Goal: Task Accomplishment & Management: Manage account settings

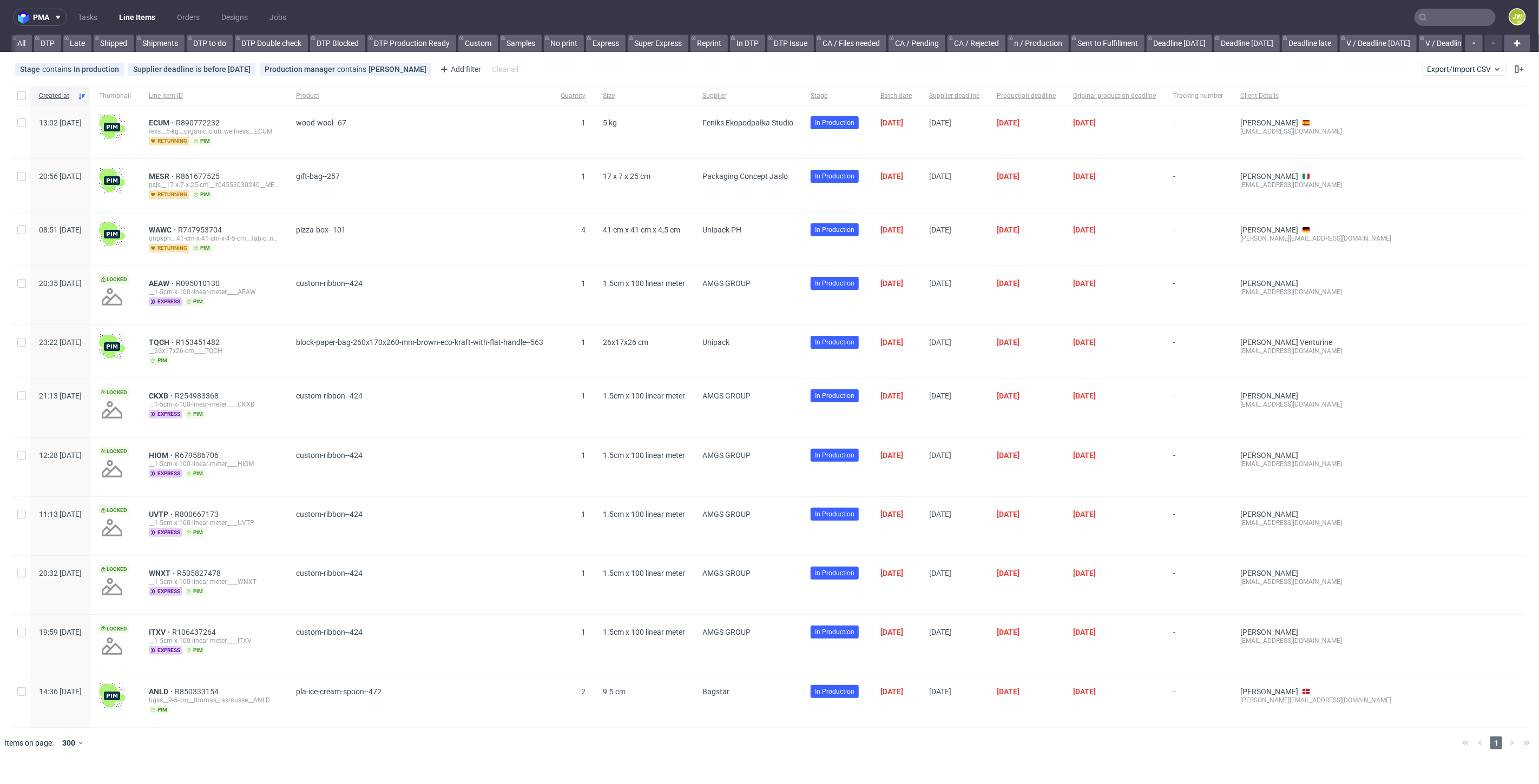
scroll to position [0, 2518]
click at [1233, 42] on link "bds prod (12:00)" at bounding box center [1261, 43] width 69 height 17
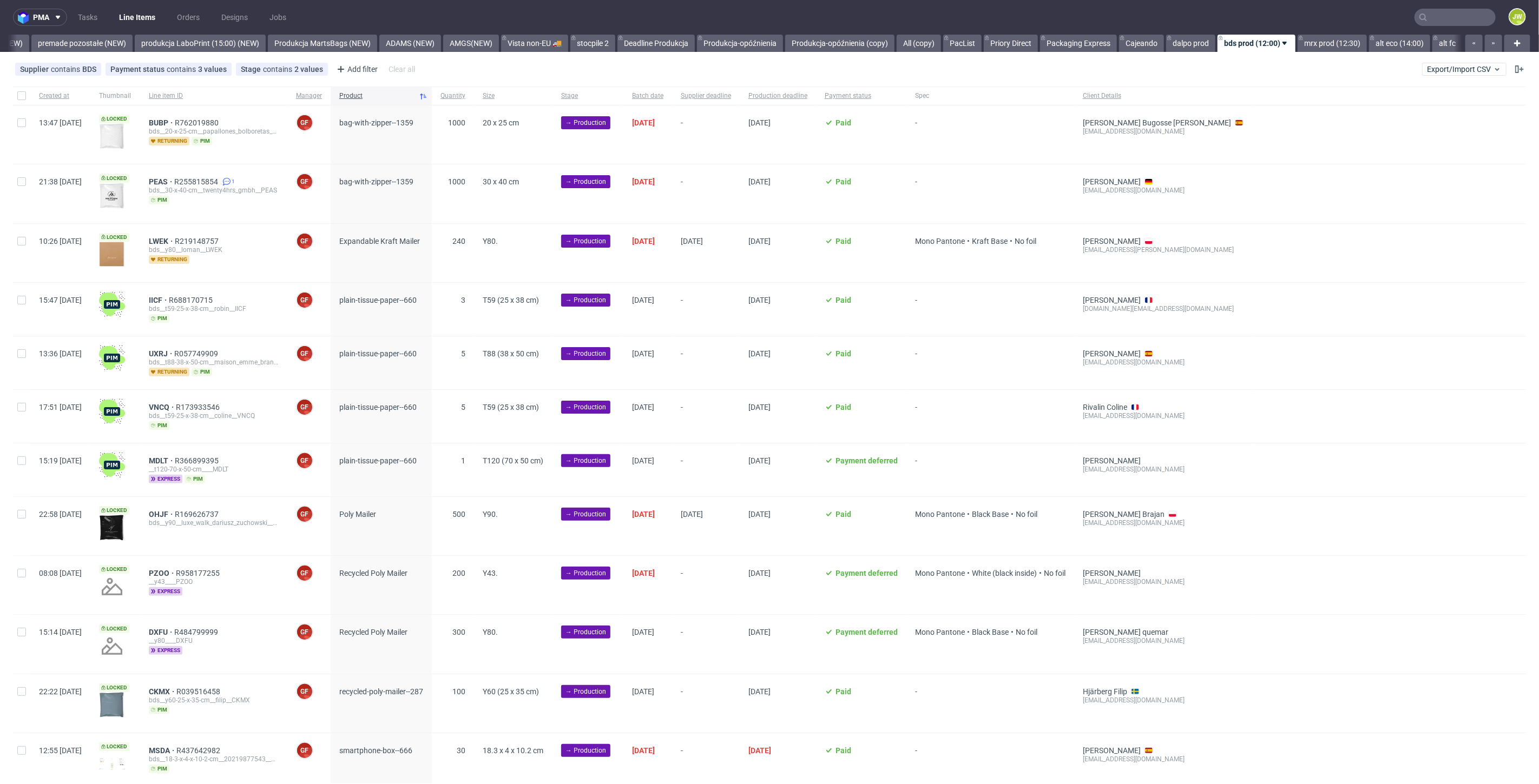
click at [1446, 13] on input "text" at bounding box center [1455, 17] width 81 height 17
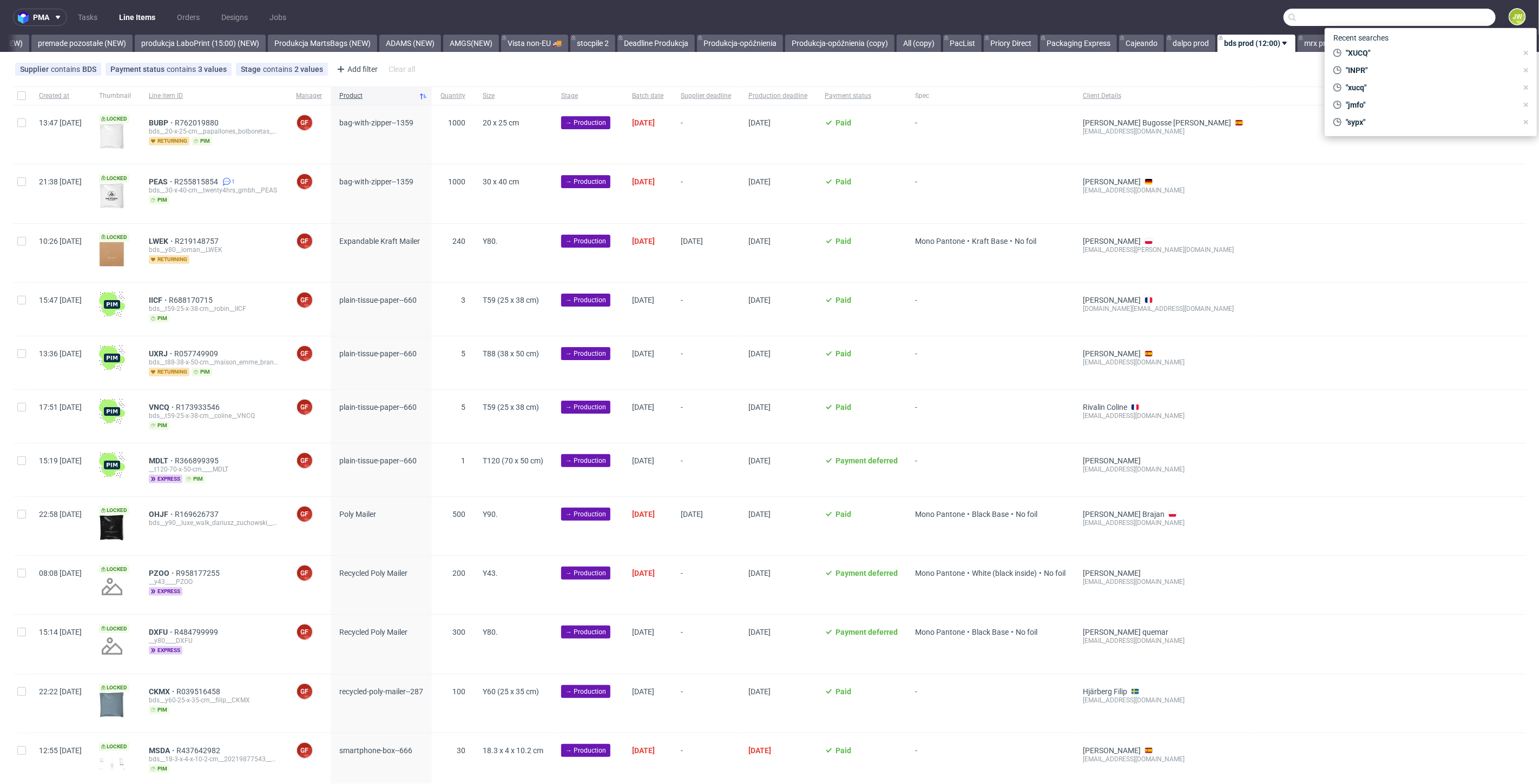
paste input "R710044089__MNIX"
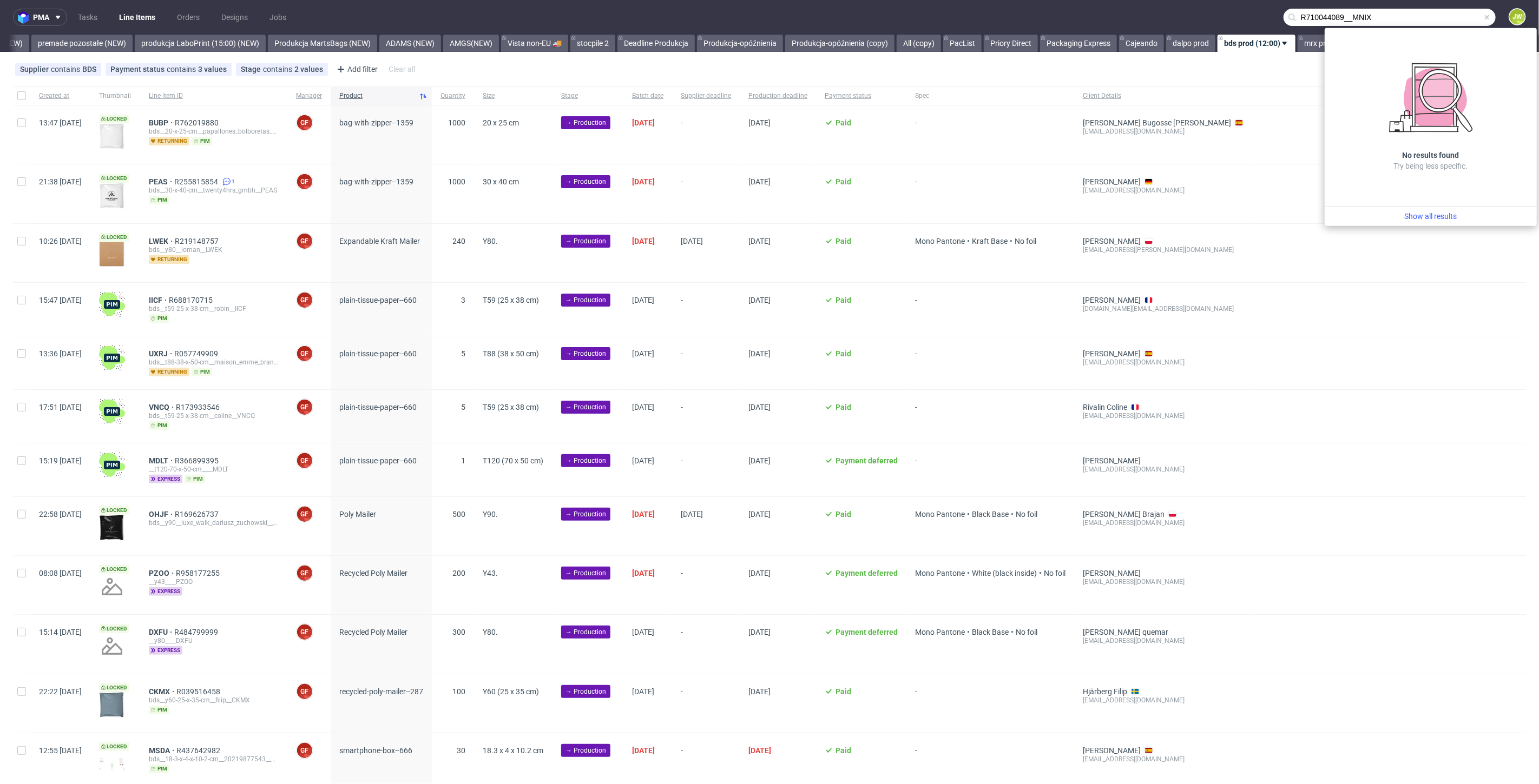
drag, startPoint x: 1342, startPoint y: 20, endPoint x: 1063, endPoint y: 17, distance: 279.0
click at [1063, 17] on nav "pma Tasks Line Items Orders Designs Jobs R710044089__MNIX JW" at bounding box center [770, 17] width 1539 height 35
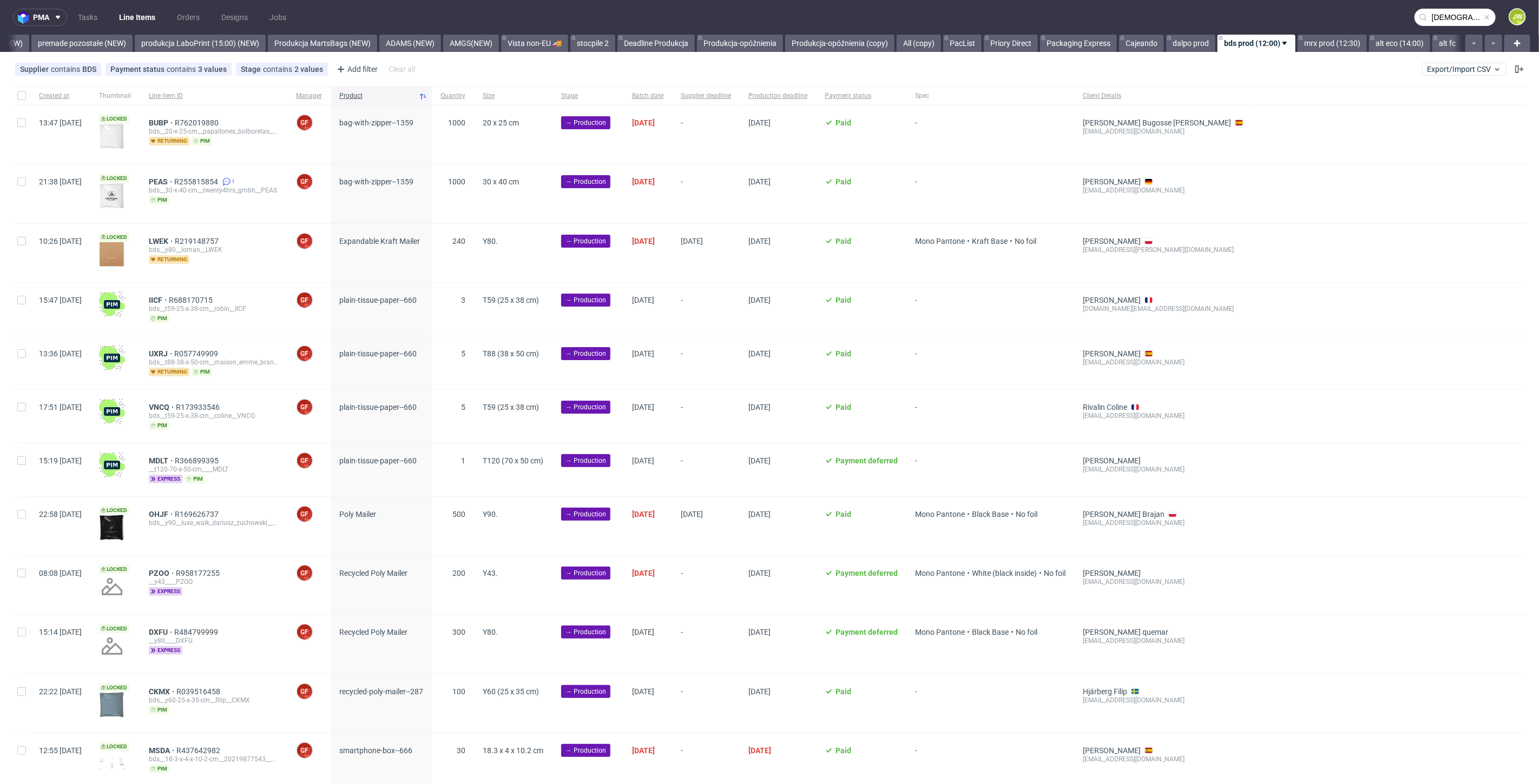
type input "MNIX"
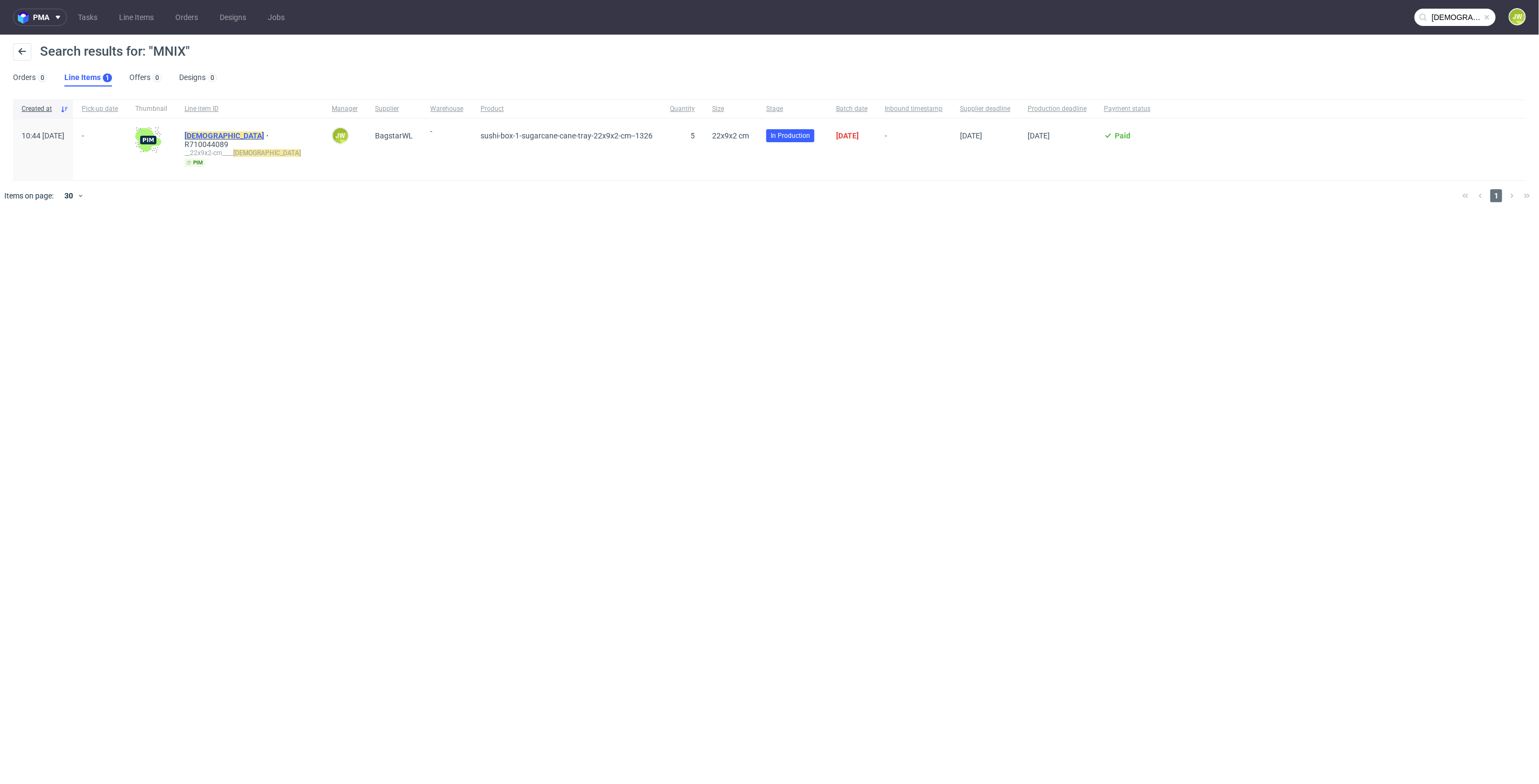
click at [219, 136] on mark "MNIX" at bounding box center [224, 136] width 79 height 8
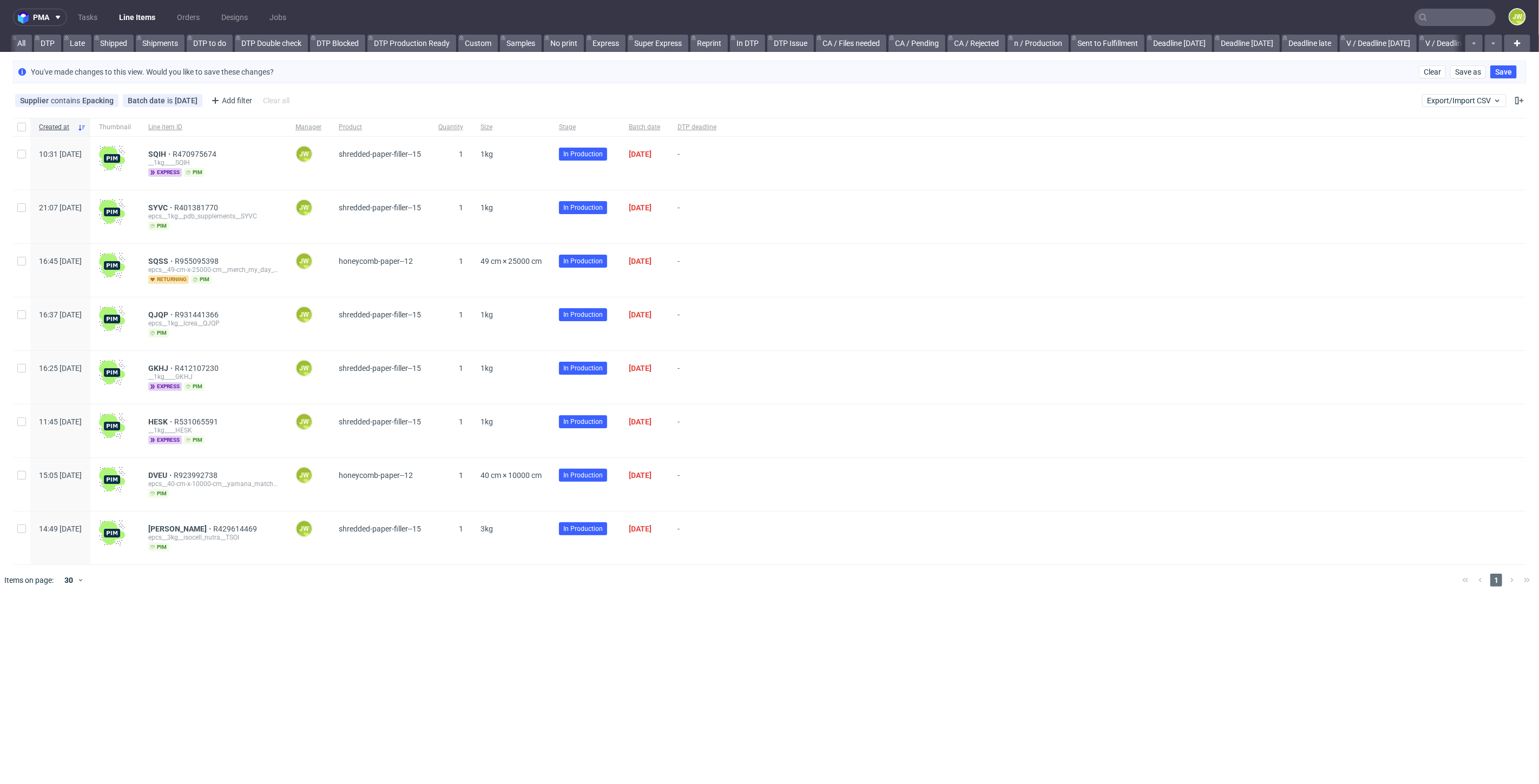
scroll to position [0, 2517]
click at [81, 41] on link "premade pozostałe (NEW)" at bounding box center [81, 43] width 101 height 17
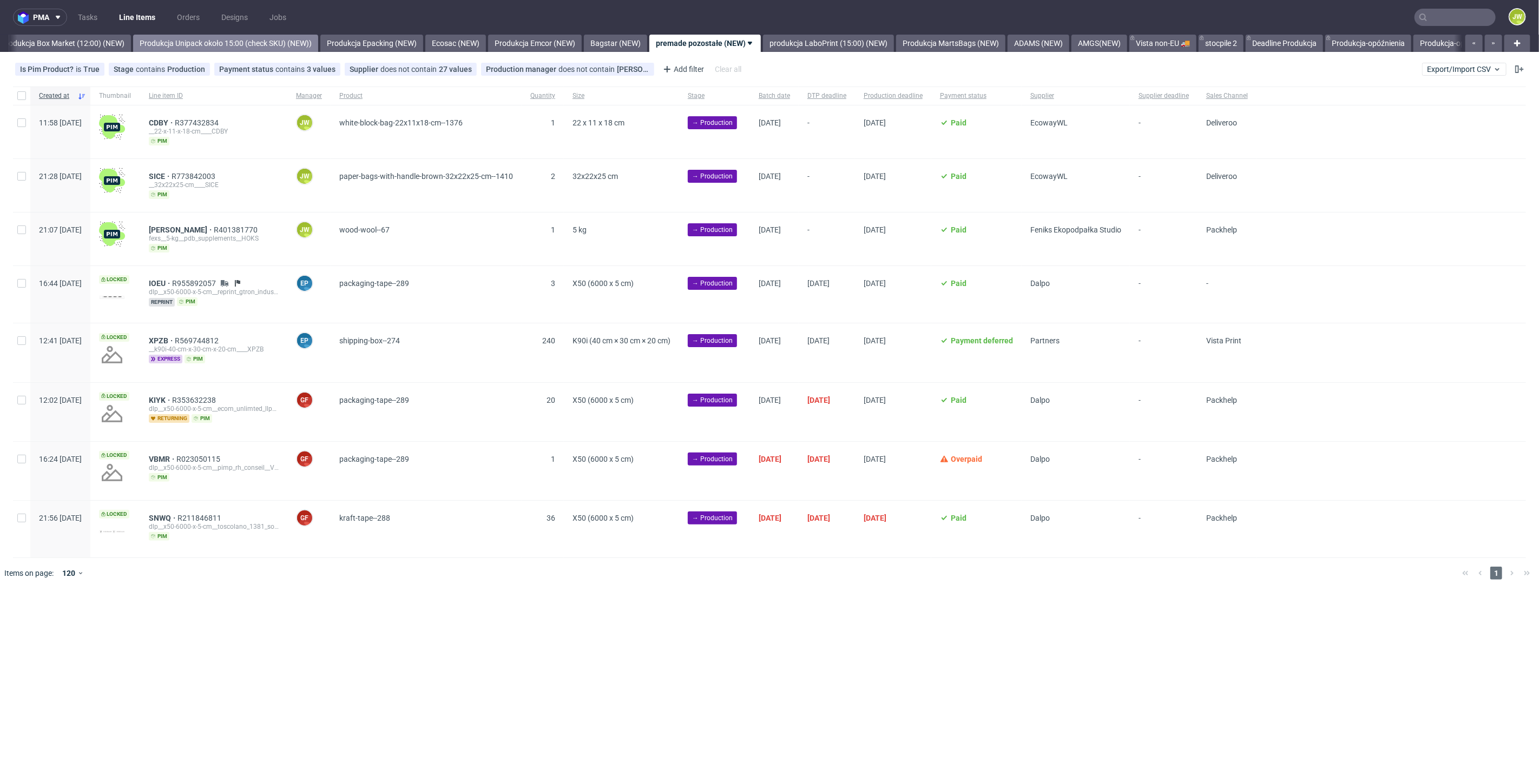
click at [264, 36] on link "Produkcja Unipack około 15:00 (check SKU) (NEW))" at bounding box center [226, 43] width 185 height 17
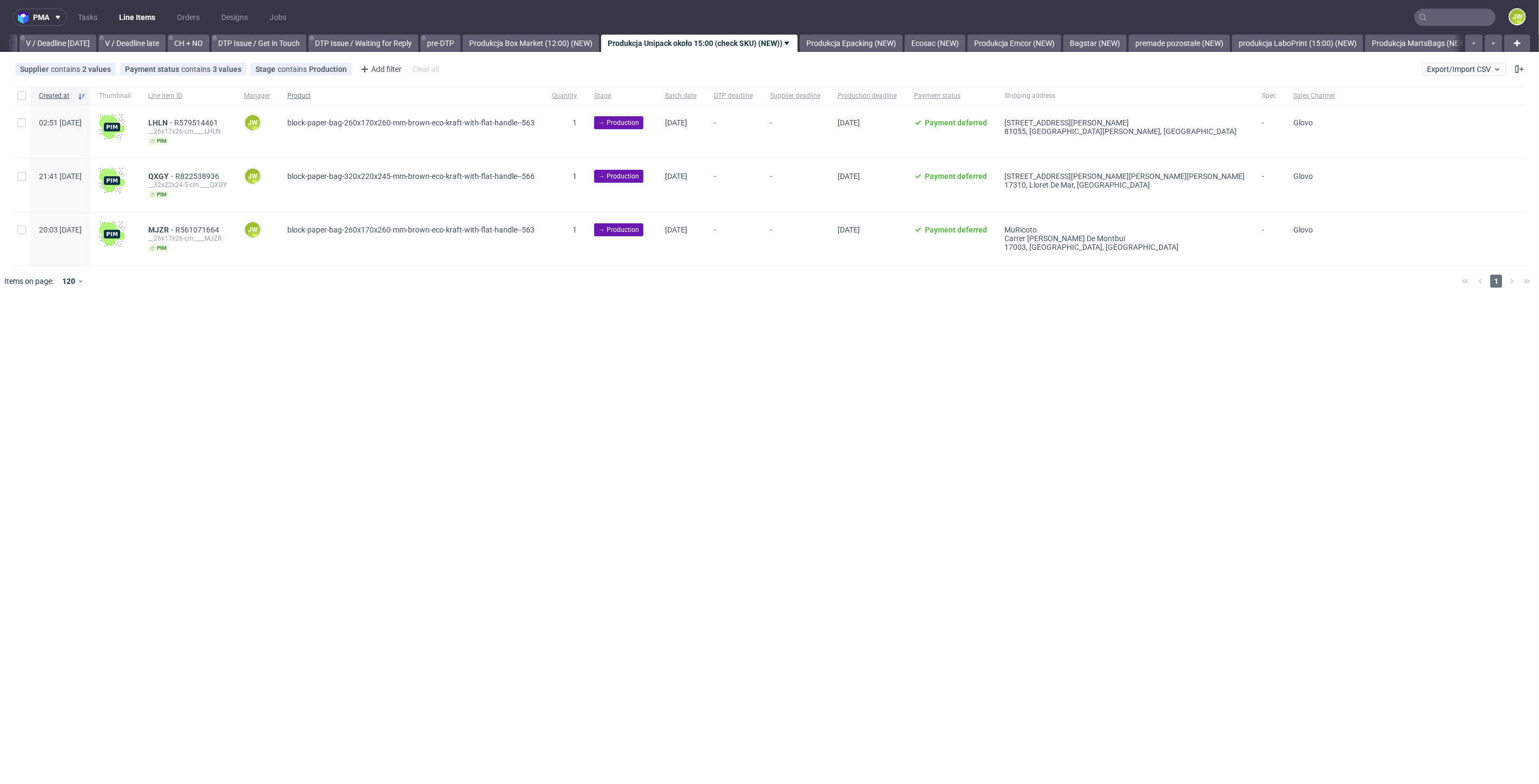
scroll to position [0, 1393]
click at [864, 49] on link "Produkcja Epacking (NEW)" at bounding box center [858, 43] width 103 height 17
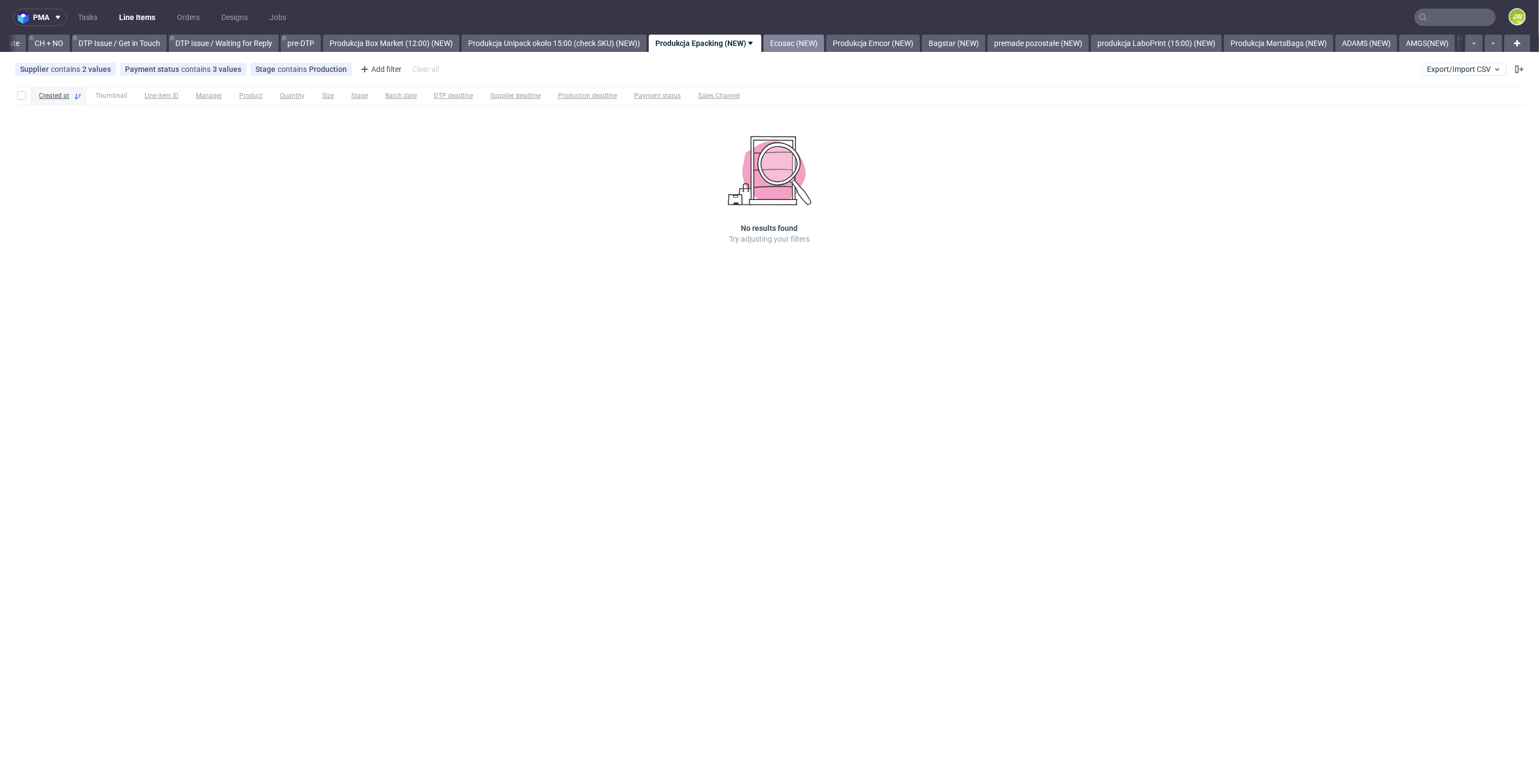
click at [814, 36] on link "Ecosac (NEW)" at bounding box center [793, 43] width 60 height 17
click at [827, 47] on link "Produkcja Emcor (NEW)" at bounding box center [789, 43] width 94 height 17
click at [821, 43] on link "Bagstar (NEW)" at bounding box center [790, 43] width 63 height 17
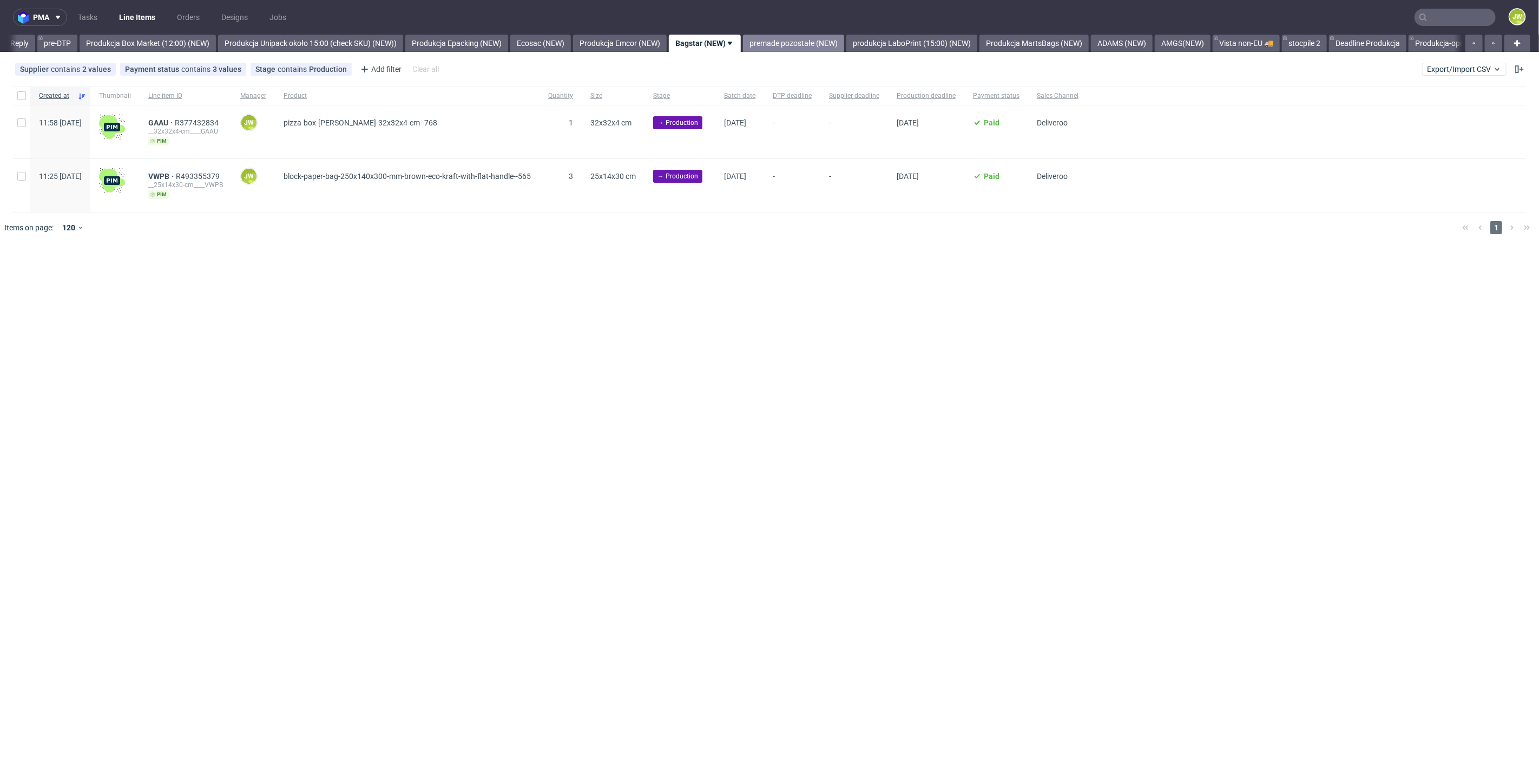
click at [830, 42] on link "premade pozostałe (NEW)" at bounding box center [793, 43] width 101 height 17
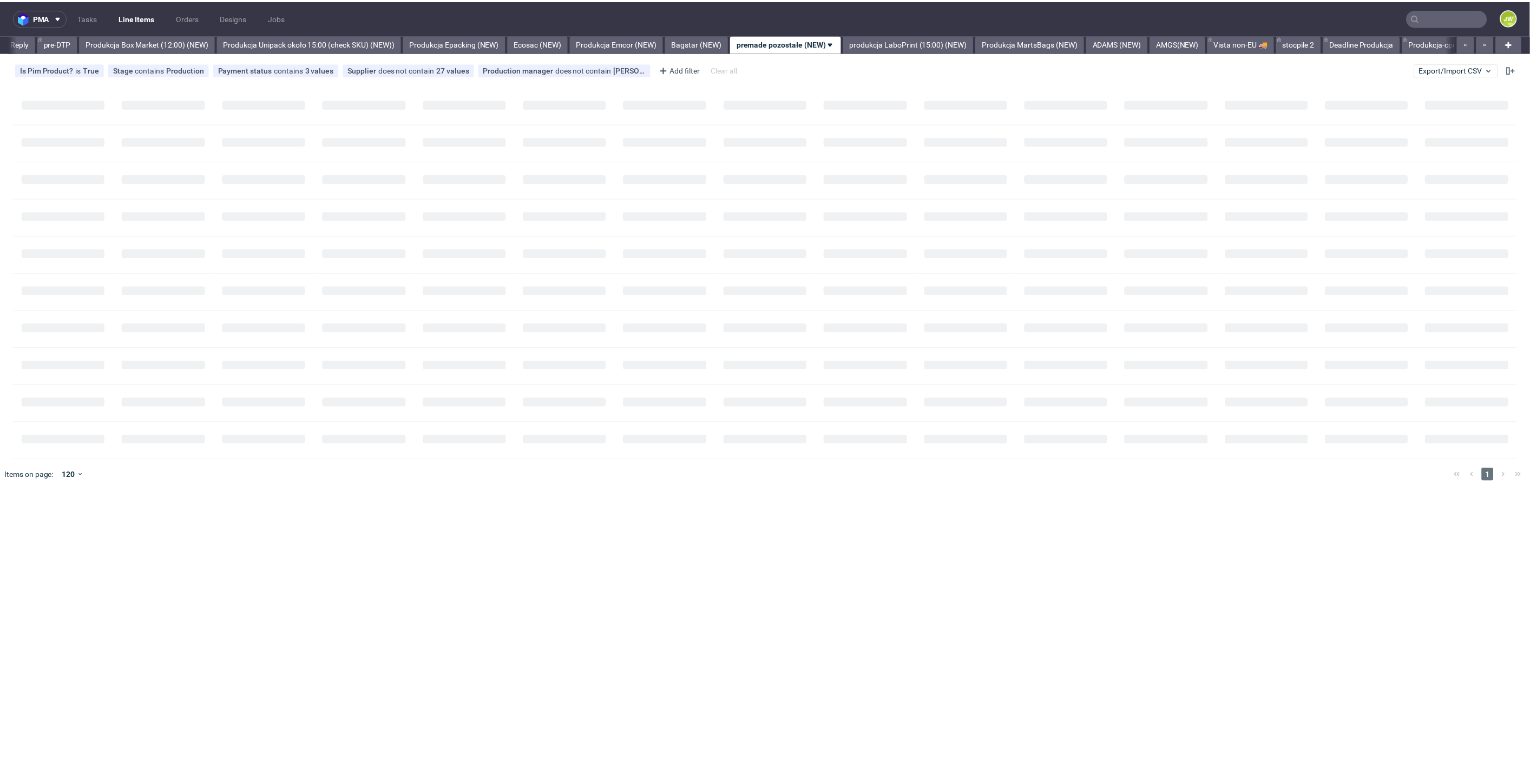
scroll to position [0, 1868]
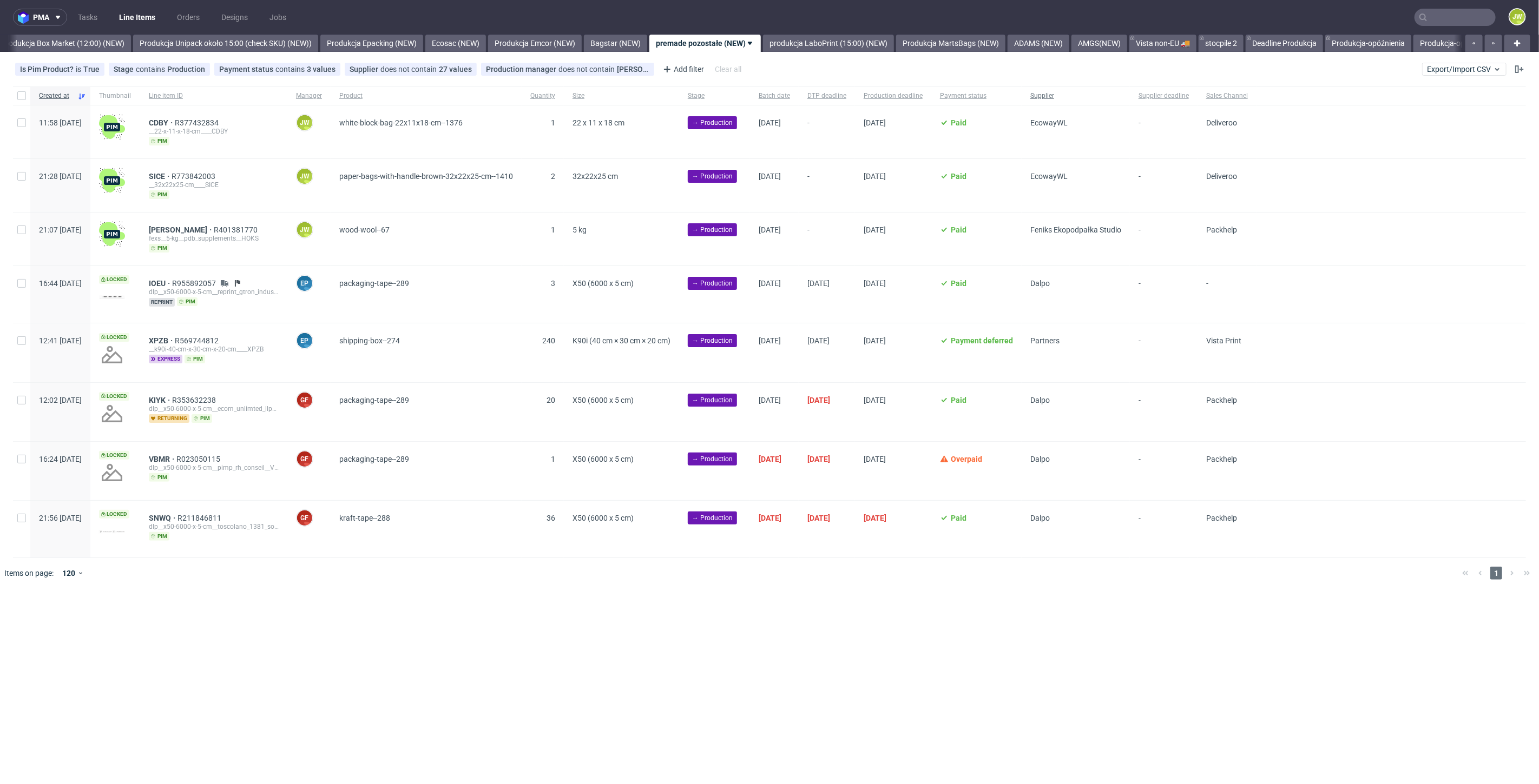
click at [1109, 88] on div "Supplier" at bounding box center [1075, 96] width 108 height 19
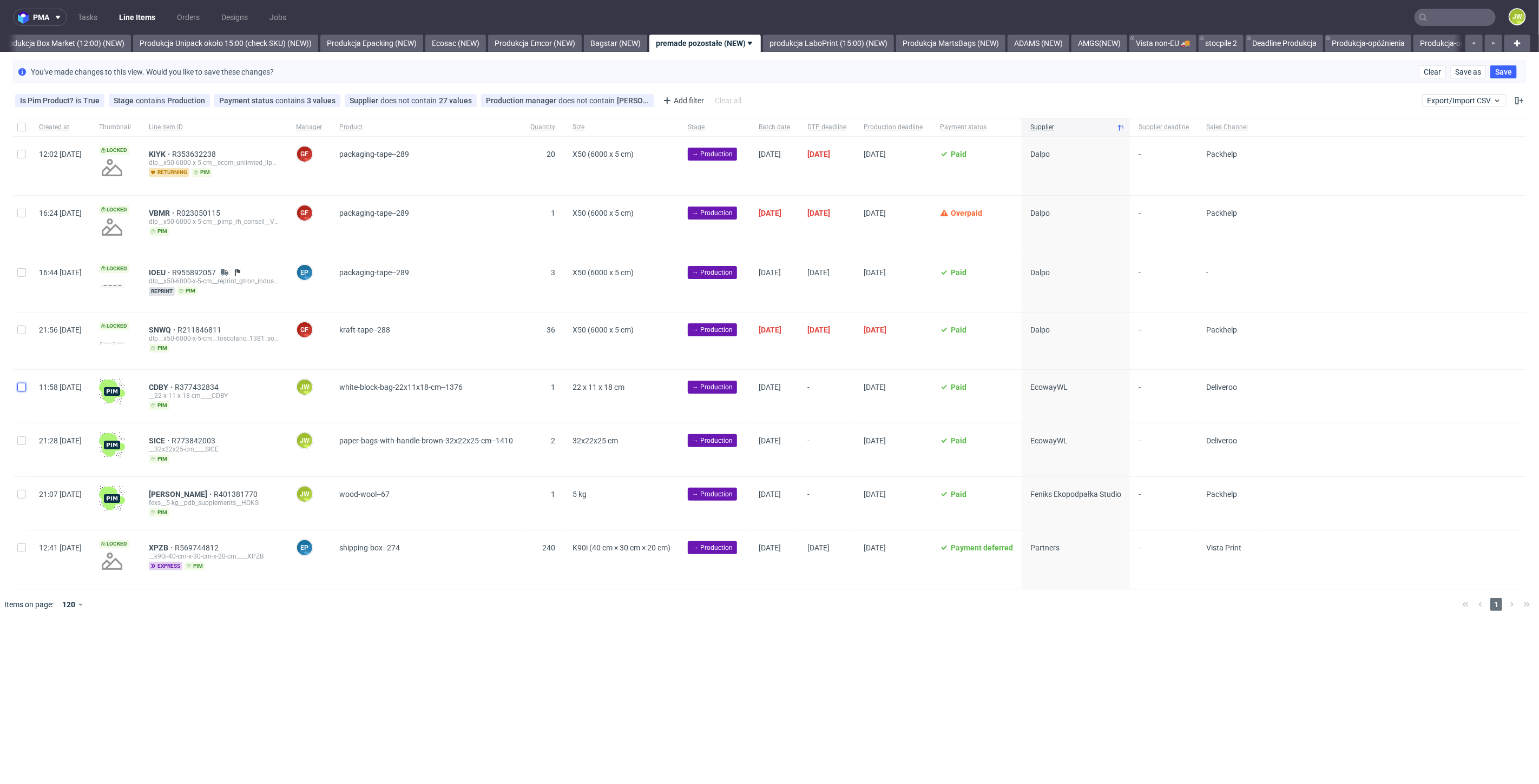
drag, startPoint x: 24, startPoint y: 389, endPoint x: 26, endPoint y: 429, distance: 40.0
click at [24, 389] on input "checkbox" at bounding box center [22, 387] width 8 height 8
checkbox input "true"
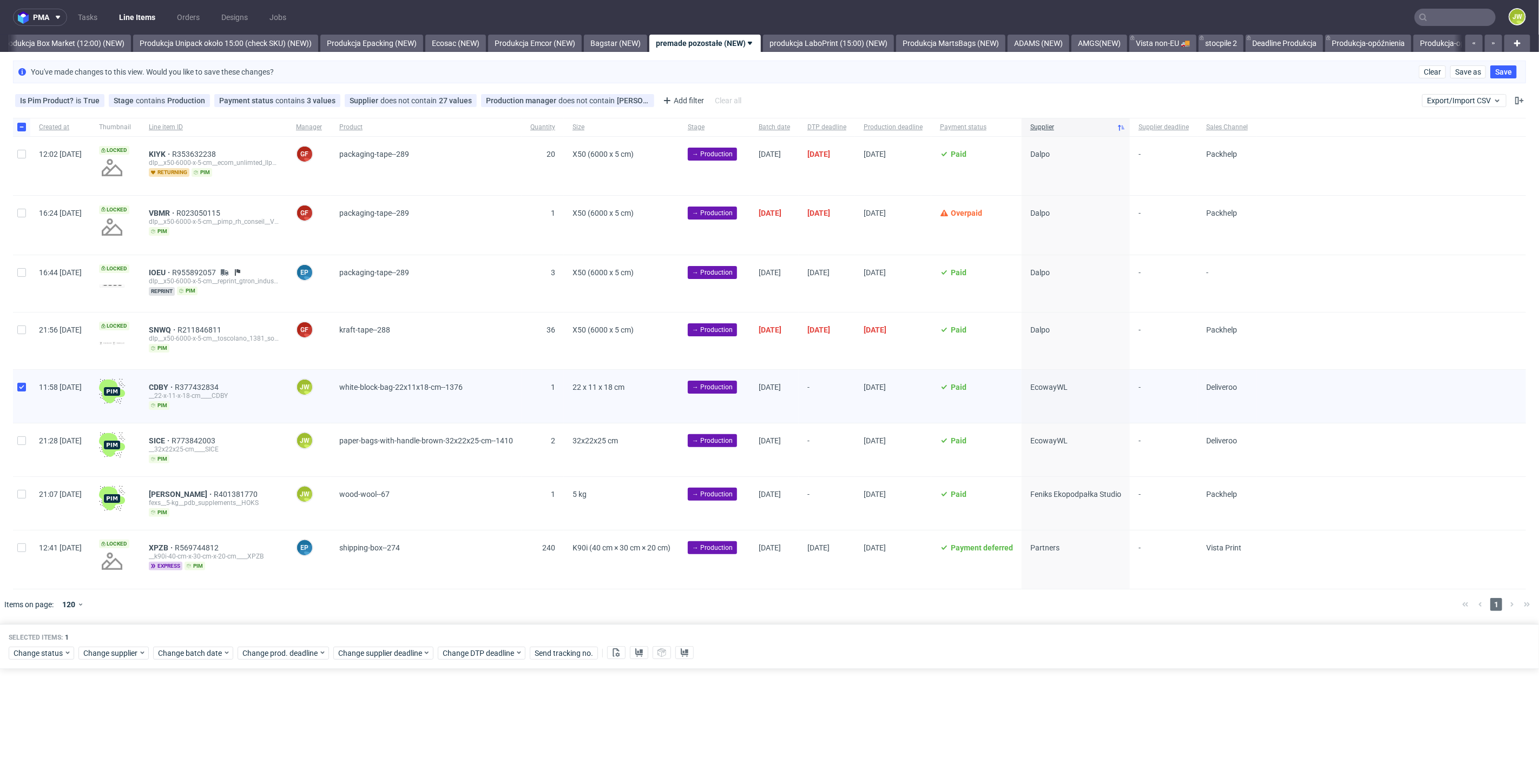
click at [23, 432] on div at bounding box center [22, 450] width 17 height 53
checkbox input "true"
click at [163, 648] on span "Change batch date" at bounding box center [190, 653] width 65 height 11
click at [224, 514] on span "3" at bounding box center [225, 515] width 4 height 11
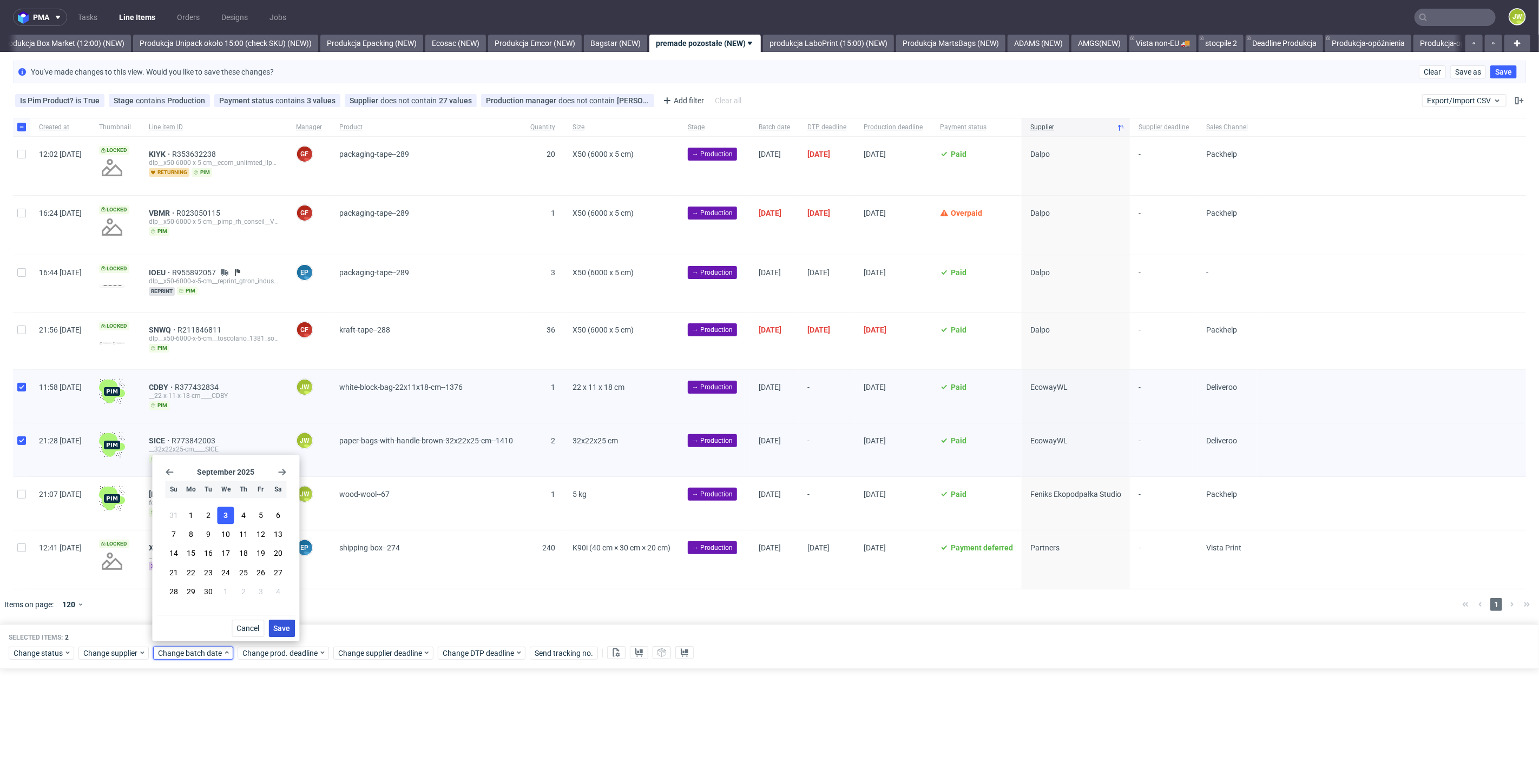
click at [278, 625] on span "Save" at bounding box center [281, 628] width 17 height 8
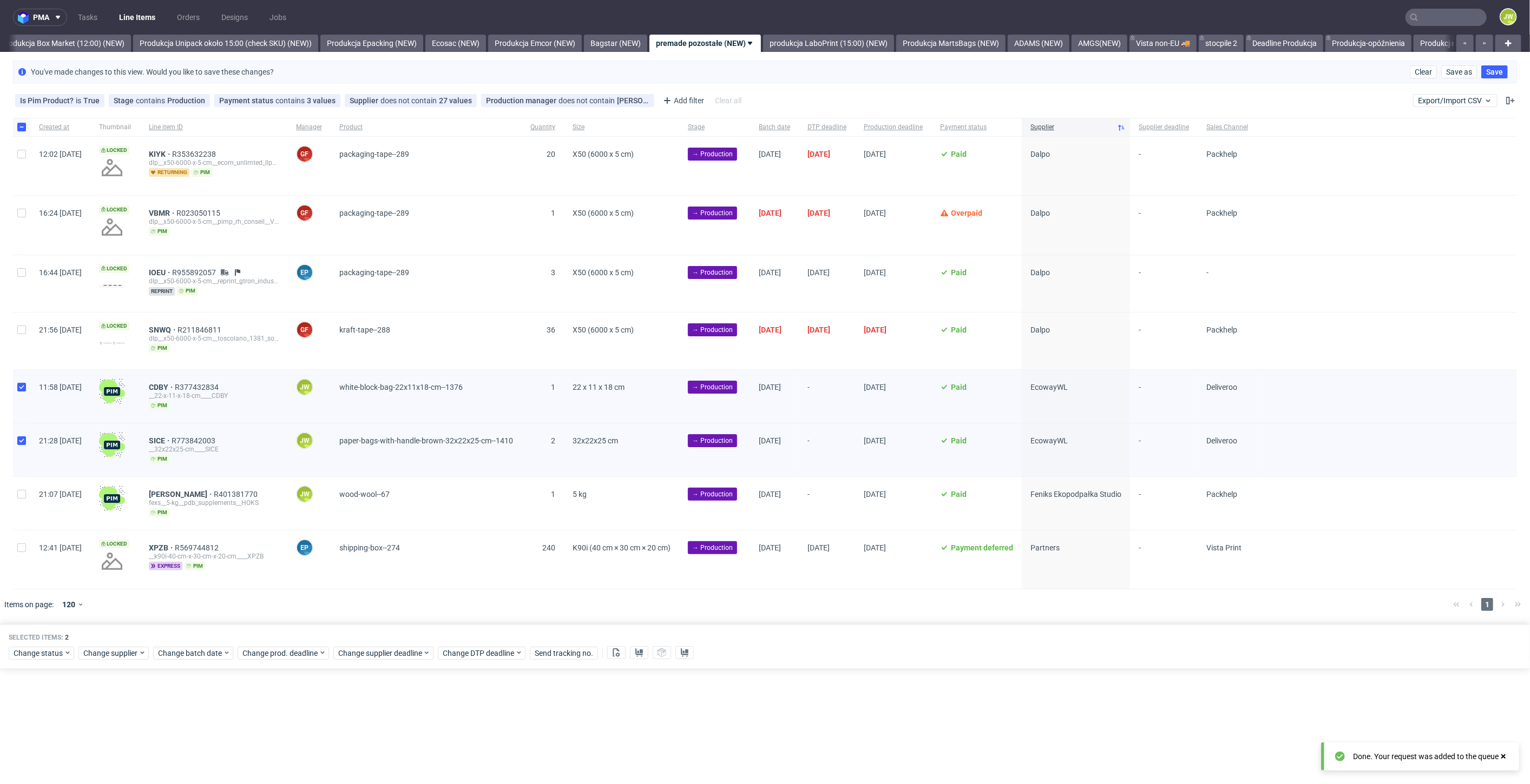
click at [267, 660] on div "Selected items: 2 Change status Change supplier Change batch date Change prod. …" at bounding box center [765, 646] width 1530 height 45
click at [263, 648] on span "Change prod. deadline" at bounding box center [281, 653] width 76 height 11
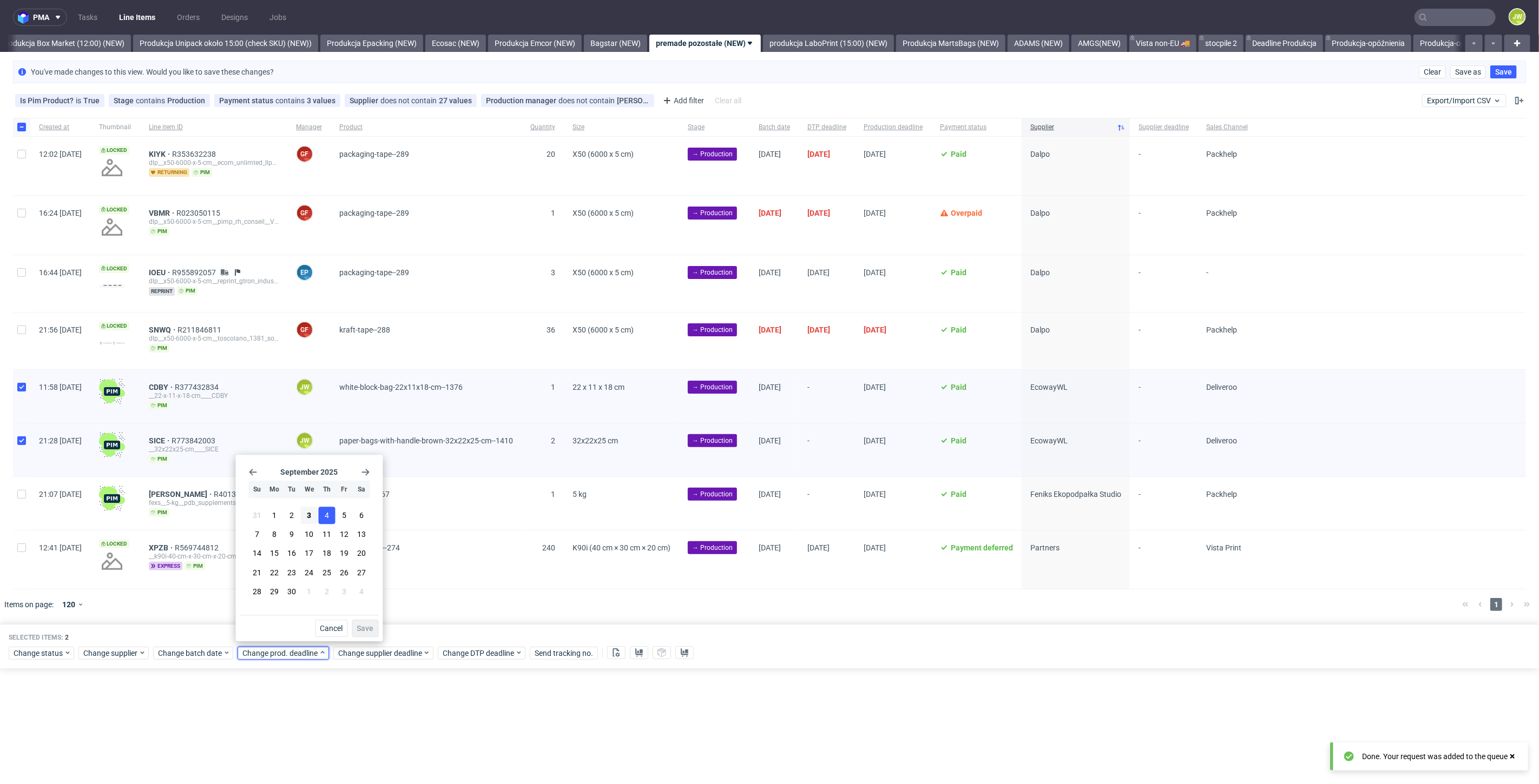
click at [323, 515] on button "4" at bounding box center [327, 515] width 17 height 17
click at [345, 516] on span "5" at bounding box center [344, 515] width 4 height 11
drag, startPoint x: 363, startPoint y: 633, endPoint x: 361, endPoint y: 639, distance: 6.3
click at [362, 633] on button "Save" at bounding box center [366, 628] width 26 height 17
click at [361, 657] on div "Change supplier deadline" at bounding box center [384, 653] width 100 height 13
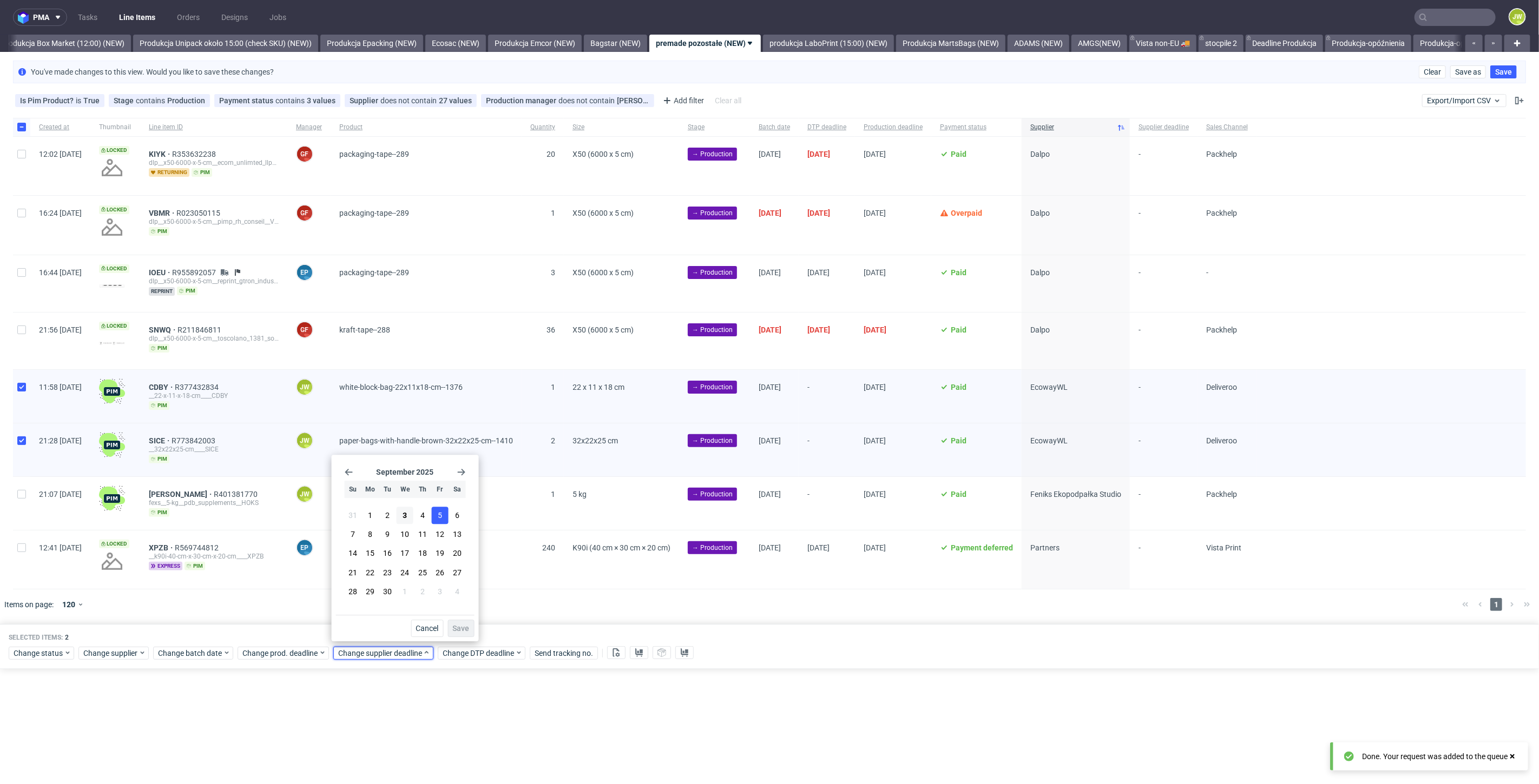
click at [447, 513] on button "5" at bounding box center [440, 515] width 17 height 17
click at [458, 629] on span "Save" at bounding box center [461, 628] width 17 height 8
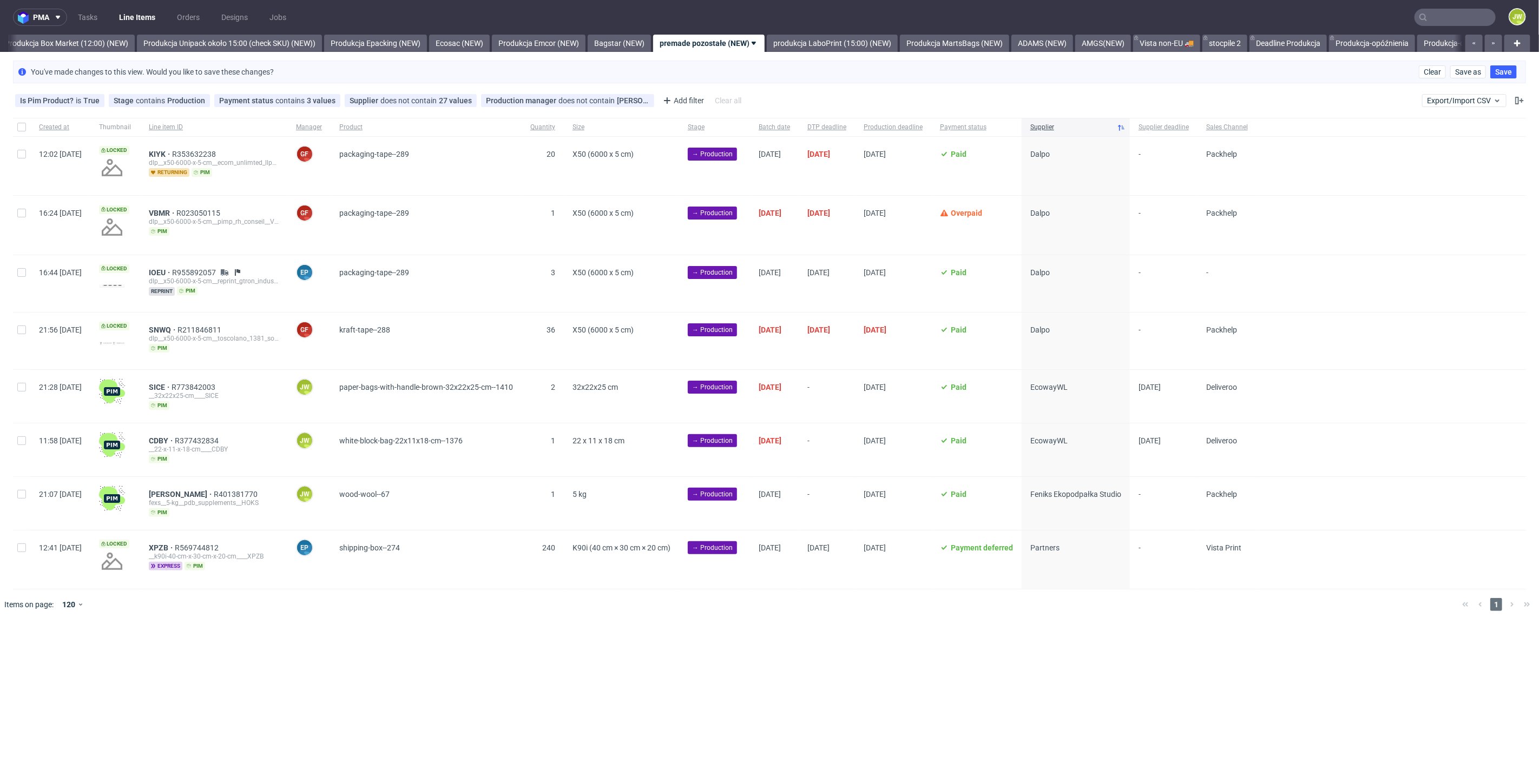
scroll to position [0, 1868]
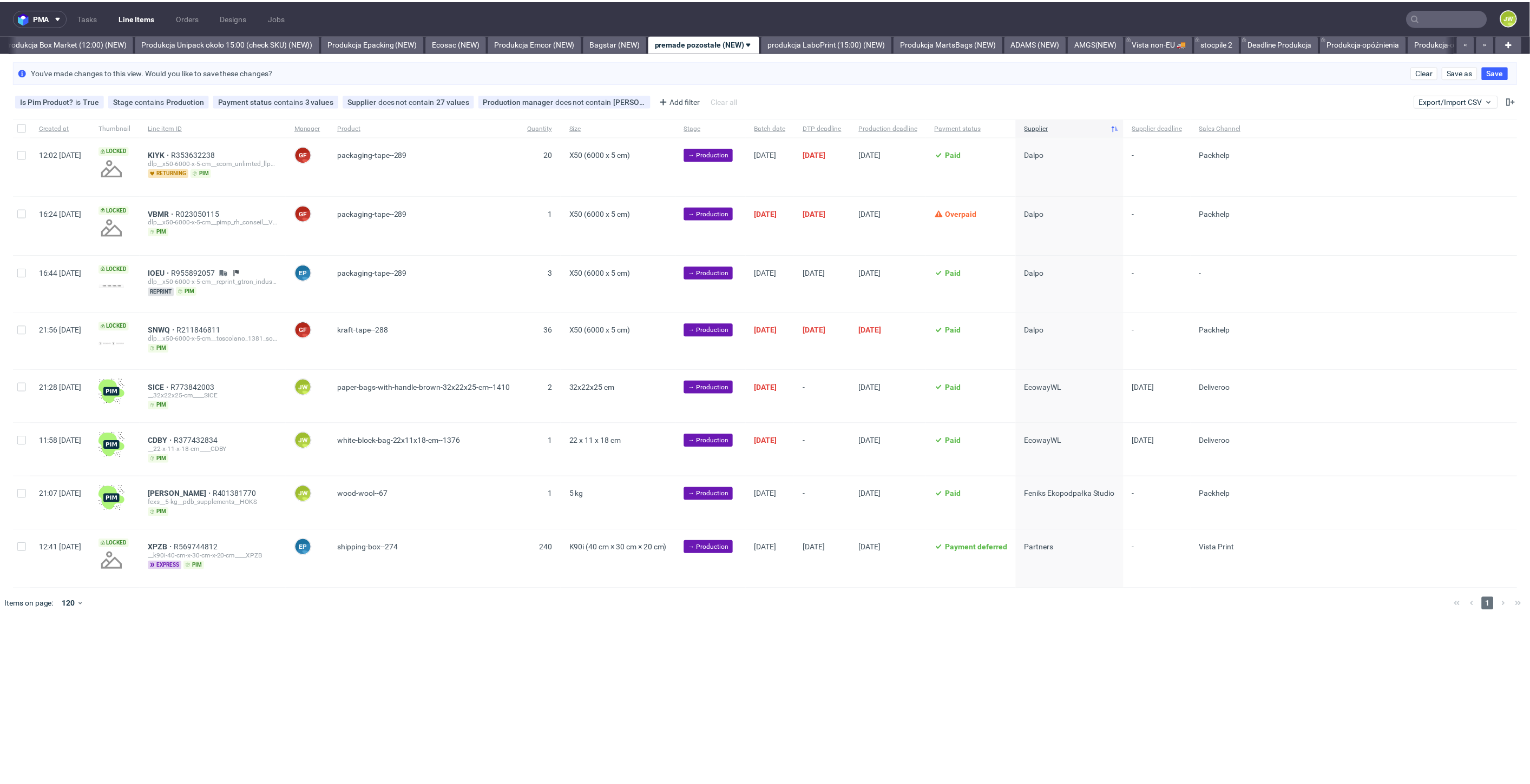
scroll to position [0, 1868]
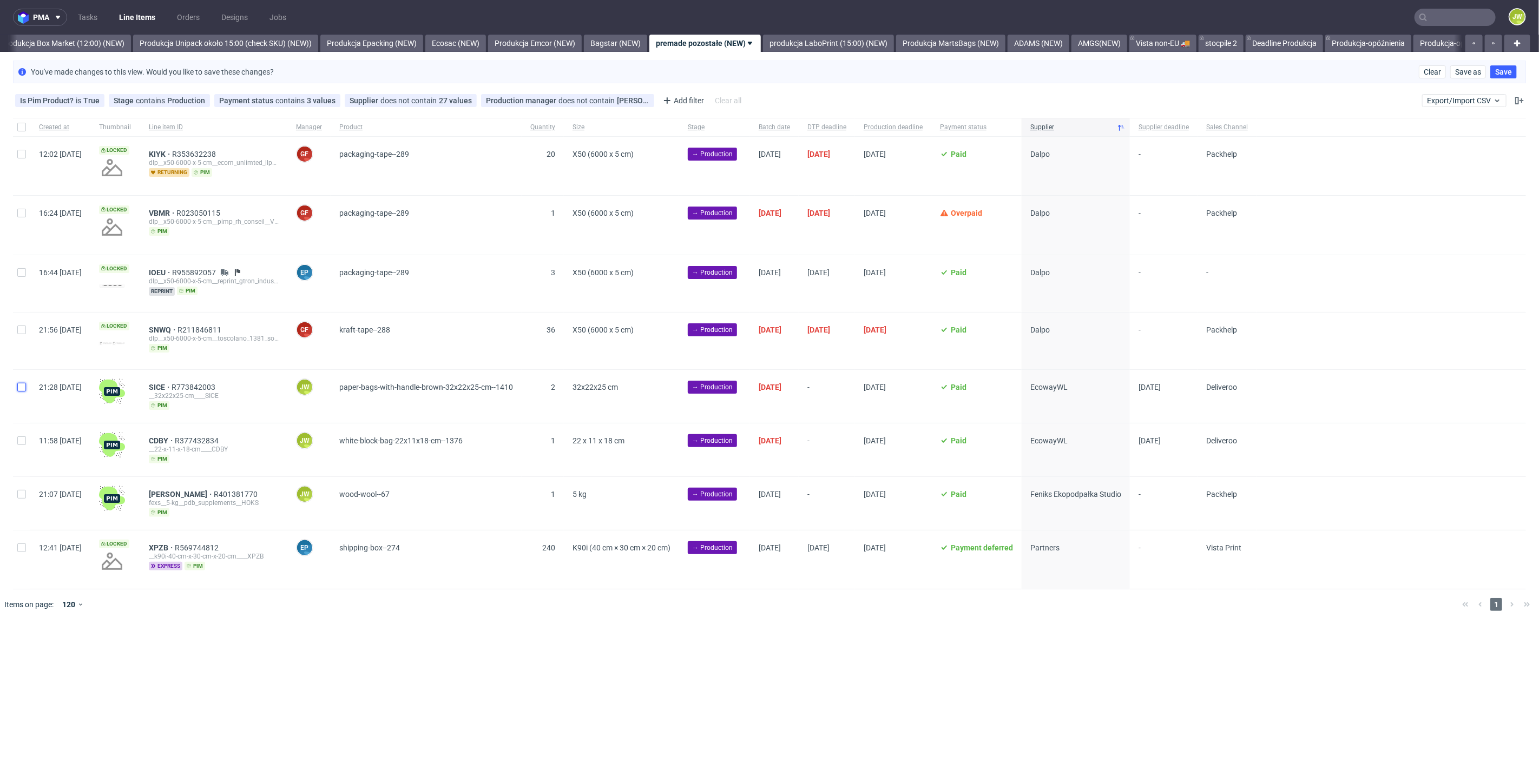
drag, startPoint x: 24, startPoint y: 388, endPoint x: 27, endPoint y: 414, distance: 26.2
click at [24, 388] on input "checkbox" at bounding box center [22, 387] width 8 height 8
checkbox input "true"
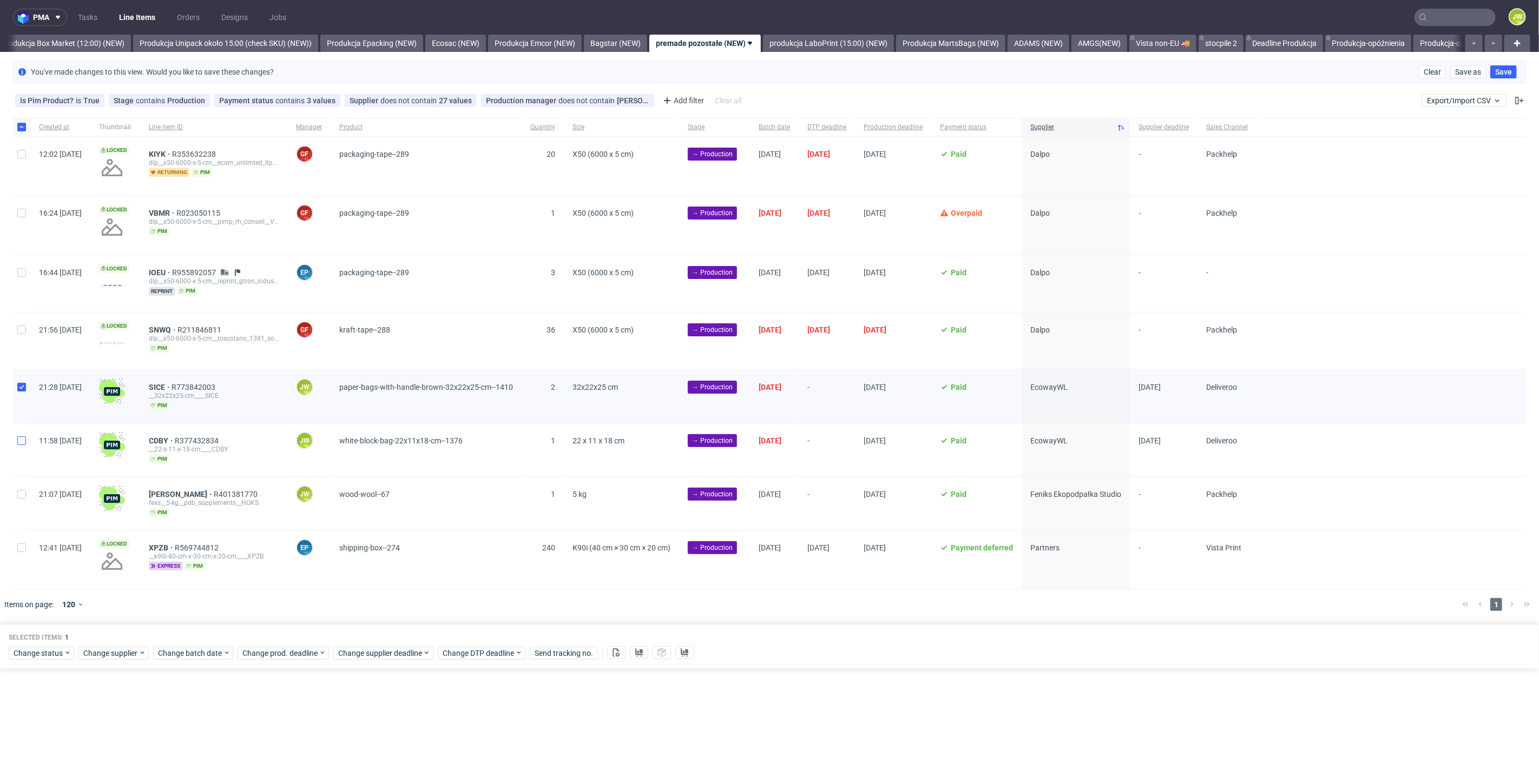
click at [25, 441] on div at bounding box center [22, 450] width 17 height 53
checkbox input "true"
click at [636, 650] on use at bounding box center [639, 653] width 8 height 8
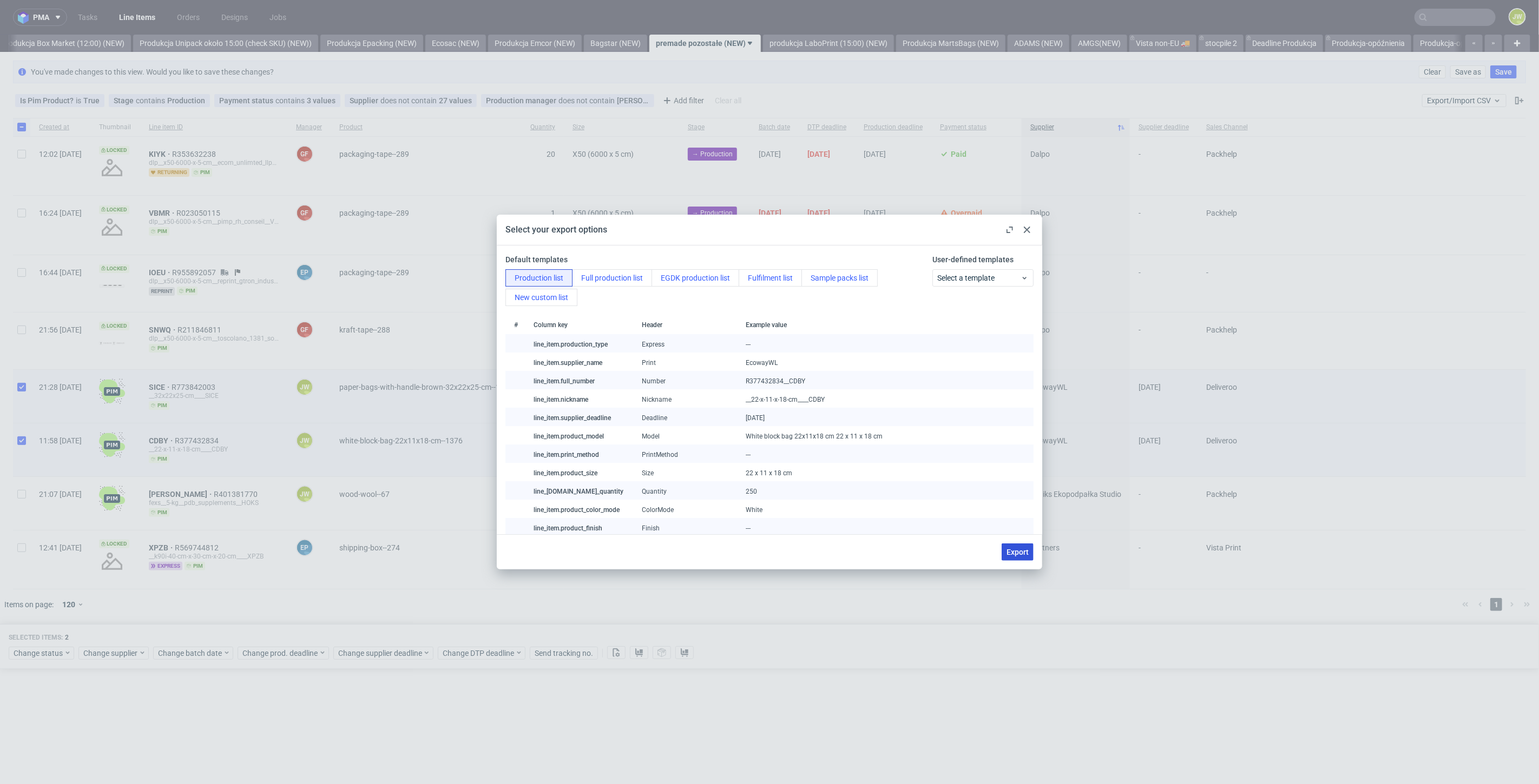
click at [1020, 549] on span "Export" at bounding box center [1017, 552] width 22 height 8
checkbox input "false"
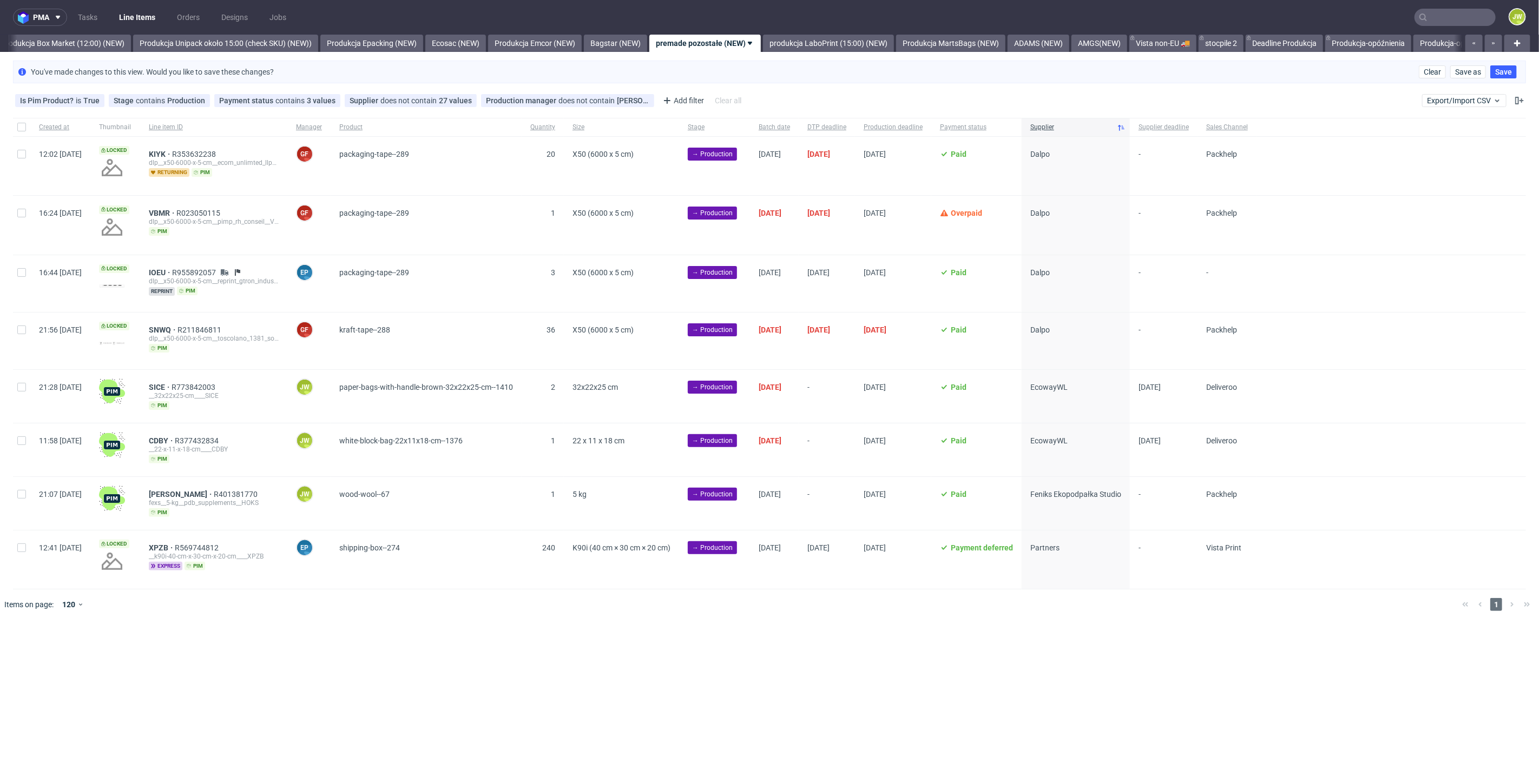
click at [303, 681] on div "pma Tasks Line Items Orders Designs Jobs JW All DTP Late Shipped Shipments DTP …" at bounding box center [770, 392] width 1539 height 784
click at [16, 391] on div at bounding box center [22, 396] width 17 height 53
checkbox input "true"
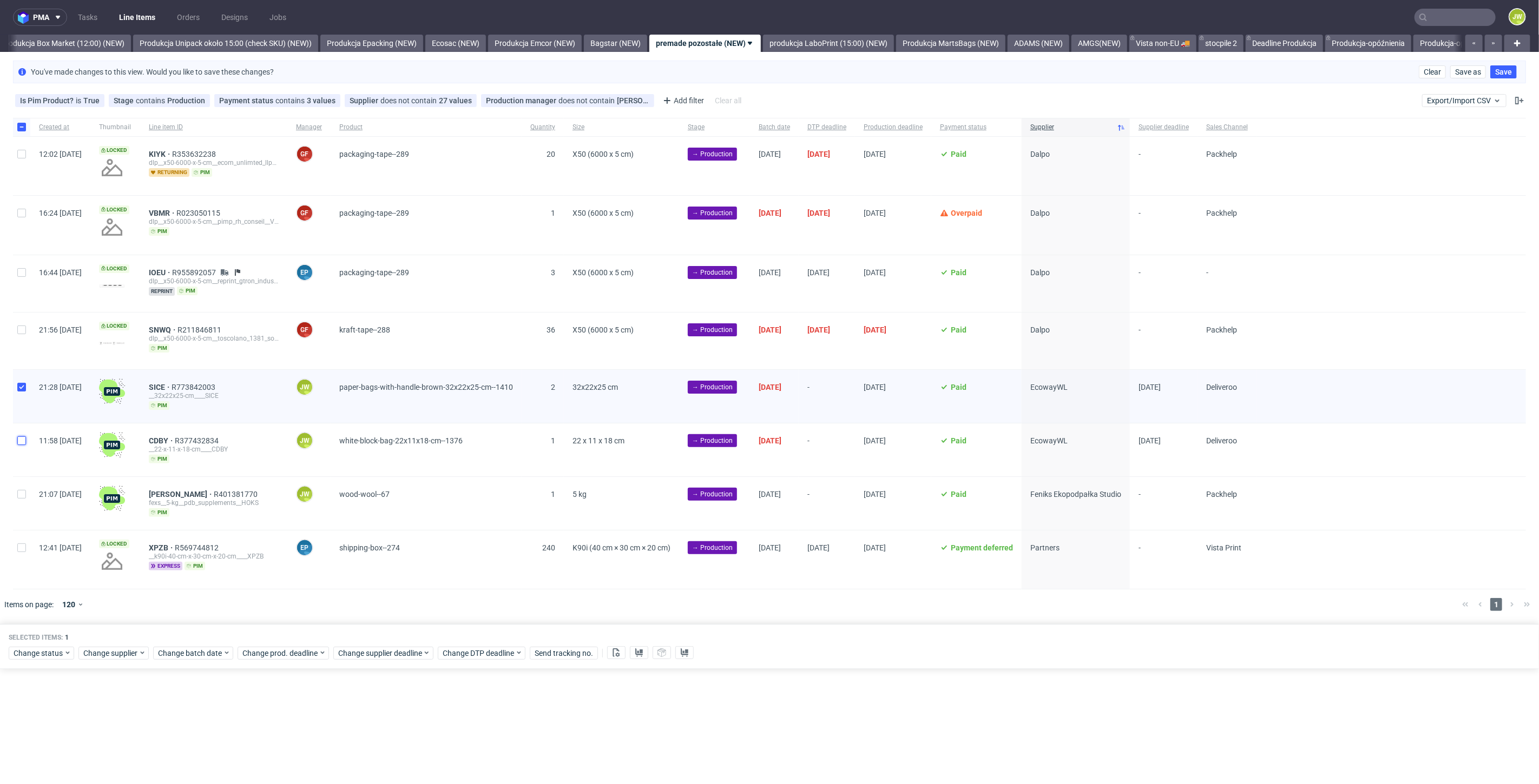
click at [20, 440] on input "checkbox" at bounding box center [22, 441] width 8 height 8
checkbox input "true"
click at [36, 647] on div "Change status" at bounding box center [41, 653] width 66 height 13
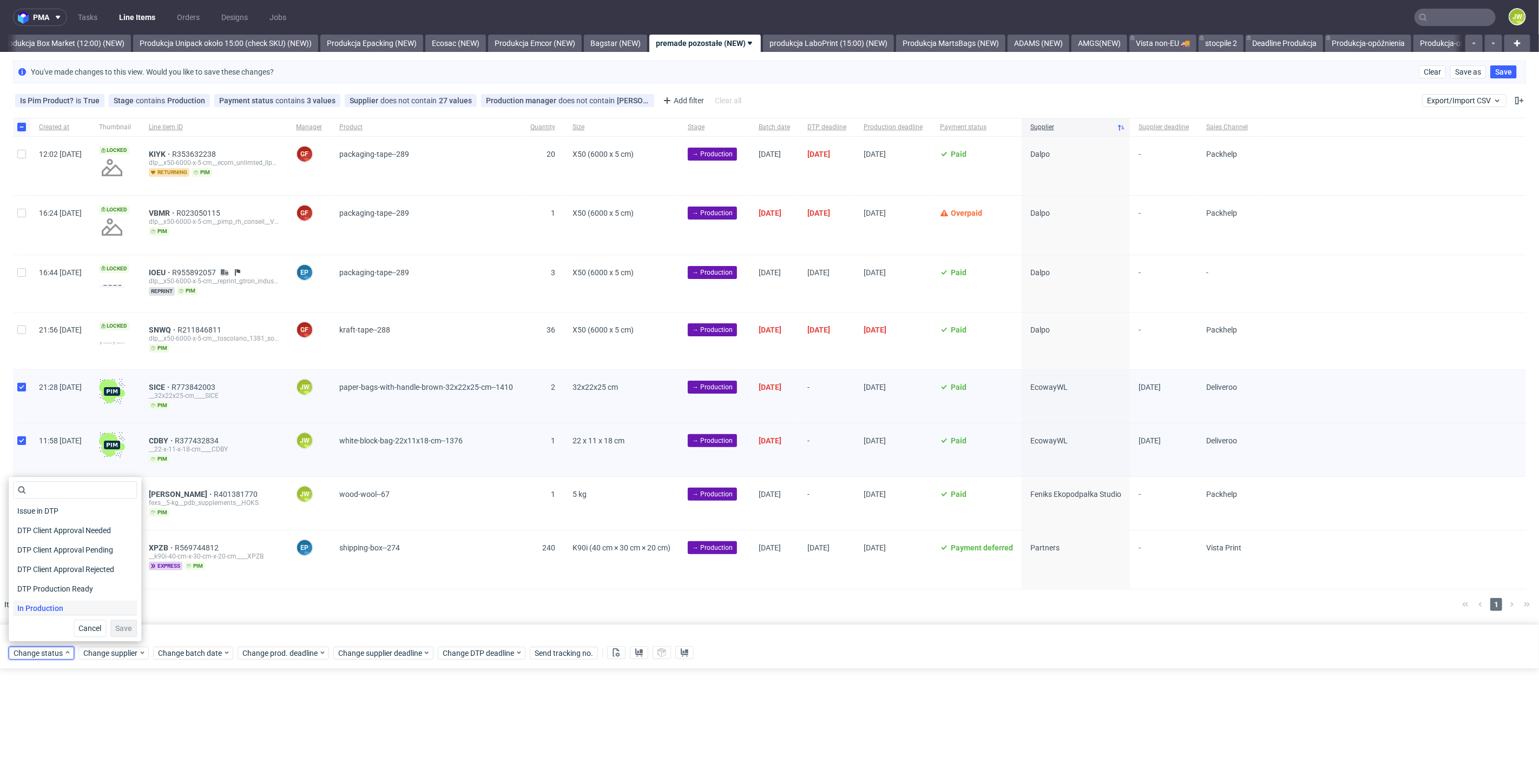
click at [35, 604] on span "In Production" at bounding box center [40, 608] width 54 height 15
click at [119, 631] on span "Save" at bounding box center [124, 628] width 17 height 8
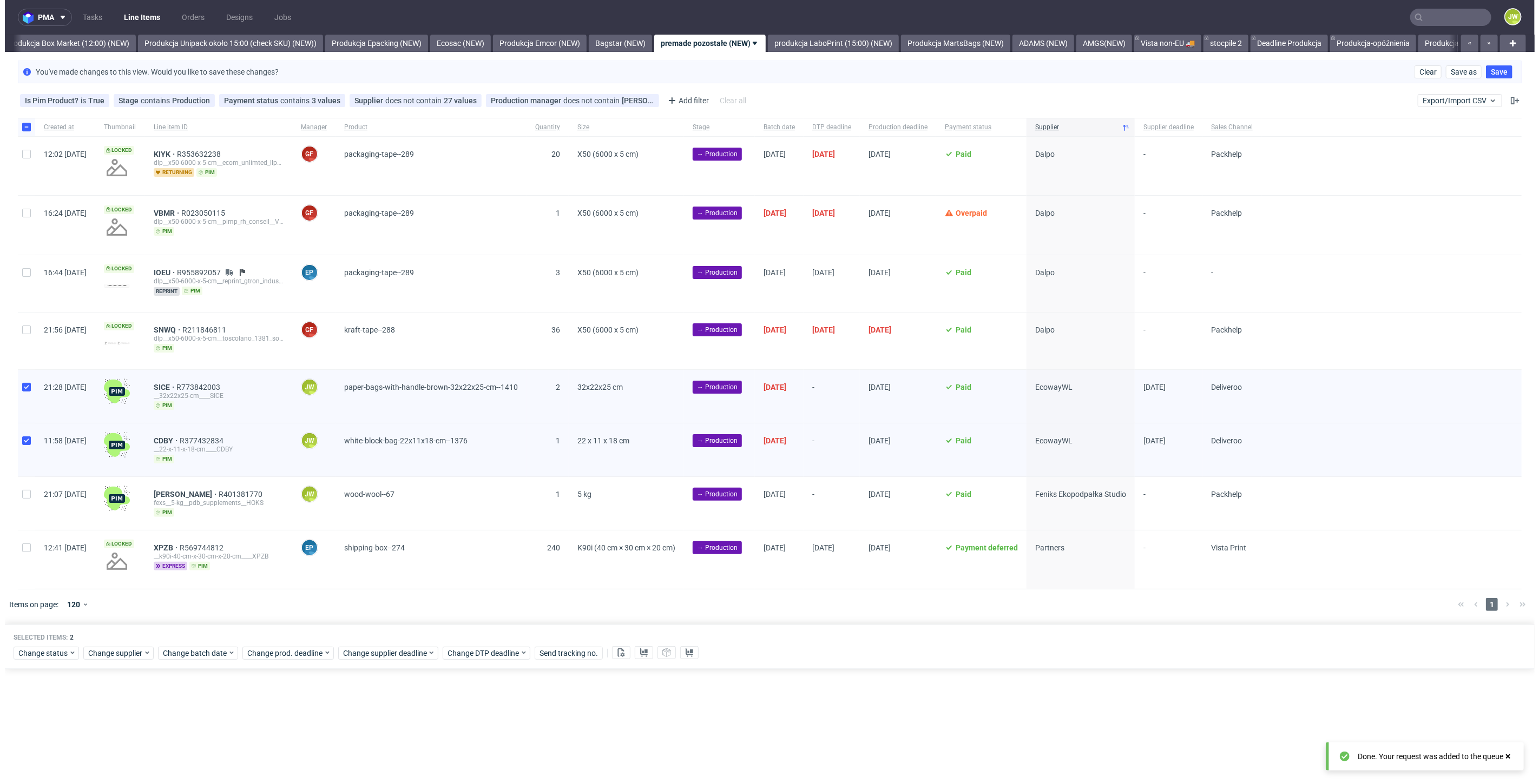
scroll to position [0, 1868]
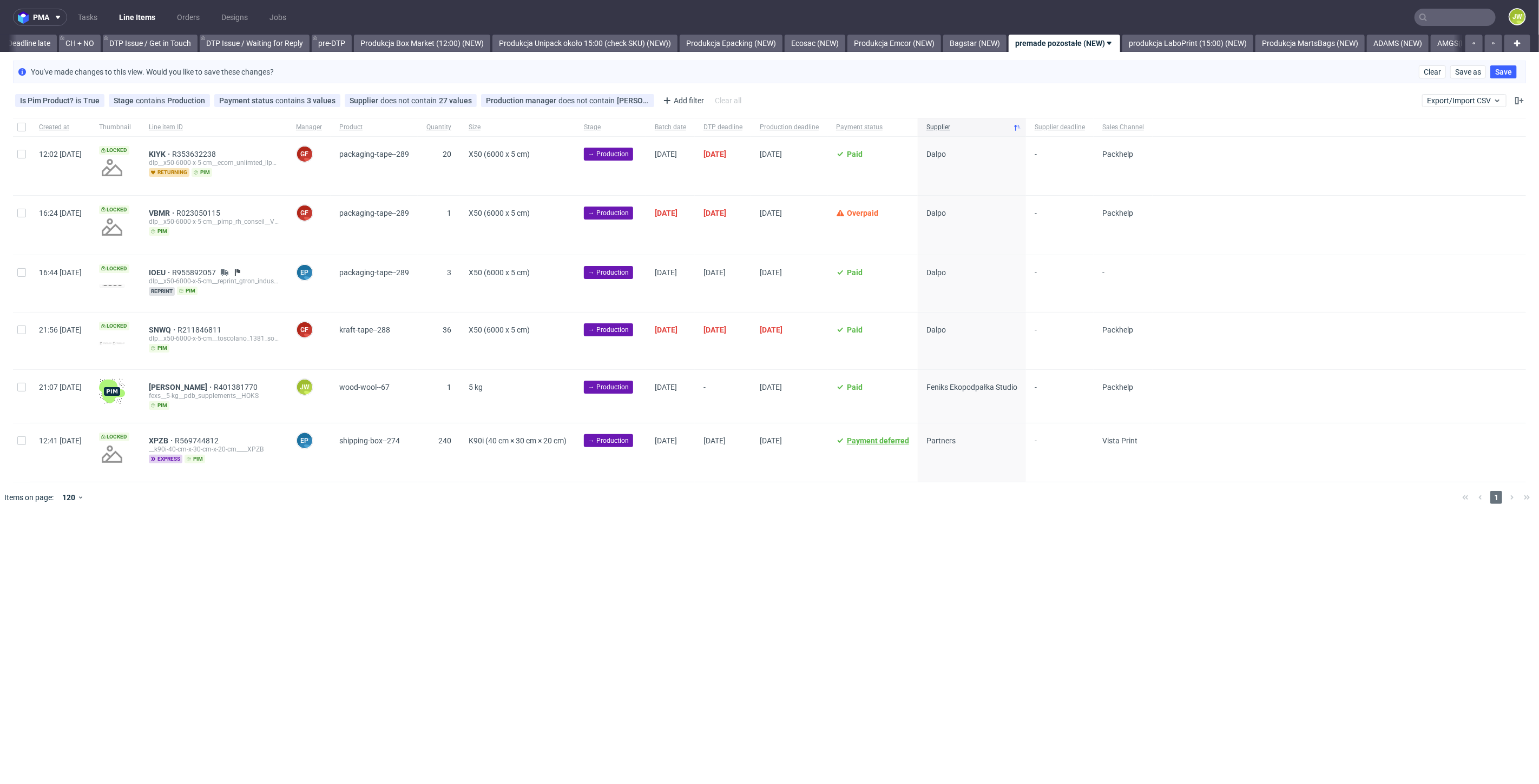
scroll to position [0, 1760]
click at [861, 544] on div "pma Tasks Line Items Orders Designs Jobs JW All DTP Late Shipped Shipments DTP …" at bounding box center [770, 392] width 1539 height 784
click at [22, 388] on input "checkbox" at bounding box center [22, 387] width 8 height 8
checkbox input "true"
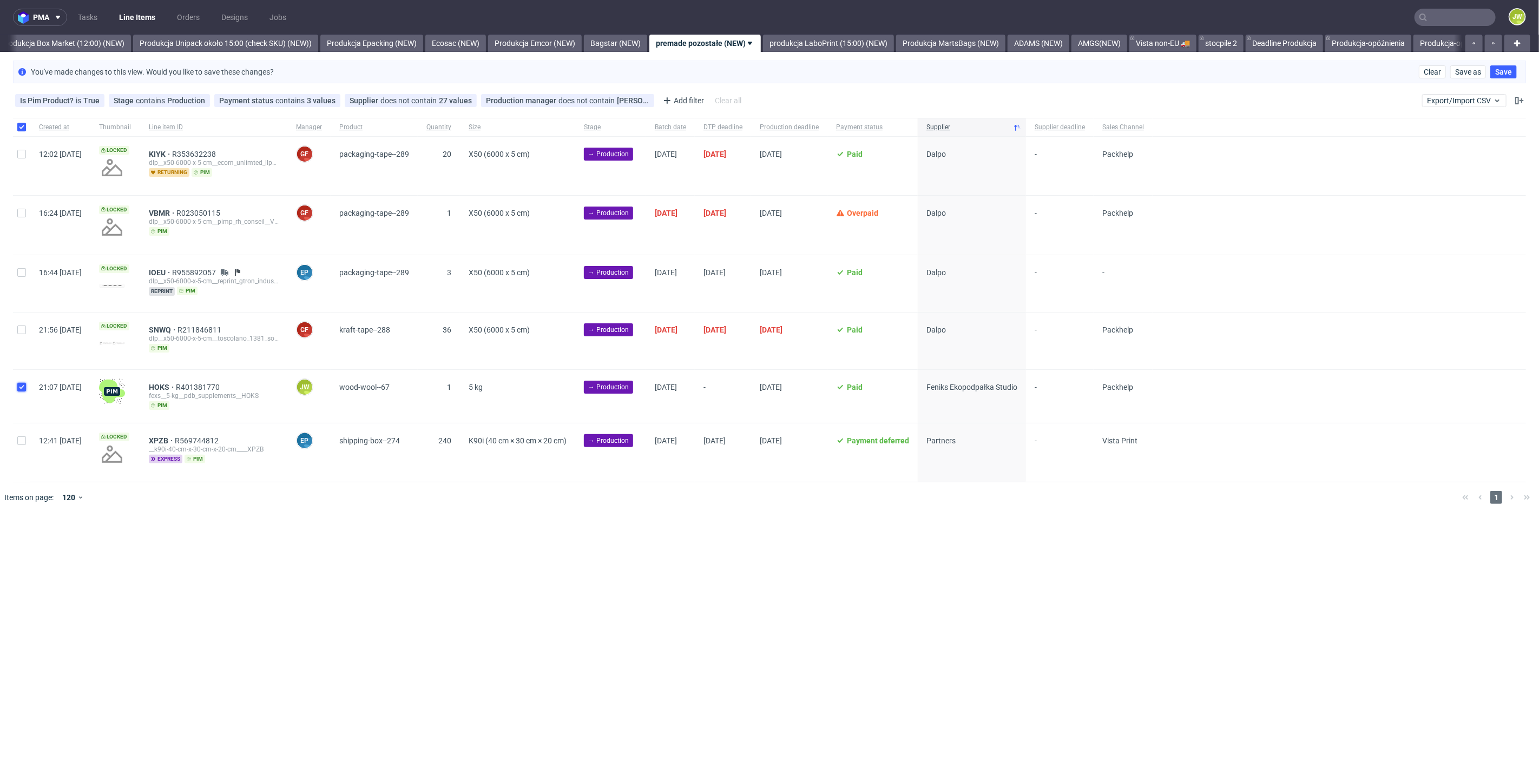
checkbox input "true"
click at [190, 552] on div "Selected items: 1 Change status Change supplier Change batch date Change prod. …" at bounding box center [770, 539] width 1539 height 45
click at [187, 545] on span "Change batch date" at bounding box center [190, 546] width 65 height 11
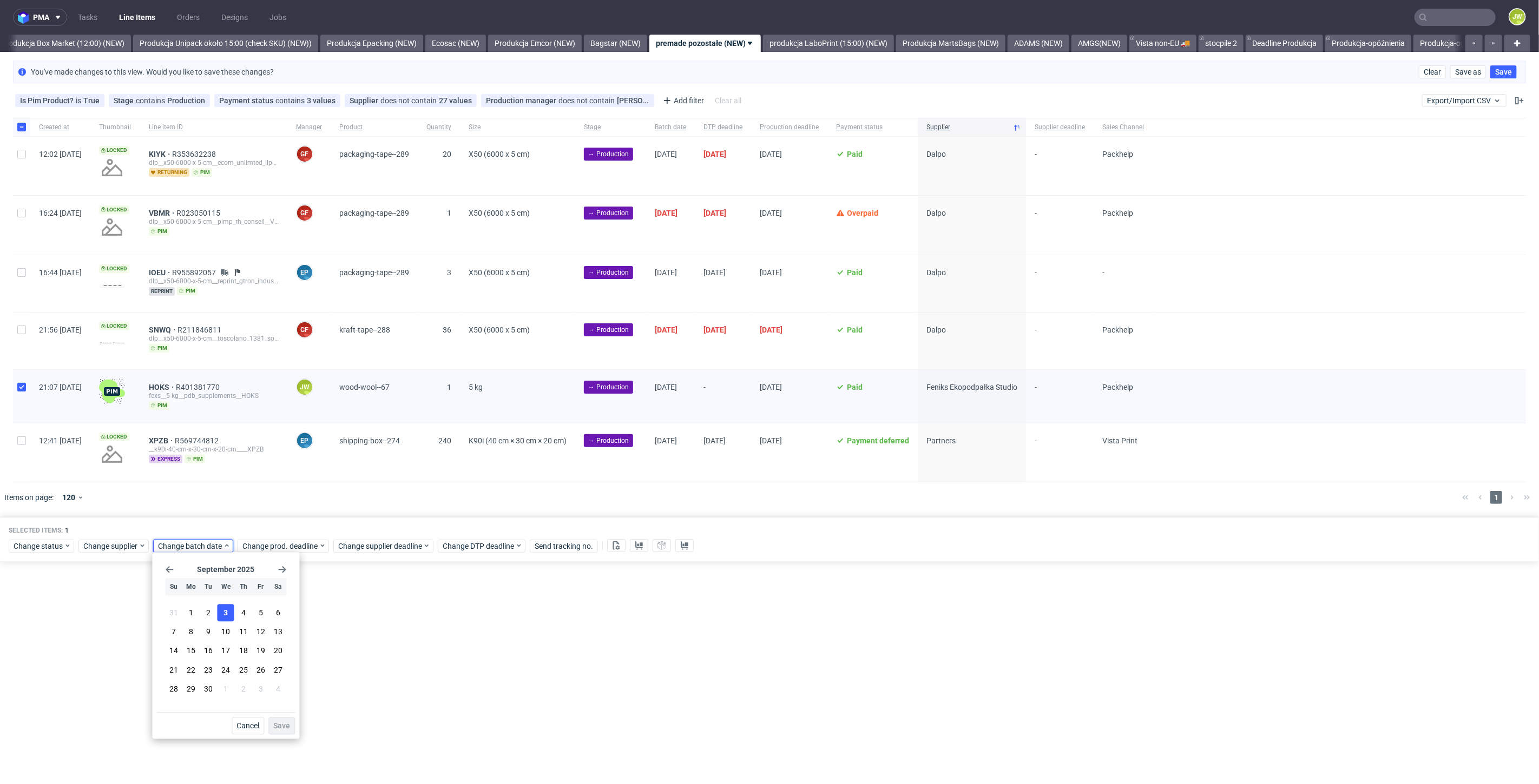
click at [220, 615] on button "3" at bounding box center [226, 613] width 17 height 17
click at [275, 724] on span "Save" at bounding box center [281, 725] width 17 height 8
click at [269, 548] on span "Change prod. deadline" at bounding box center [281, 546] width 76 height 11
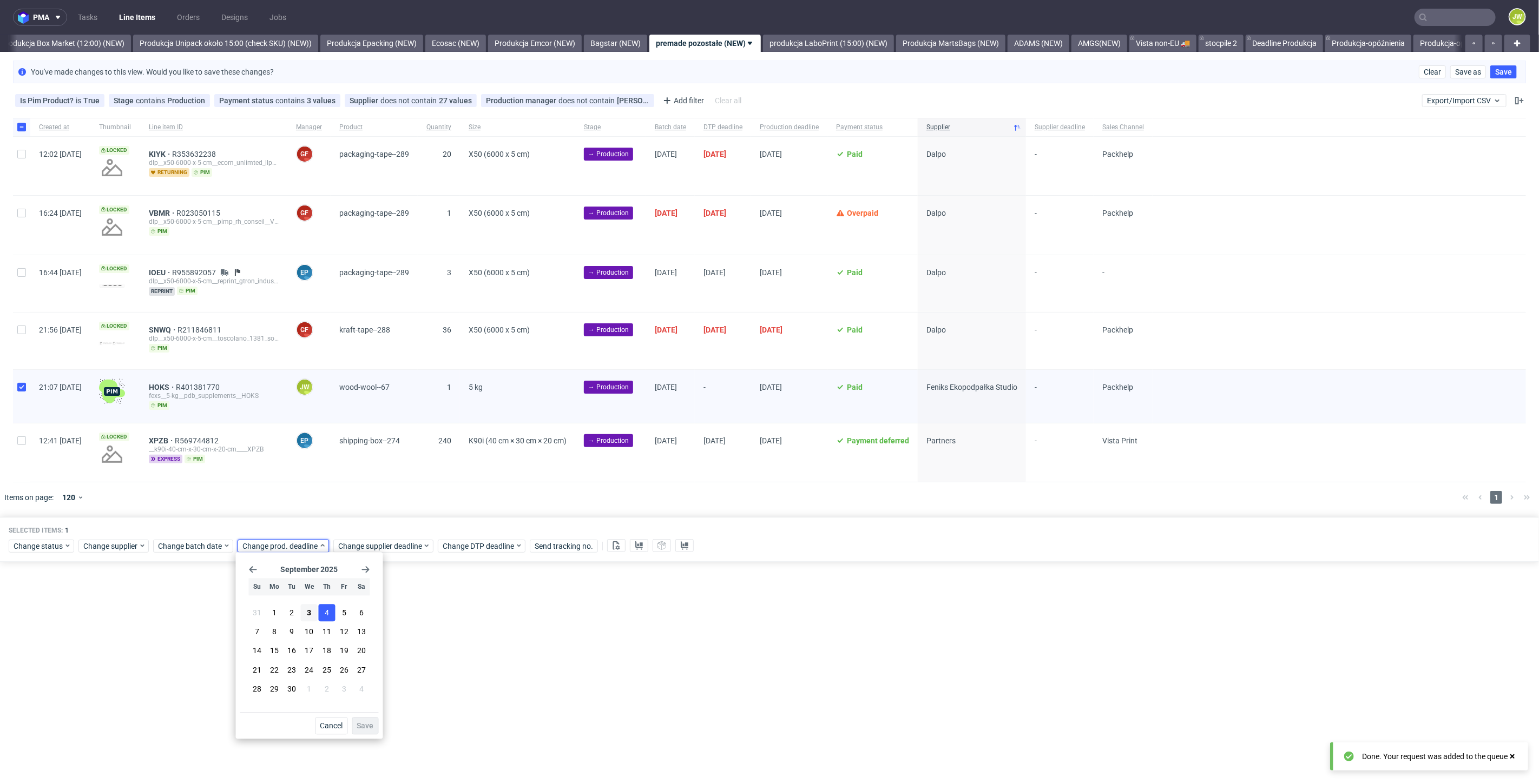
click at [325, 612] on span "4" at bounding box center [326, 613] width 4 height 11
click at [367, 725] on span "Save" at bounding box center [366, 725] width 17 height 8
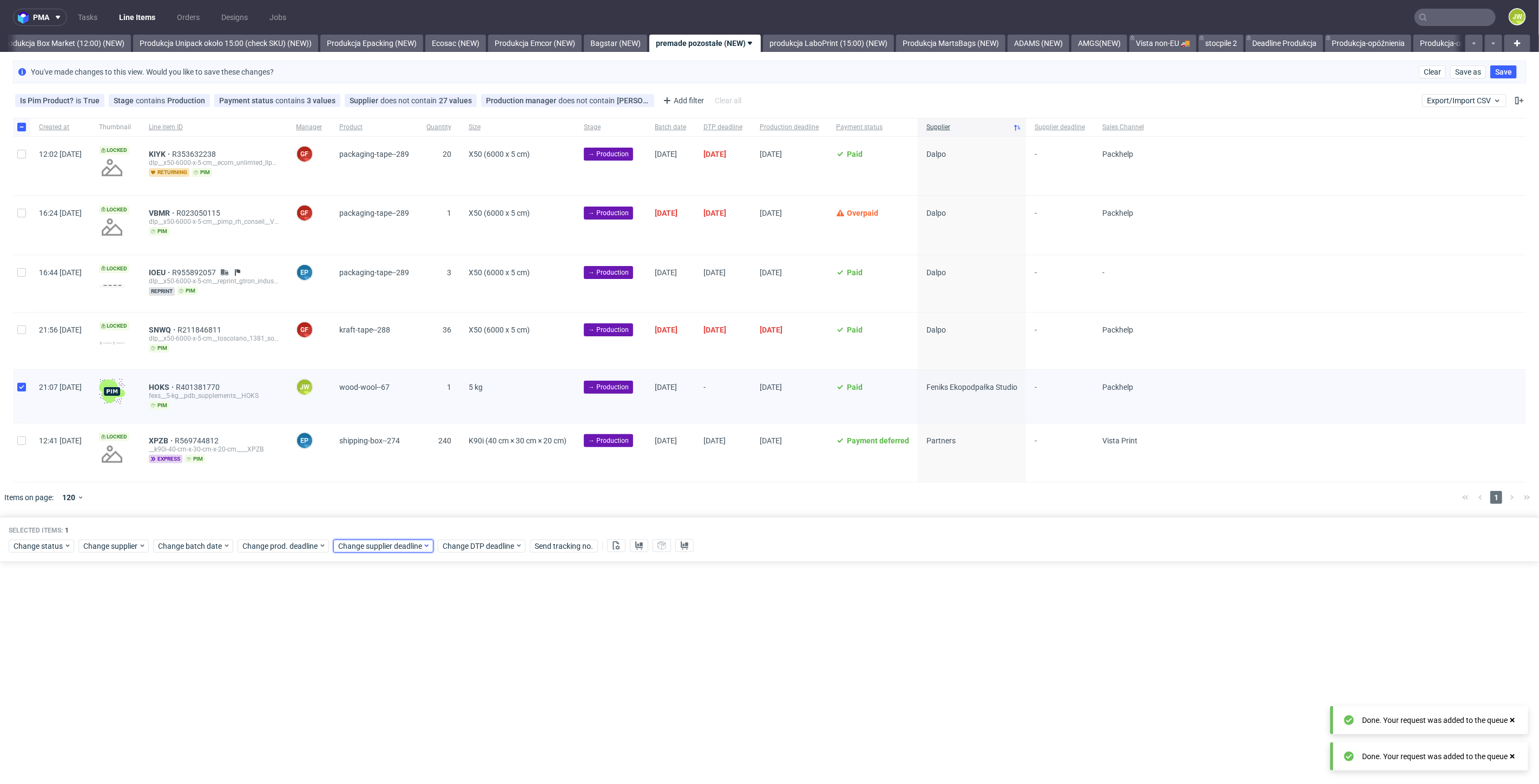
click at [368, 542] on span "Change supplier deadline" at bounding box center [380, 546] width 84 height 11
click at [422, 611] on span "4" at bounding box center [422, 613] width 4 height 11
click at [458, 726] on span "Save" at bounding box center [461, 725] width 17 height 8
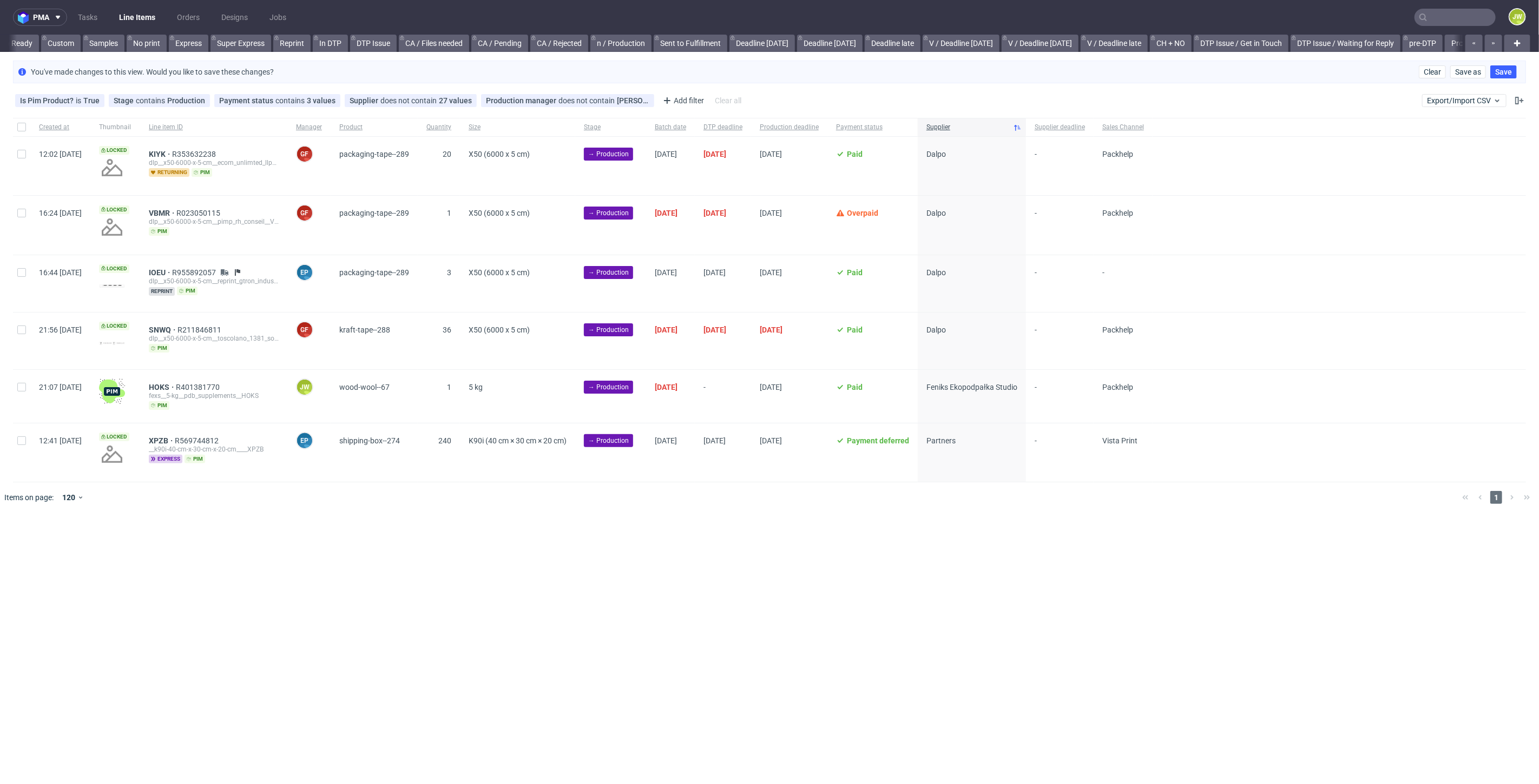
scroll to position [0, 1039]
click at [703, 577] on div "pma Tasks Line Items Orders Designs Jobs JW All DTP Late Shipped Shipments DTP …" at bounding box center [770, 392] width 1539 height 784
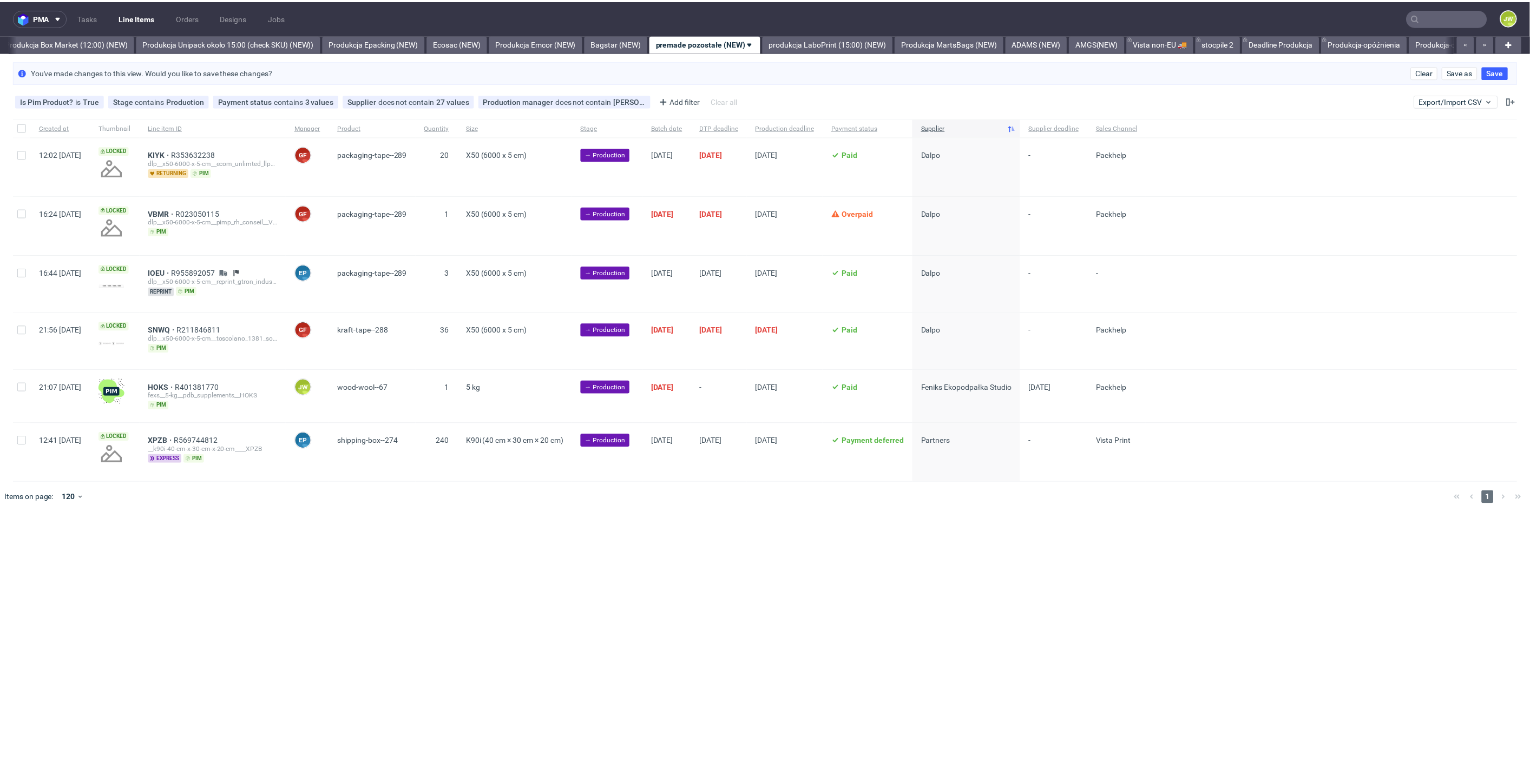
scroll to position [0, 1868]
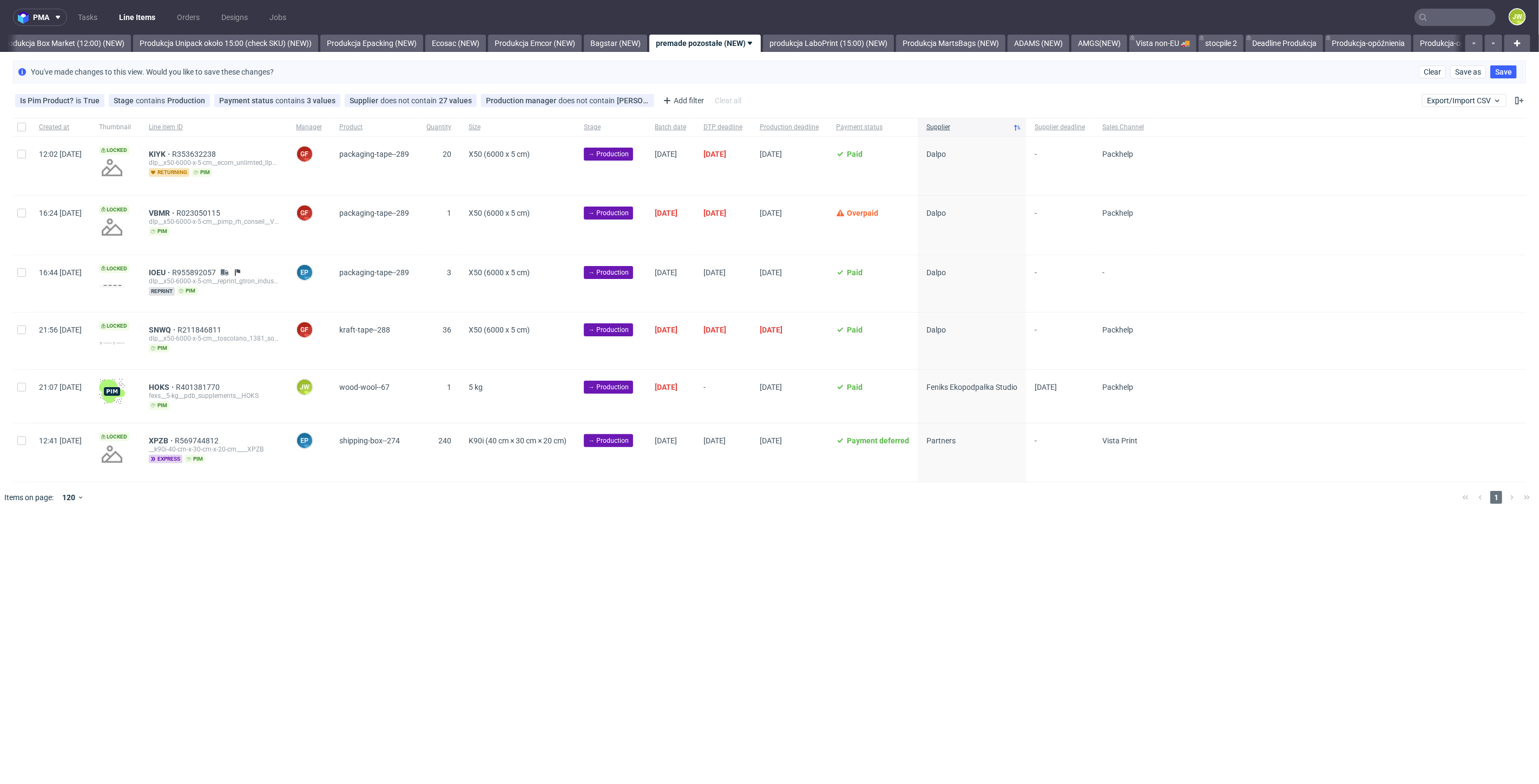
click at [26, 390] on div at bounding box center [22, 396] width 17 height 53
checkbox input "true"
click at [634, 547] on icon at bounding box center [639, 546] width 8 height 8
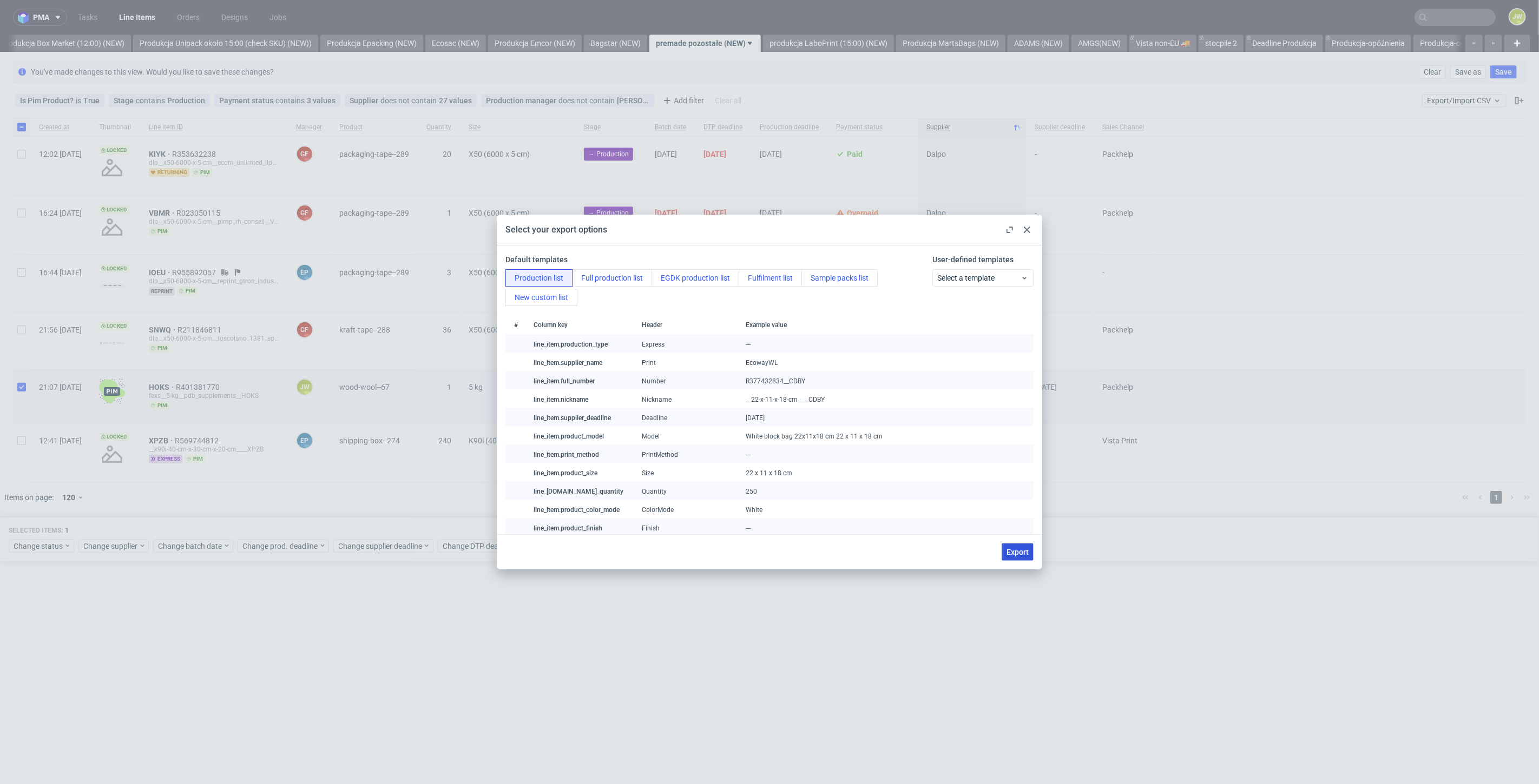
click at [1014, 555] on span "Export" at bounding box center [1017, 552] width 22 height 8
checkbox input "false"
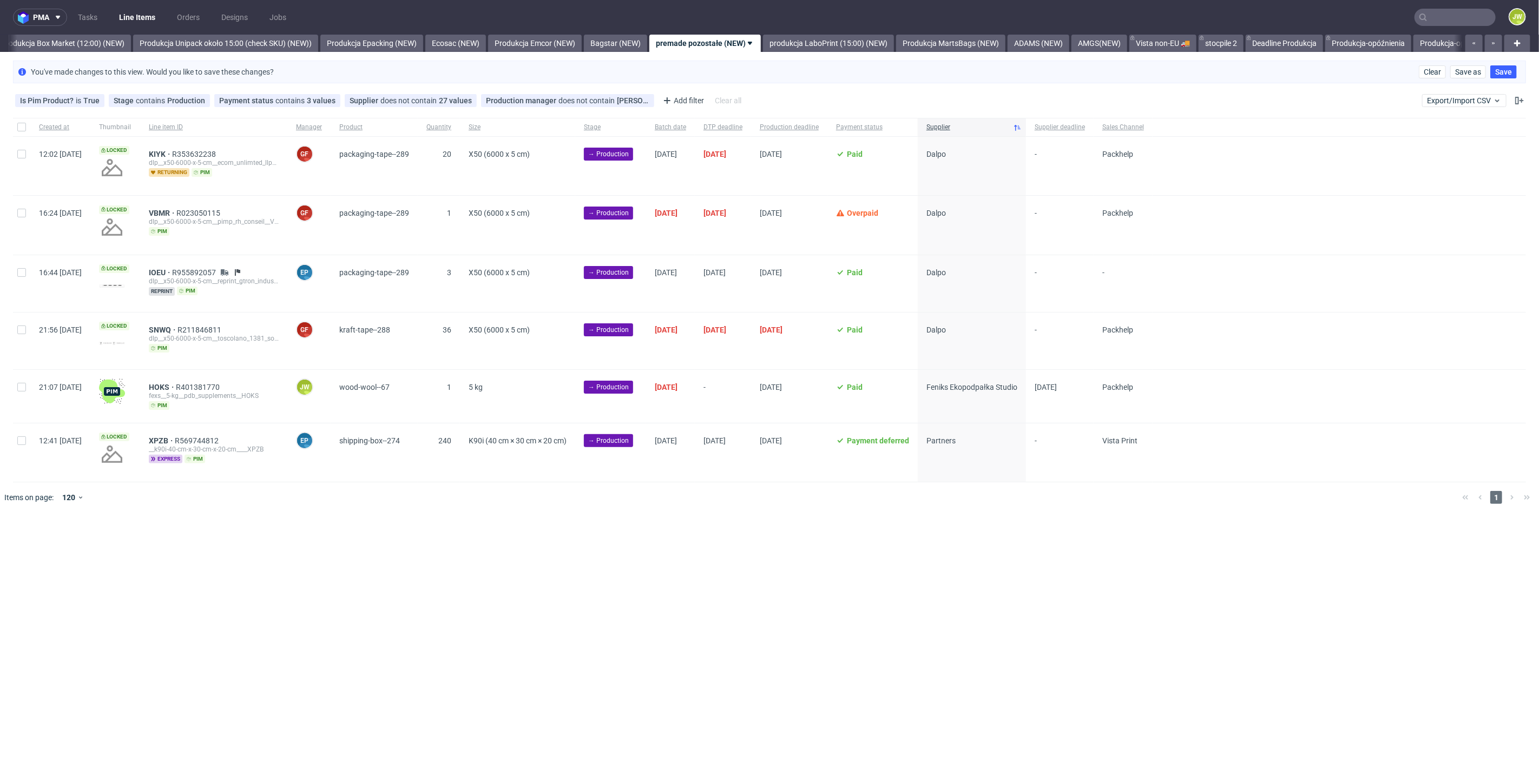
click at [322, 463] on span "EP Ewa Prus" at bounding box center [308, 451] width 26 height 37
click at [23, 383] on input "checkbox" at bounding box center [22, 387] width 8 height 8
checkbox input "true"
click at [33, 541] on span "Change status" at bounding box center [39, 546] width 50 height 11
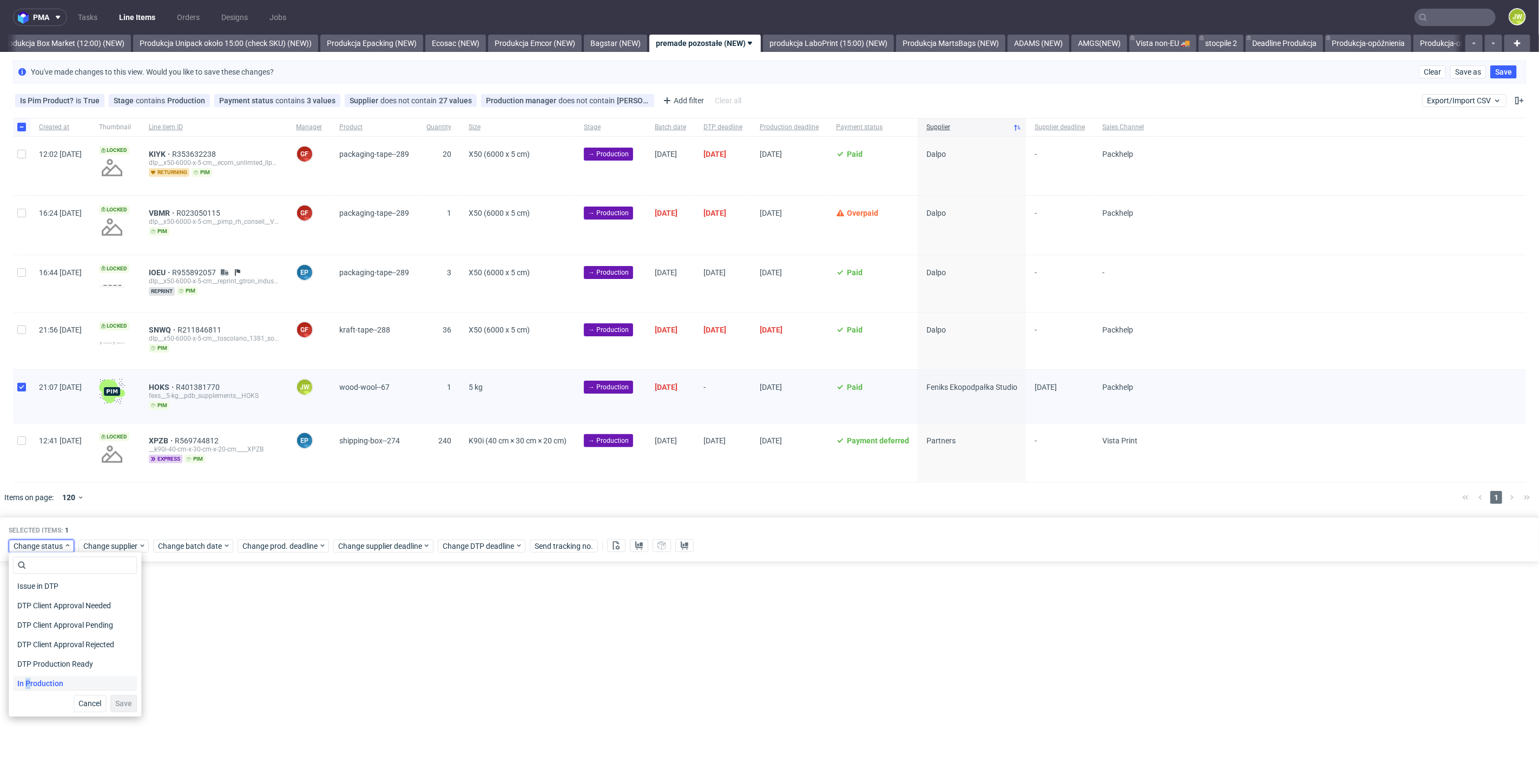
drag, startPoint x: 27, startPoint y: 685, endPoint x: 48, endPoint y: 685, distance: 21.0
click at [28, 685] on span "In Production" at bounding box center [40, 683] width 54 height 15
click at [119, 703] on span "Save" at bounding box center [124, 703] width 17 height 8
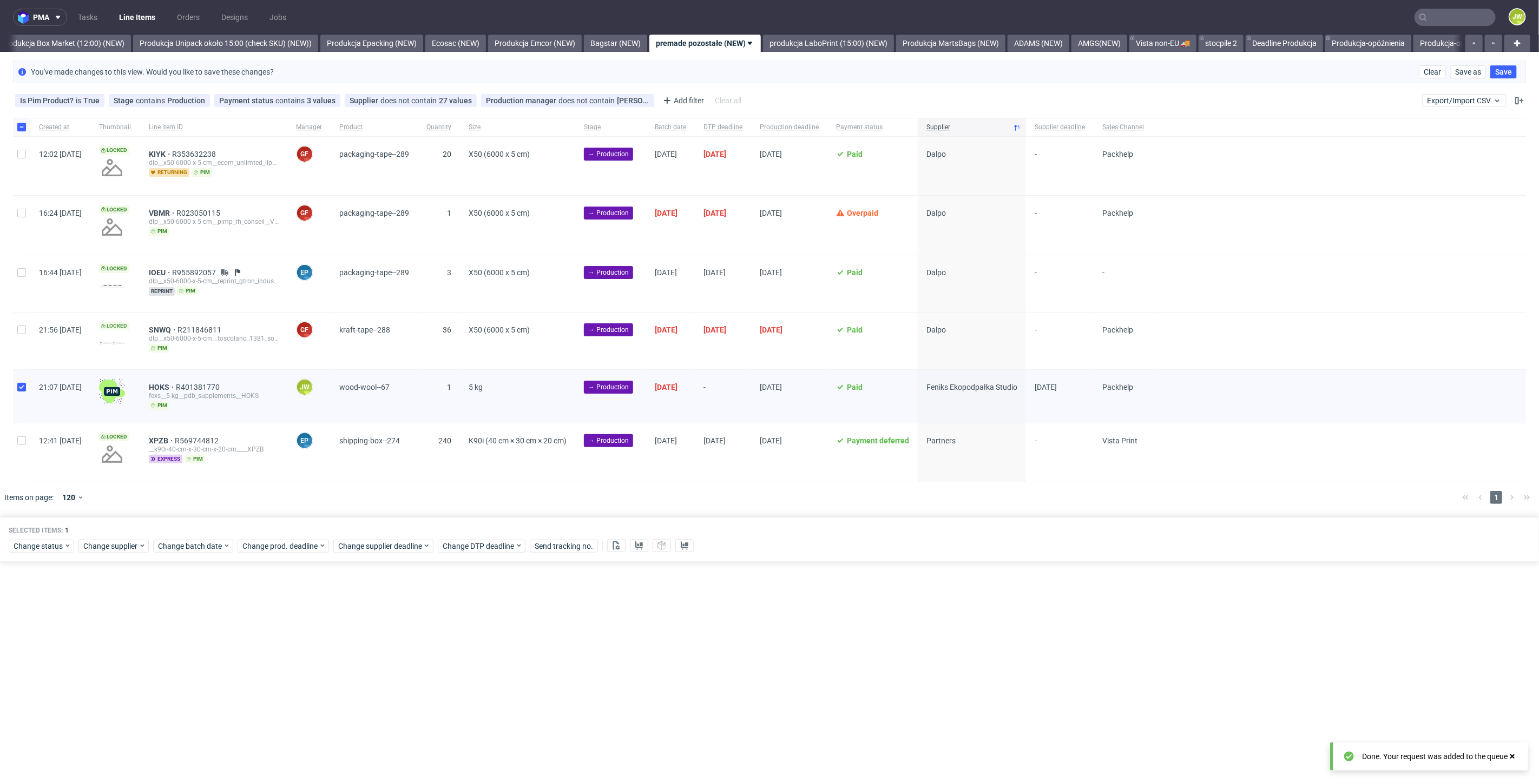
scroll to position [0, 1868]
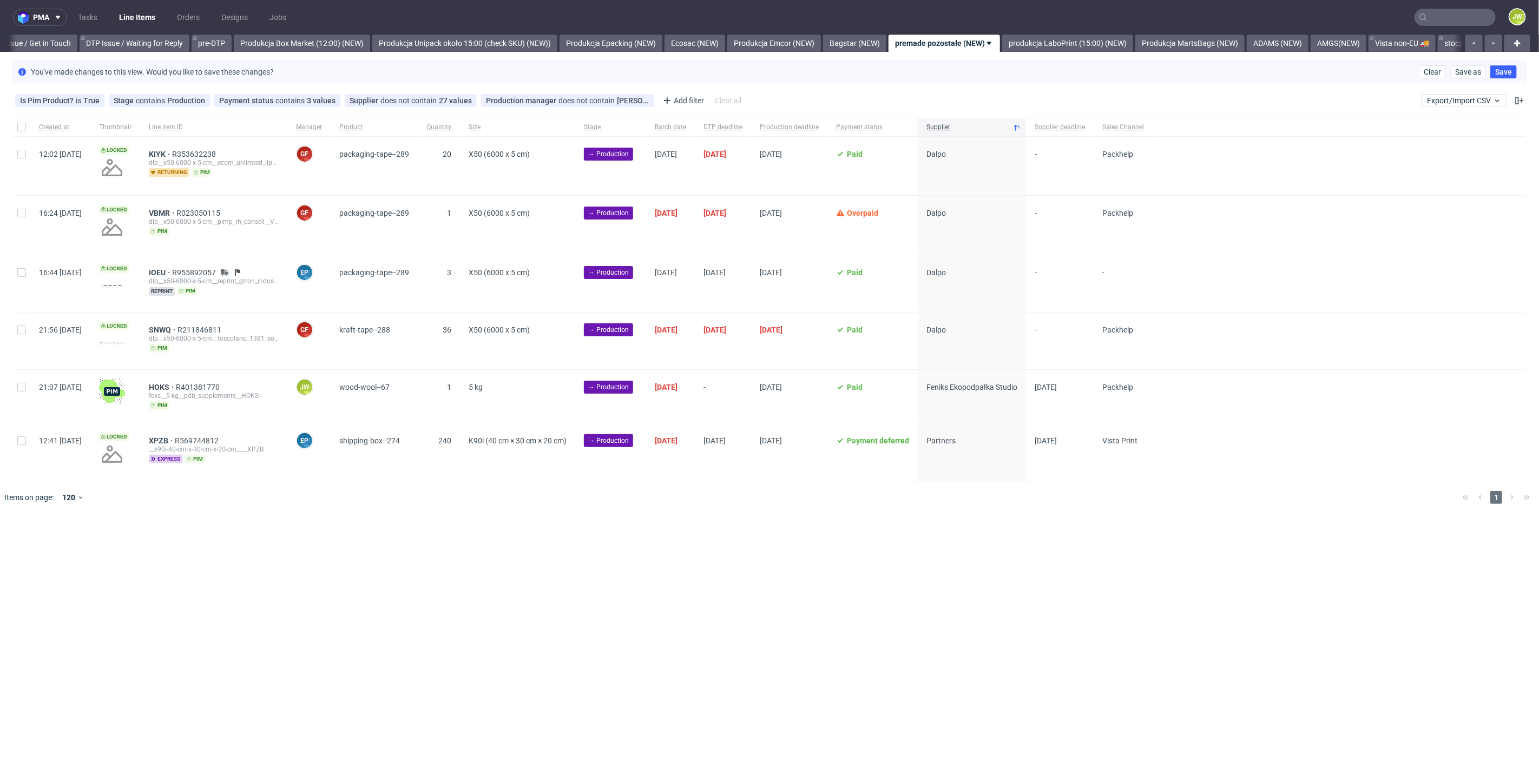
scroll to position [0, 1737]
drag, startPoint x: 827, startPoint y: 576, endPoint x: 826, endPoint y: 565, distance: 11.0
click at [826, 570] on div "pma Tasks Line Items Orders Designs Jobs JW All DTP Late Shipped Shipments DTP …" at bounding box center [770, 392] width 1539 height 784
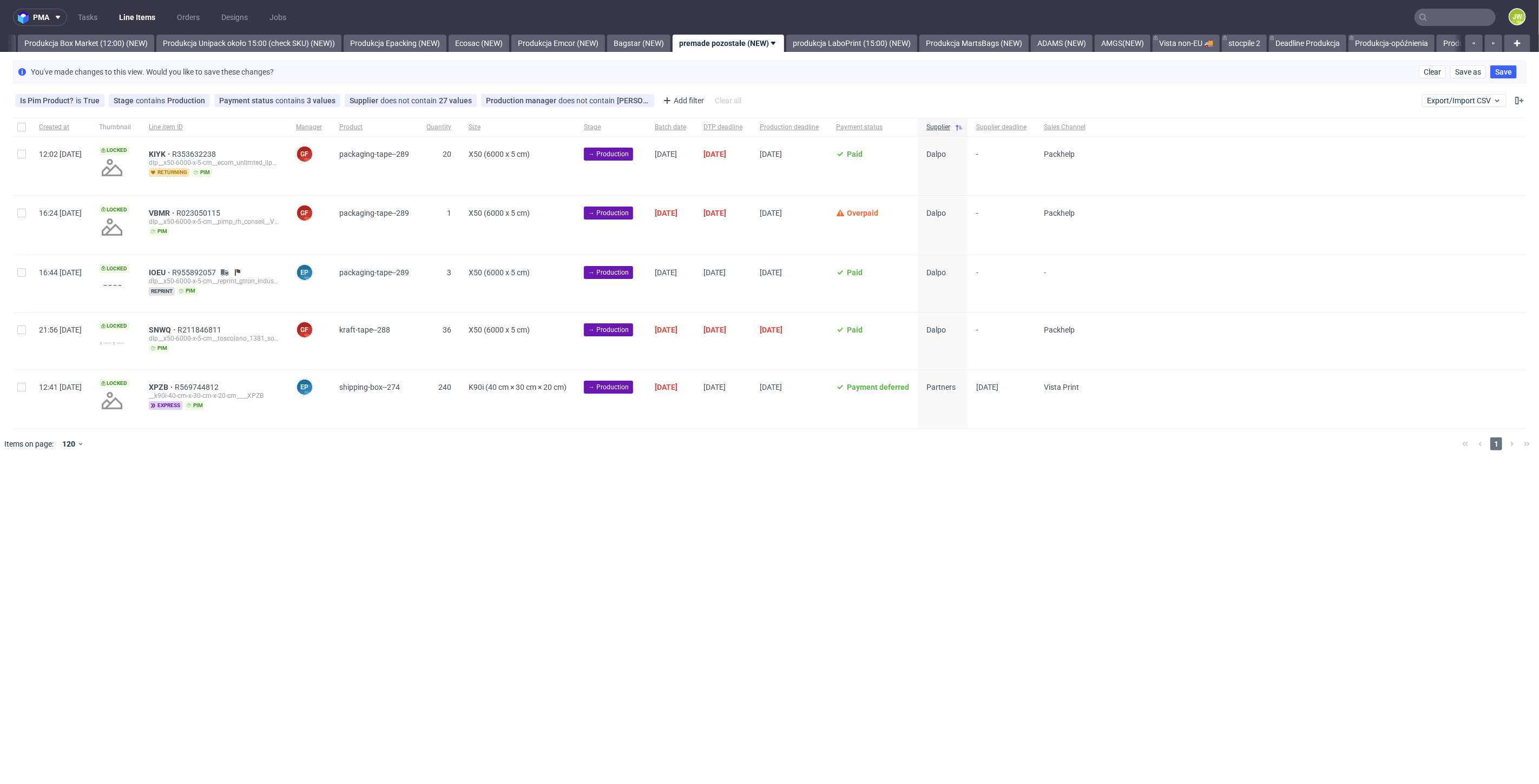
scroll to position [0, 1868]
click at [749, 447] on div at bounding box center [785, 444] width 1336 height 30
click at [836, 39] on link "produkcja LaboPrint (15:00) (NEW)" at bounding box center [828, 43] width 131 height 17
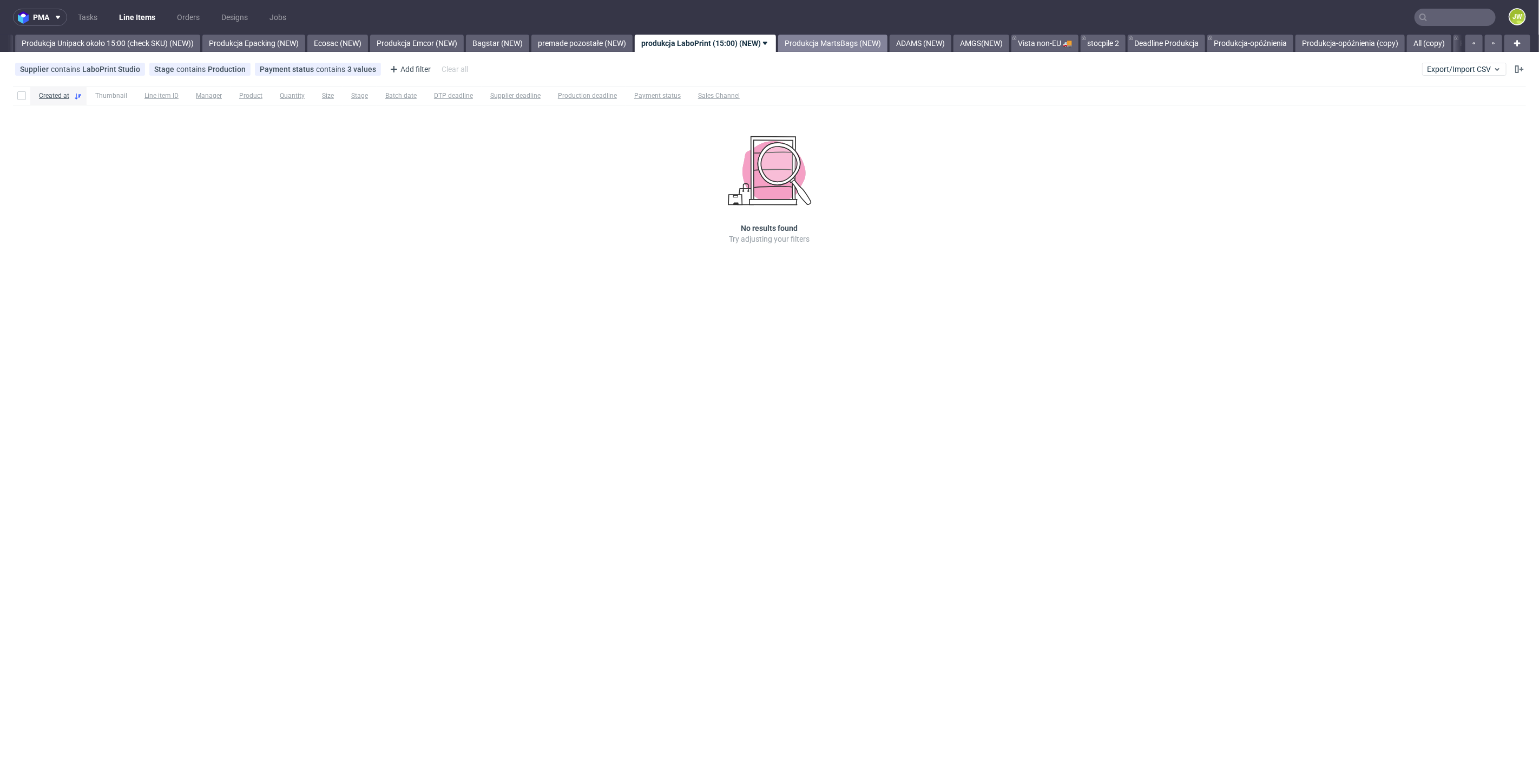
click at [842, 46] on link "Produkcja MartsBags (NEW)" at bounding box center [832, 43] width 109 height 17
click at [829, 44] on link "ADAMS (NEW)" at bounding box center [797, 43] width 62 height 17
click at [799, 42] on link "AMGS(NEW)" at bounding box center [771, 43] width 56 height 17
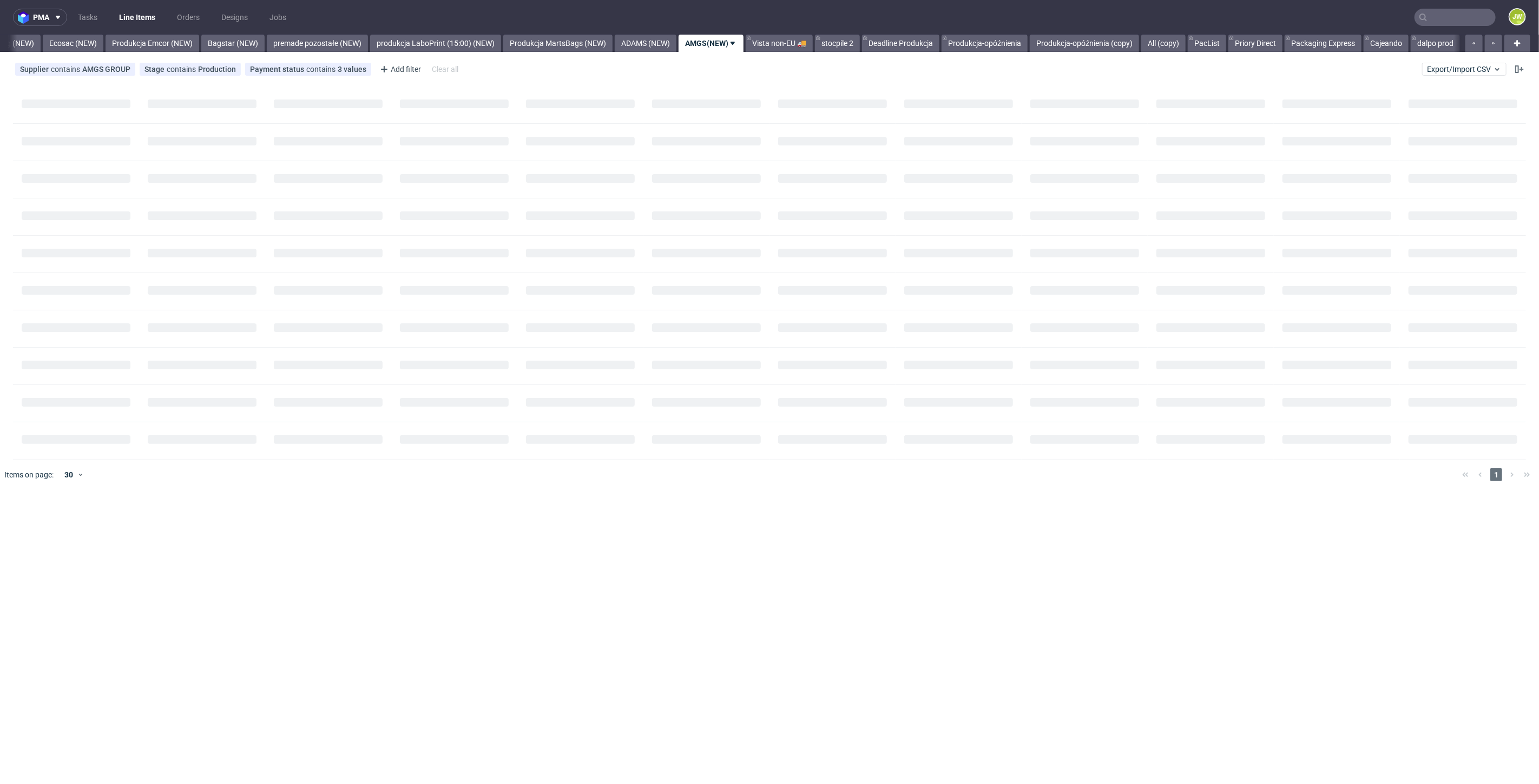
scroll to position [0, 2255]
click at [915, 41] on link "Deadline Produkcja" at bounding box center [896, 43] width 78 height 17
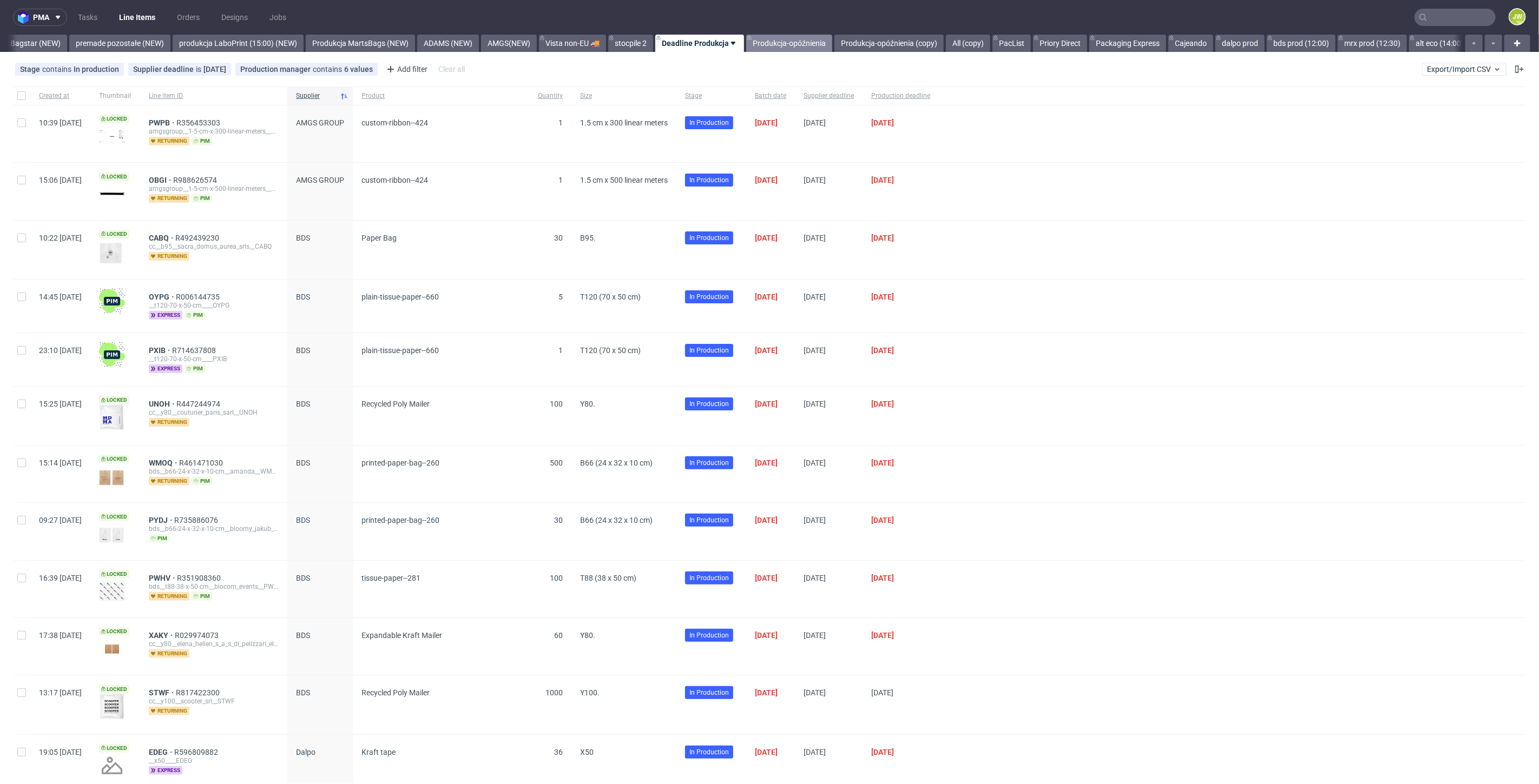
scroll to position [0, 2448]
click at [807, 42] on link "Produkcja-opóźnienia" at bounding box center [789, 43] width 86 height 17
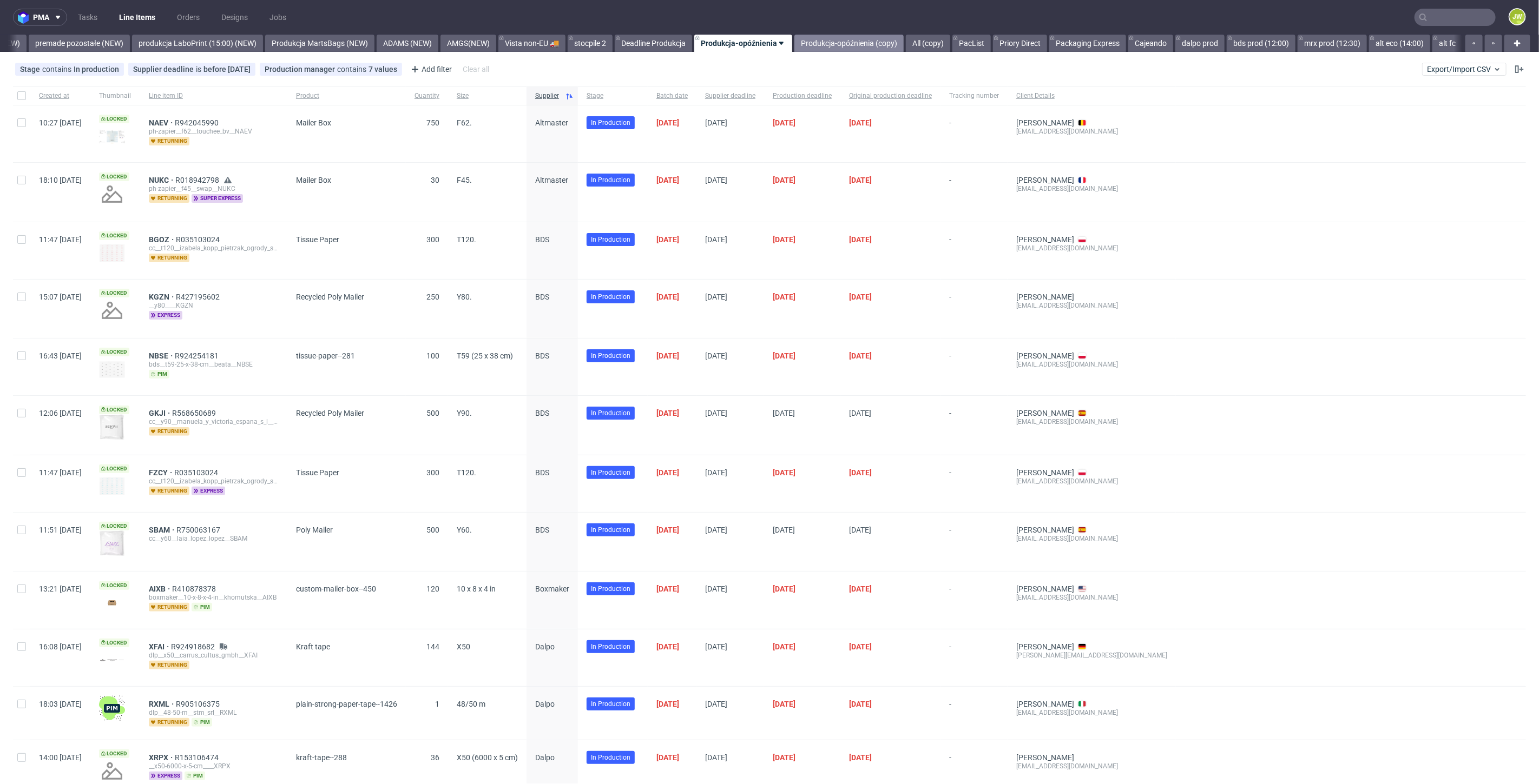
scroll to position [0, 2528]
click at [958, 47] on link "PacList" at bounding box center [971, 43] width 38 height 17
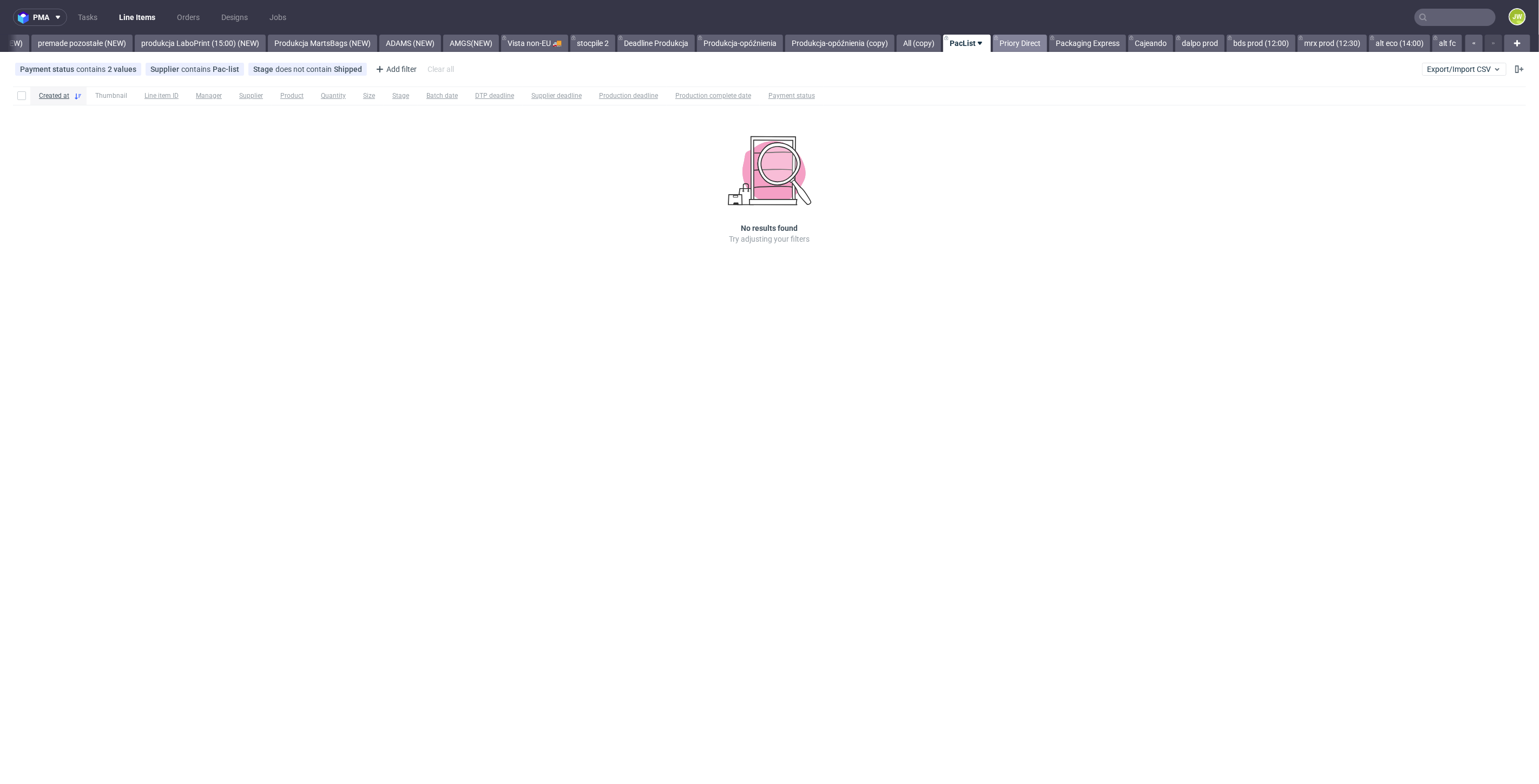
click at [1009, 44] on link "Priory Direct" at bounding box center [1020, 43] width 54 height 17
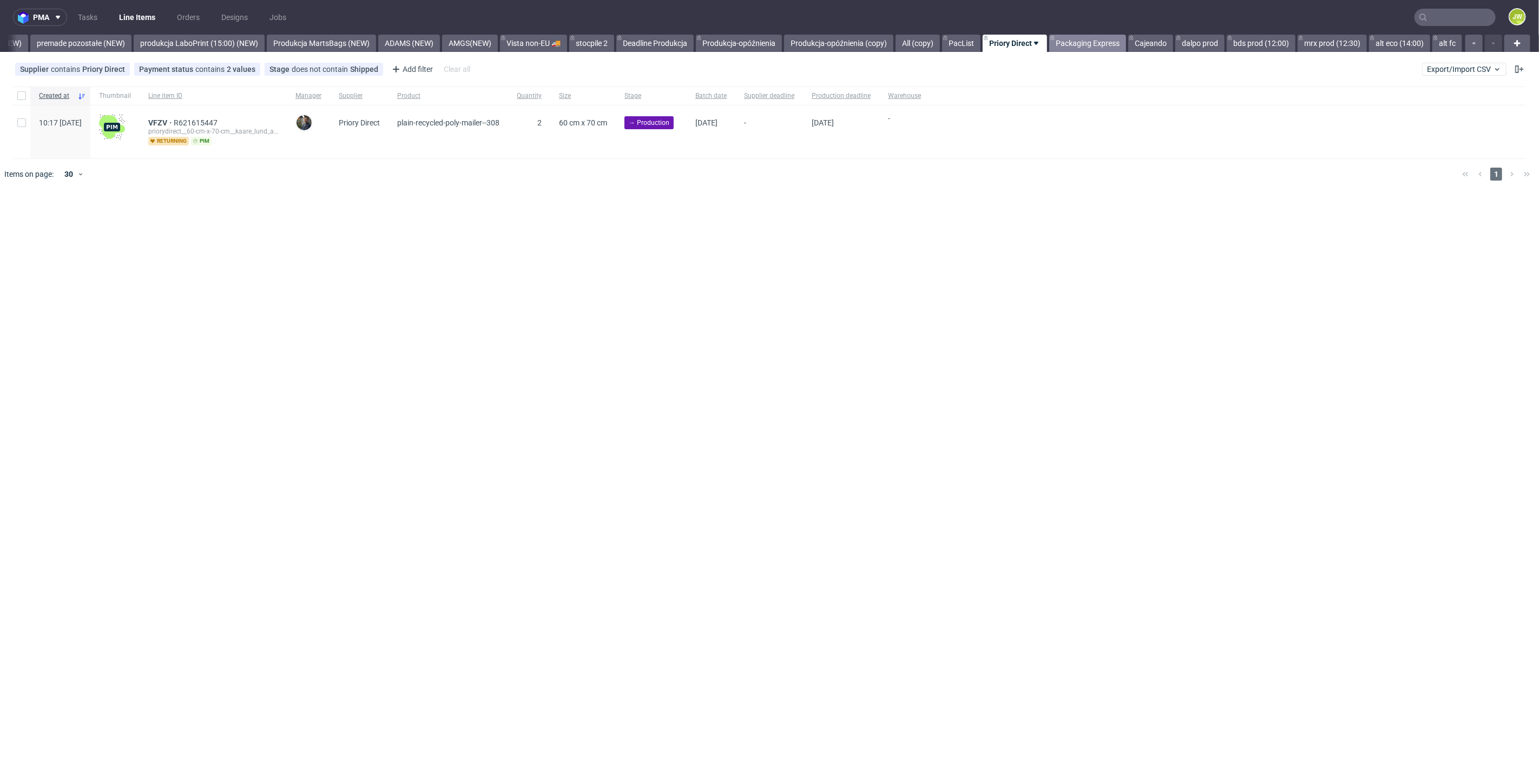
click at [1089, 43] on link "Packaging Express" at bounding box center [1087, 43] width 77 height 17
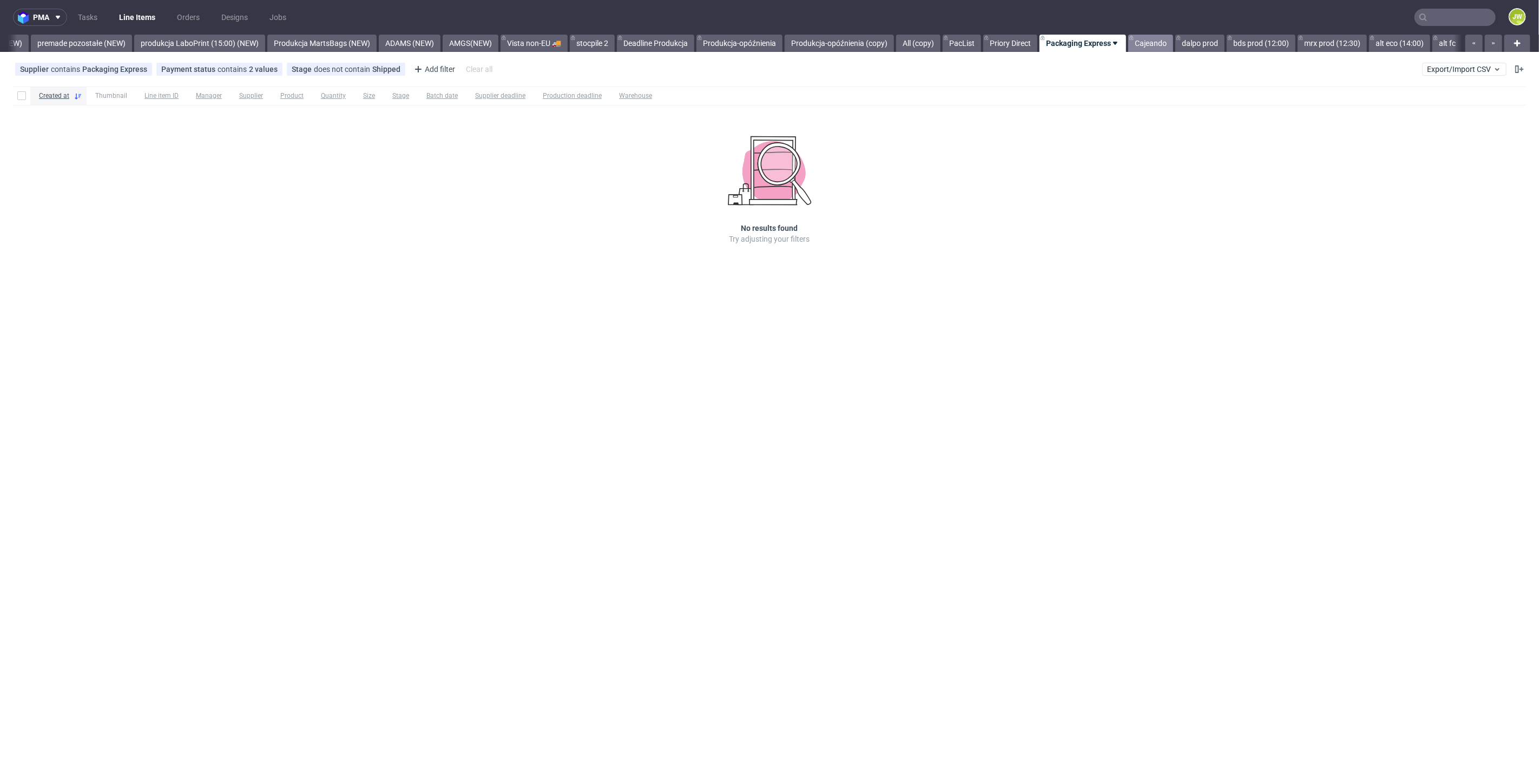
click at [1144, 43] on link "Cajeando" at bounding box center [1151, 43] width 45 height 17
click at [1013, 45] on link "Priory Direct" at bounding box center [1010, 43] width 54 height 17
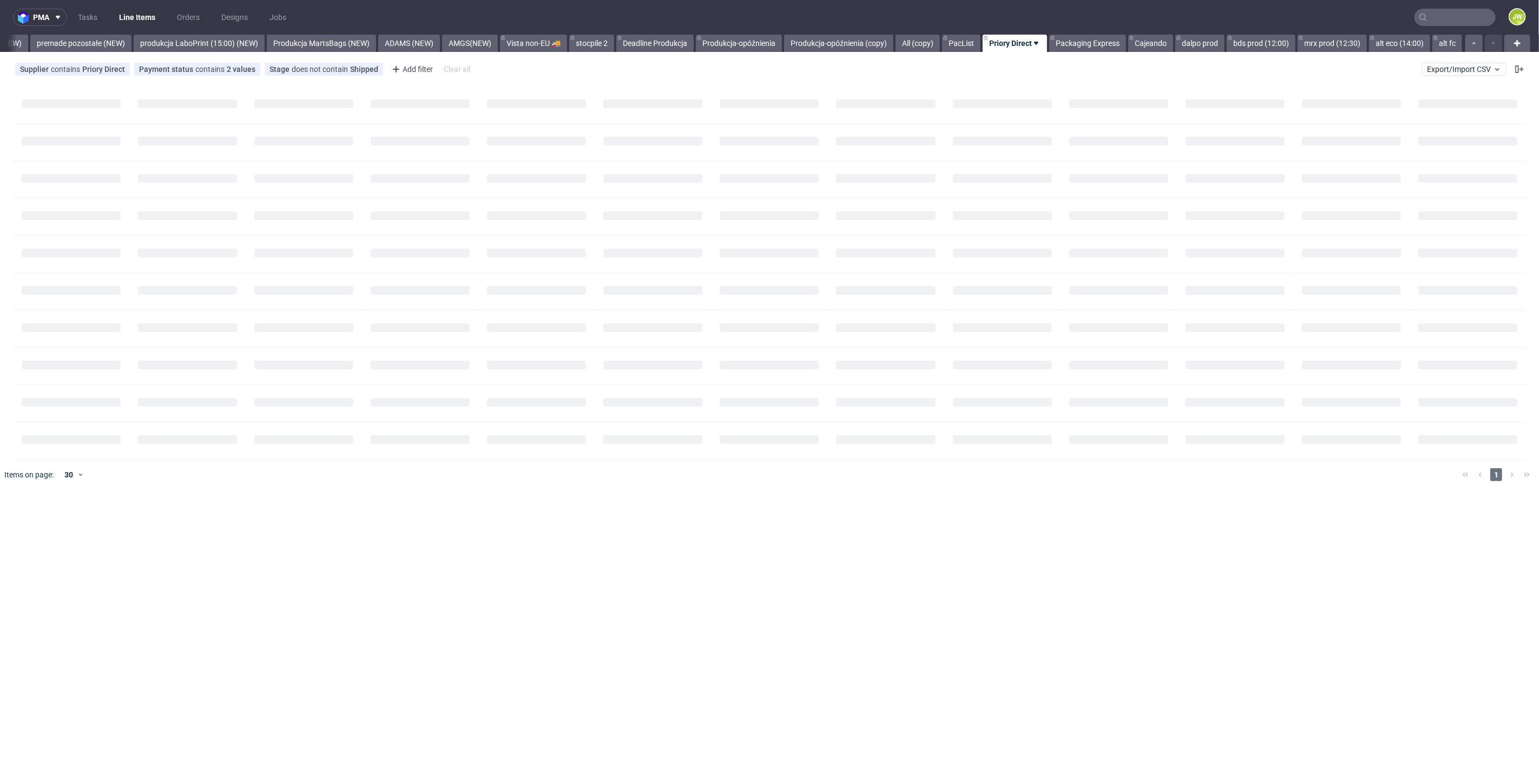
scroll to position [0, 2518]
click at [22, 122] on input "checkbox" at bounding box center [22, 122] width 8 height 8
checkbox input "true"
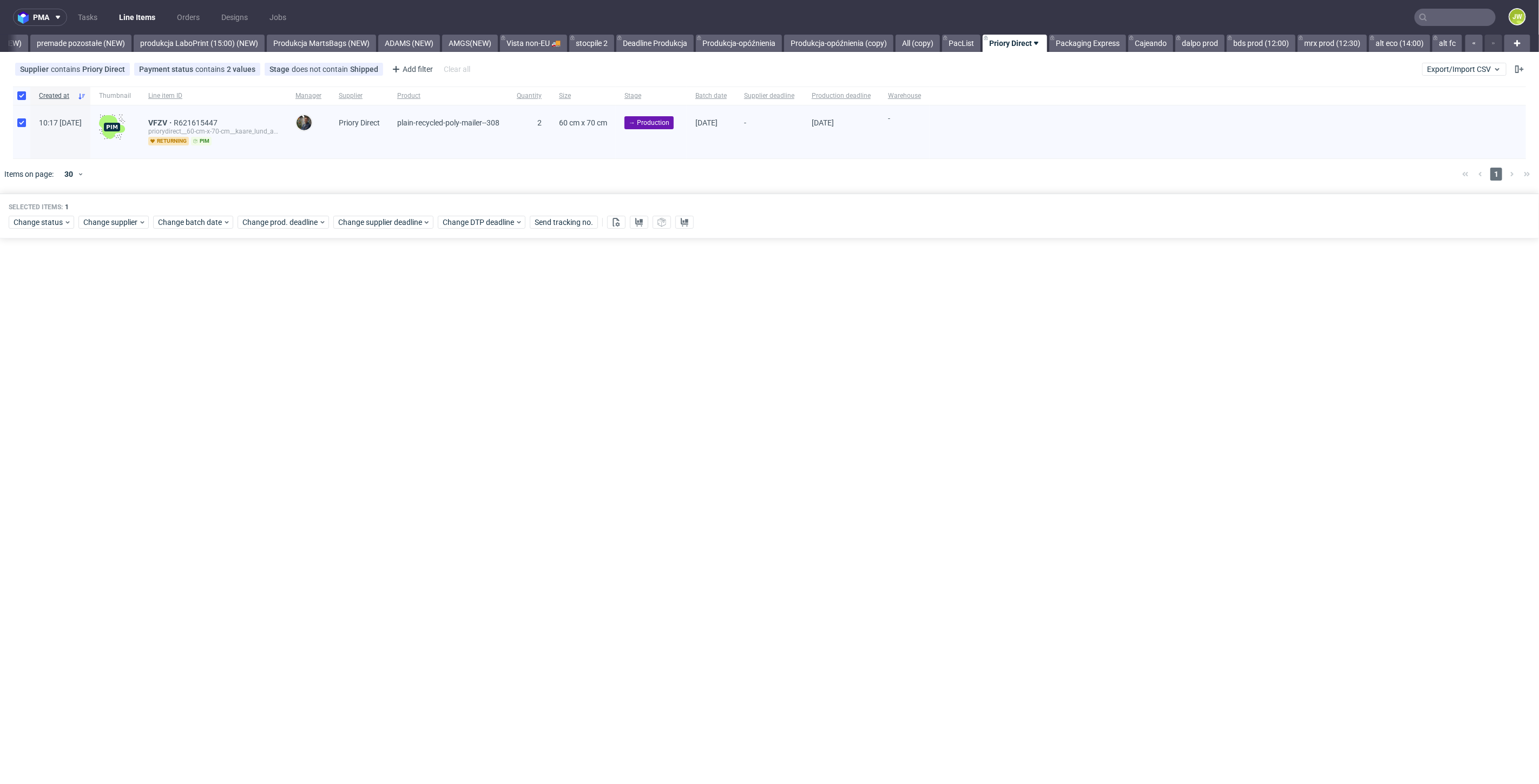
click at [926, 609] on div "pma Tasks Line Items Orders Designs Jobs JW All DTP Late Shipped Shipments DTP …" at bounding box center [770, 392] width 1539 height 784
click at [174, 121] on span "VFZV" at bounding box center [161, 122] width 26 height 8
click at [181, 217] on span "Change batch date" at bounding box center [190, 222] width 65 height 11
click at [222, 291] on button "3" at bounding box center [226, 291] width 17 height 17
drag, startPoint x: 274, startPoint y: 396, endPoint x: 275, endPoint y: 346, distance: 50.0
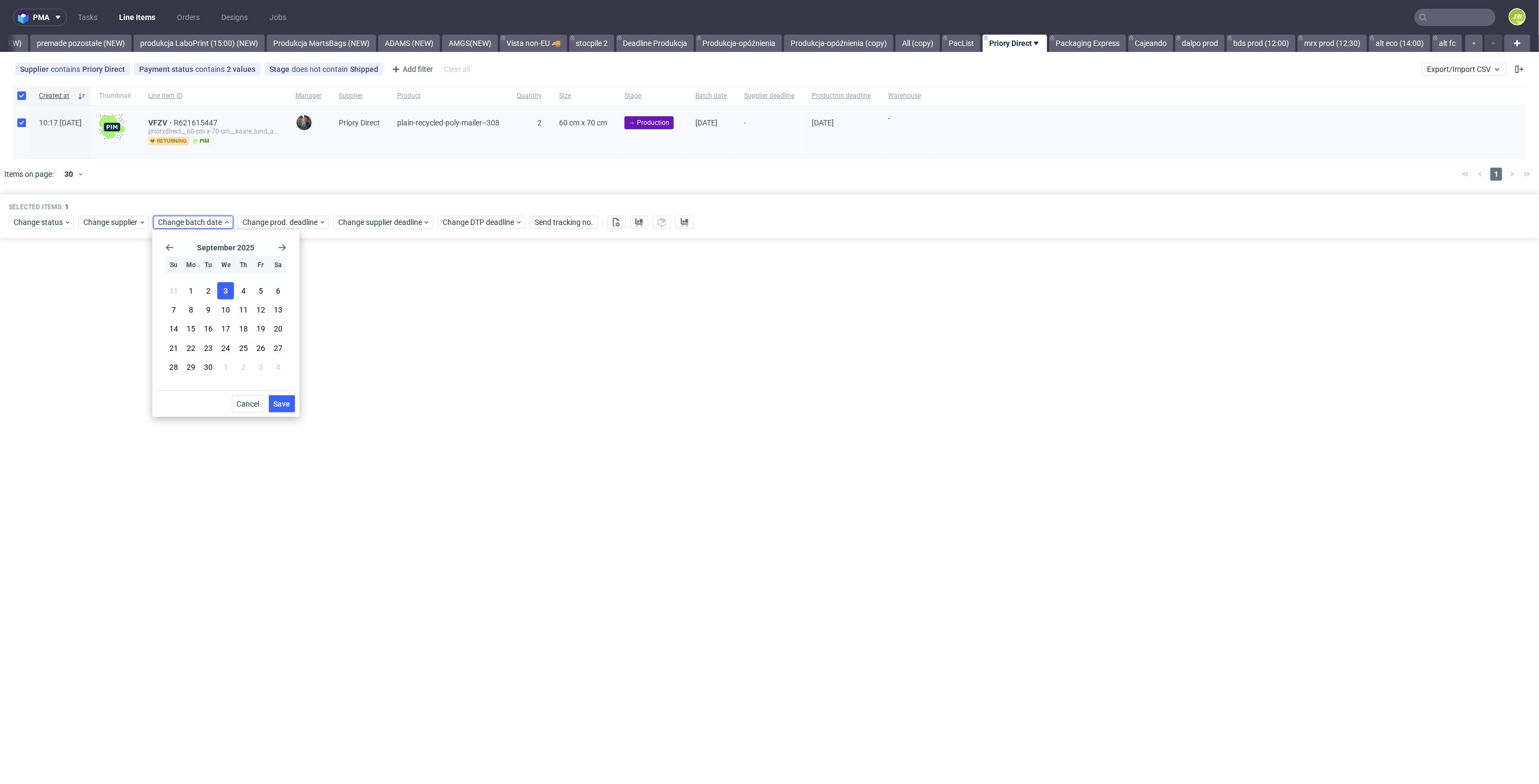
click at [274, 396] on button "Save" at bounding box center [281, 404] width 26 height 17
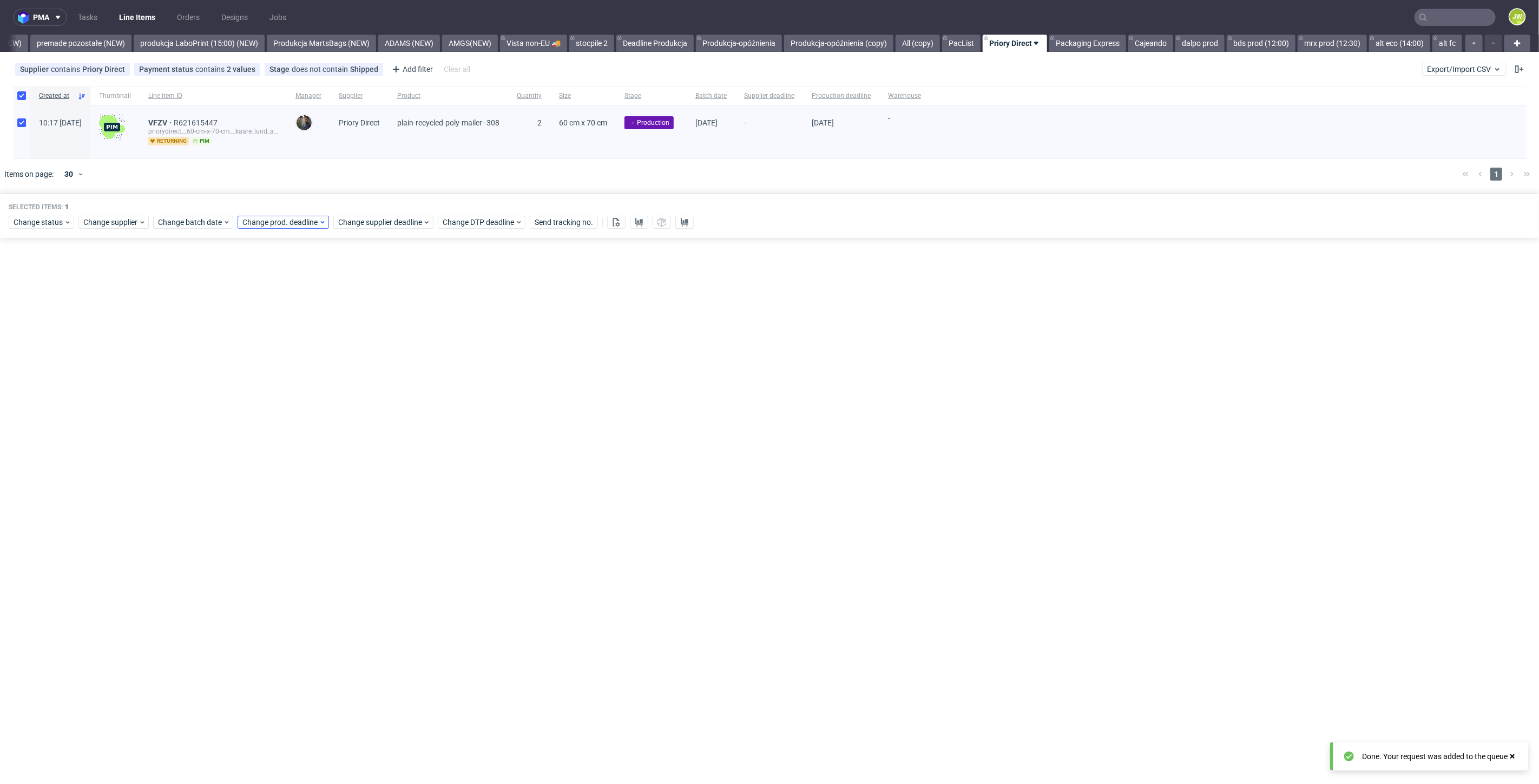
click at [272, 214] on div "Change status Change supplier Change batch date Change prod. deadline Change su…" at bounding box center [769, 222] width 1522 height 16
click at [261, 222] on span "Change prod. deadline" at bounding box center [281, 222] width 76 height 11
click at [324, 284] on button "4" at bounding box center [327, 291] width 17 height 17
click at [360, 404] on span "Save" at bounding box center [366, 404] width 17 height 8
click at [351, 225] on span "Change supplier deadline" at bounding box center [380, 222] width 84 height 11
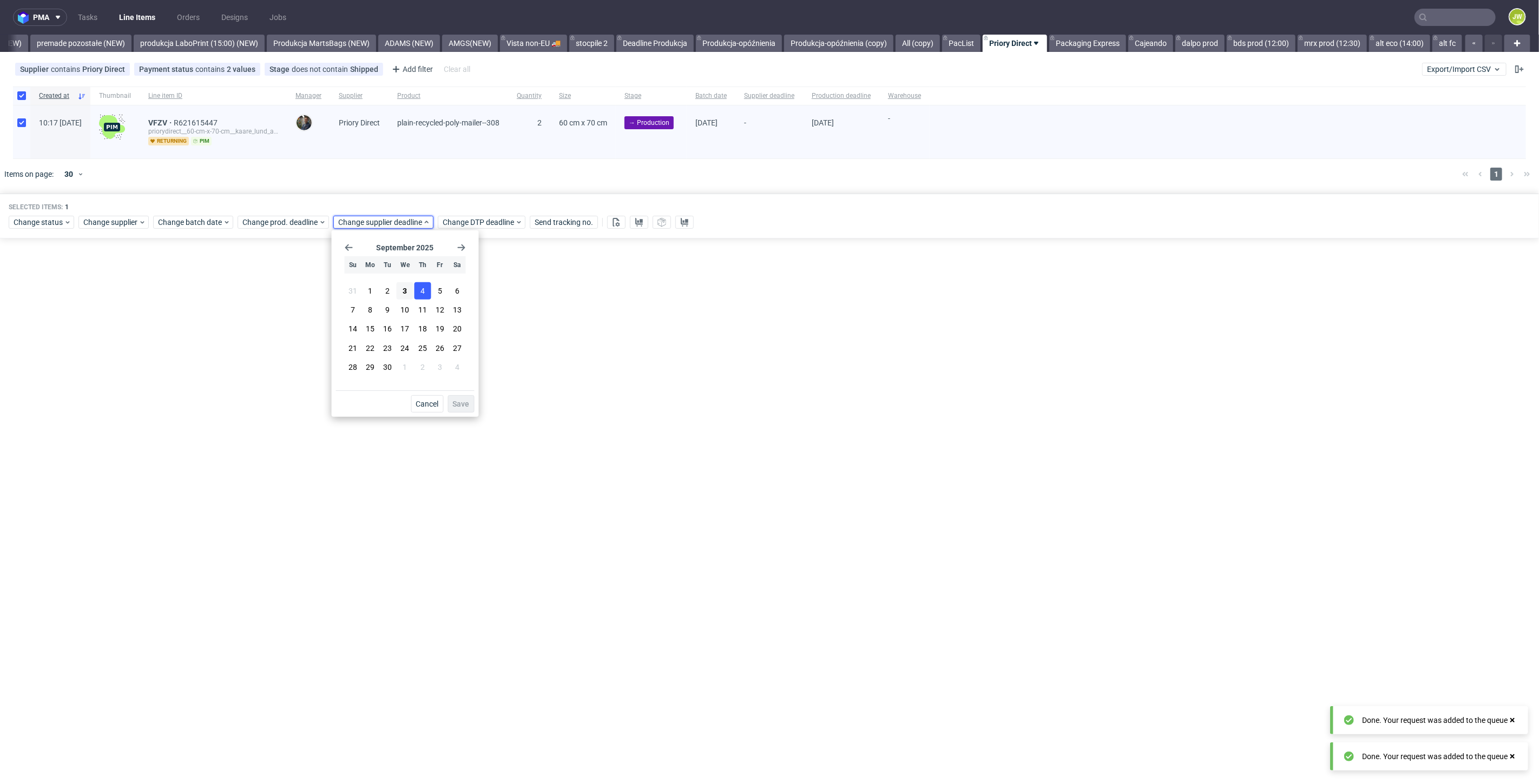
click at [418, 291] on button "4" at bounding box center [422, 291] width 17 height 17
click at [453, 401] on span "Save" at bounding box center [461, 404] width 17 height 8
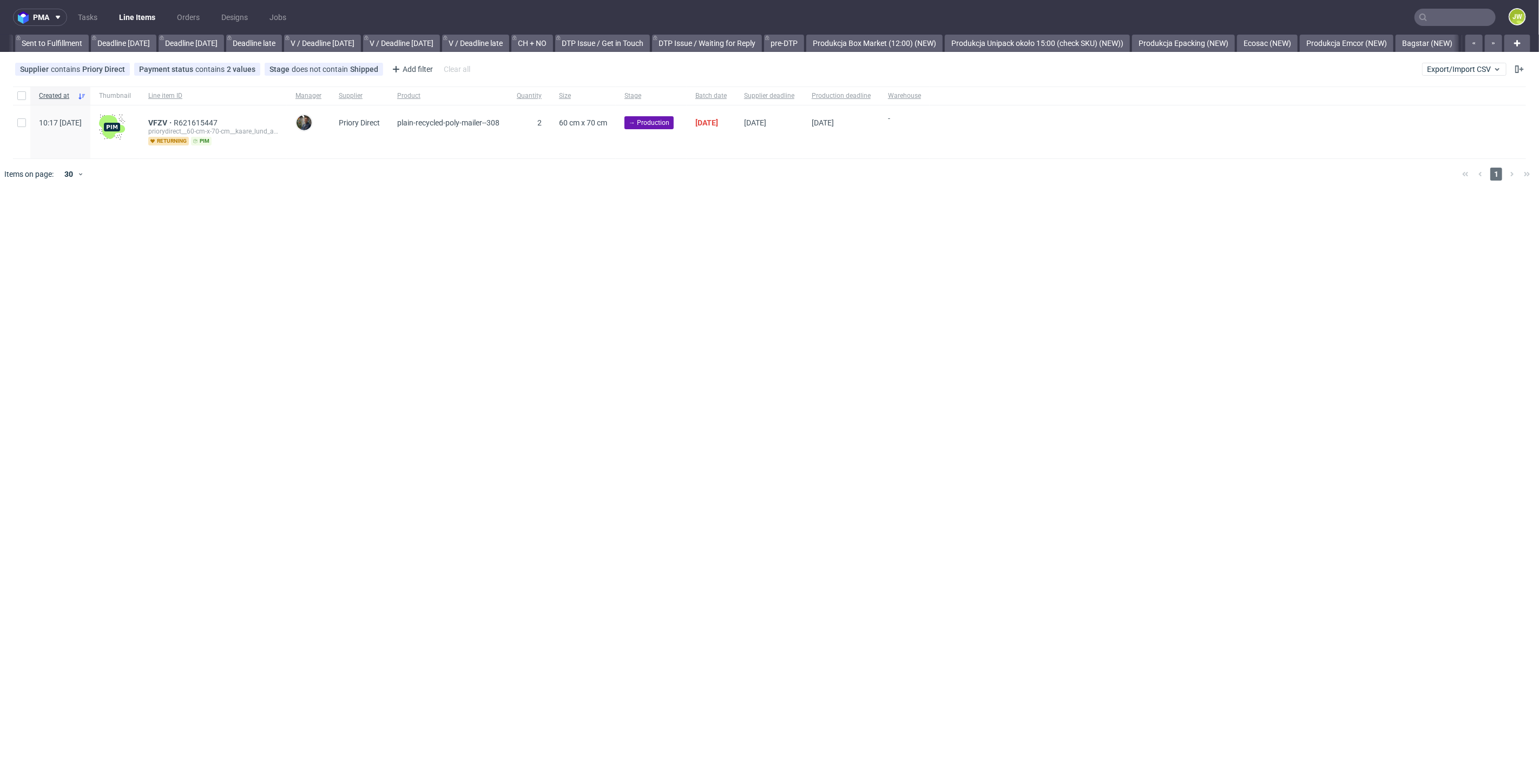
scroll to position [0, 1683]
click at [473, 302] on div "pma Tasks Line Items Orders Designs Jobs JW All DTP Late Shipped Shipments DTP …" at bounding box center [770, 392] width 1539 height 784
click at [552, 254] on div "pma Tasks Line Items Orders Designs Jobs JW All DTP Late Shipped Shipments DTP …" at bounding box center [770, 392] width 1539 height 784
click at [494, 174] on div at bounding box center [785, 174] width 1336 height 30
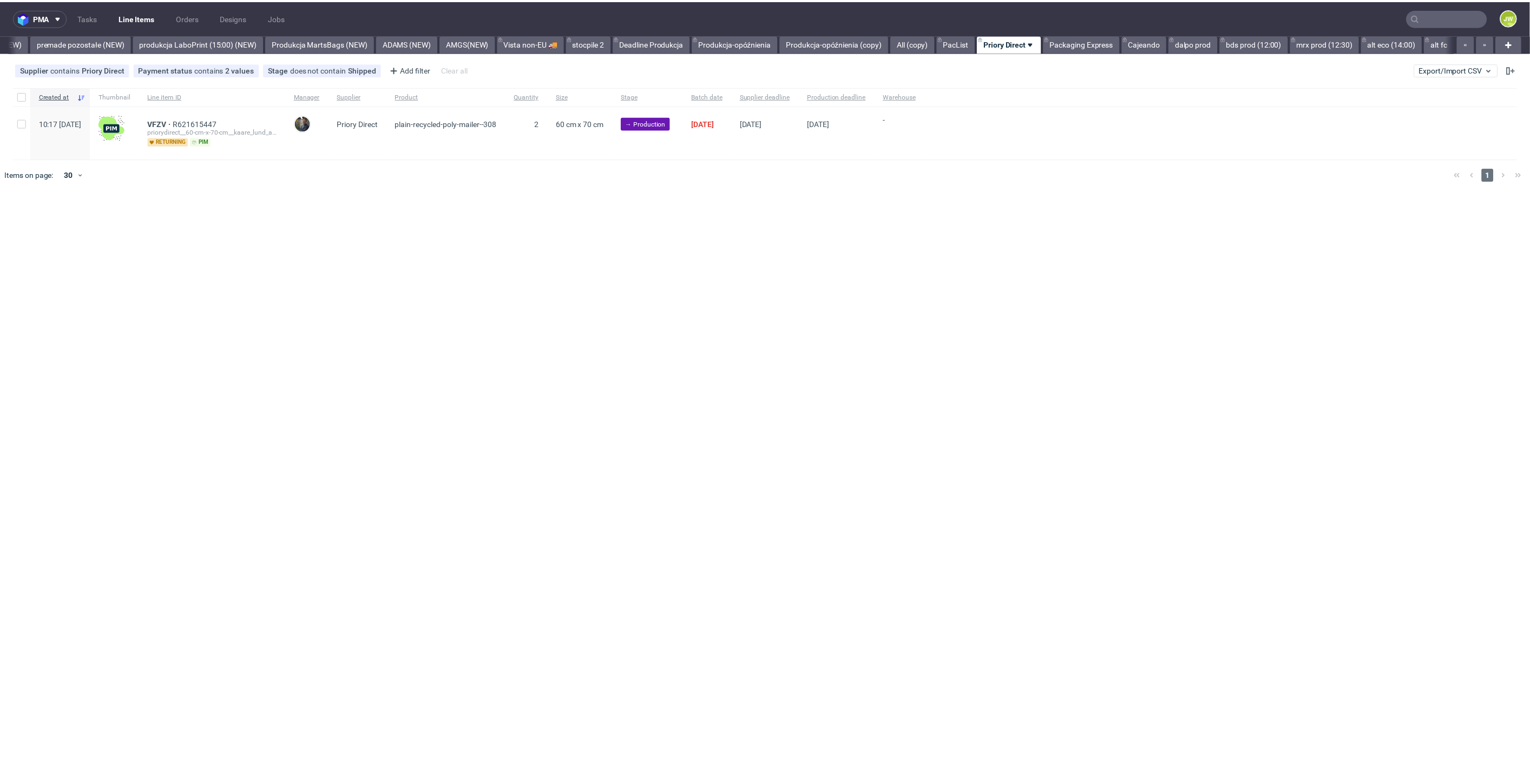
scroll to position [0, 2518]
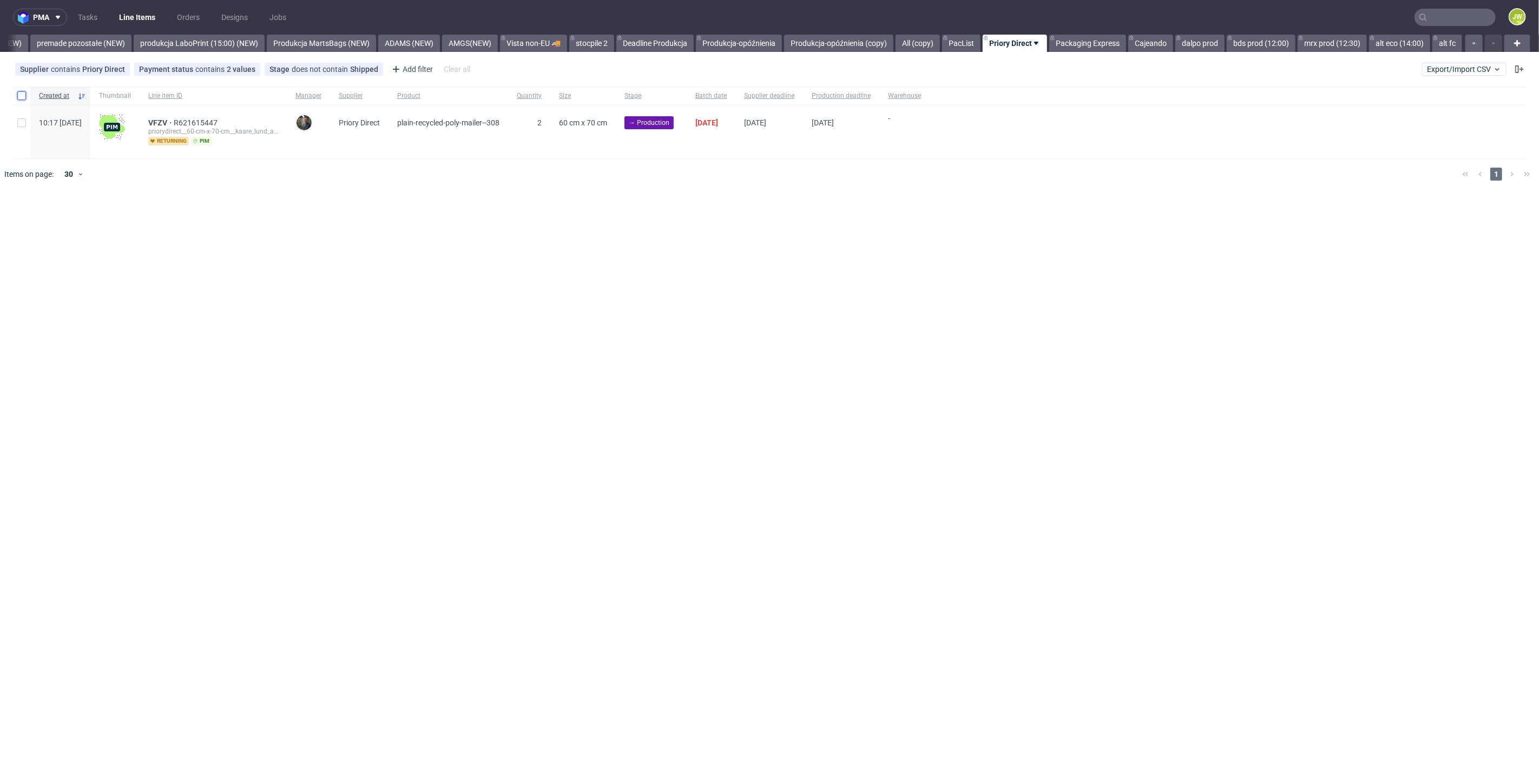
click at [24, 98] on input "checkbox" at bounding box center [22, 96] width 8 height 8
checkbox input "true"
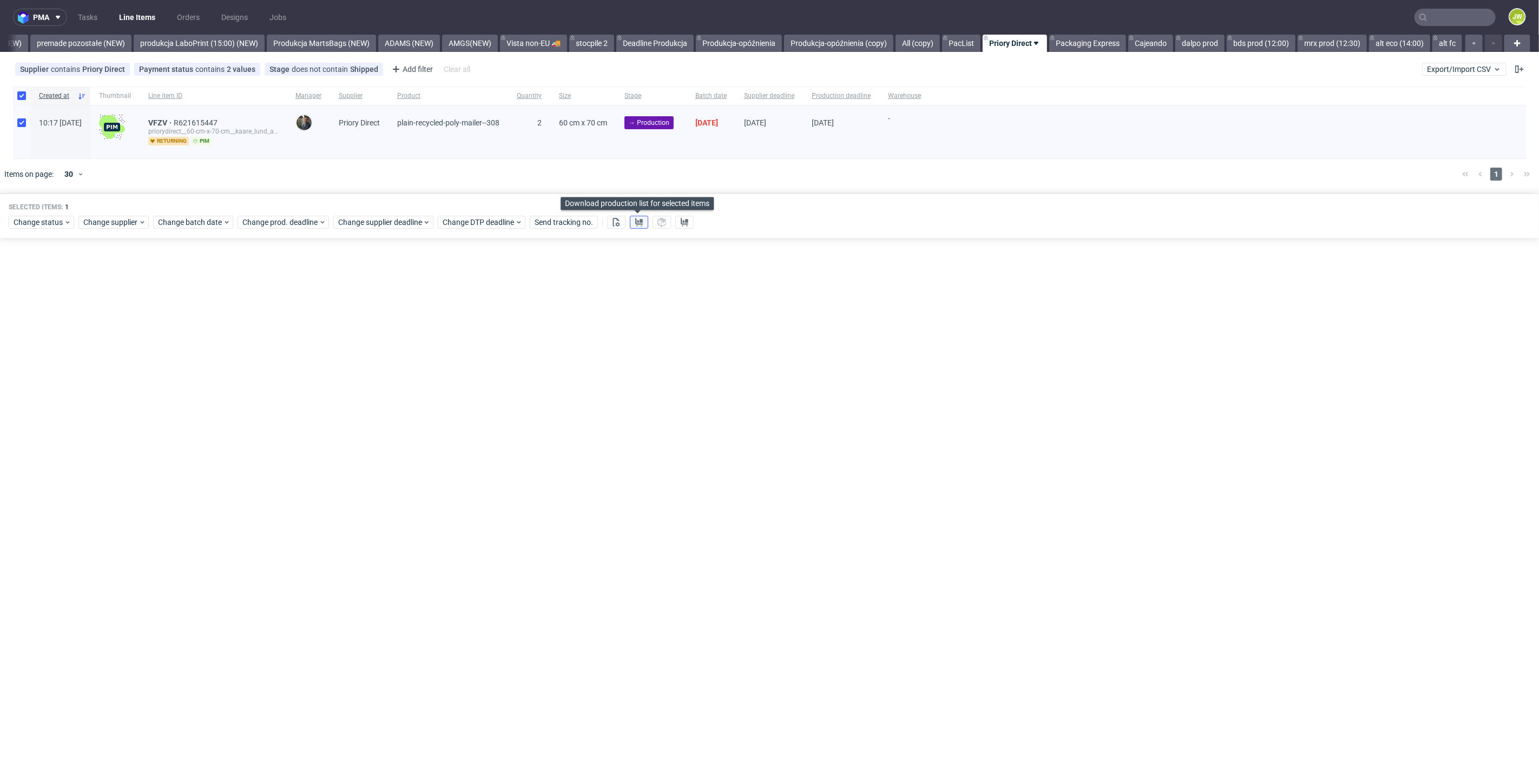
click at [639, 219] on use at bounding box center [639, 222] width 8 height 8
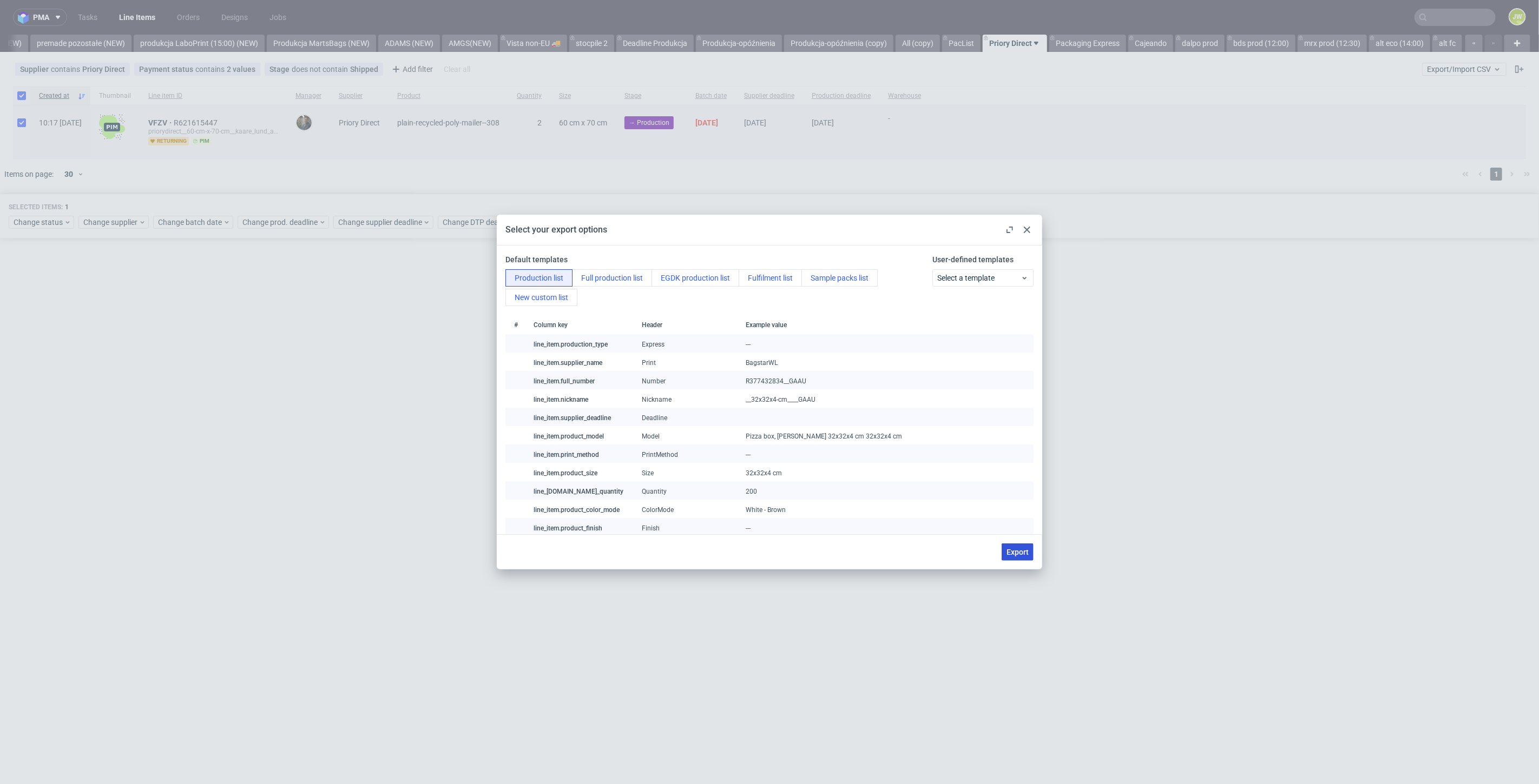
click at [1022, 556] on span "Export" at bounding box center [1017, 552] width 22 height 8
checkbox input "false"
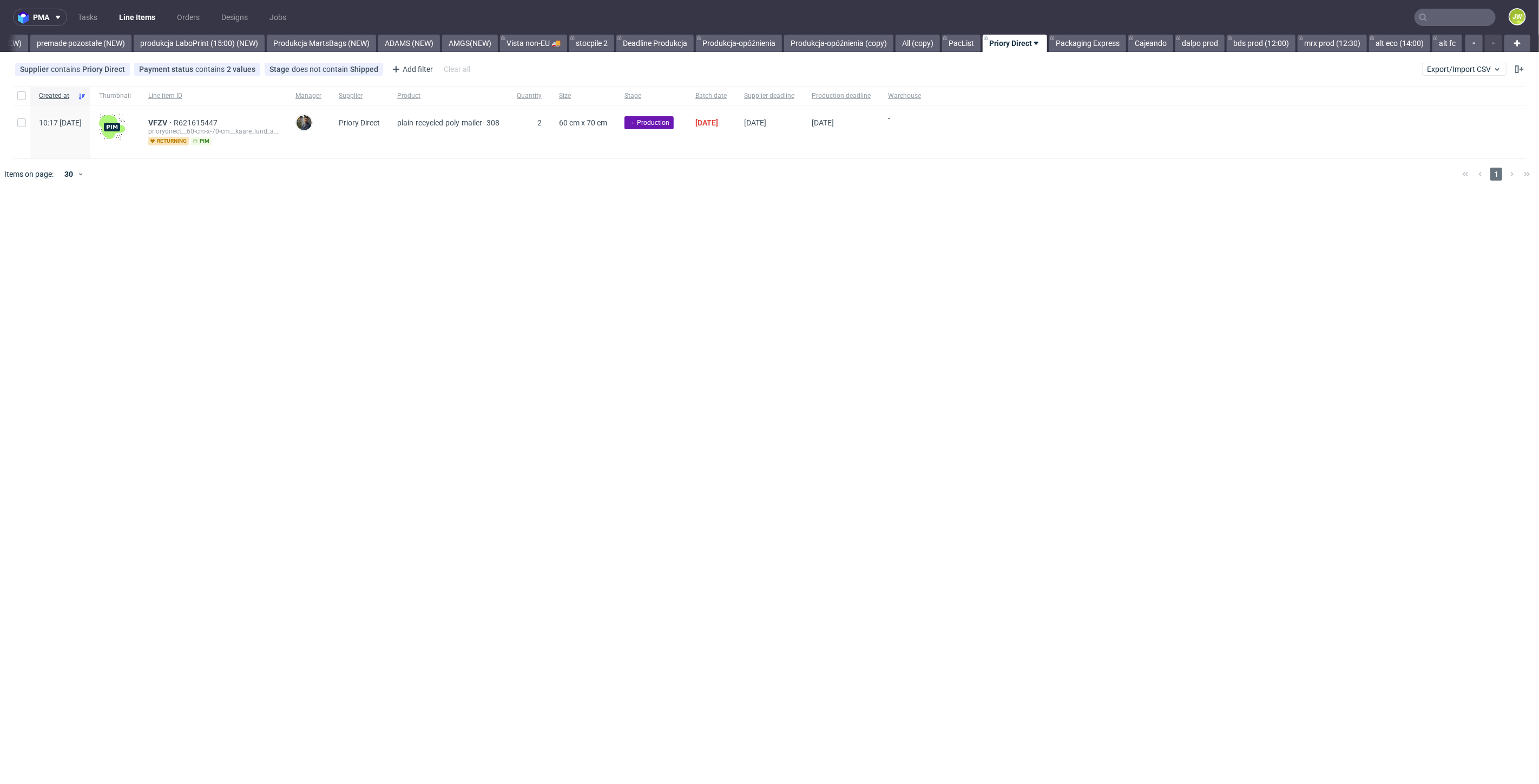
click at [632, 284] on div "pma Tasks Line Items Orders Designs Jobs JW All DTP Late Shipped Shipments DTP …" at bounding box center [770, 392] width 1539 height 784
click at [19, 101] on div at bounding box center [22, 96] width 17 height 19
checkbox input "true"
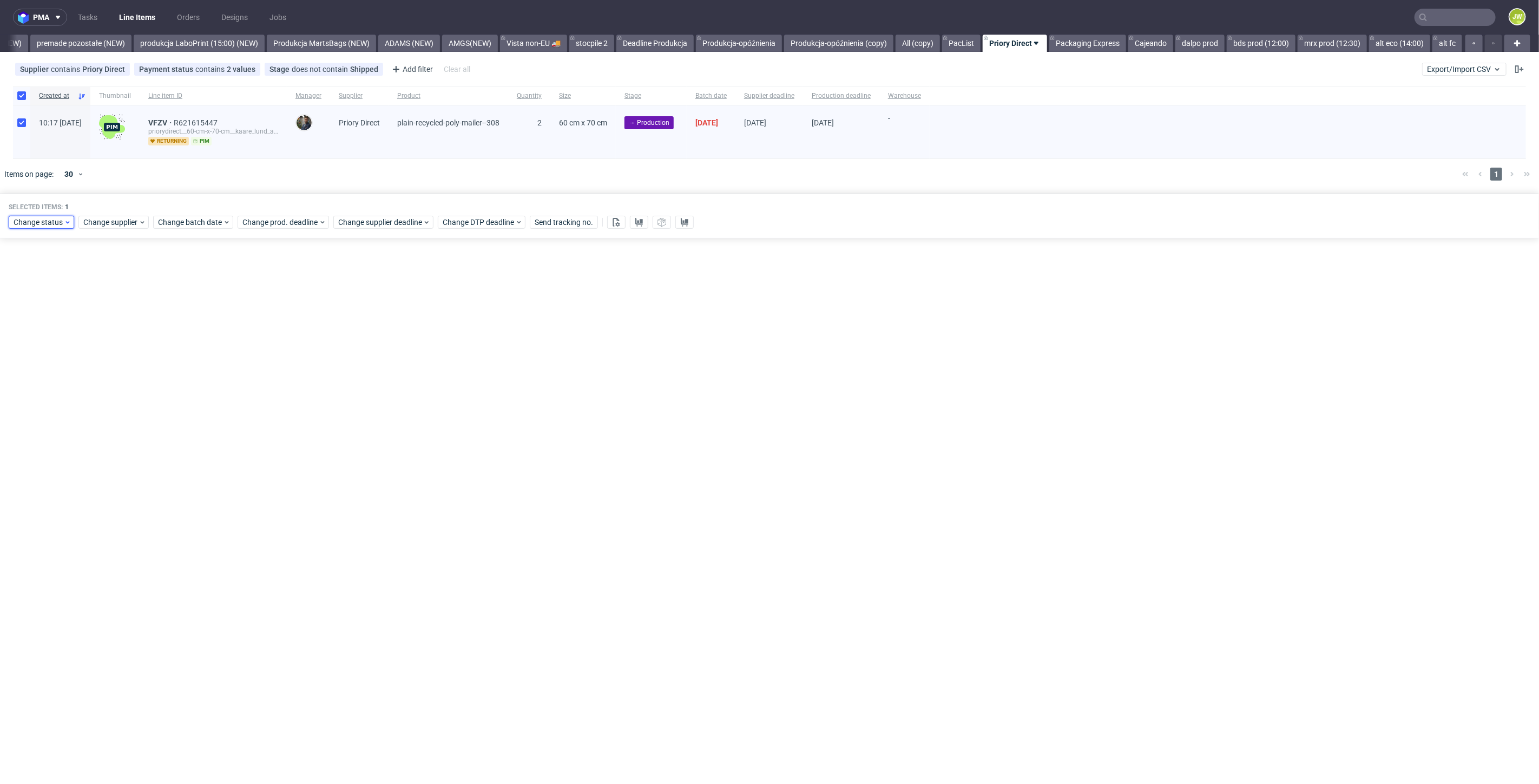
click at [21, 225] on span "Change status" at bounding box center [39, 222] width 50 height 11
click at [31, 364] on span "In Production" at bounding box center [40, 361] width 54 height 15
click at [121, 385] on span "Save" at bounding box center [124, 382] width 17 height 8
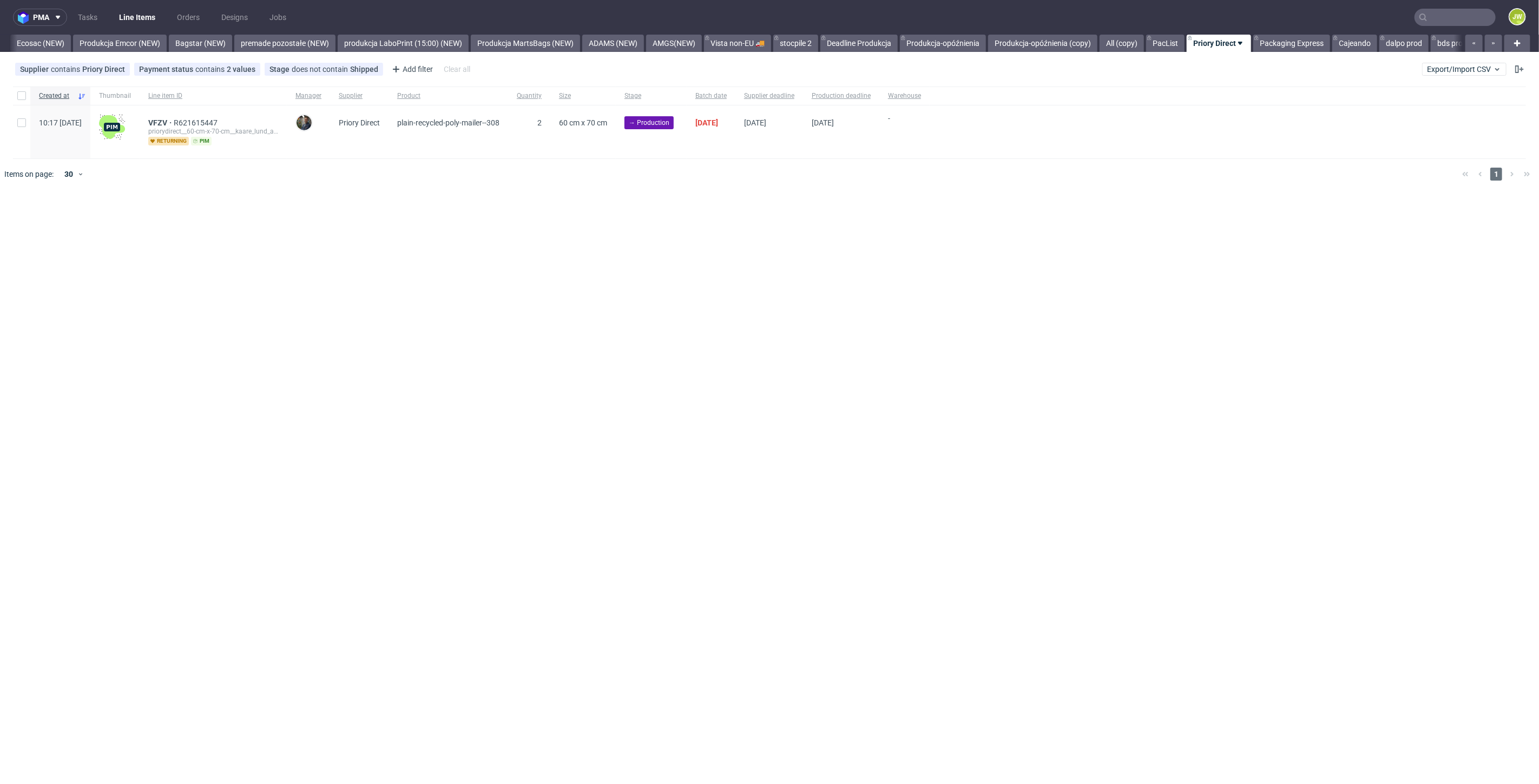
click at [680, 280] on div "pma Tasks Line Items Orders Designs Jobs JW All DTP Late Shipped Shipments DTP …" at bounding box center [770, 392] width 1539 height 784
click at [725, 42] on link "Produkcja-opóźnienia" at bounding box center [739, 43] width 86 height 17
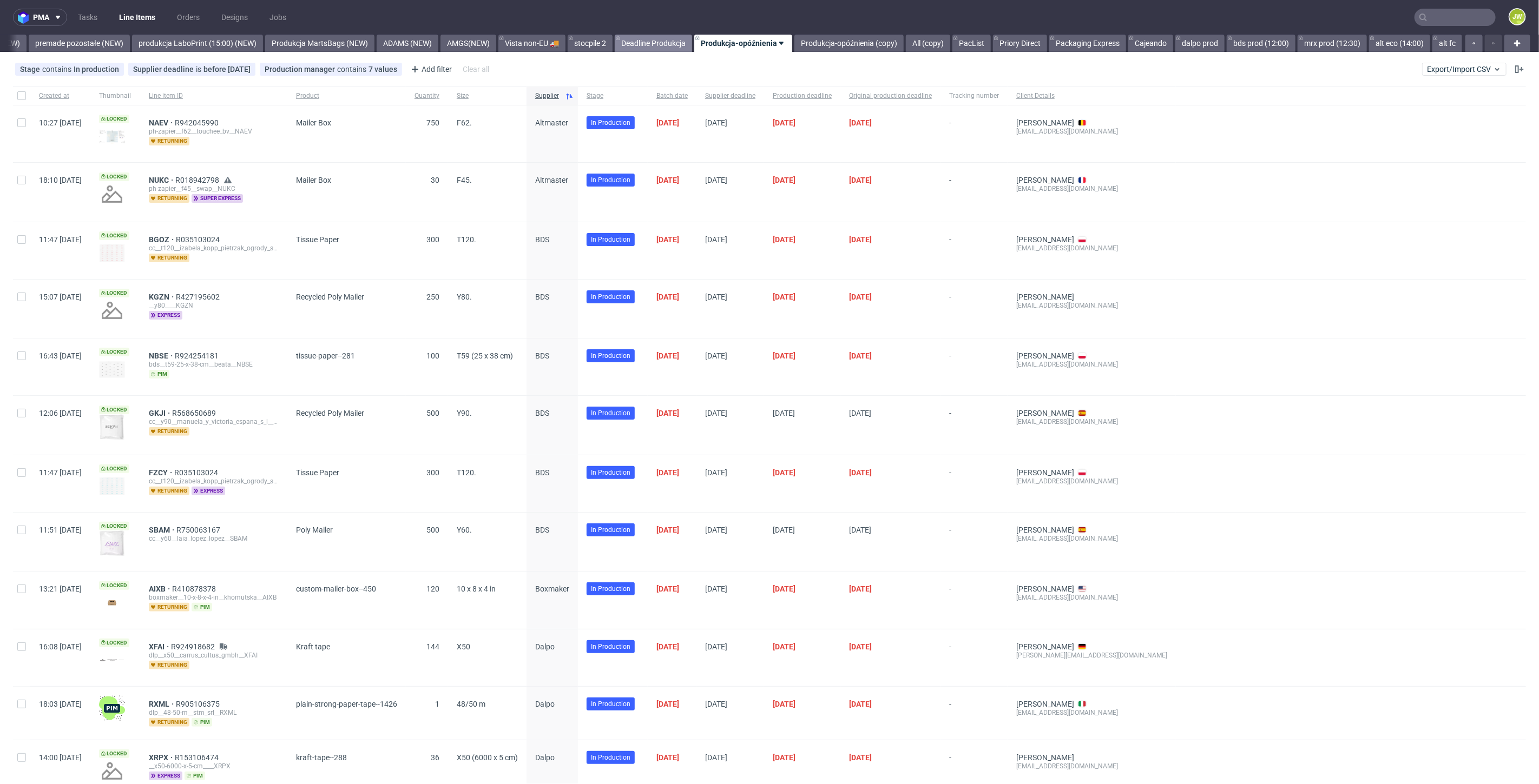
click at [631, 40] on link "Deadline Produkcja" at bounding box center [654, 43] width 78 height 17
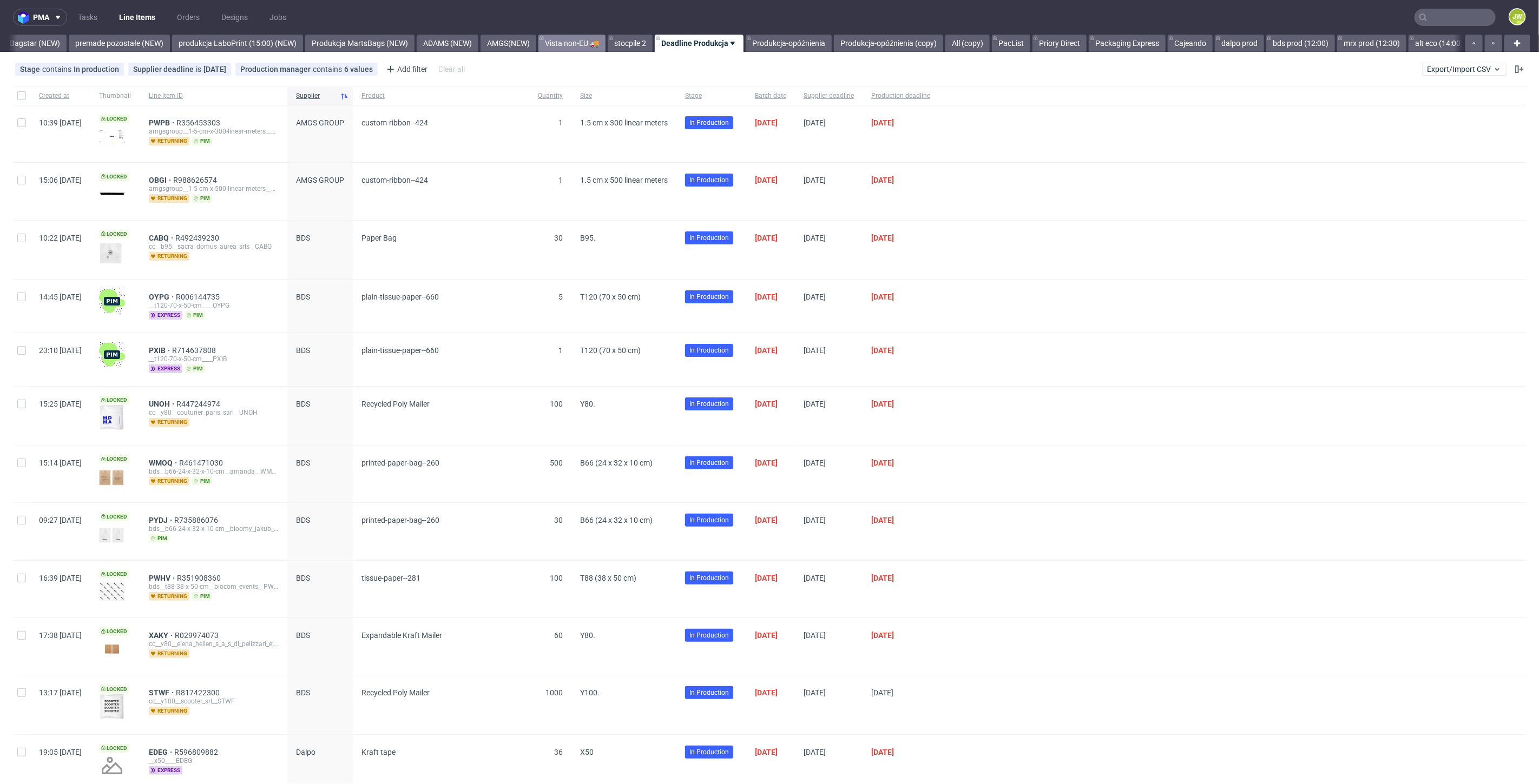
click at [588, 40] on link "Vista non-EU 🚚" at bounding box center [572, 43] width 67 height 17
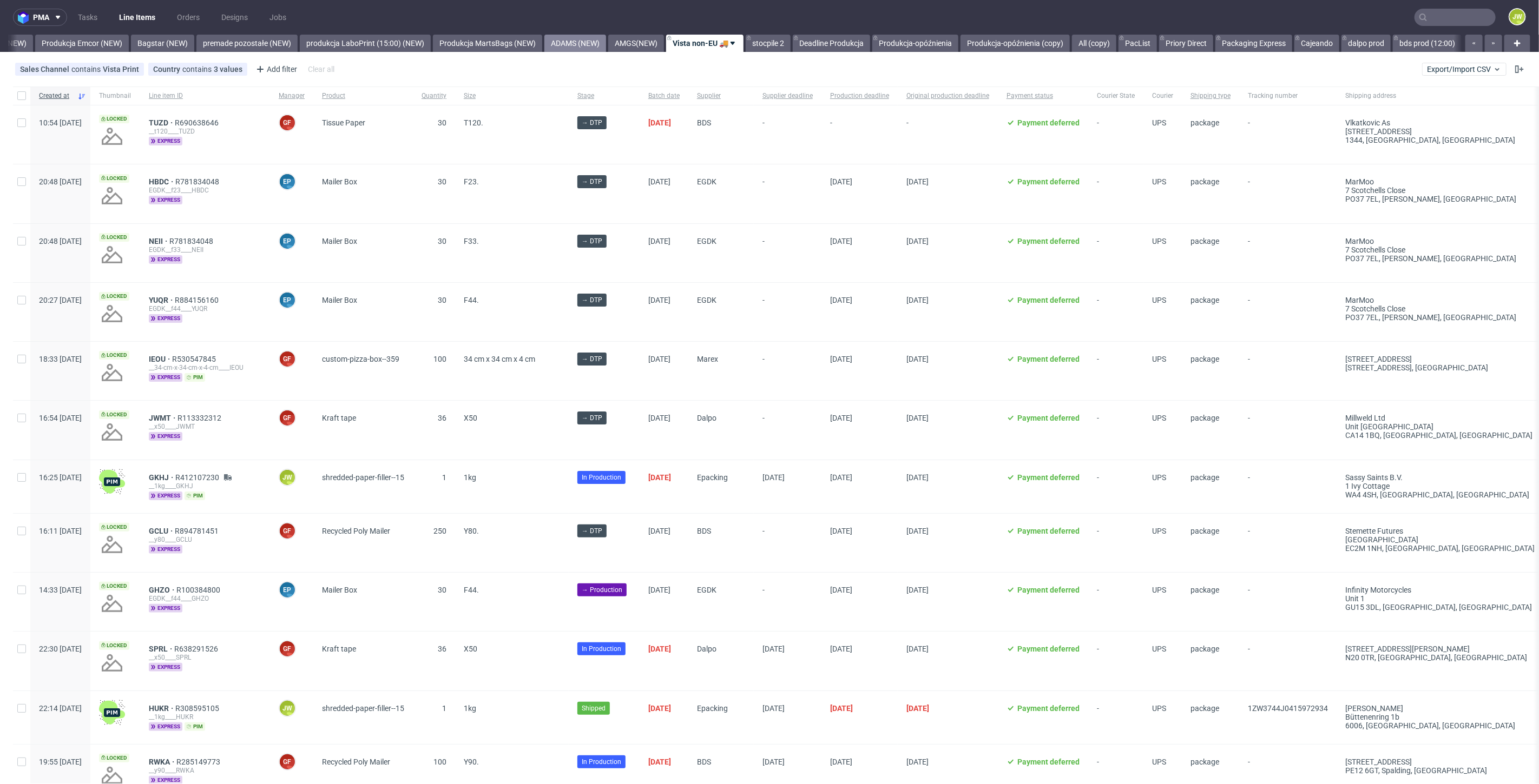
click at [585, 42] on link "ADAMS (NEW)" at bounding box center [575, 43] width 62 height 17
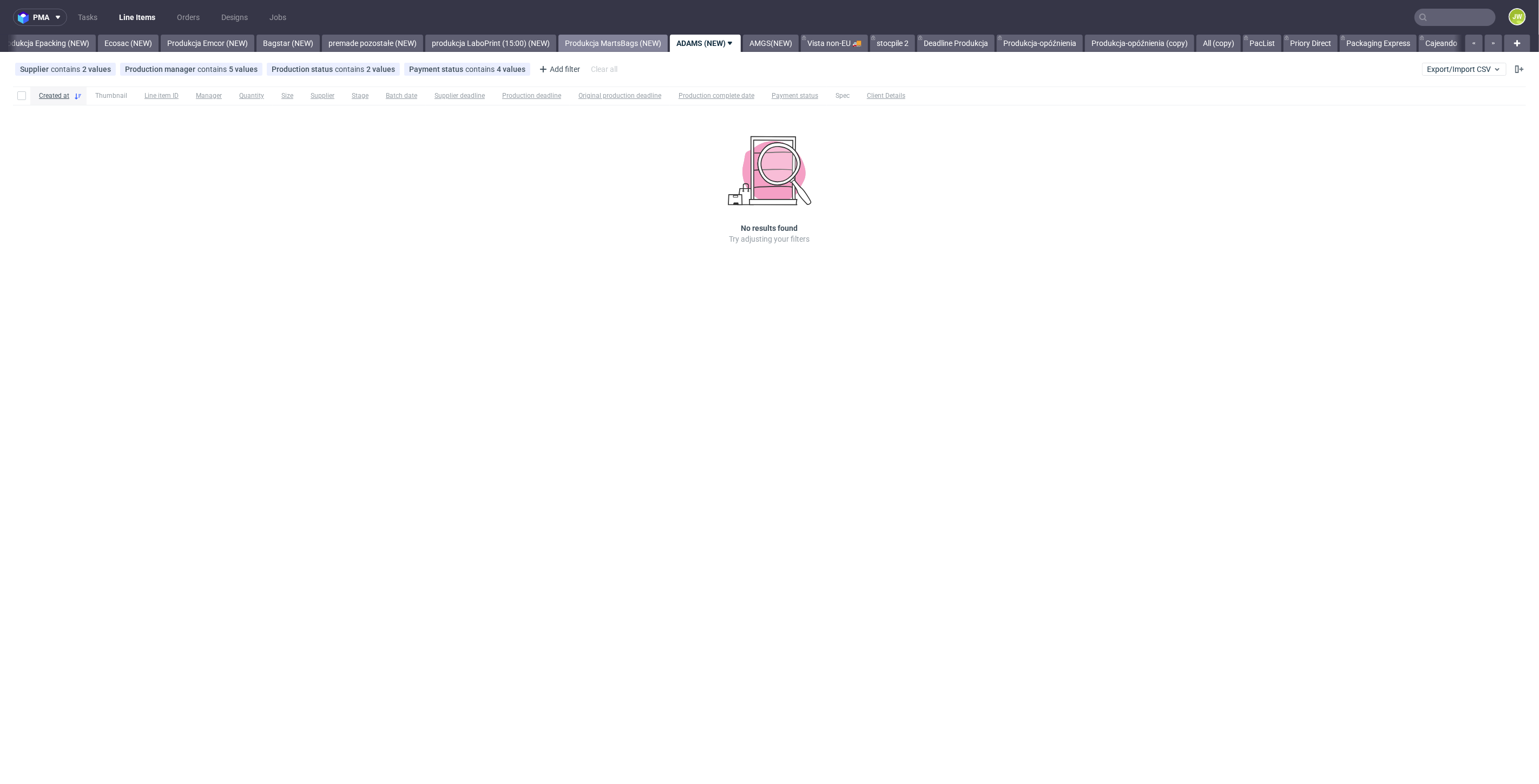
click at [617, 42] on link "Produkcja MartsBags (NEW)" at bounding box center [613, 43] width 109 height 17
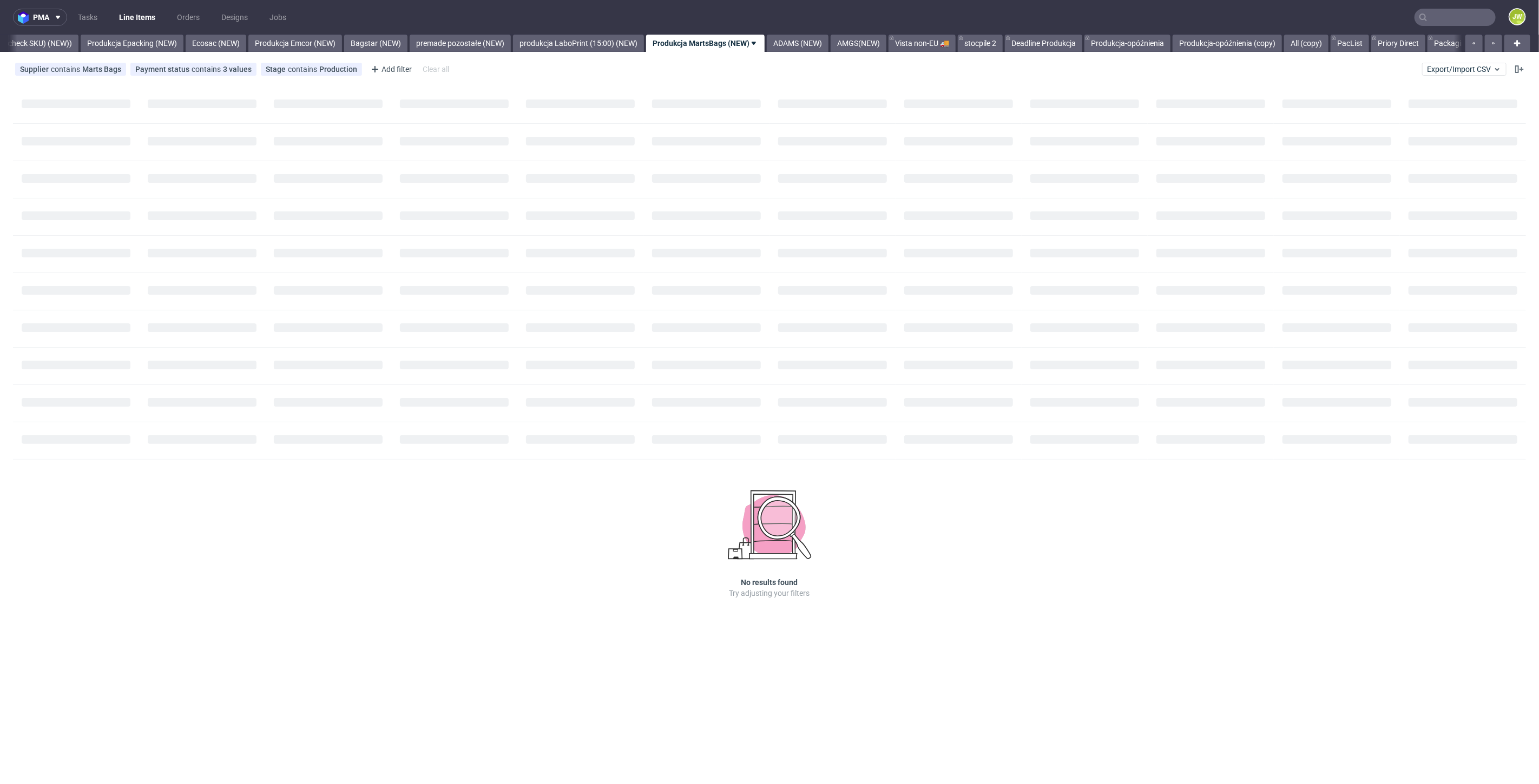
scroll to position [0, 2107]
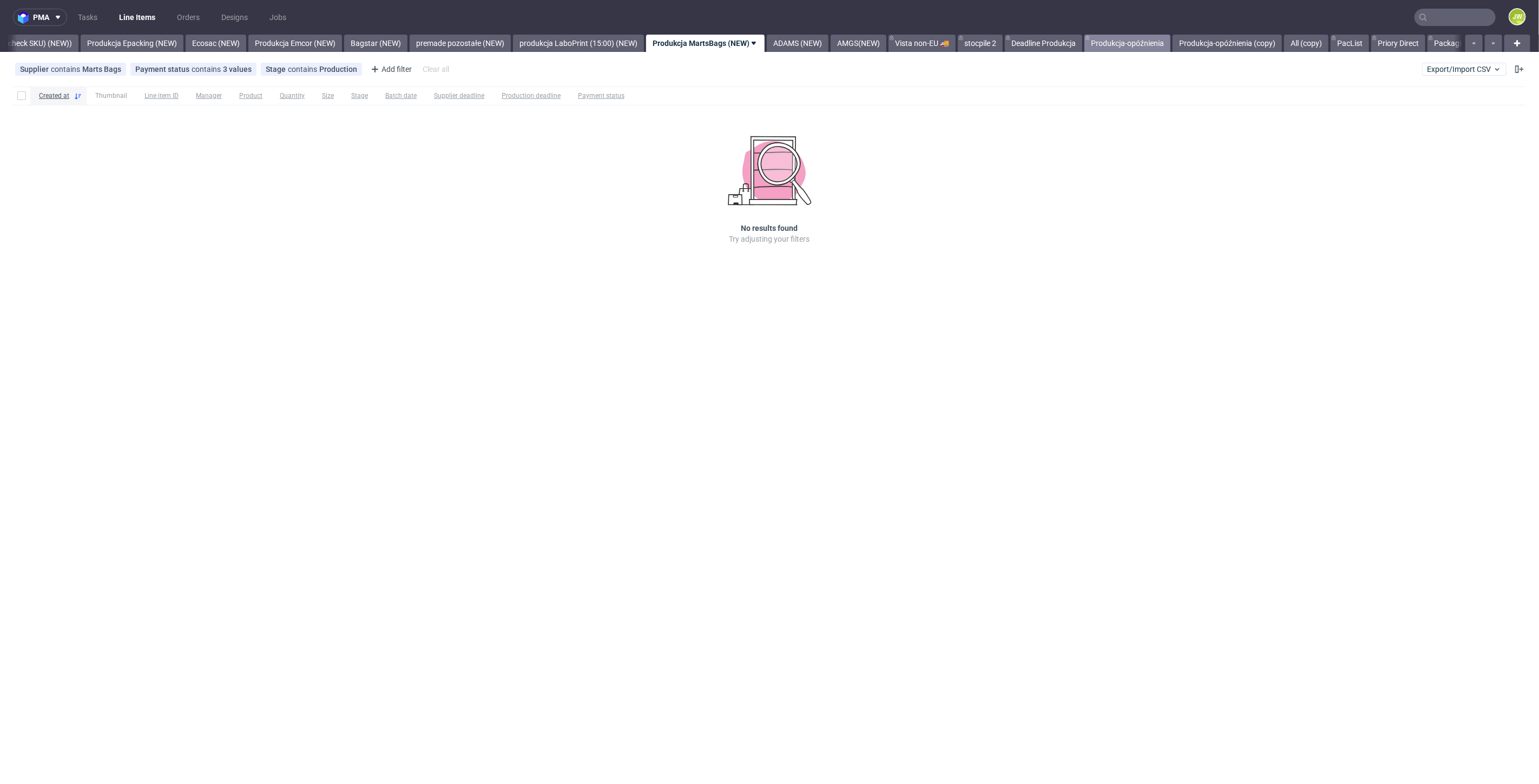
click at [1170, 49] on link "Produkcja-opóźnienia" at bounding box center [1127, 43] width 86 height 17
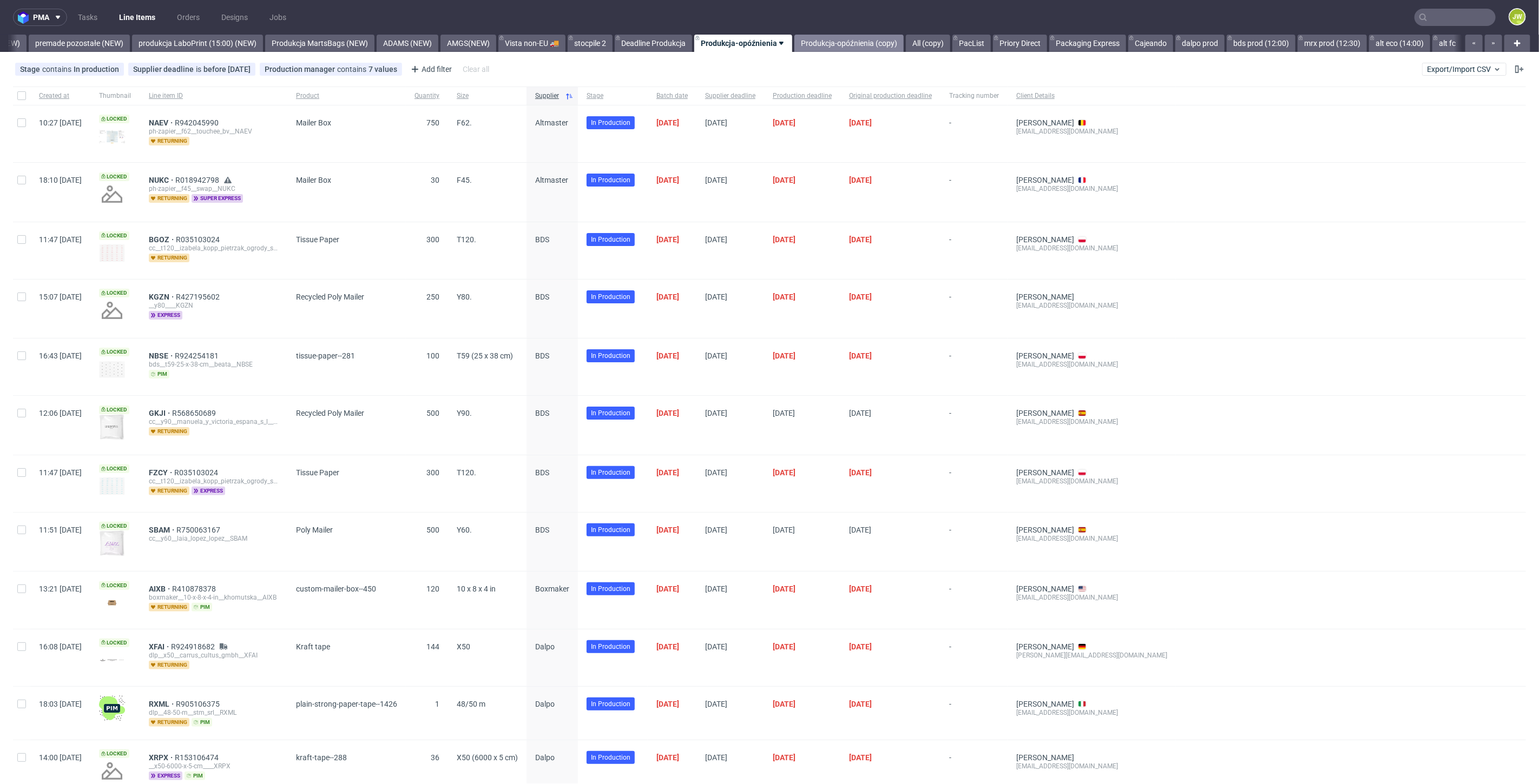
click at [836, 42] on link "Produkcja-opóźnienia (copy)" at bounding box center [849, 43] width 109 height 17
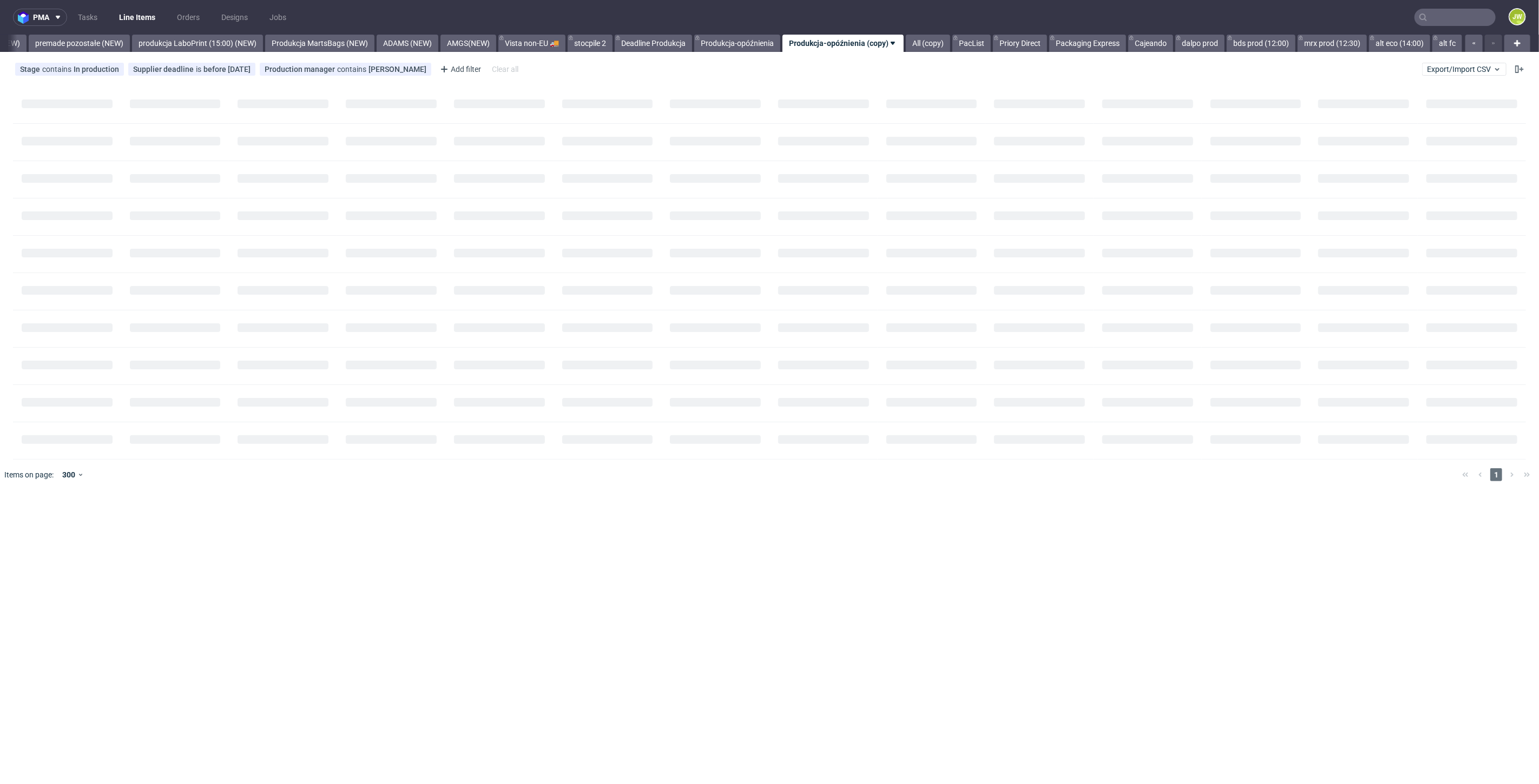
scroll to position [0, 2518]
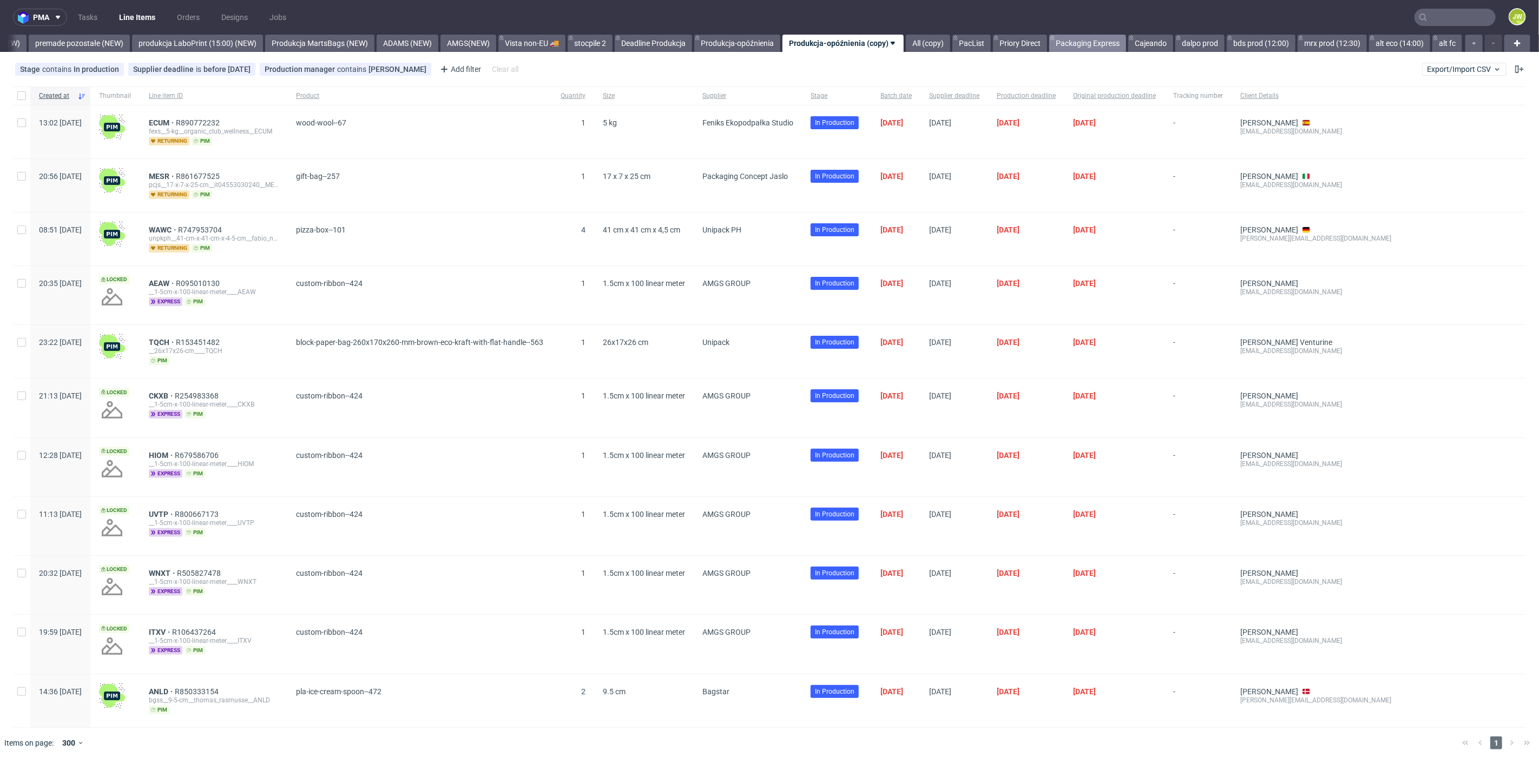
click at [1076, 45] on link "Packaging Express" at bounding box center [1087, 43] width 77 height 17
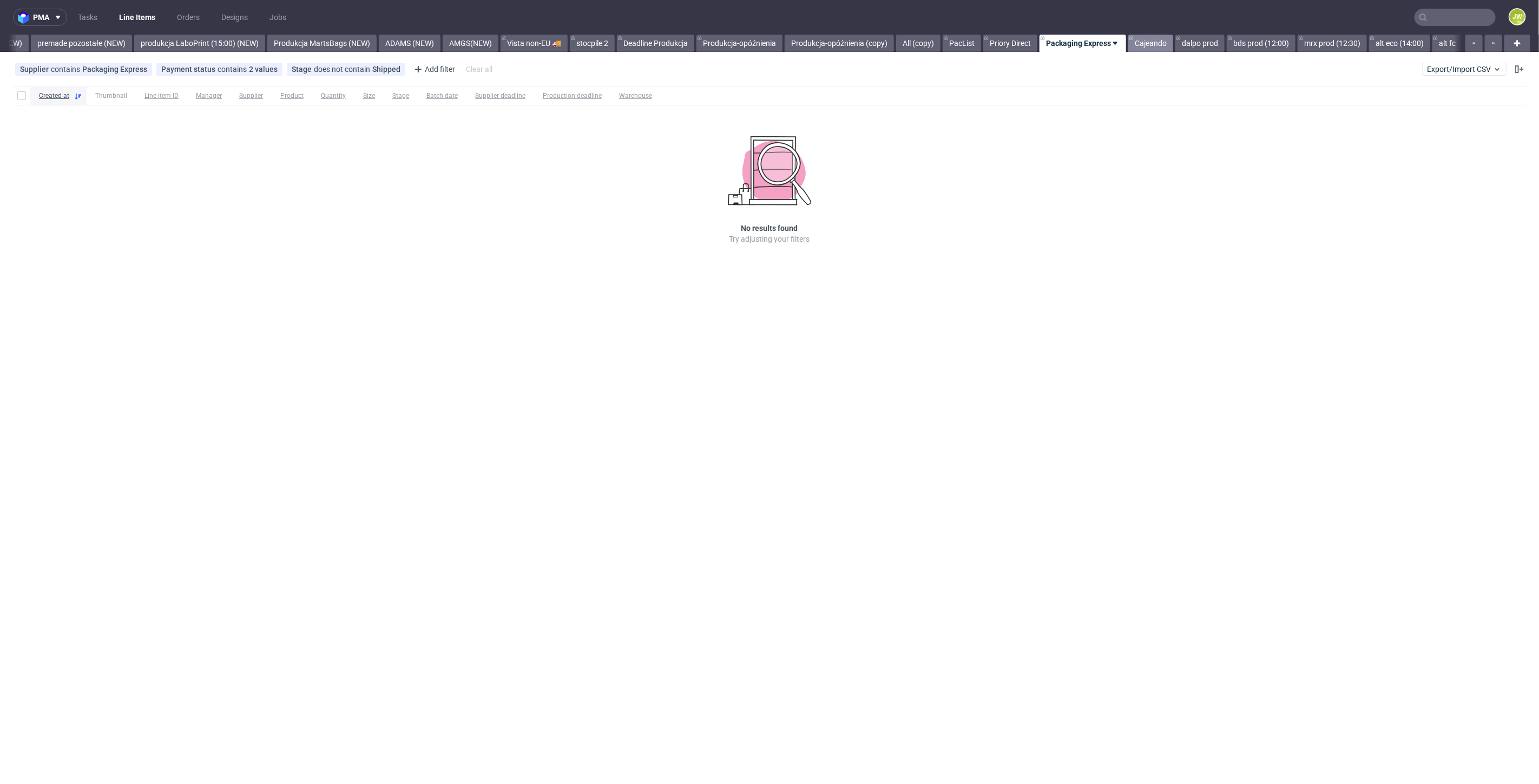
click at [1145, 44] on link "Cajeando" at bounding box center [1151, 43] width 45 height 17
click at [1197, 44] on link "dalpo prod" at bounding box center [1200, 43] width 49 height 17
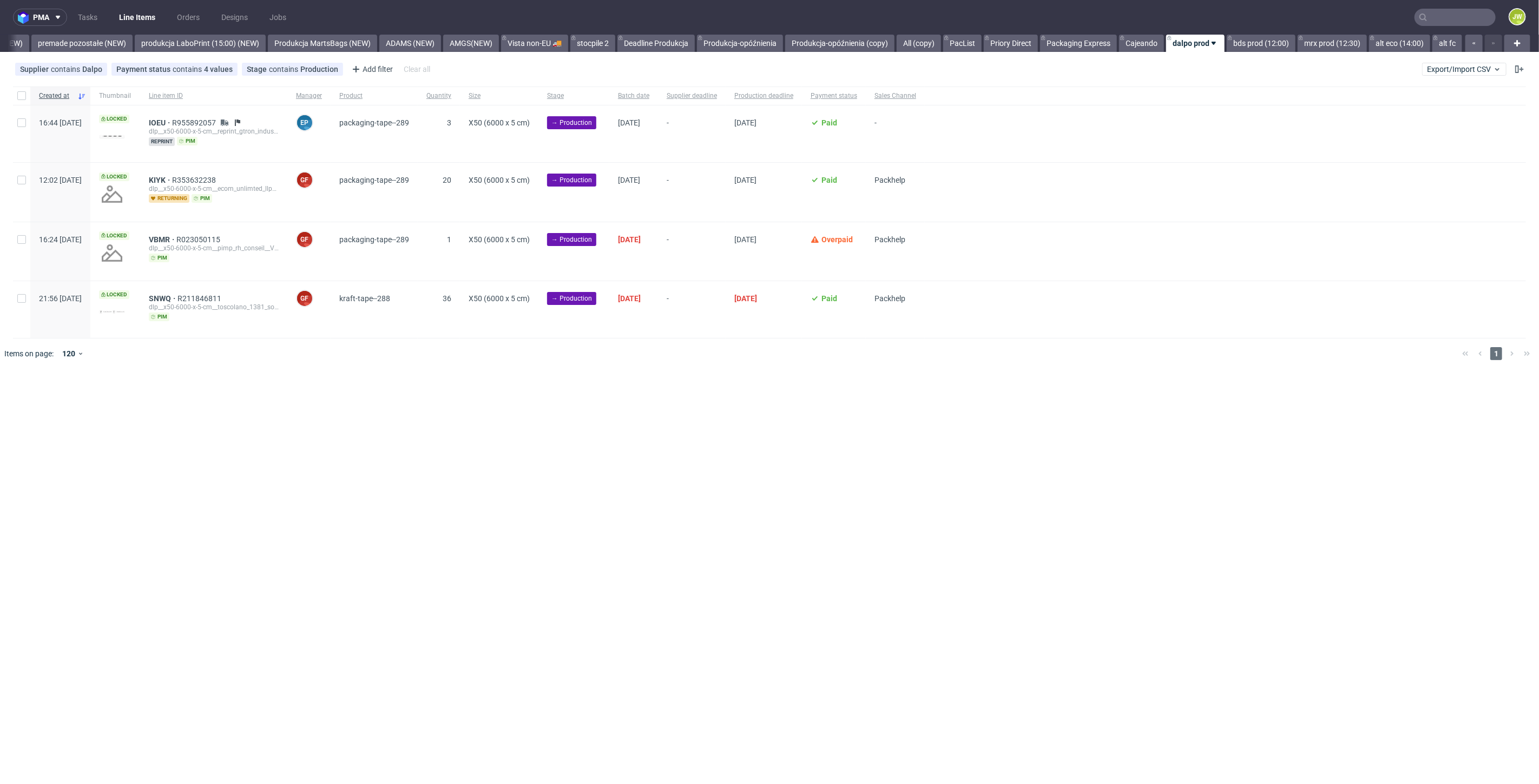
drag, startPoint x: 400, startPoint y: 583, endPoint x: 441, endPoint y: 505, distance: 88.1
click at [400, 583] on div "pma Tasks Line Items Orders Designs Jobs JW All DTP Late Shipped Shipments DTP …" at bounding box center [770, 392] width 1539 height 784
click at [1311, 47] on link "mrx prod (12:30)" at bounding box center [1332, 43] width 69 height 17
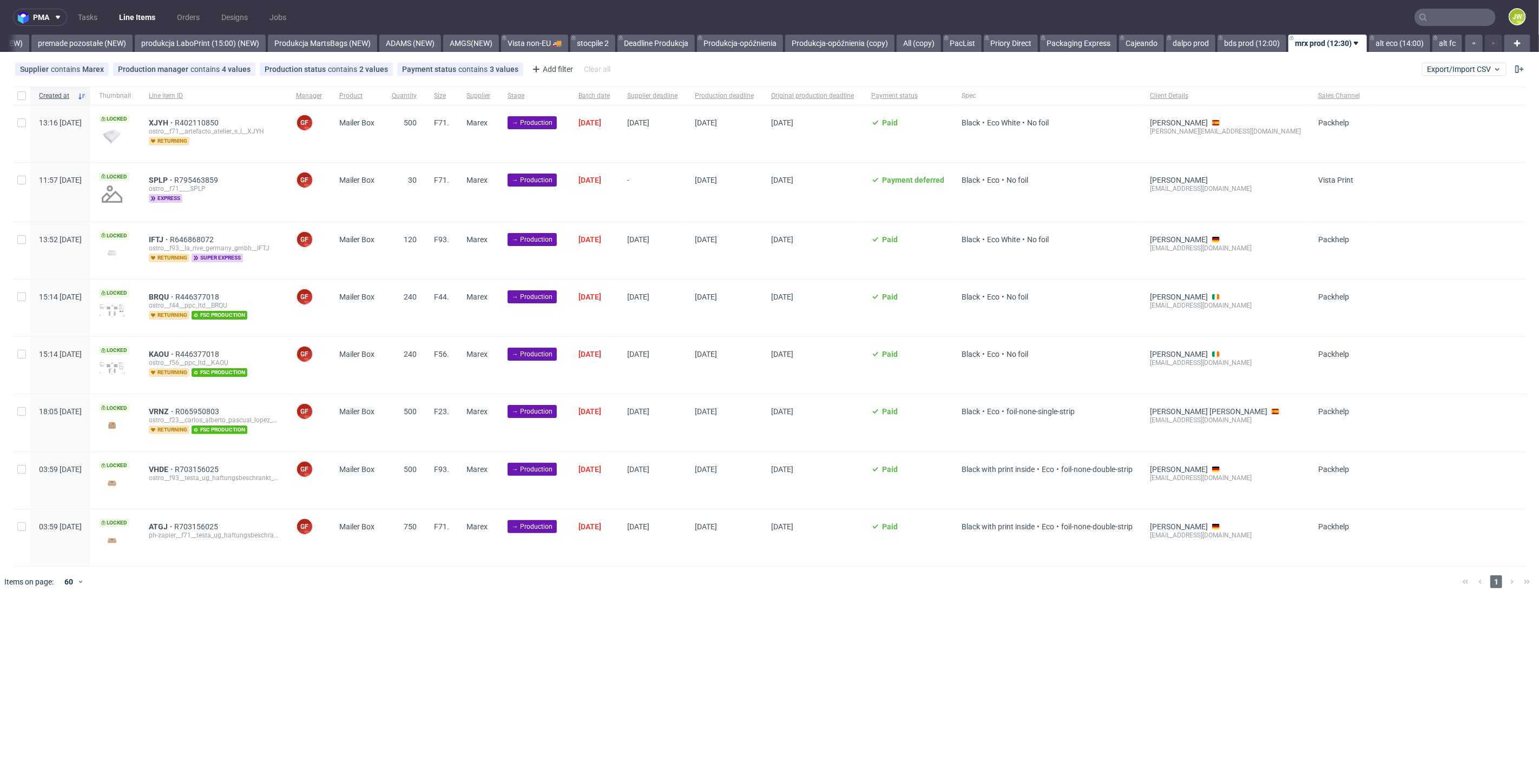
click at [661, 611] on div "pma Tasks Line Items Orders Designs Jobs JW All DTP Late Shipped Shipments DTP …" at bounding box center [770, 392] width 1539 height 784
drag, startPoint x: 896, startPoint y: 629, endPoint x: 888, endPoint y: 623, distance: 10.0
click at [896, 629] on div "pma Tasks Line Items Orders Designs Jobs JW All DTP Late Shipped Shipments DTP …" at bounding box center [770, 392] width 1539 height 784
click at [17, 241] on input "checkbox" at bounding box center [22, 239] width 8 height 8
checkbox input "true"
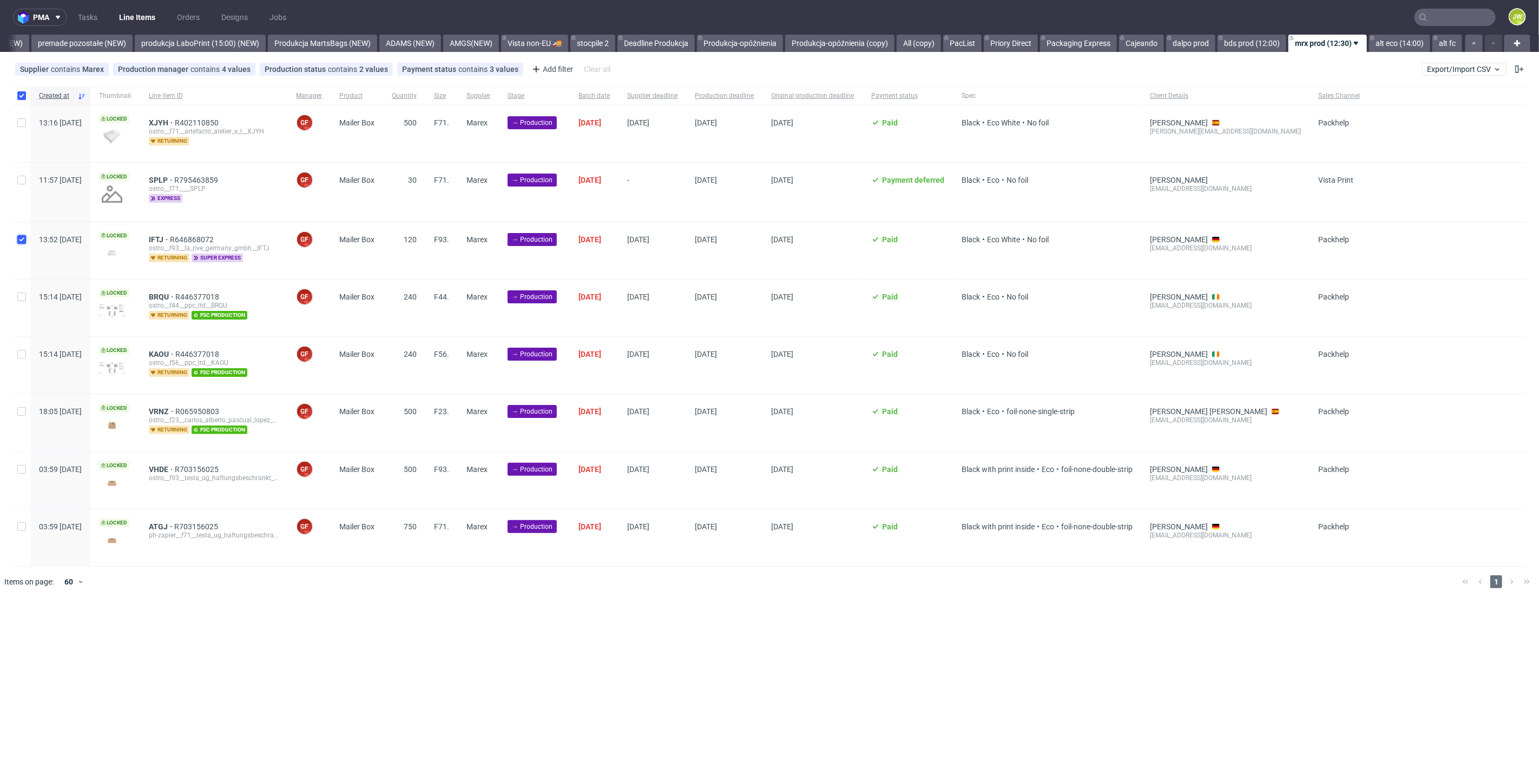
checkbox input "true"
click at [179, 626] on span "Change batch date" at bounding box center [190, 631] width 65 height 11
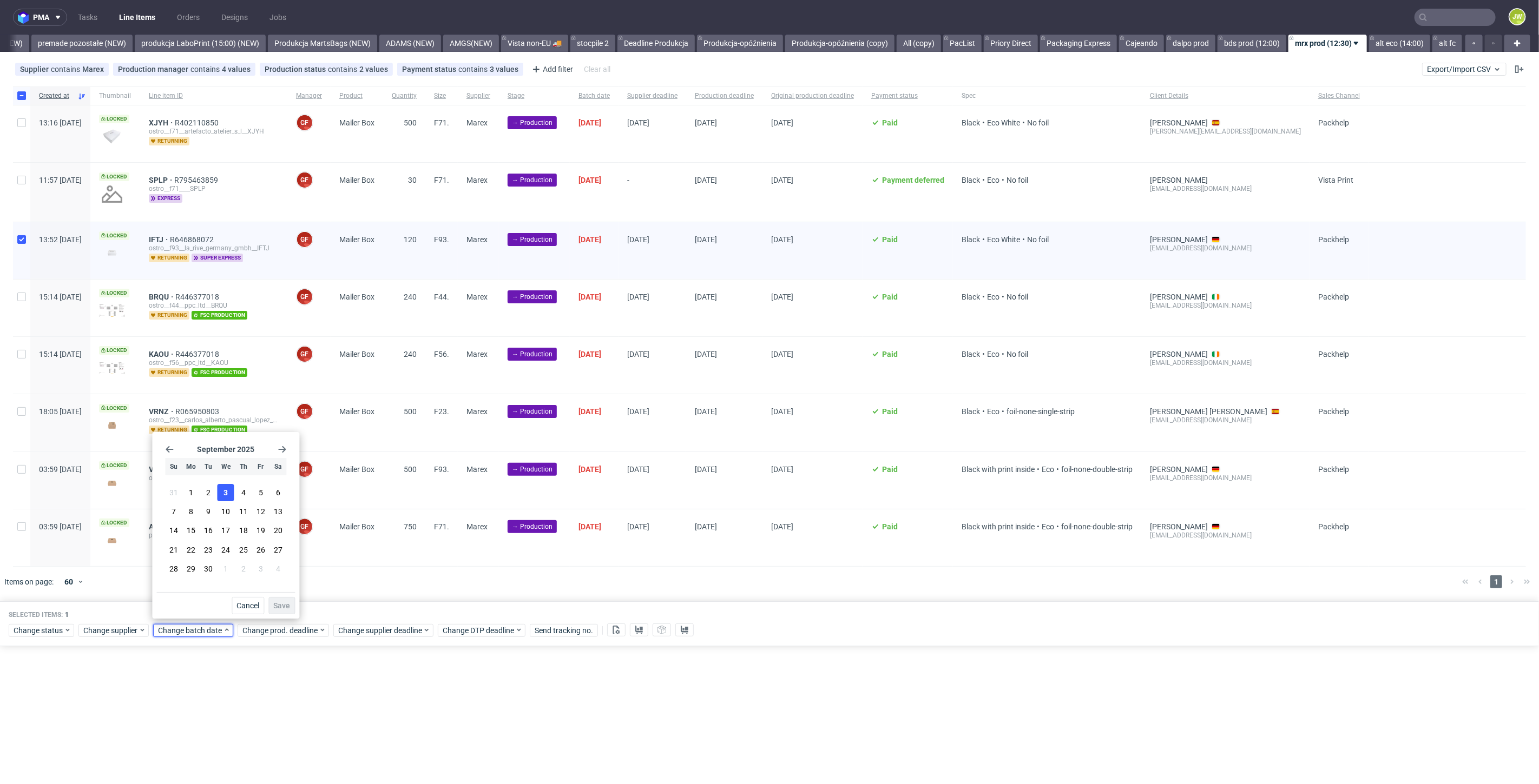
click at [217, 493] on button "3" at bounding box center [226, 493] width 17 height 17
click at [283, 606] on span "Save" at bounding box center [281, 605] width 17 height 8
click at [279, 629] on span "Change prod. deadline" at bounding box center [281, 631] width 76 height 11
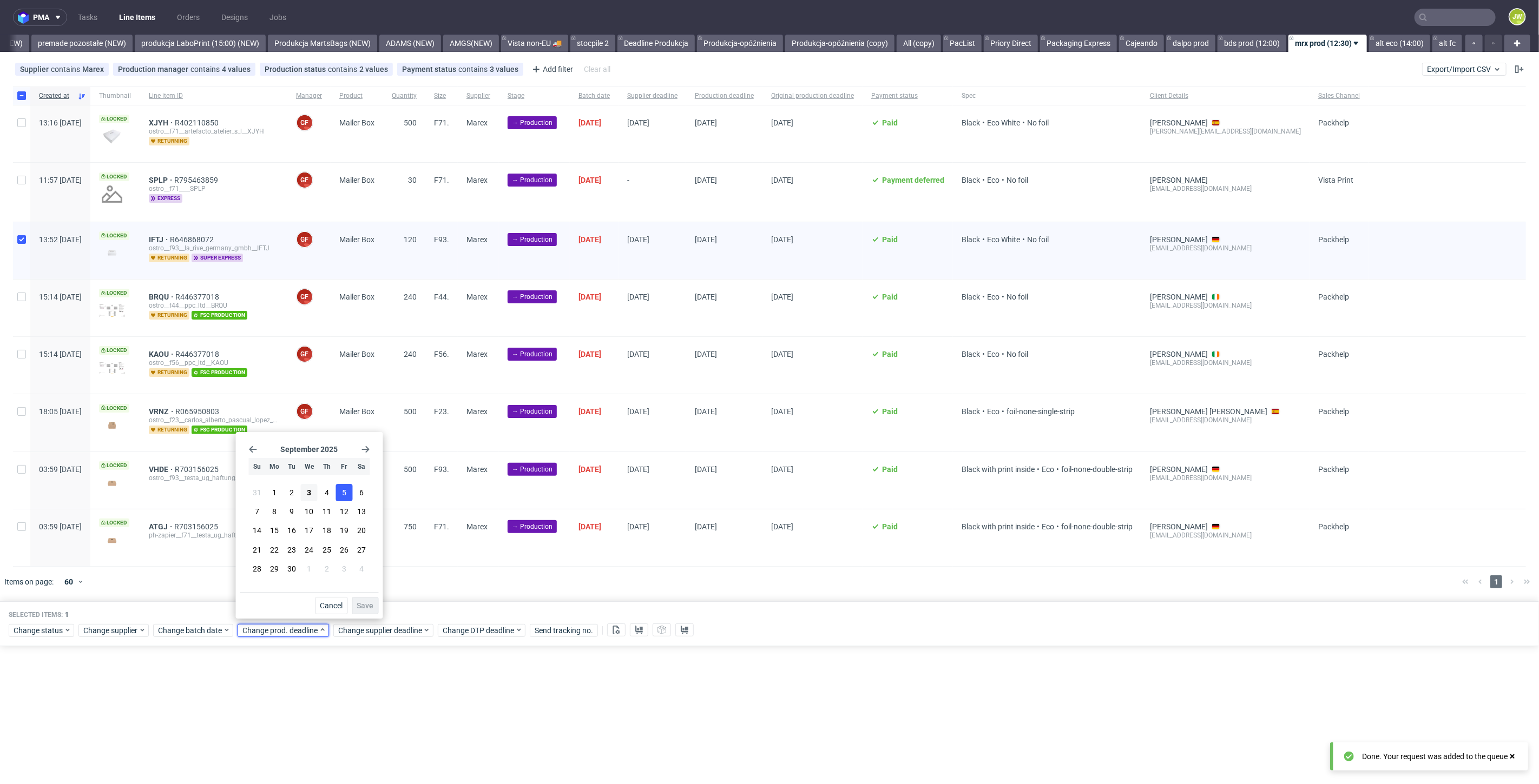
click at [341, 492] on button "5" at bounding box center [344, 493] width 17 height 17
click at [366, 610] on span "Save" at bounding box center [366, 605] width 17 height 8
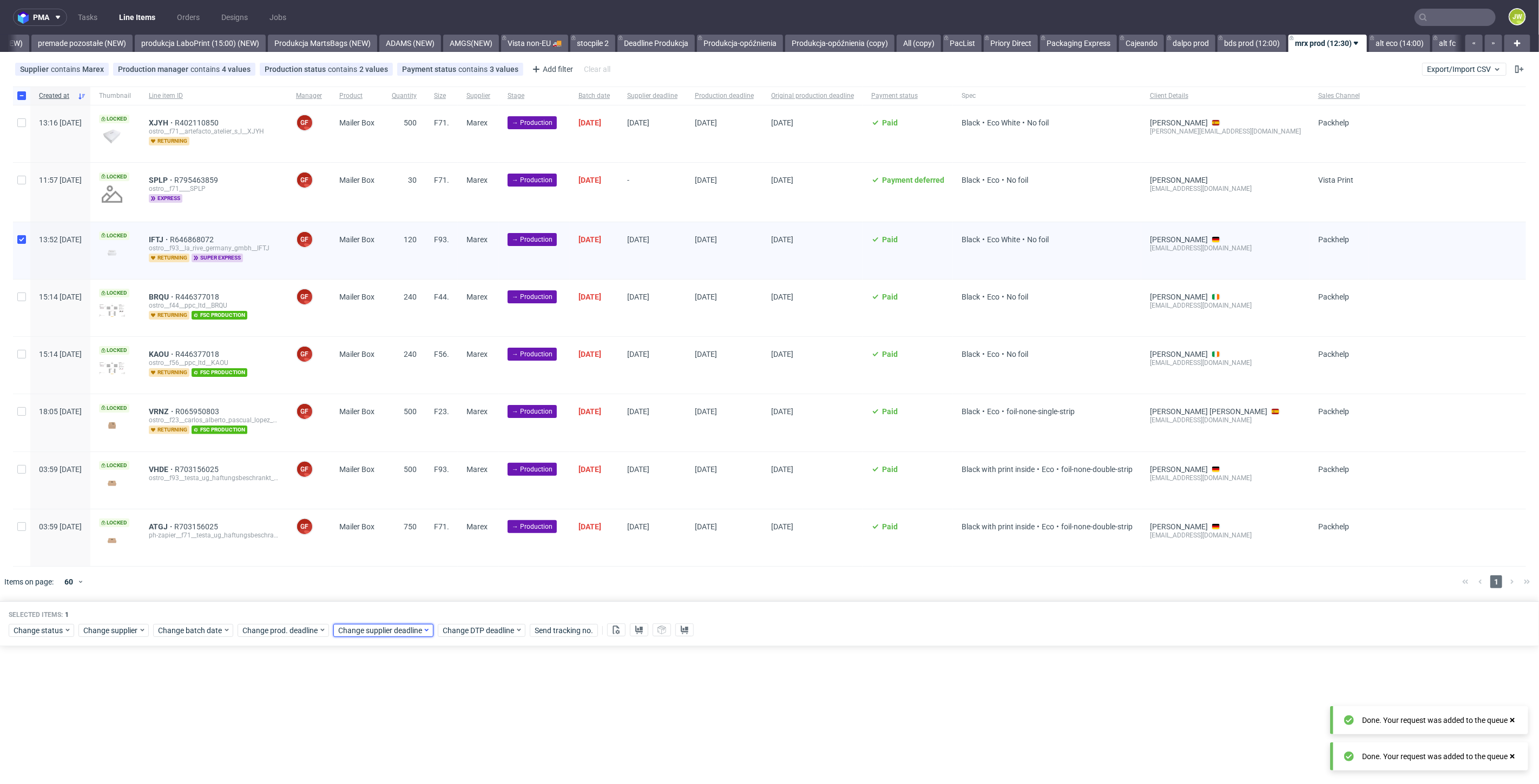
click at [364, 625] on span "Change supplier deadline" at bounding box center [380, 631] width 84 height 11
click at [434, 492] on button "5" at bounding box center [440, 493] width 17 height 17
click at [460, 602] on span "Save" at bounding box center [461, 605] width 17 height 8
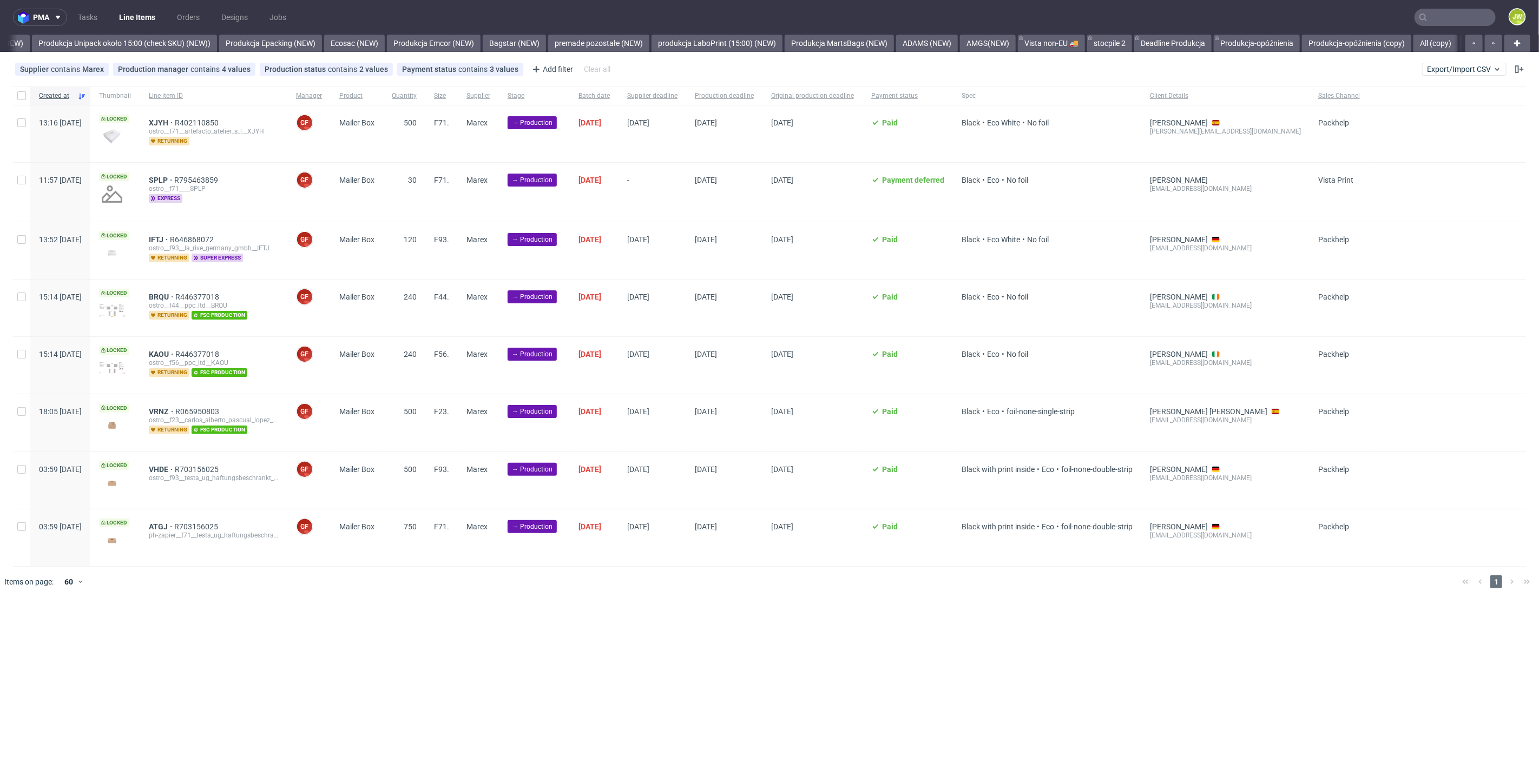
scroll to position [0, 2179]
click at [20, 95] on input "checkbox" at bounding box center [22, 96] width 8 height 8
checkbox input "true"
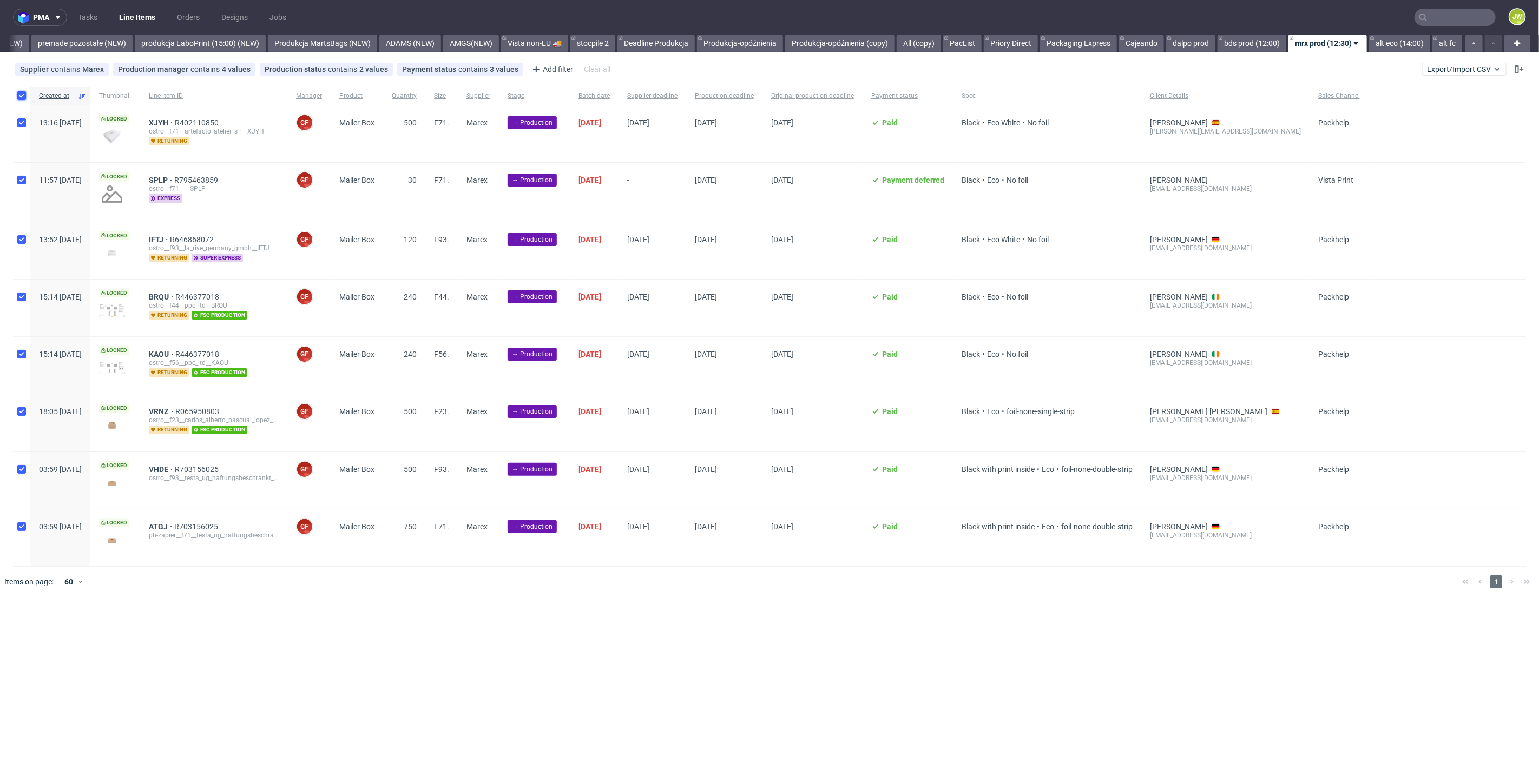
checkbox input "true"
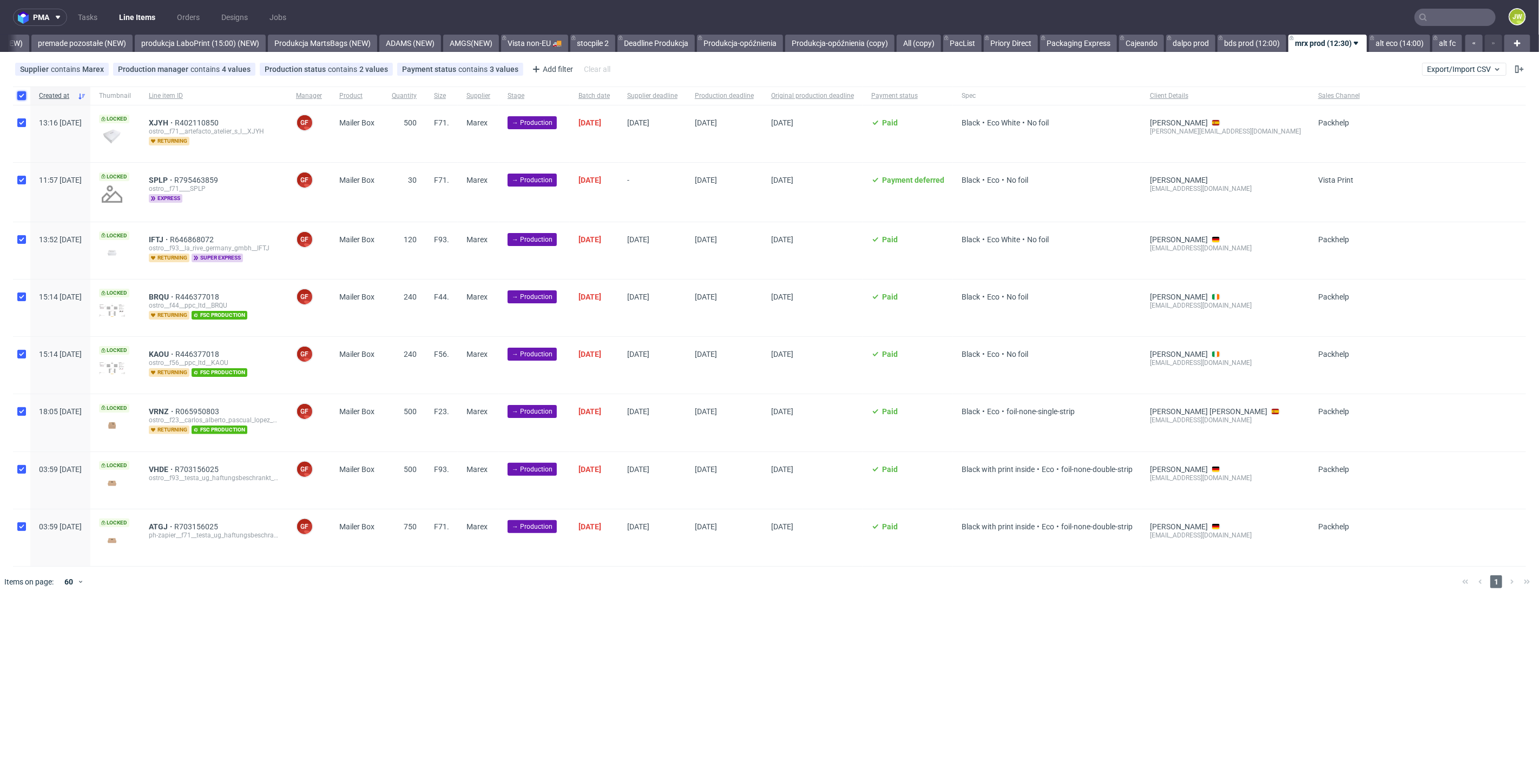
checkbox input "true"
click at [23, 238] on input "checkbox" at bounding box center [22, 239] width 8 height 8
checkbox input "false"
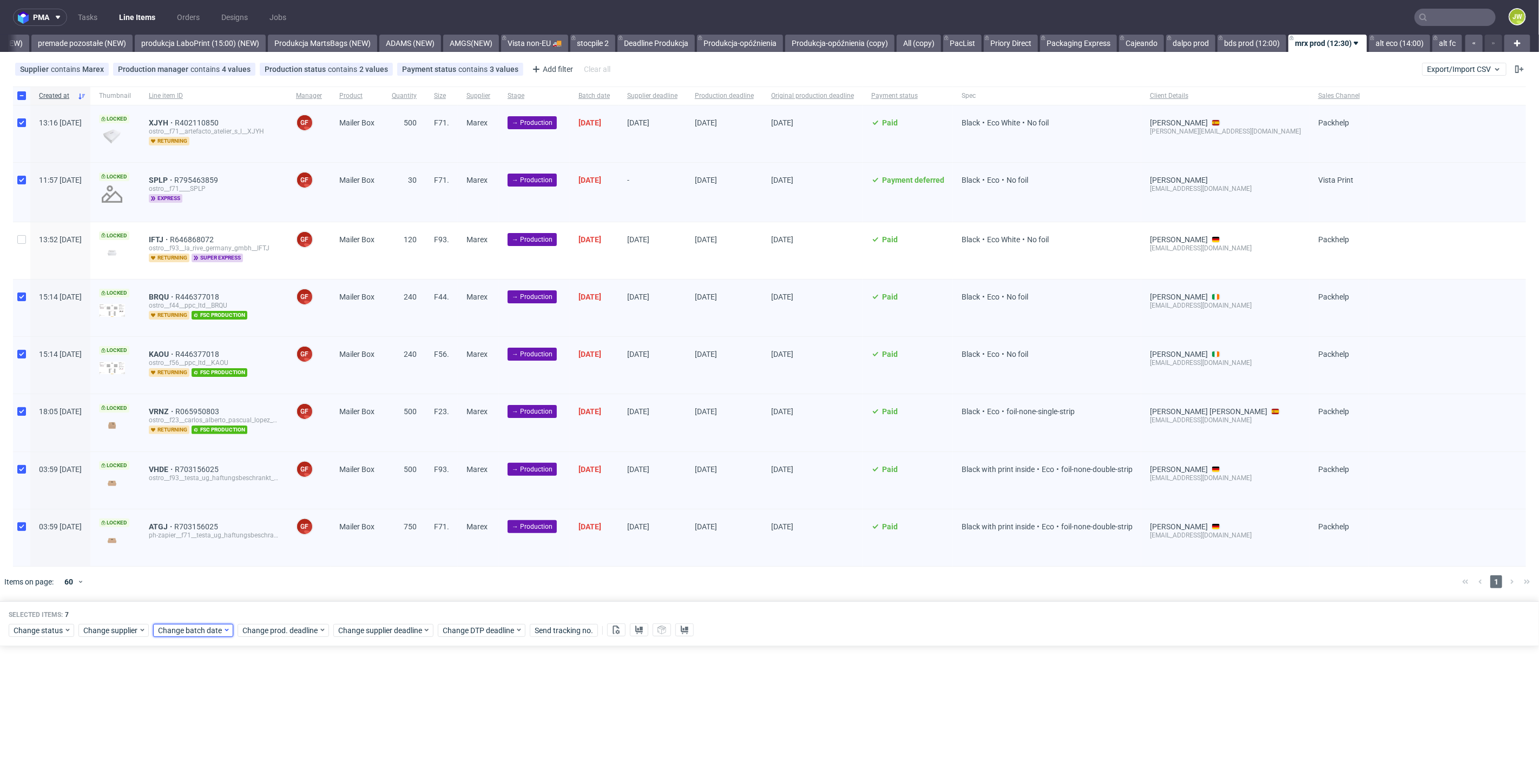
click at [179, 633] on span "Change batch date" at bounding box center [190, 631] width 65 height 11
click at [223, 498] on button "3" at bounding box center [226, 493] width 17 height 17
click at [290, 608] on button "Save" at bounding box center [281, 605] width 26 height 17
click at [281, 625] on span "Change prod. deadline" at bounding box center [281, 631] width 76 height 11
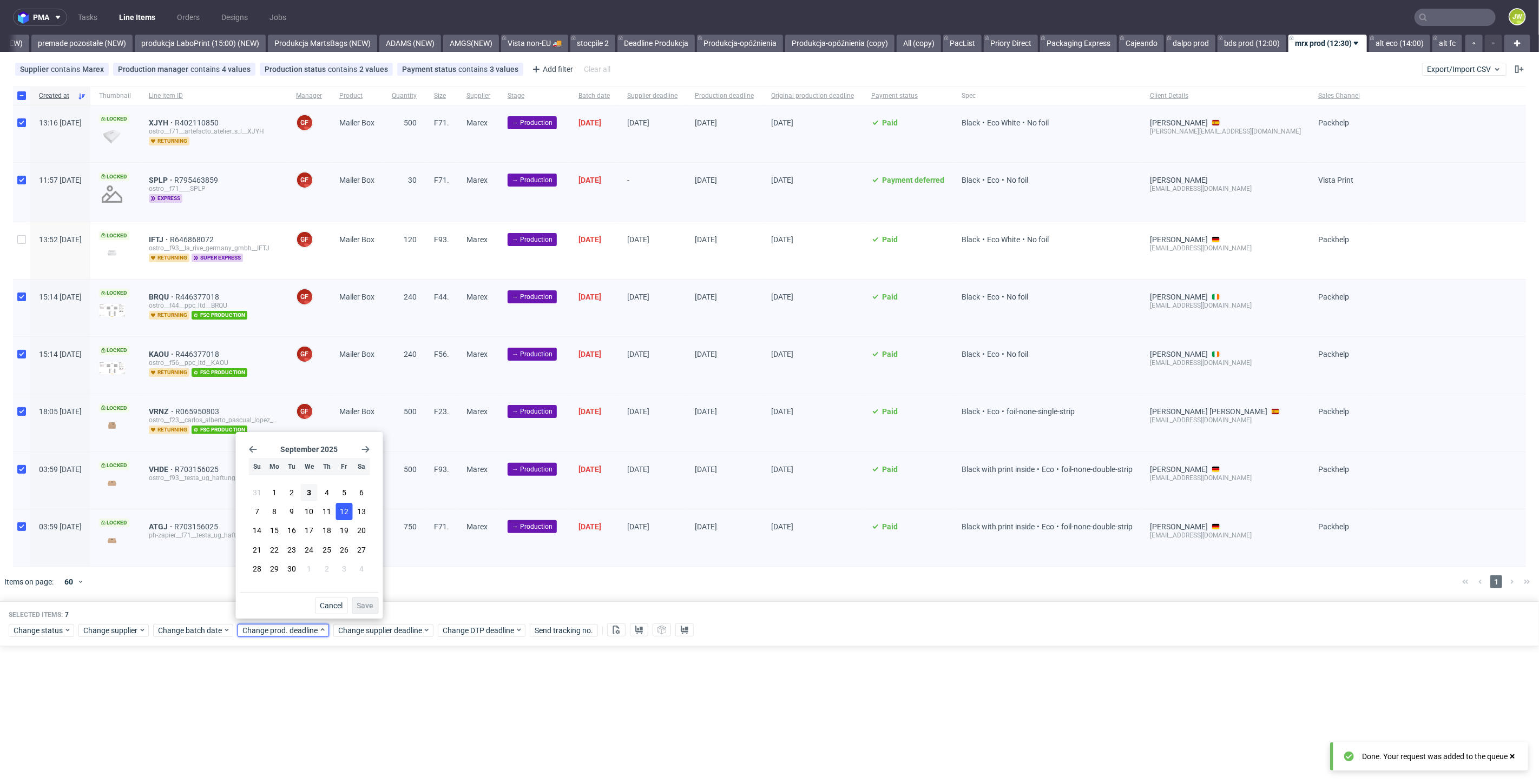
click at [346, 514] on span "12" at bounding box center [344, 512] width 8 height 11
click at [372, 610] on span "Save" at bounding box center [366, 605] width 17 height 8
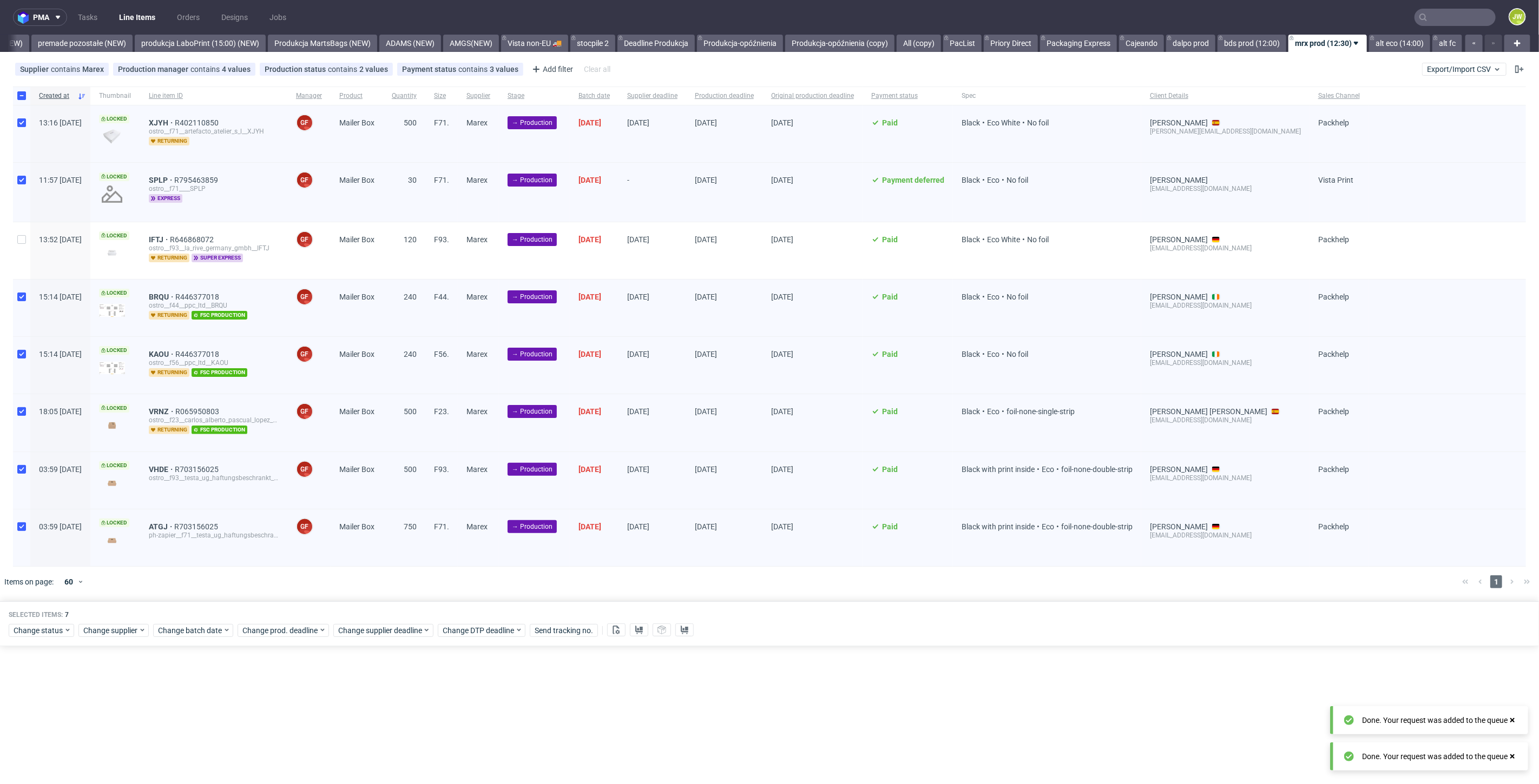
click at [374, 635] on div "Selected items: 7 Change status Change supplier Change batch date Change prod. …" at bounding box center [770, 623] width 1539 height 45
click at [375, 625] on span "Change supplier deadline" at bounding box center [380, 631] width 84 height 11
click at [440, 515] on span "12" at bounding box center [440, 512] width 8 height 11
click at [452, 608] on button "Save" at bounding box center [461, 605] width 26 height 17
click at [398, 721] on div "pma Tasks Line Items Orders Designs Jobs JW All DTP Late Shipped Shipments DTP …" at bounding box center [770, 392] width 1539 height 784
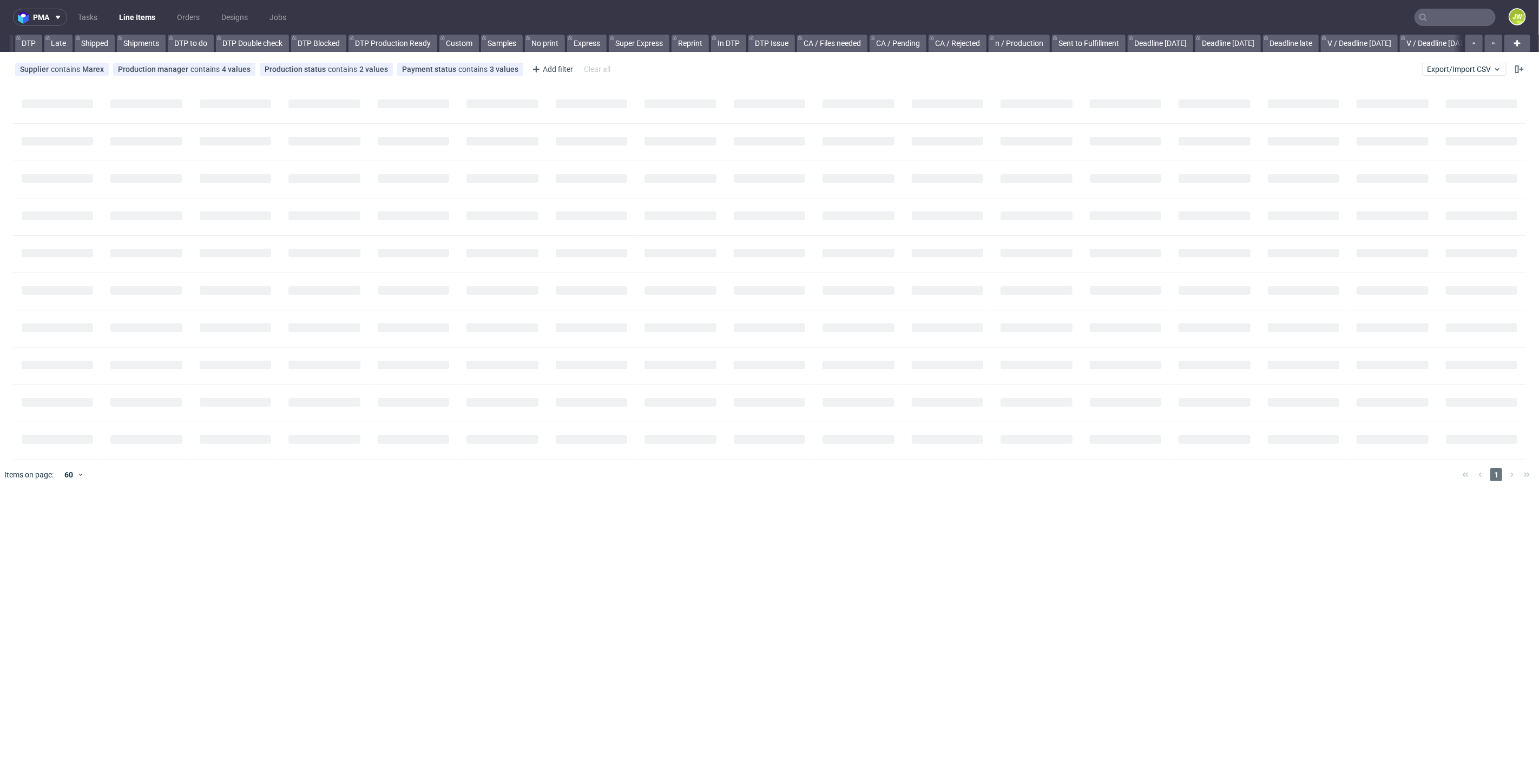
scroll to position [0, 59]
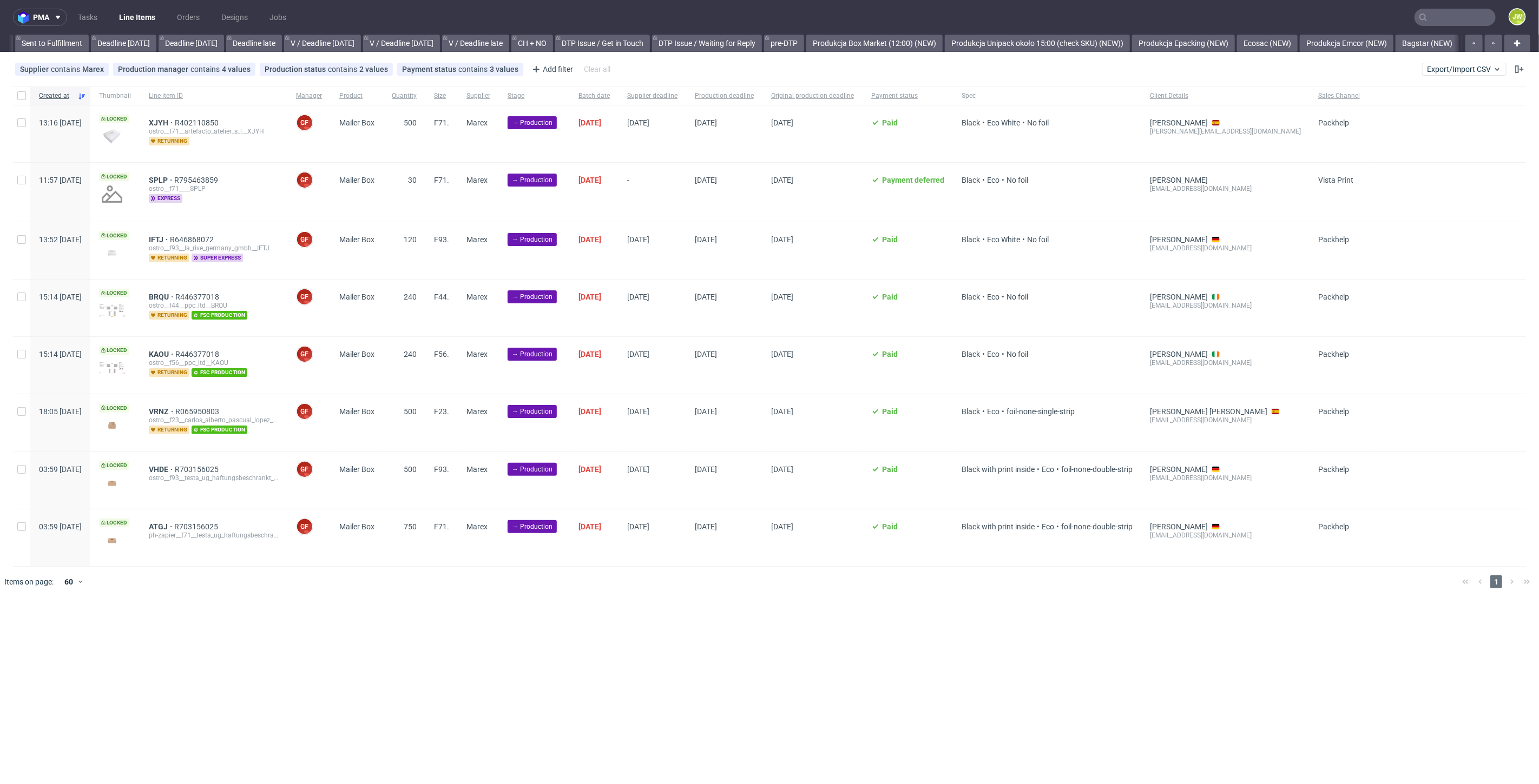
scroll to position [0, 1742]
click at [903, 600] on div "pma Tasks Line Items Orders Designs Jobs JW All DTP Late Shipped Shipments DTP …" at bounding box center [770, 392] width 1539 height 784
drag, startPoint x: 606, startPoint y: 641, endPoint x: 613, endPoint y: 644, distance: 7.6
click at [613, 644] on div "pma Tasks Line Items Orders Designs Jobs JW All DTP Late Shipped Shipments DTP …" at bounding box center [770, 392] width 1539 height 784
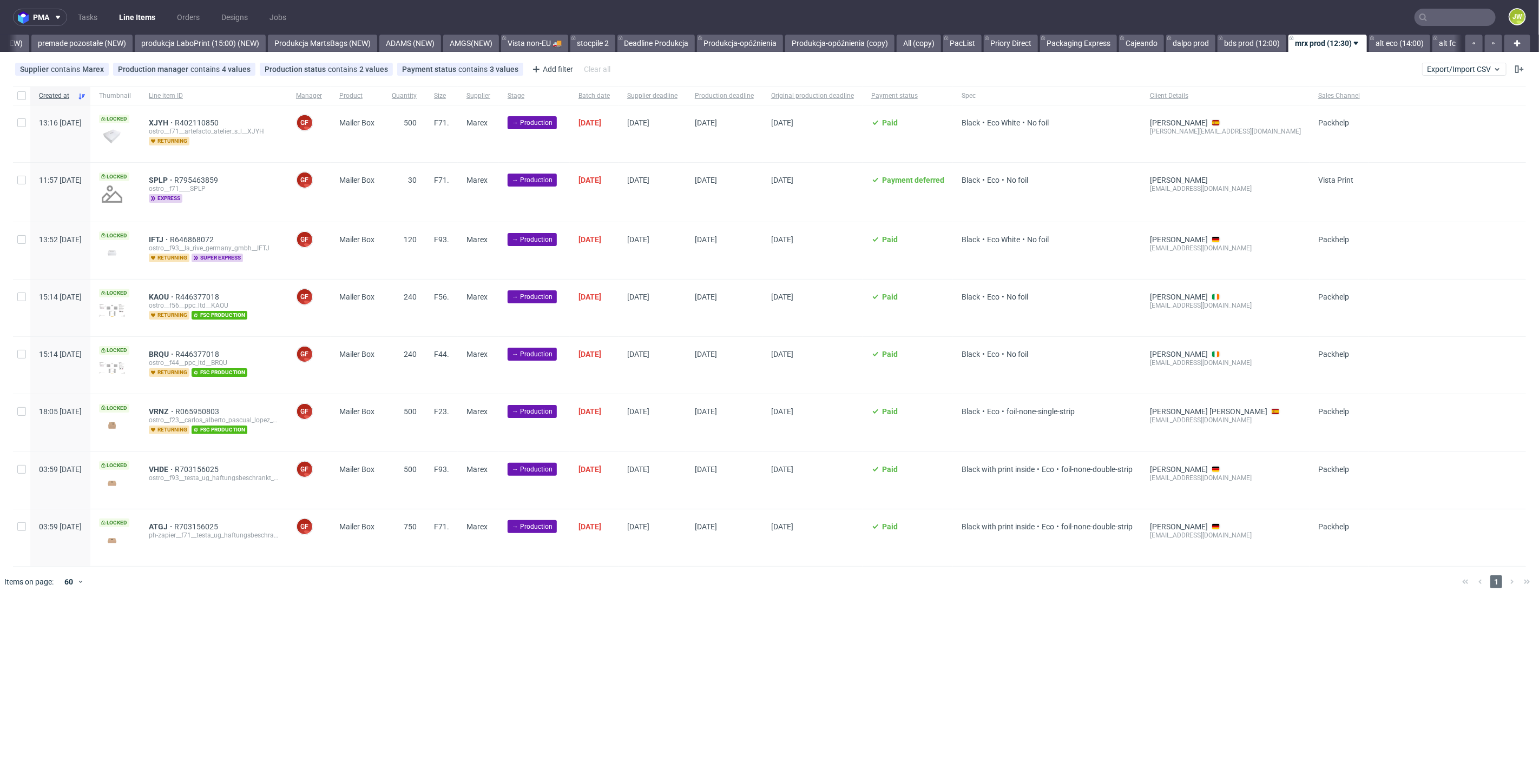
scroll to position [0, 2518]
click at [20, 96] on input "checkbox" at bounding box center [22, 96] width 8 height 8
checkbox input "true"
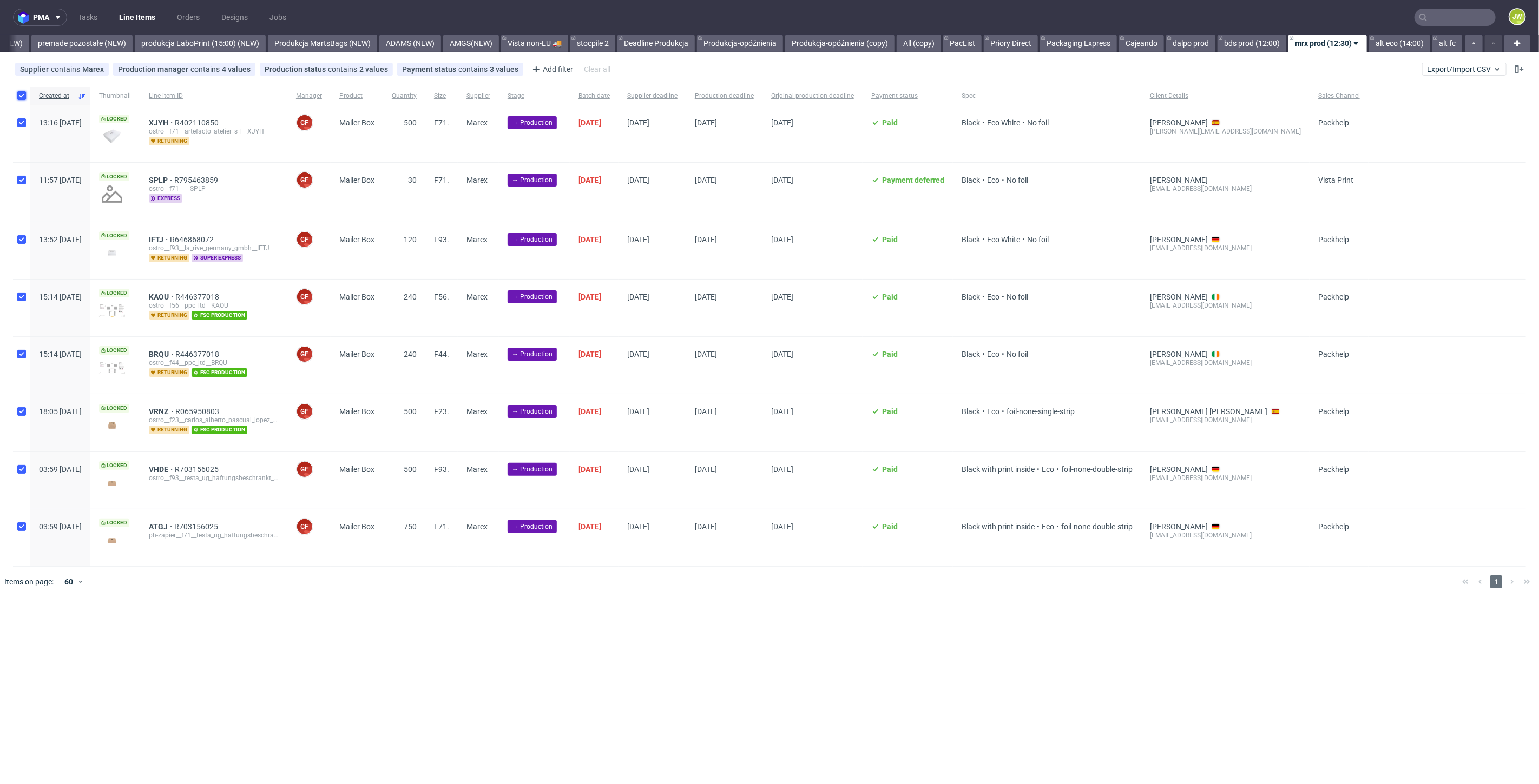
checkbox input "true"
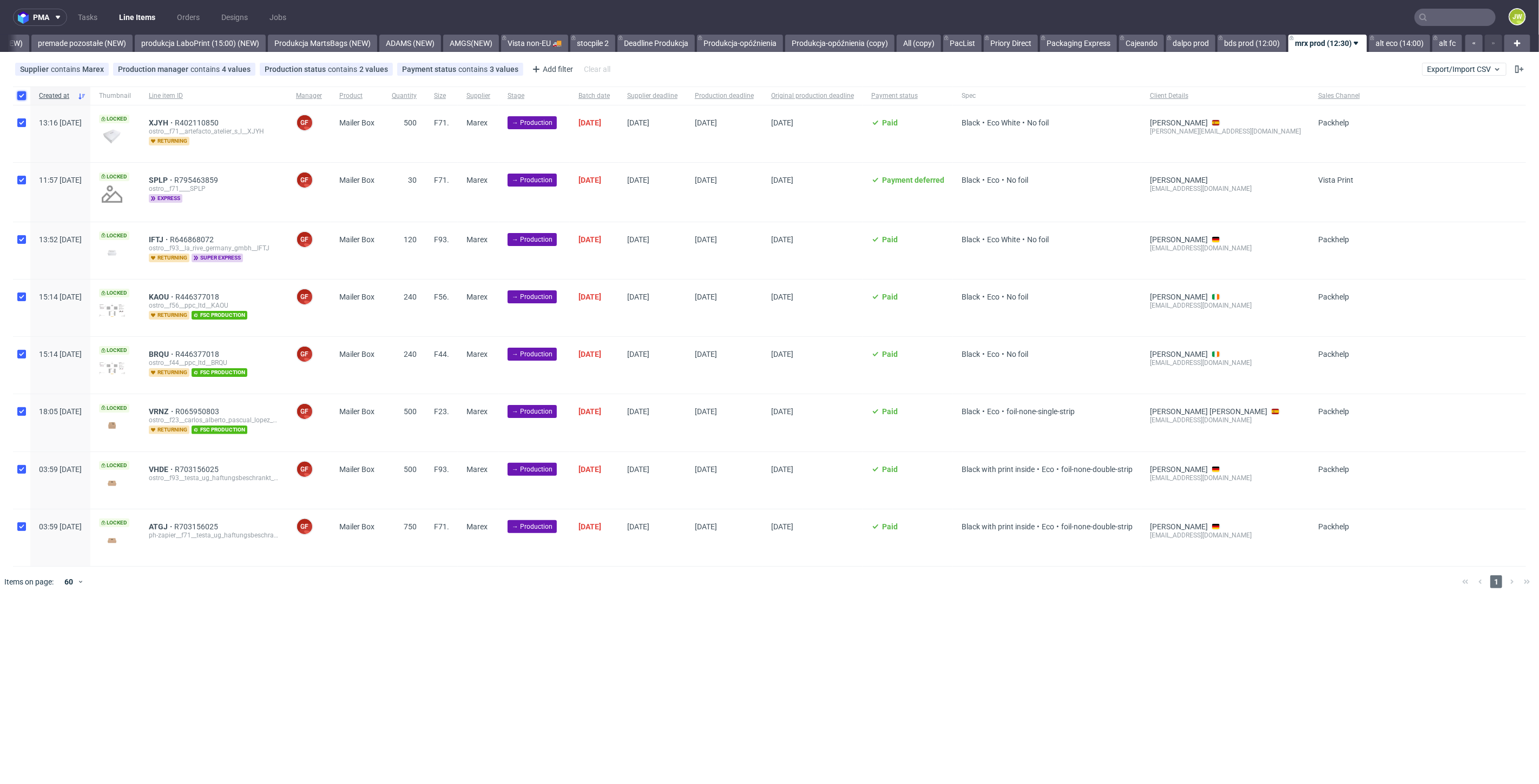
checkbox input "true"
click at [612, 632] on button at bounding box center [616, 630] width 19 height 13
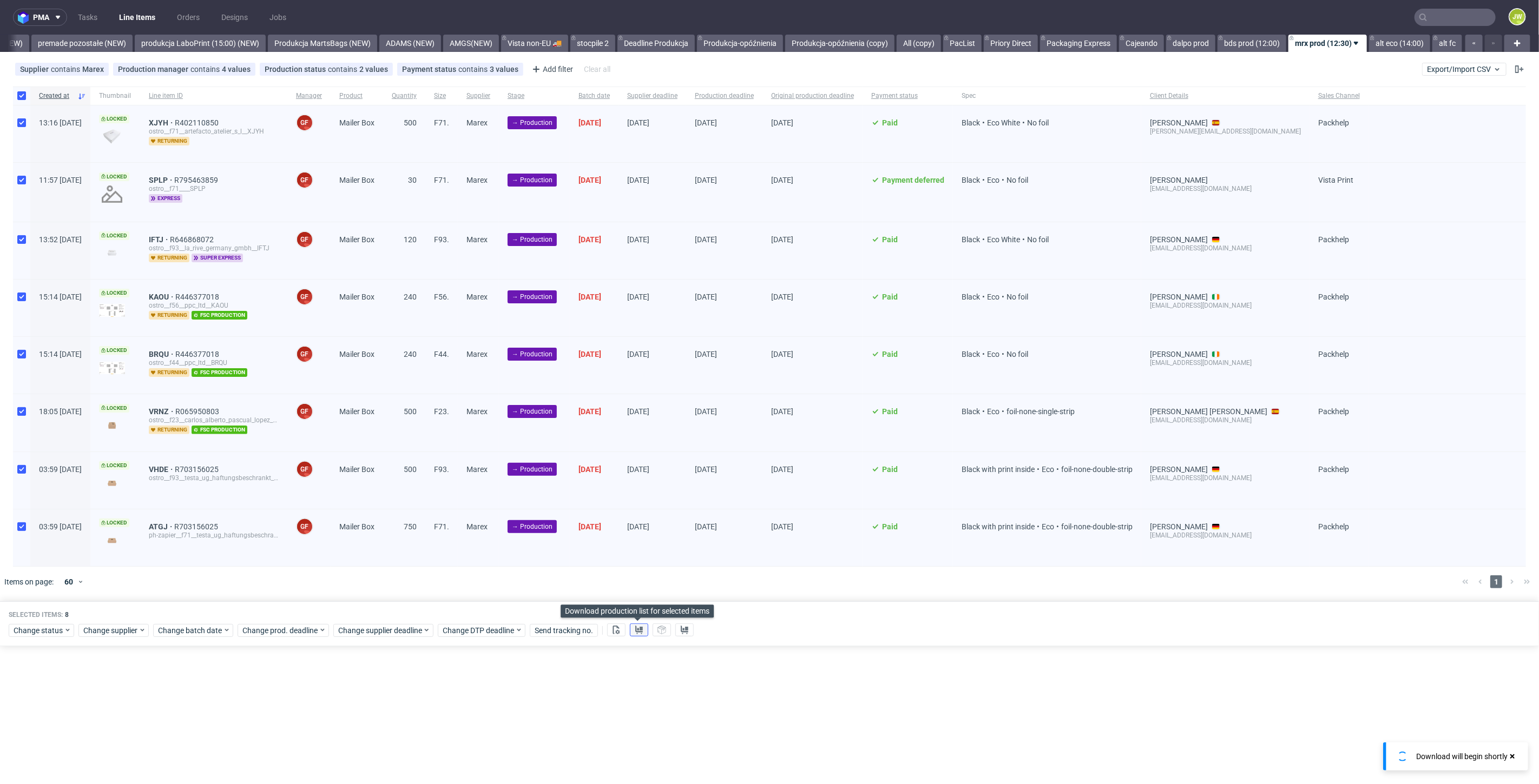
click at [639, 629] on icon at bounding box center [639, 630] width 8 height 8
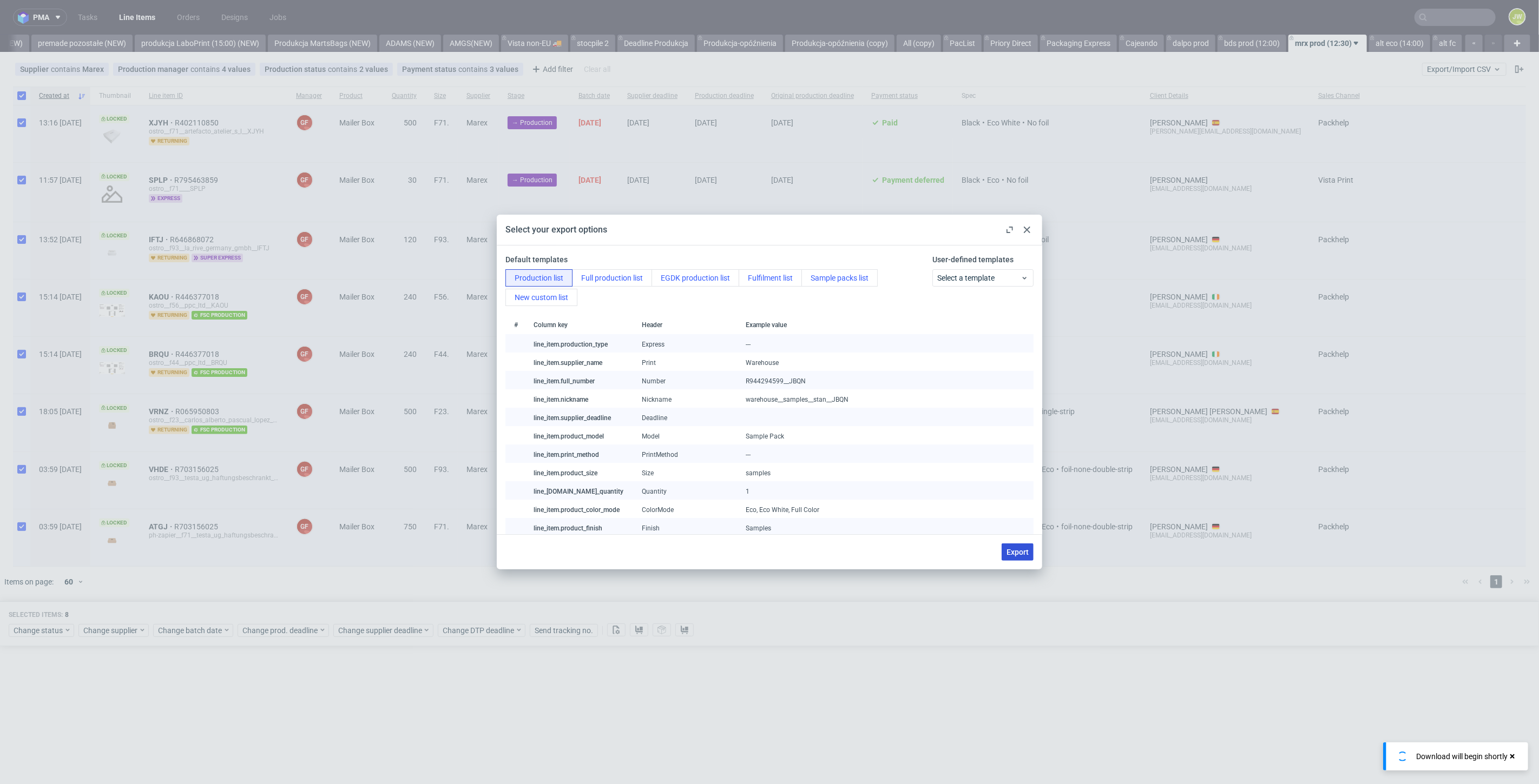
click at [1014, 549] on span "Export" at bounding box center [1017, 552] width 22 height 8
checkbox input "false"
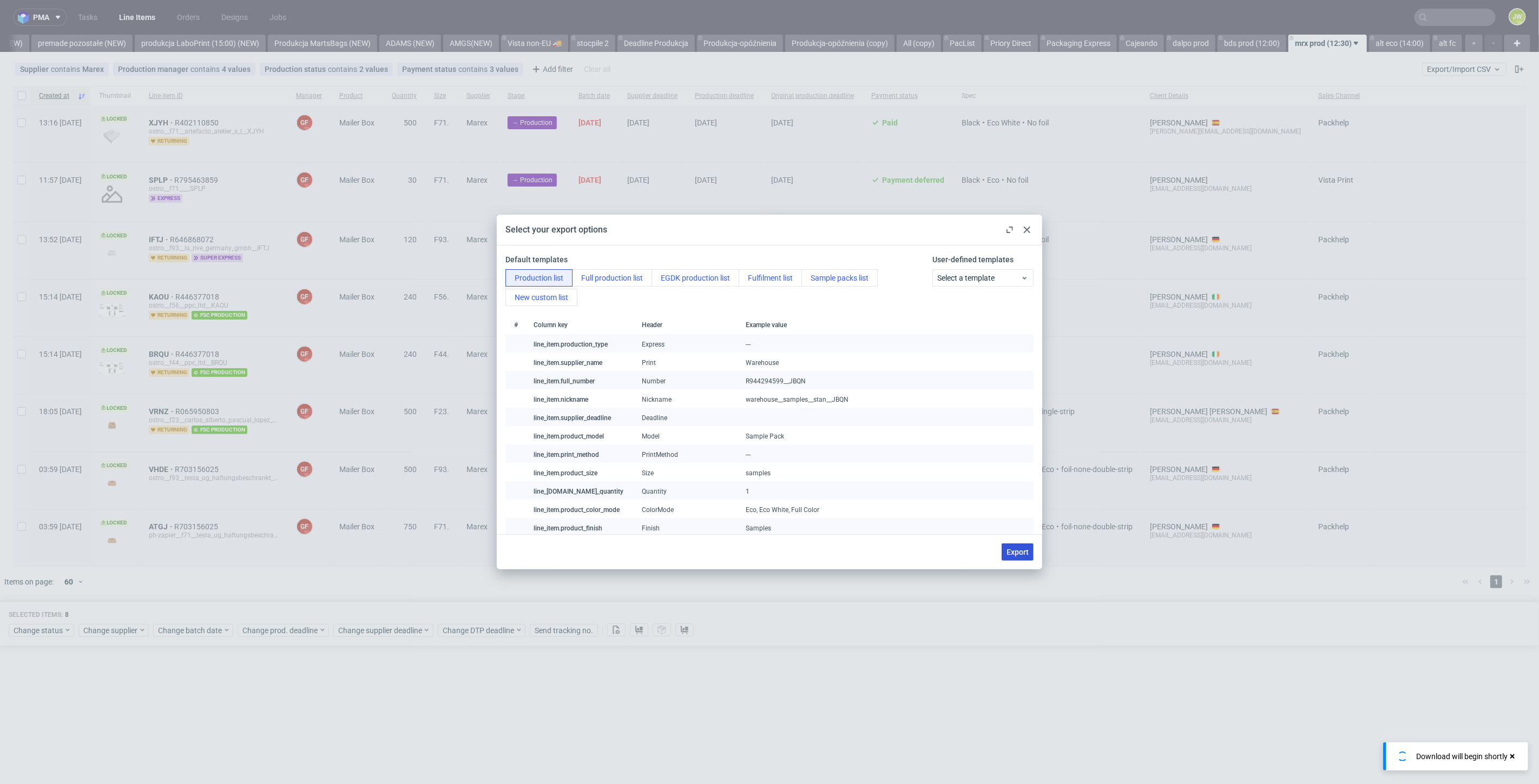
checkbox input "false"
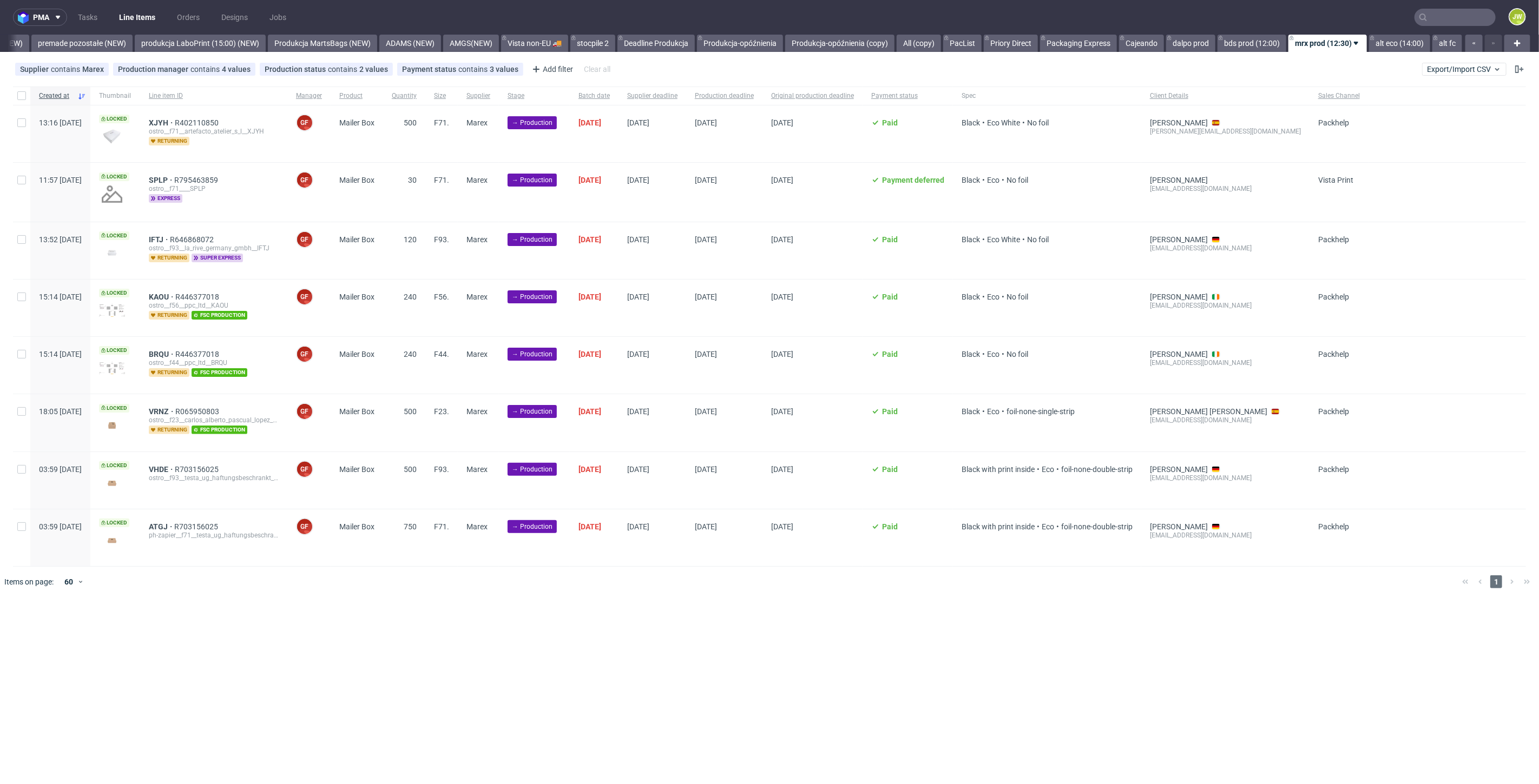
click at [652, 614] on div "pma Tasks Line Items Orders Designs Jobs JW All DTP Late Shipped Shipments DTP …" at bounding box center [770, 392] width 1539 height 784
drag, startPoint x: 1048, startPoint y: 653, endPoint x: 1019, endPoint y: 644, distance: 30.4
click at [1049, 653] on div "pma Tasks Line Items Orders Designs Jobs JW All DTP Late Shipped Shipments DTP …" at bounding box center [770, 392] width 1539 height 784
click at [379, 660] on div "pma Tasks Line Items Orders Designs Jobs JW All DTP Late Shipped Shipments DTP …" at bounding box center [770, 392] width 1539 height 784
click at [29, 104] on div at bounding box center [22, 96] width 17 height 19
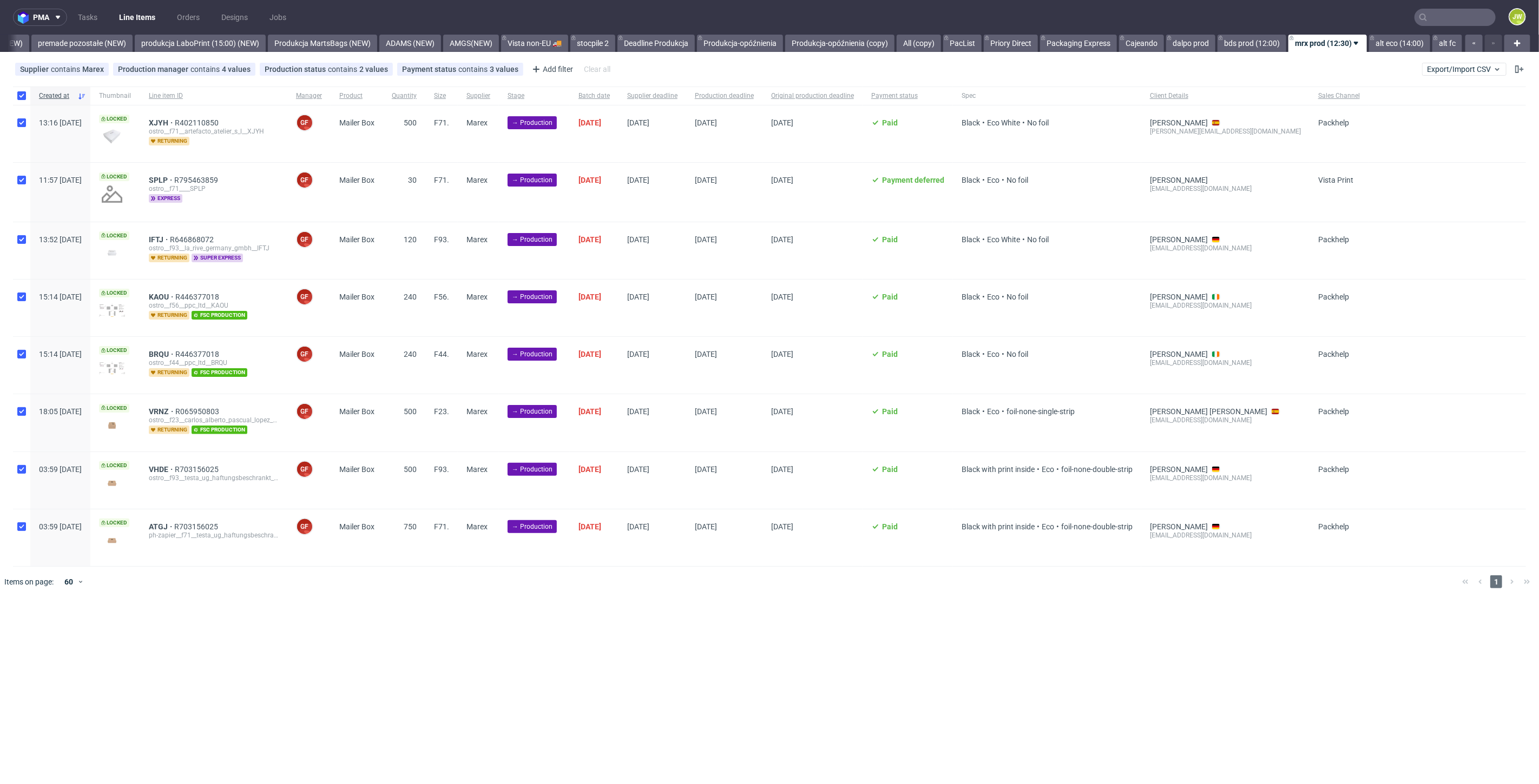
checkbox input "true"
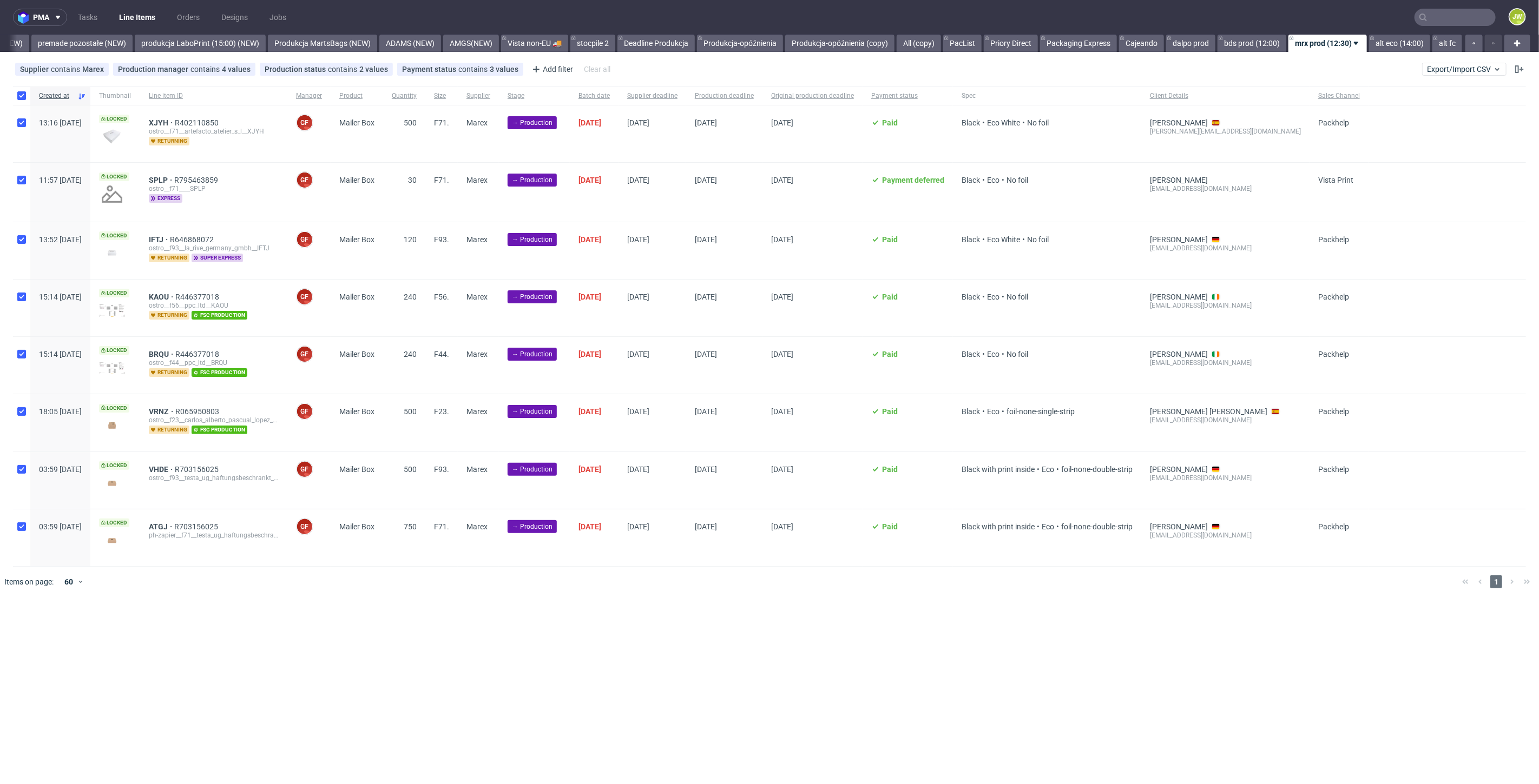
checkbox input "true"
drag, startPoint x: 1029, startPoint y: 699, endPoint x: 1023, endPoint y: 697, distance: 6.3
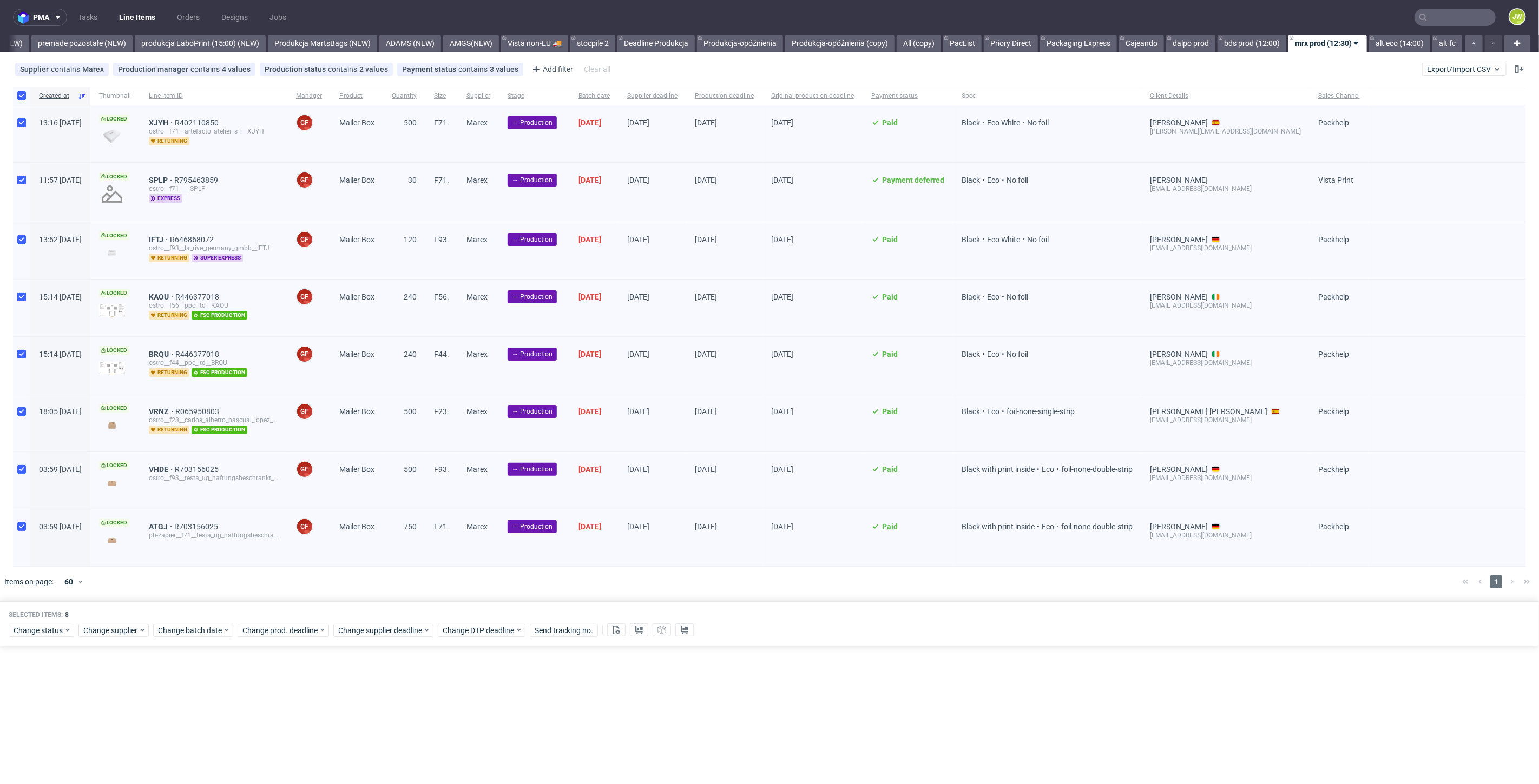
click at [1029, 699] on div "pma Tasks Line Items Orders Designs Jobs JW All DTP Late Shipped Shipments DTP …" at bounding box center [770, 392] width 1539 height 784
click at [50, 622] on div "Change status Change supplier Change batch date Change prod. deadline Change su…" at bounding box center [769, 629] width 1522 height 16
click at [45, 629] on span "Change status" at bounding box center [39, 631] width 50 height 11
click at [37, 591] on span "In Production" at bounding box center [40, 585] width 54 height 15
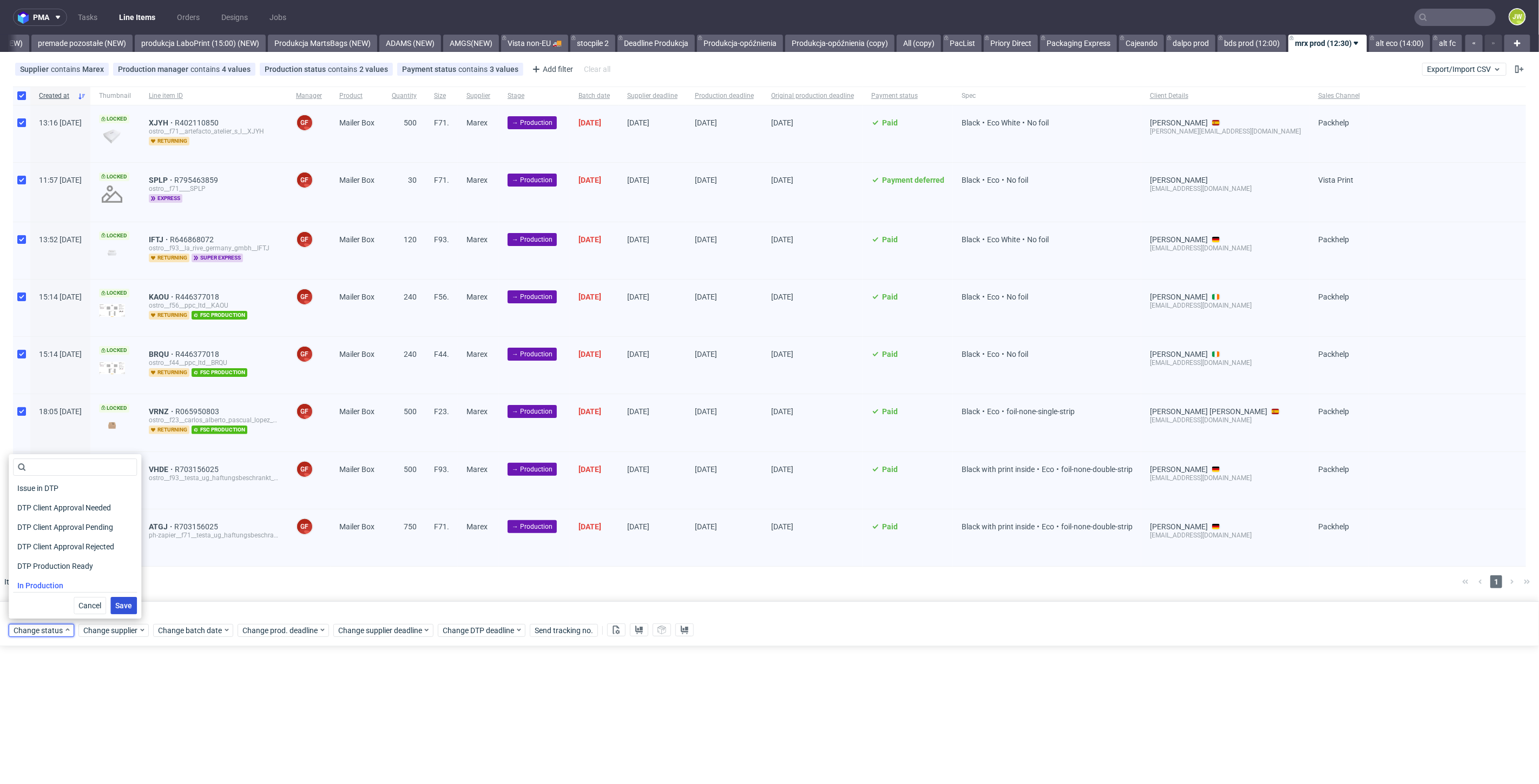
click at [115, 608] on span "Save" at bounding box center [124, 605] width 17 height 8
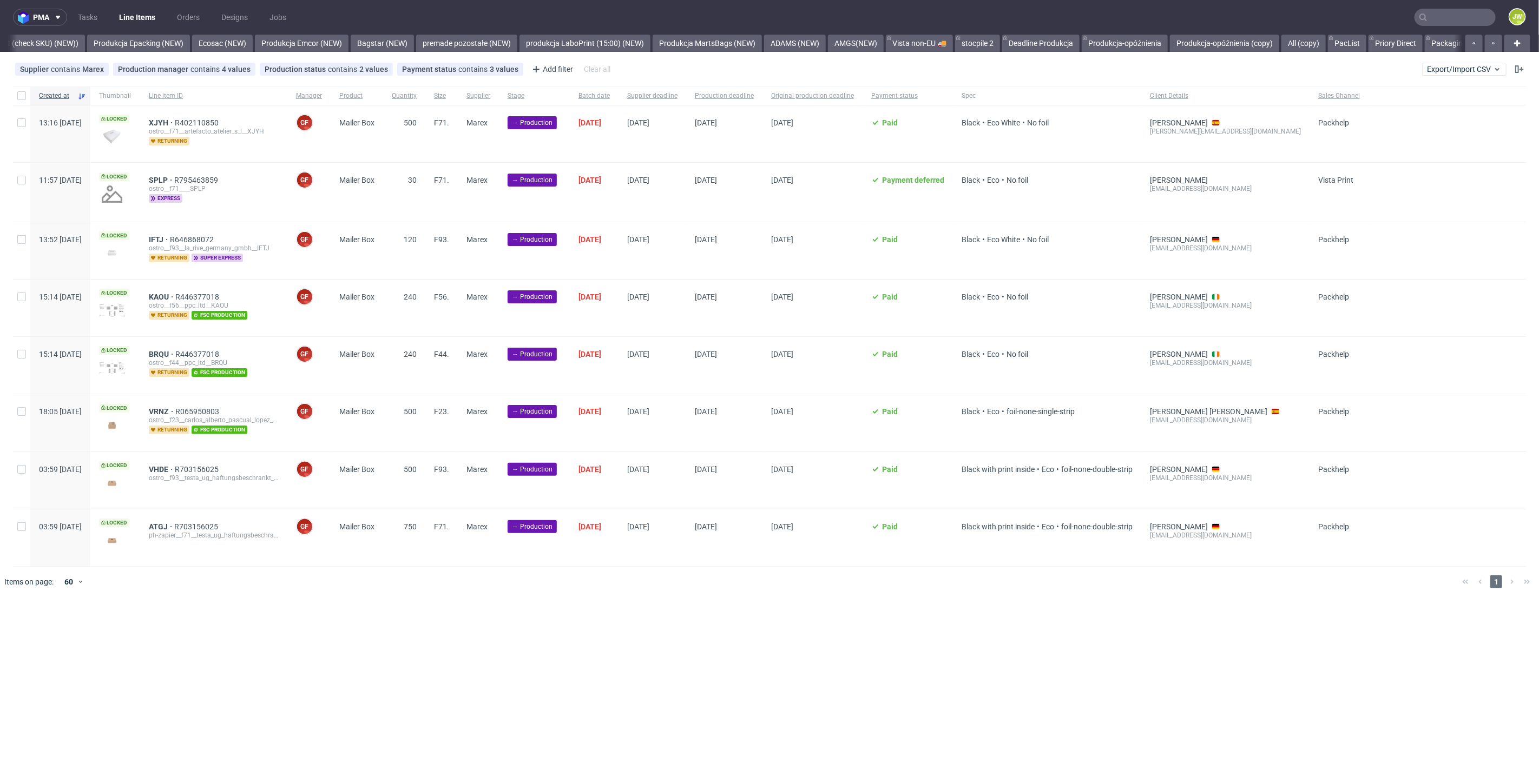
scroll to position [0, 2282]
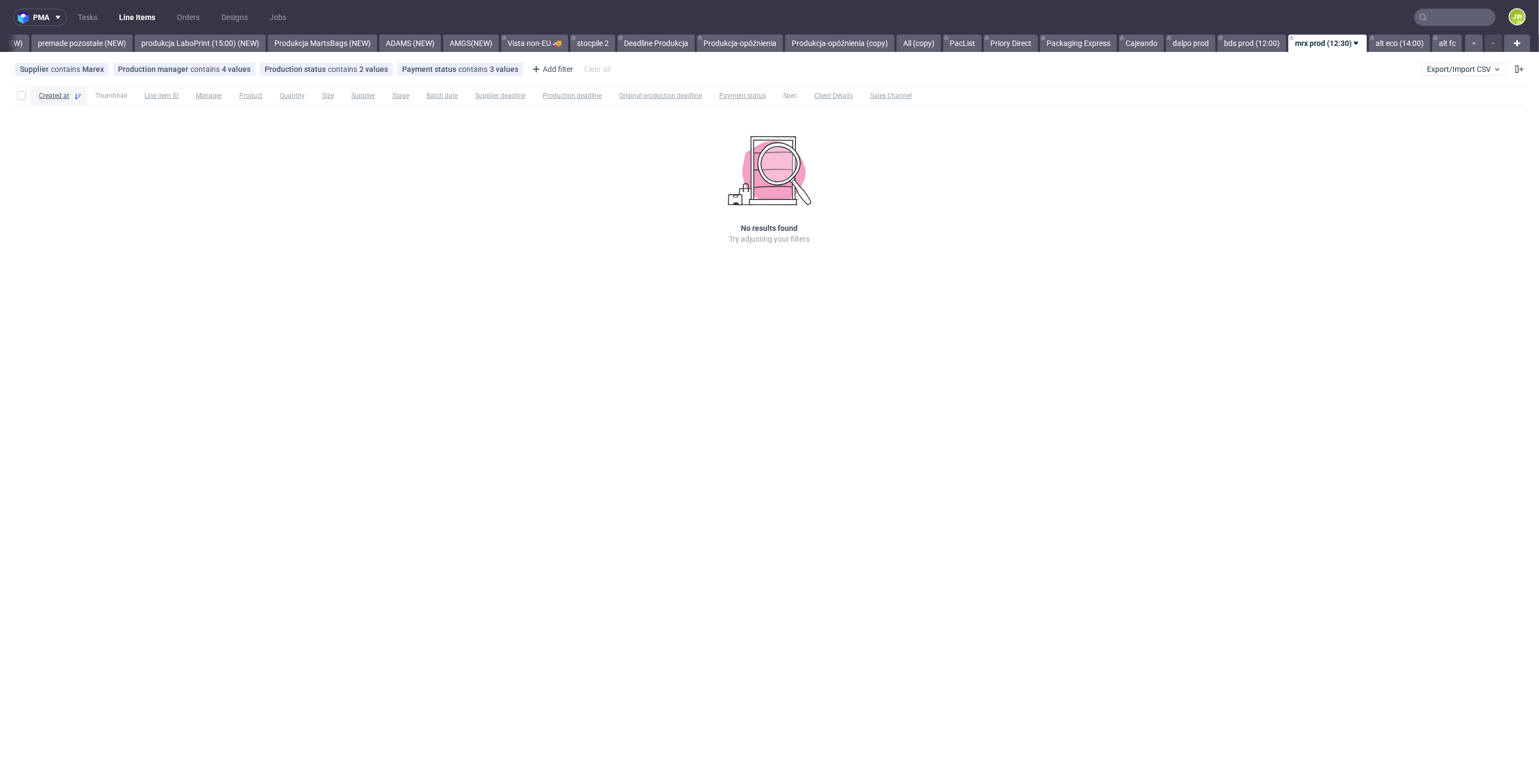
scroll to position [0, 2518]
click at [1391, 42] on link "alt eco (14:00)" at bounding box center [1400, 43] width 61 height 17
click at [1447, 45] on link "alt fc" at bounding box center [1448, 43] width 30 height 17
click at [1193, 44] on link "dalpo prod" at bounding box center [1191, 43] width 49 height 17
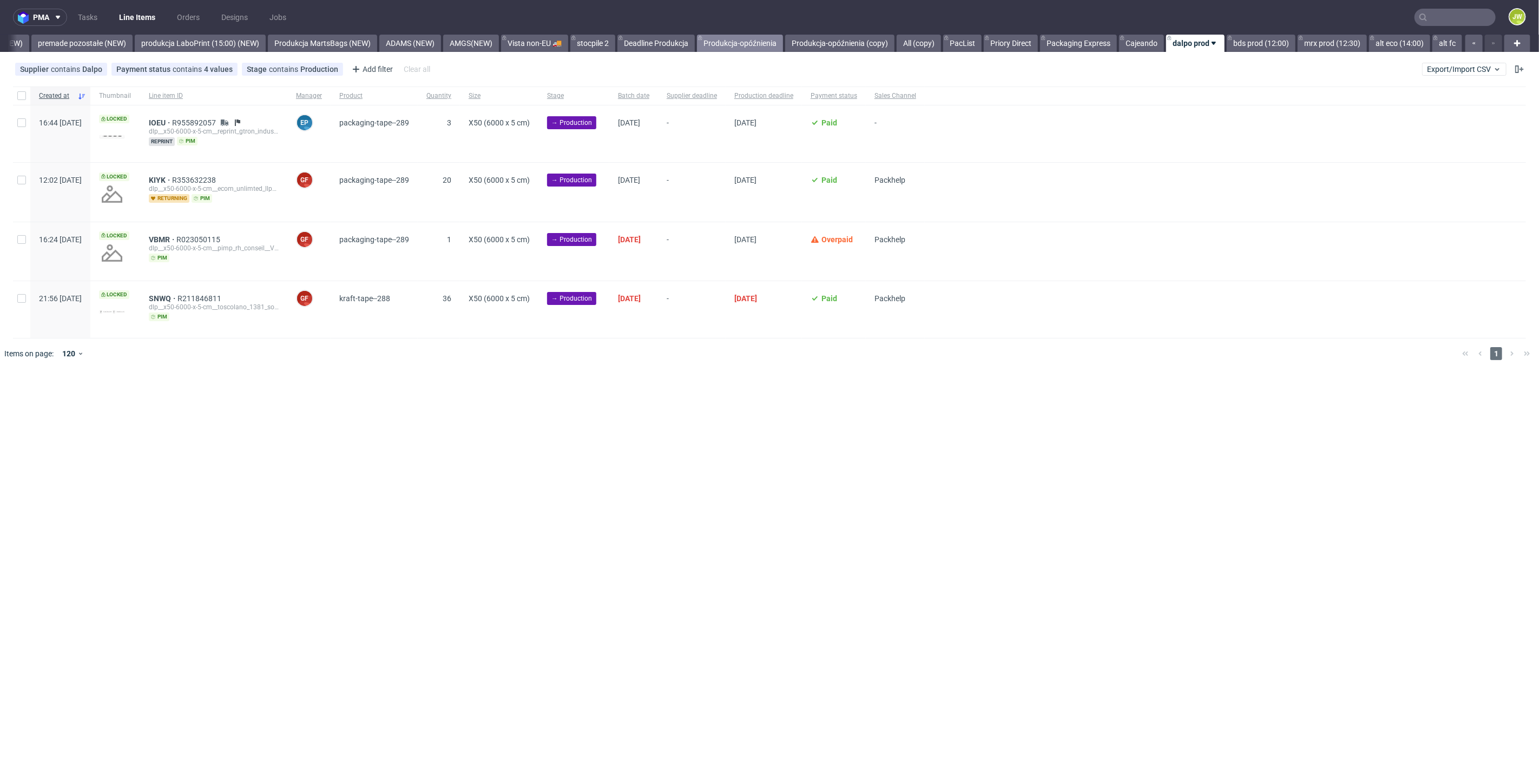
click at [723, 46] on link "Produkcja-opóźnienia" at bounding box center [740, 43] width 86 height 17
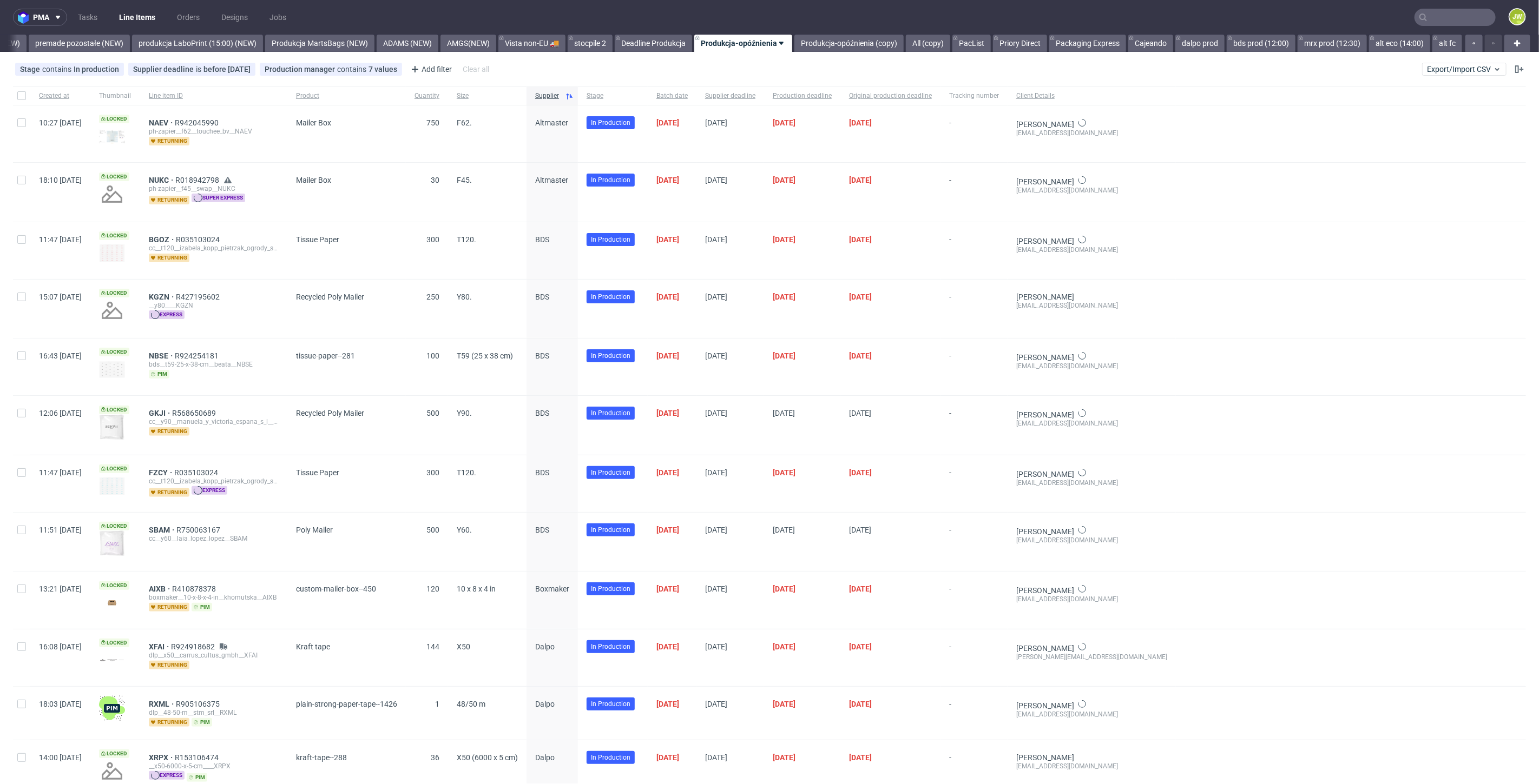
scroll to position [0, 2518]
click at [97, 42] on link "premade pozostałe (NEW)" at bounding box center [79, 43] width 101 height 17
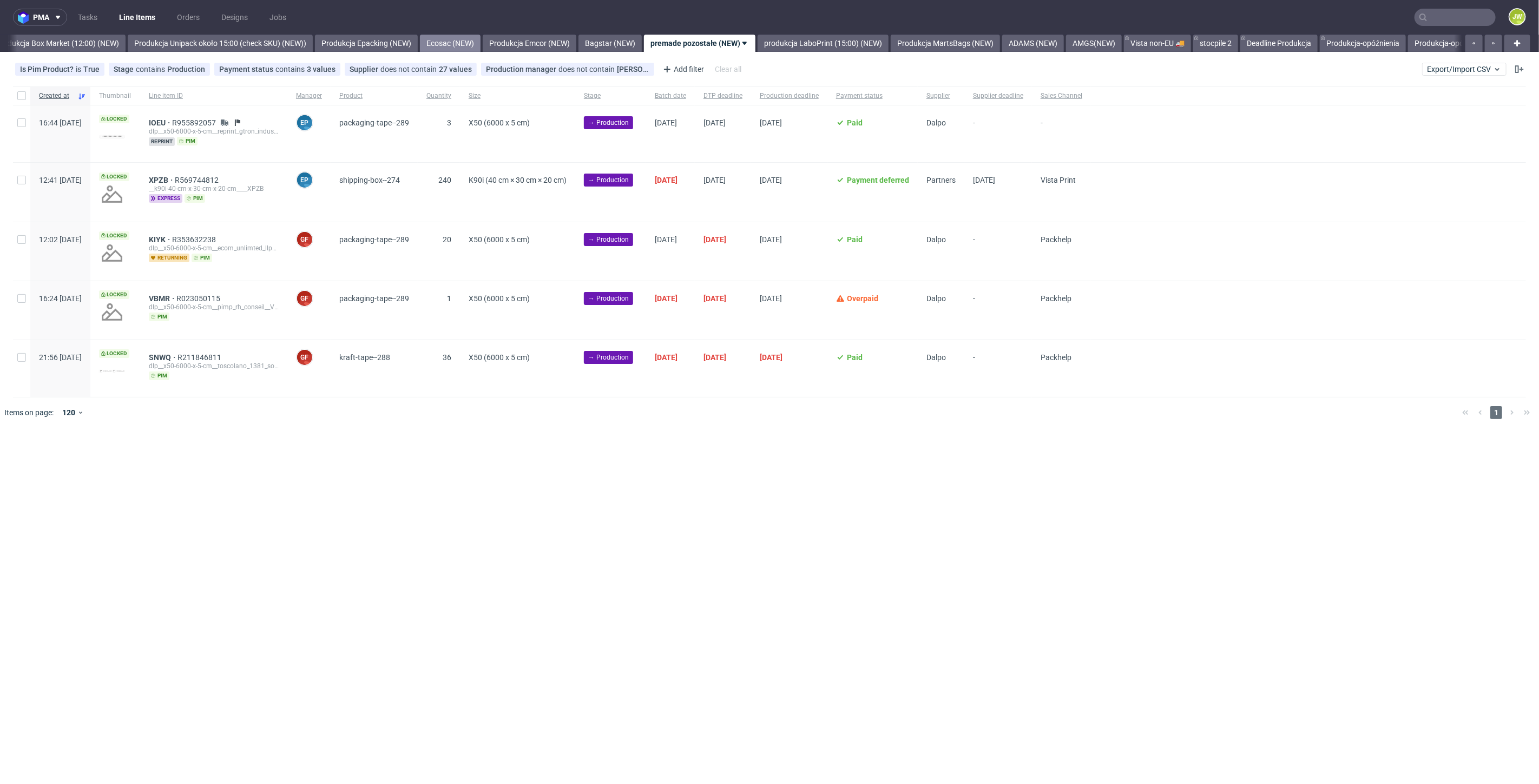
scroll to position [0, 1868]
click at [571, 46] on link "Produkcja Emcor (NEW)" at bounding box center [535, 43] width 94 height 17
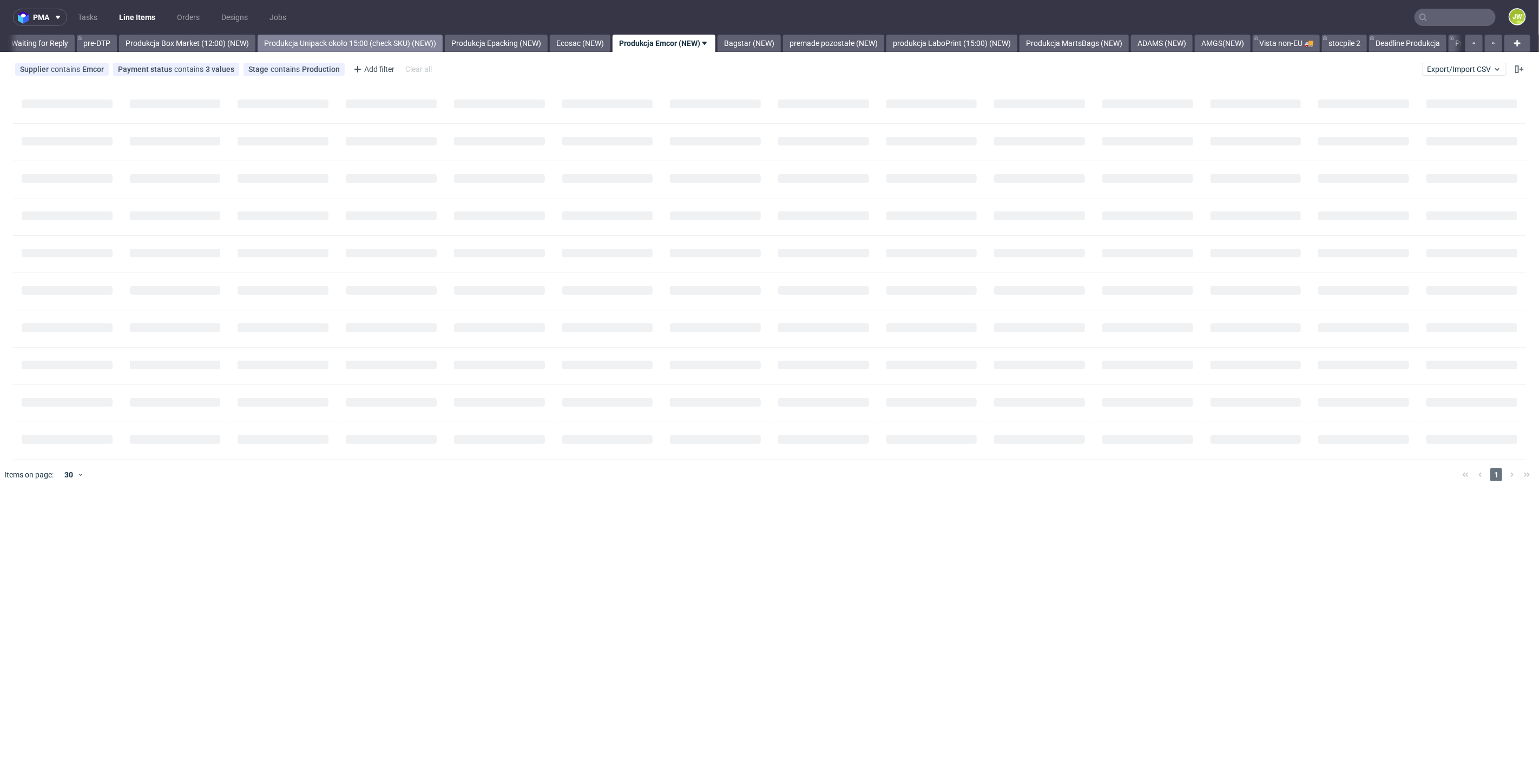
scroll to position [0, 1703]
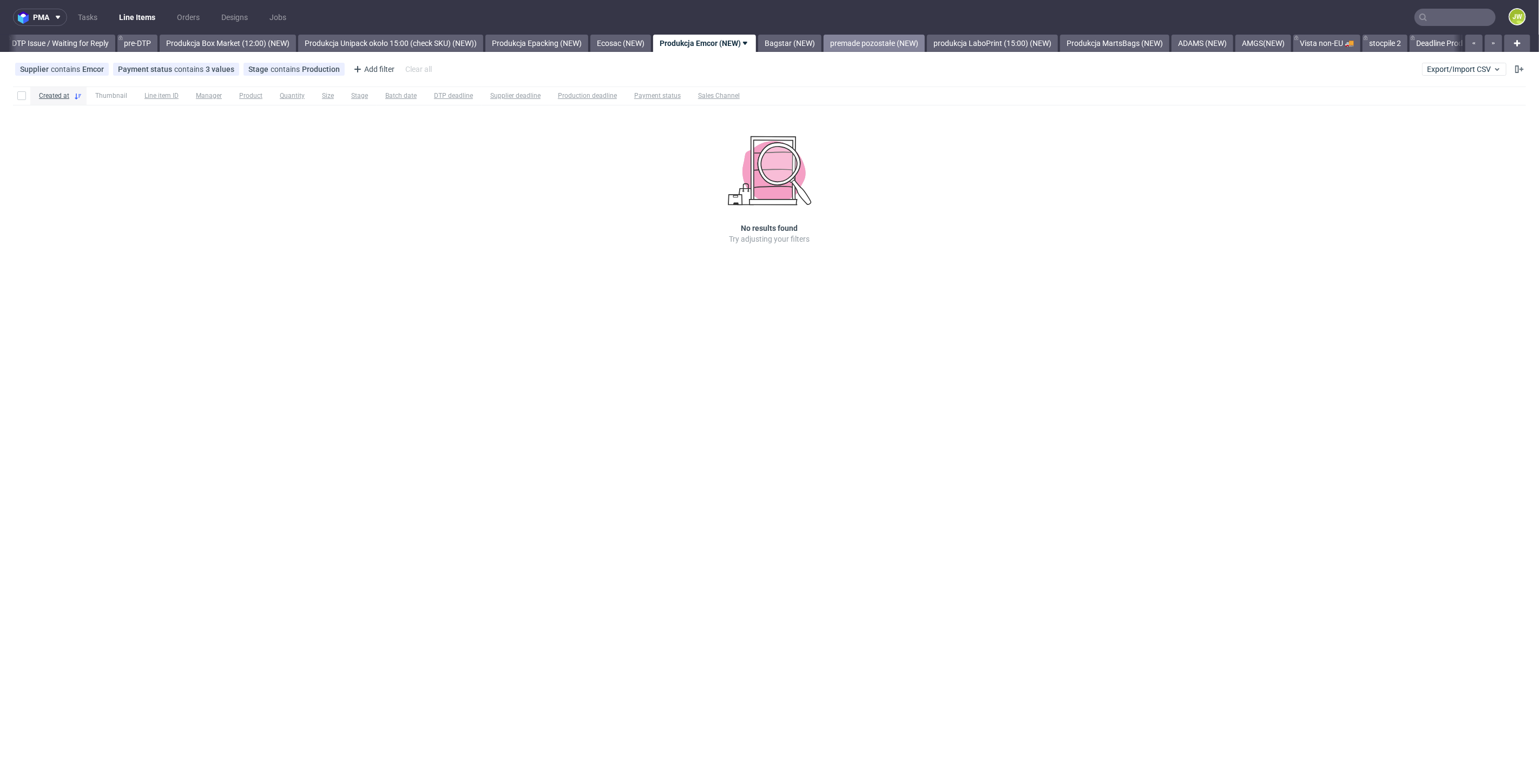
click at [919, 39] on link "premade pozostałe (NEW)" at bounding box center [874, 43] width 101 height 17
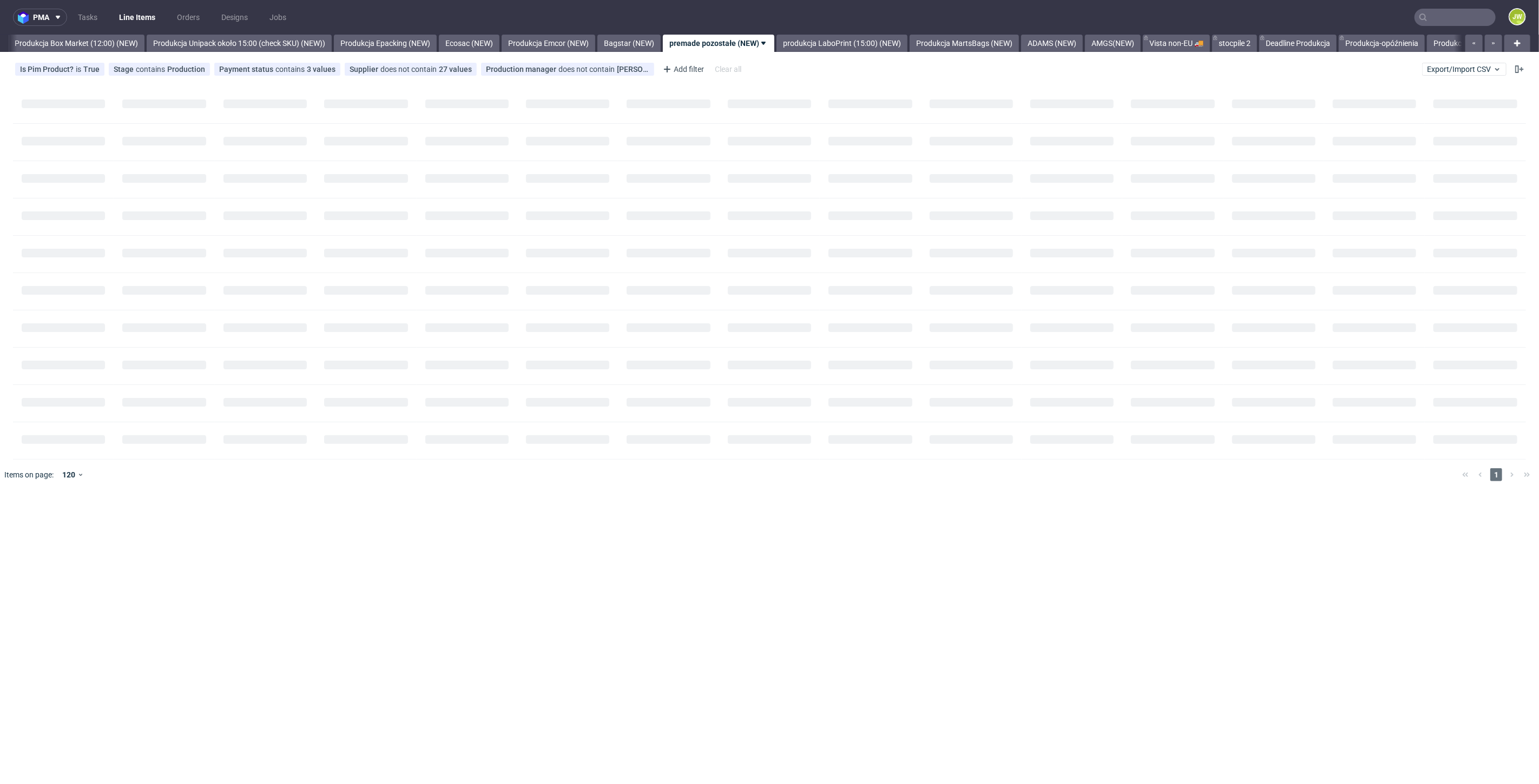
scroll to position [0, 1868]
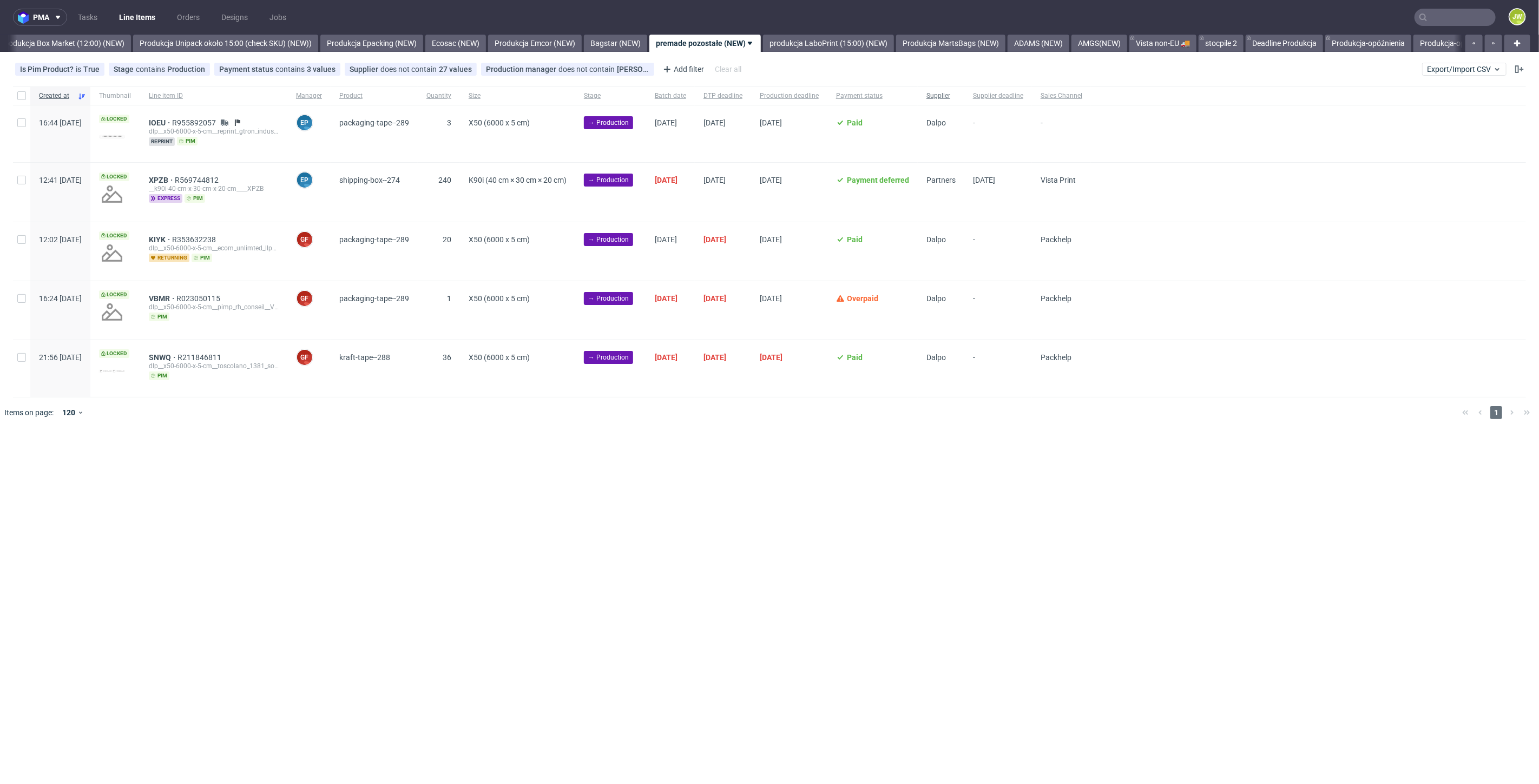
click at [964, 91] on div "Supplier" at bounding box center [941, 96] width 47 height 19
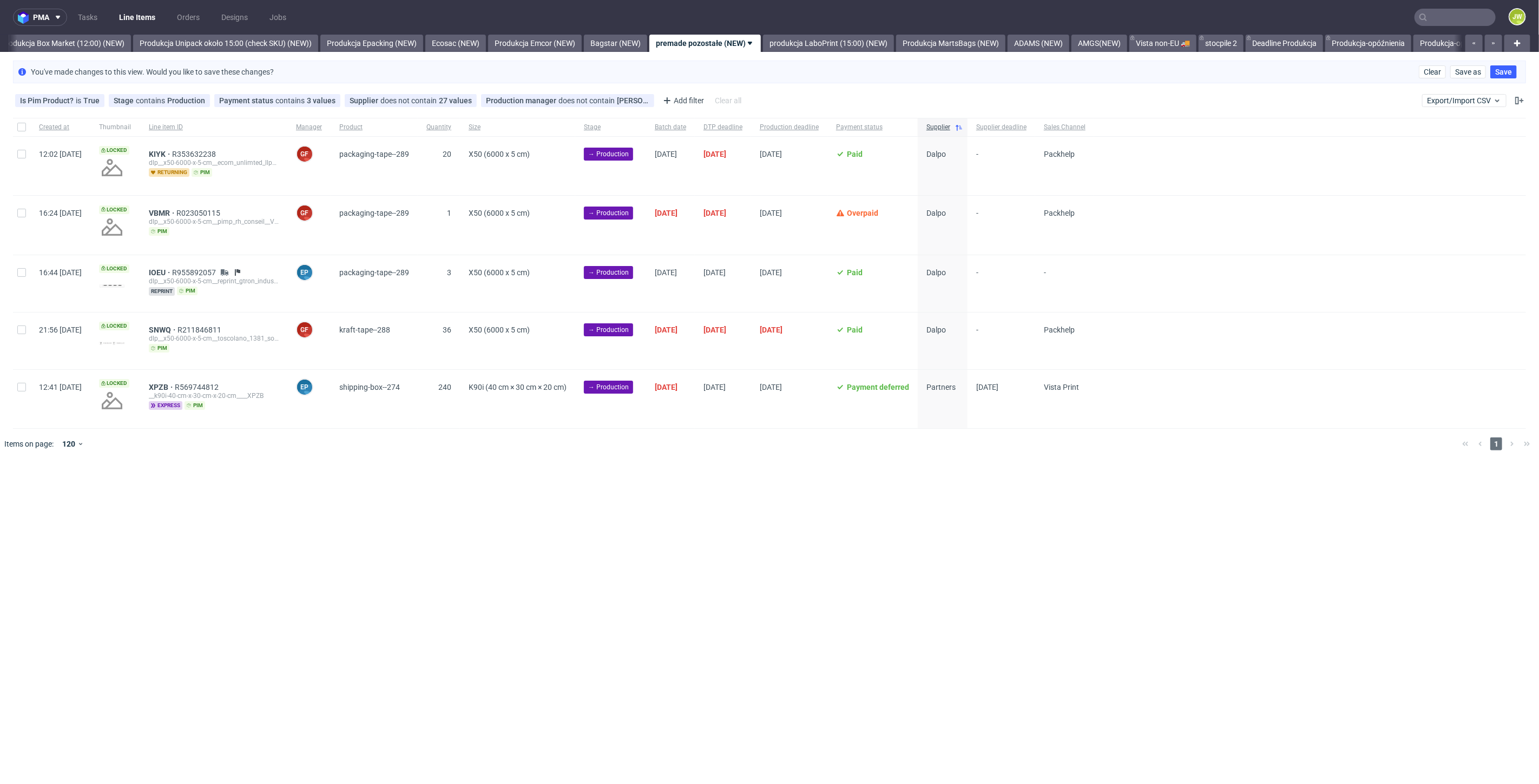
drag, startPoint x: 6, startPoint y: 148, endPoint x: -1, endPoint y: 149, distance: 7.1
click at [0, 149] on html "pma Tasks Line Items Orders Designs Jobs JW All DTP Late Shipped Shipments DTP …" at bounding box center [770, 392] width 1539 height 784
click at [804, 518] on div "pma Tasks Line Items Orders Designs Jobs JW All DTP Late Shipped Shipments DTP …" at bounding box center [770, 392] width 1539 height 784
drag, startPoint x: 742, startPoint y: 585, endPoint x: 744, endPoint y: 571, distance: 14.1
click at [741, 585] on div "pma Tasks Line Items Orders Designs Jobs JW All DTP Late Shipped Shipments DTP …" at bounding box center [770, 392] width 1539 height 784
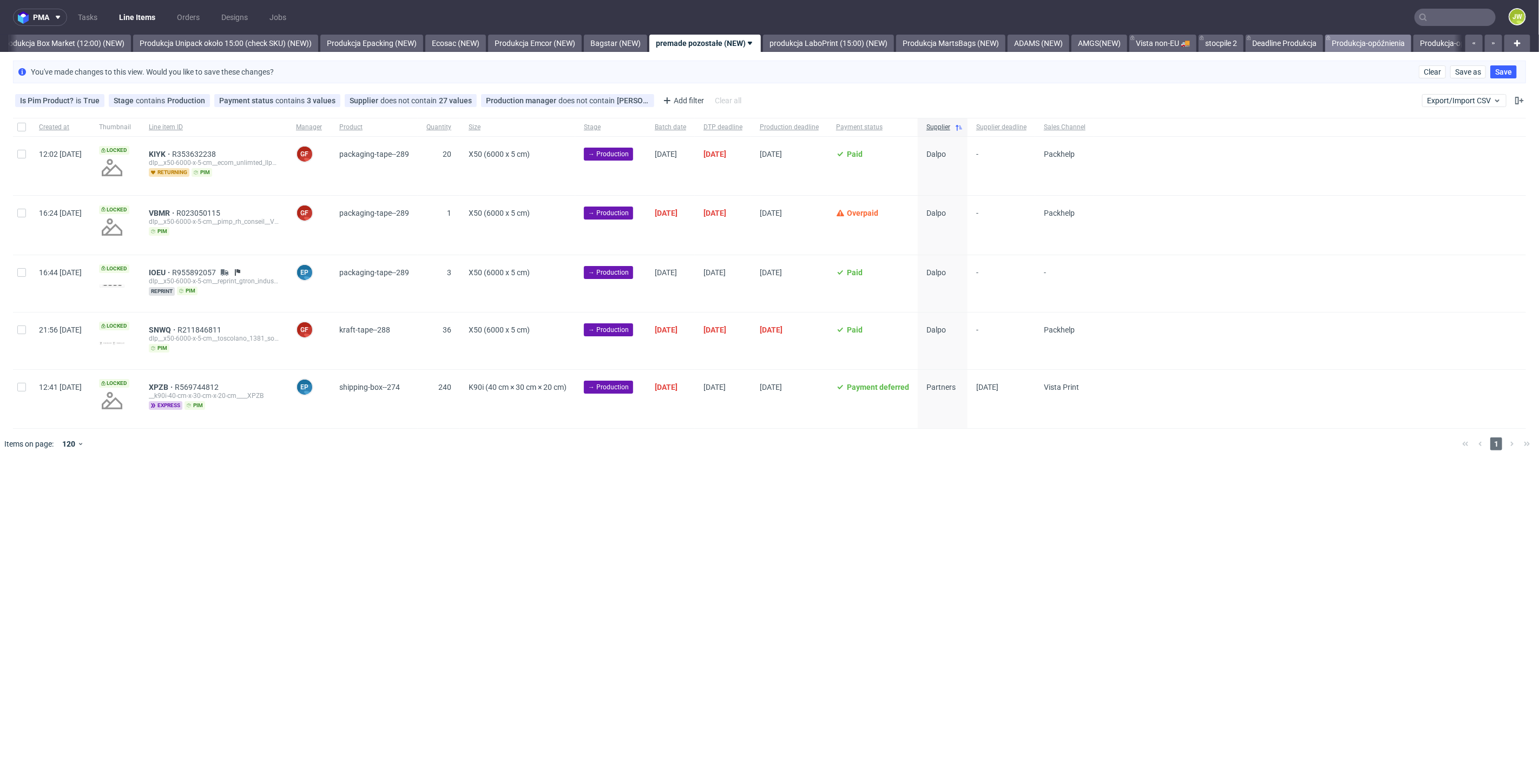
click at [1406, 42] on link "Produkcja-opóźnienia" at bounding box center [1368, 43] width 86 height 17
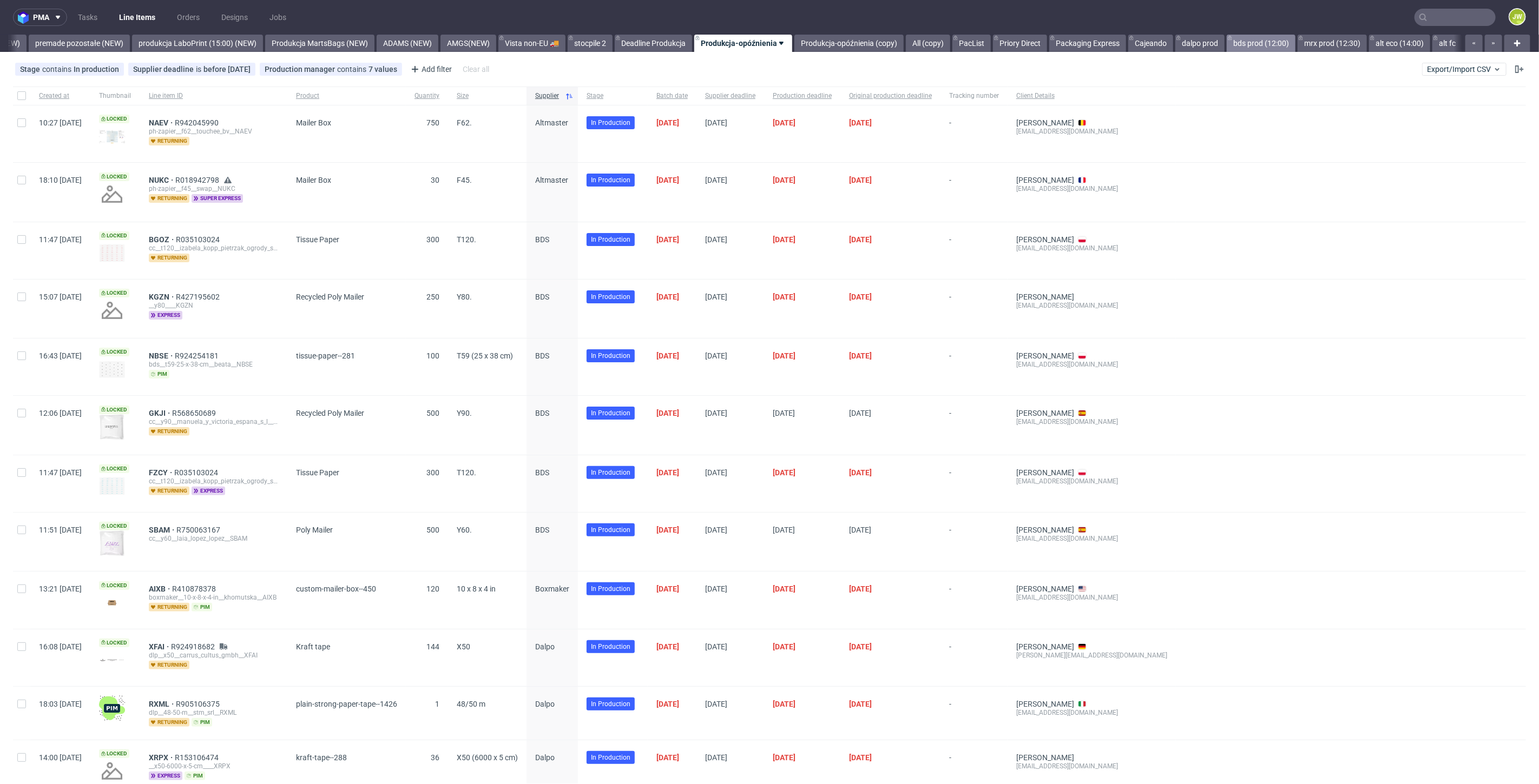
click at [1237, 49] on link "bds prod (12:00)" at bounding box center [1261, 43] width 69 height 17
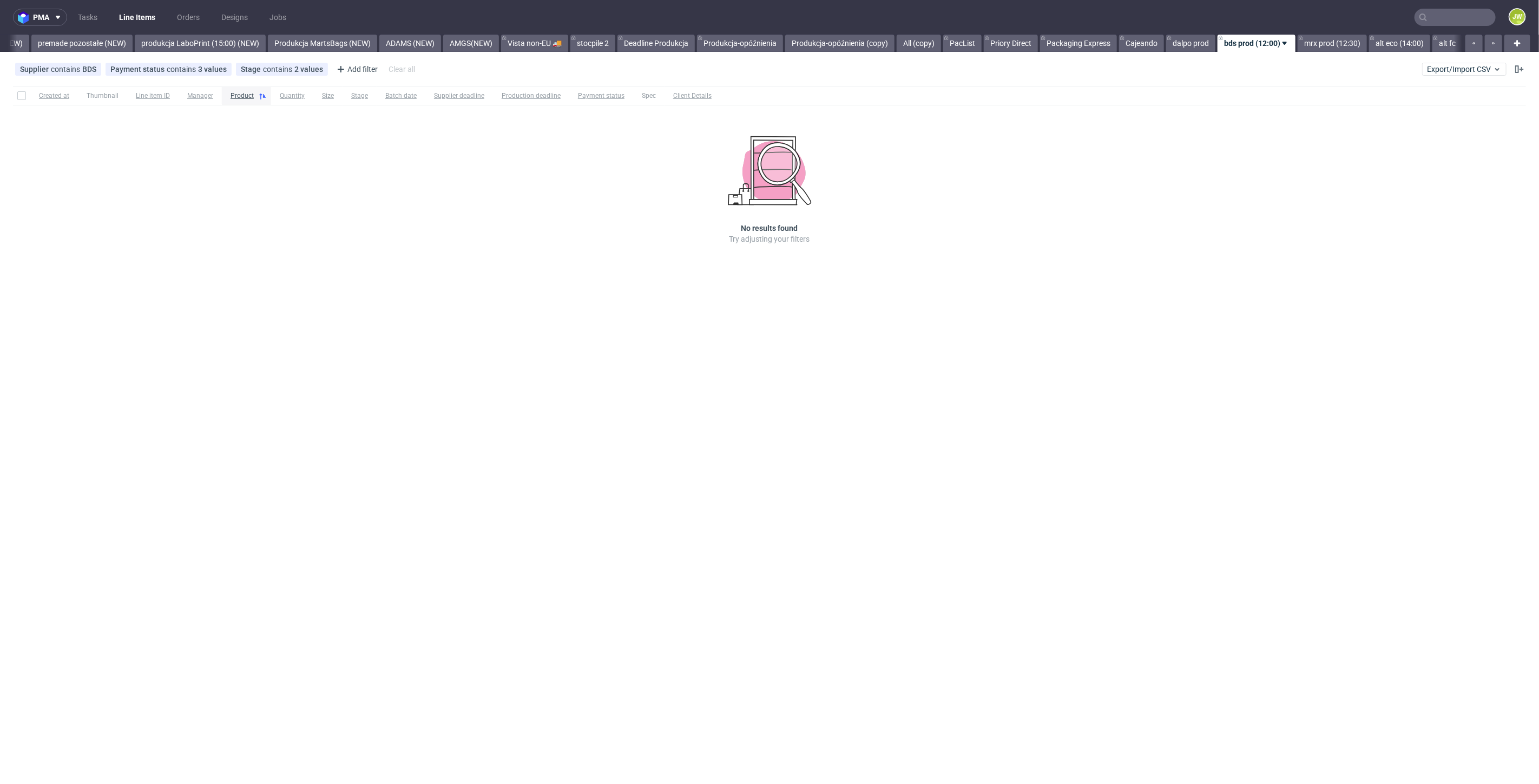
scroll to position [0, 2517]
click at [1313, 42] on link "mrx prod (12:30)" at bounding box center [1332, 43] width 69 height 17
click at [1228, 48] on link "bds prod (12:00)" at bounding box center [1252, 43] width 69 height 17
click at [793, 389] on div "pma Tasks Line Items Orders Designs Jobs JW All DTP Late Shipped Shipments DTP …" at bounding box center [770, 392] width 1539 height 784
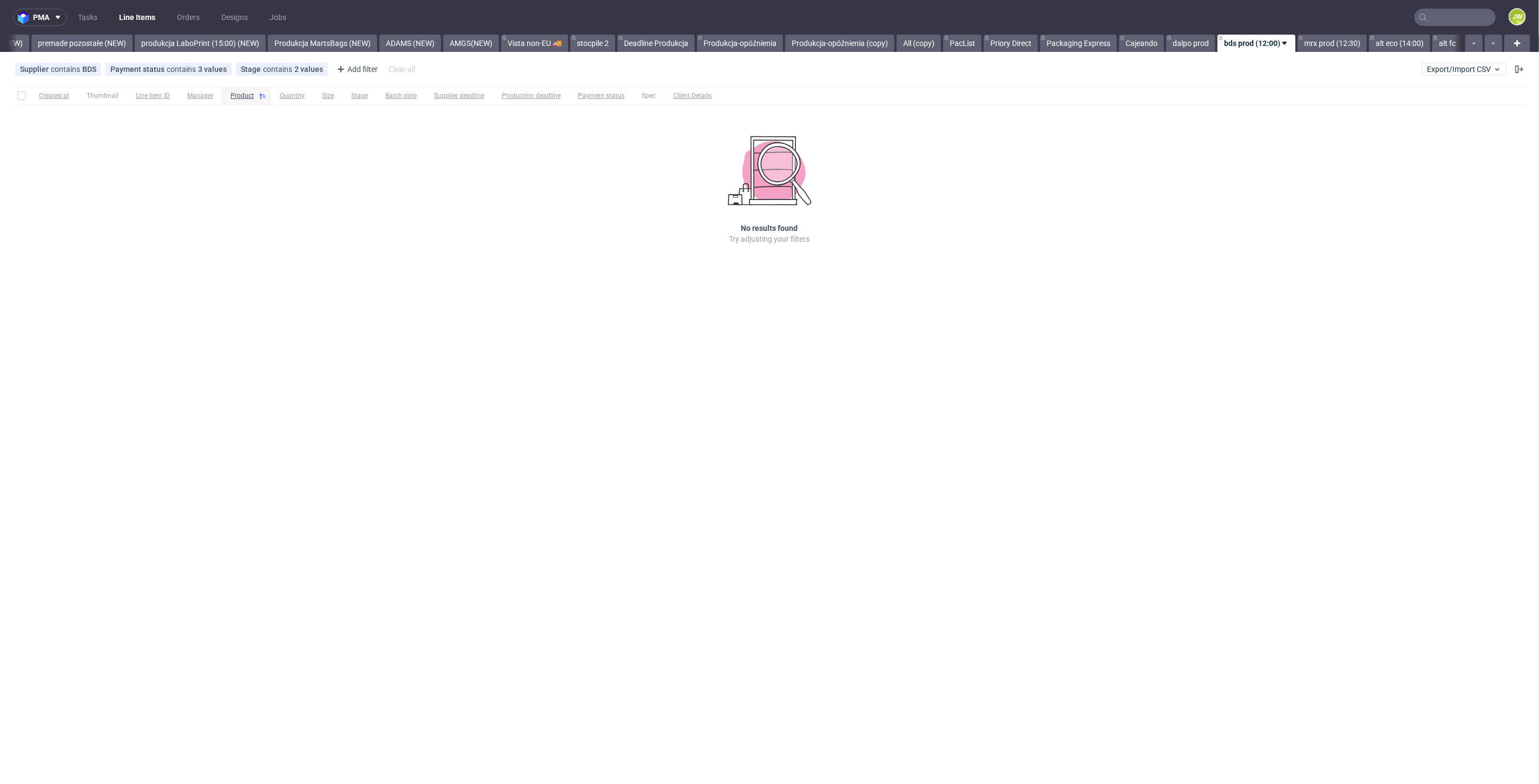
click at [1234, 323] on div "pma Tasks Line Items Orders Designs Jobs JW All DTP Late Shipped Shipments DTP …" at bounding box center [770, 392] width 1539 height 784
click at [1329, 37] on link "mrx prod (12:30)" at bounding box center [1332, 43] width 69 height 17
drag, startPoint x: 1227, startPoint y: 44, endPoint x: 1232, endPoint y: 79, distance: 35.4
click at [1227, 44] on link "bds prod (12:00)" at bounding box center [1252, 43] width 69 height 17
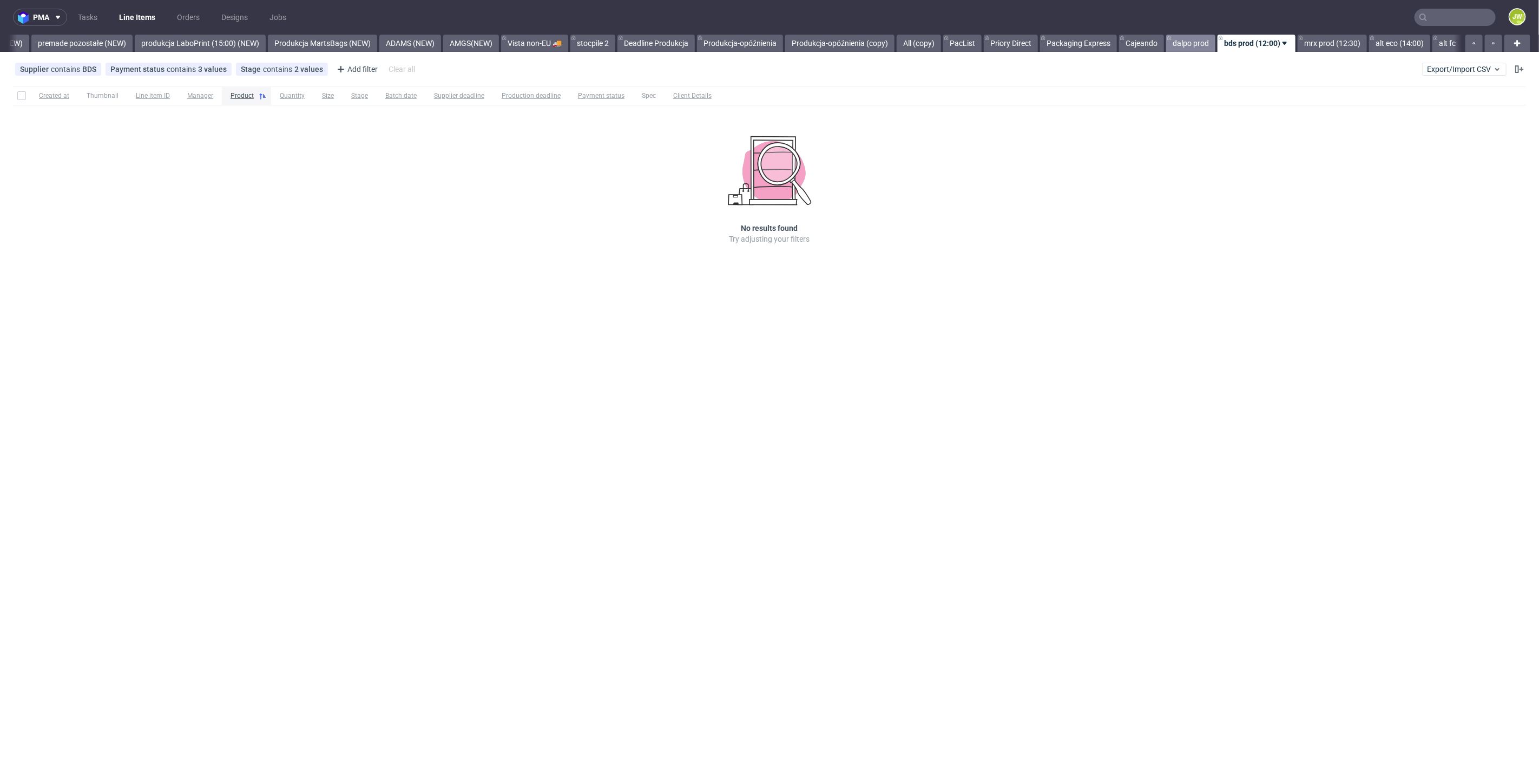
click at [1196, 44] on link "dalpo prod" at bounding box center [1191, 43] width 49 height 17
click at [1241, 41] on link "bds prod (12:00)" at bounding box center [1261, 43] width 69 height 17
click at [66, 44] on link "premade pozostałe (NEW)" at bounding box center [82, 43] width 101 height 17
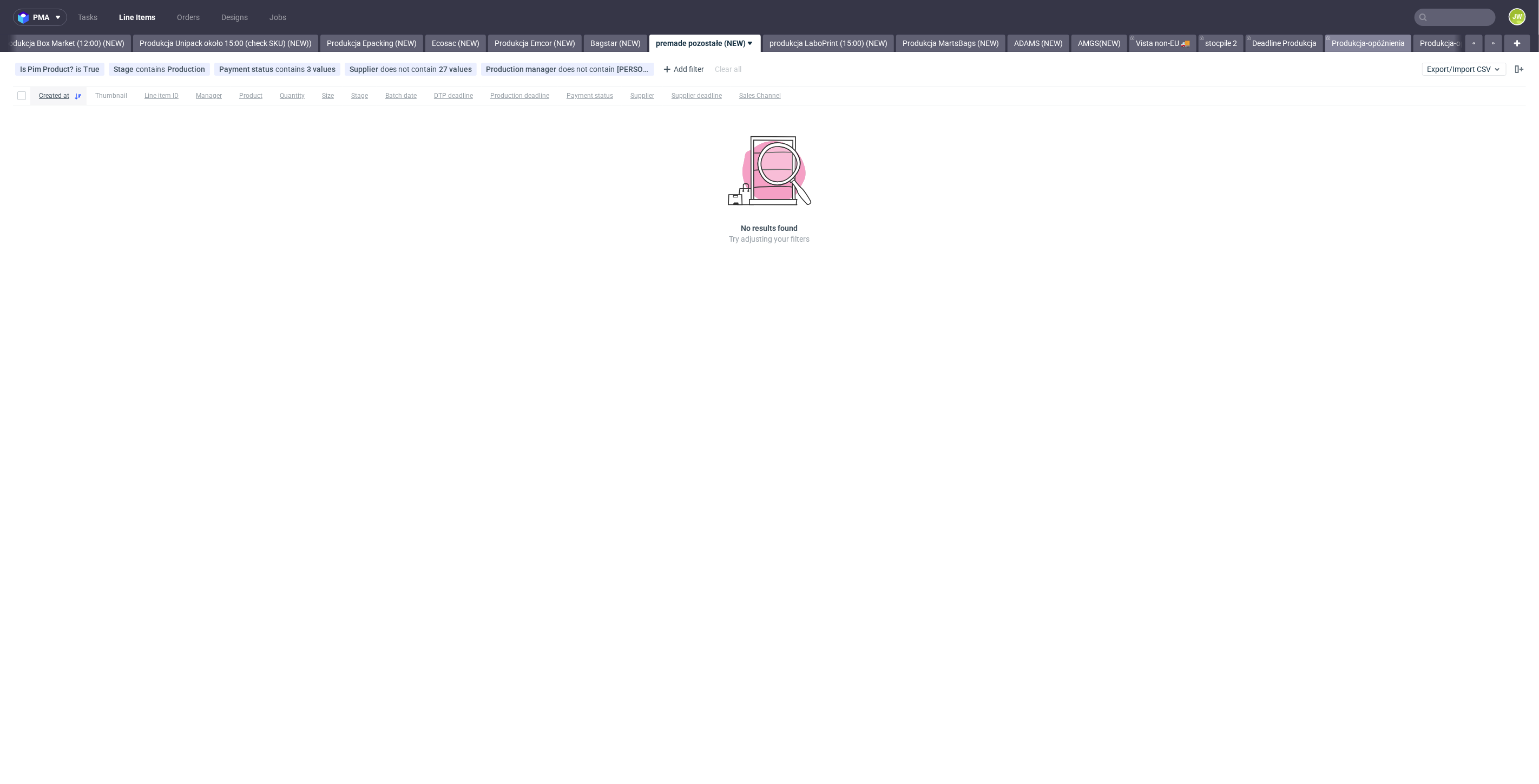
click at [1396, 42] on link "Produkcja-opóźnienia" at bounding box center [1368, 43] width 86 height 17
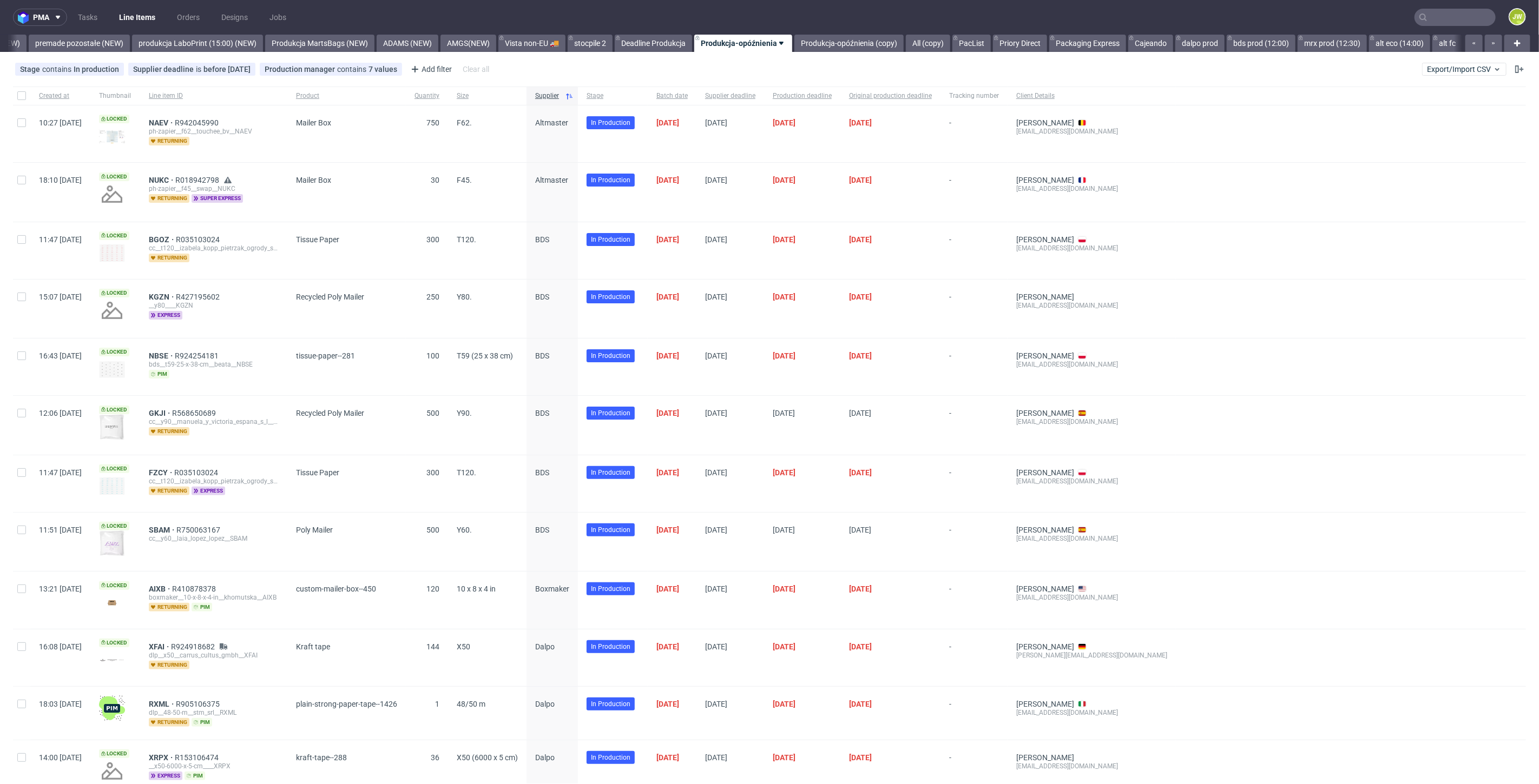
scroll to position [0, 2528]
click at [1188, 45] on link "dalpo prod" at bounding box center [1200, 43] width 49 height 17
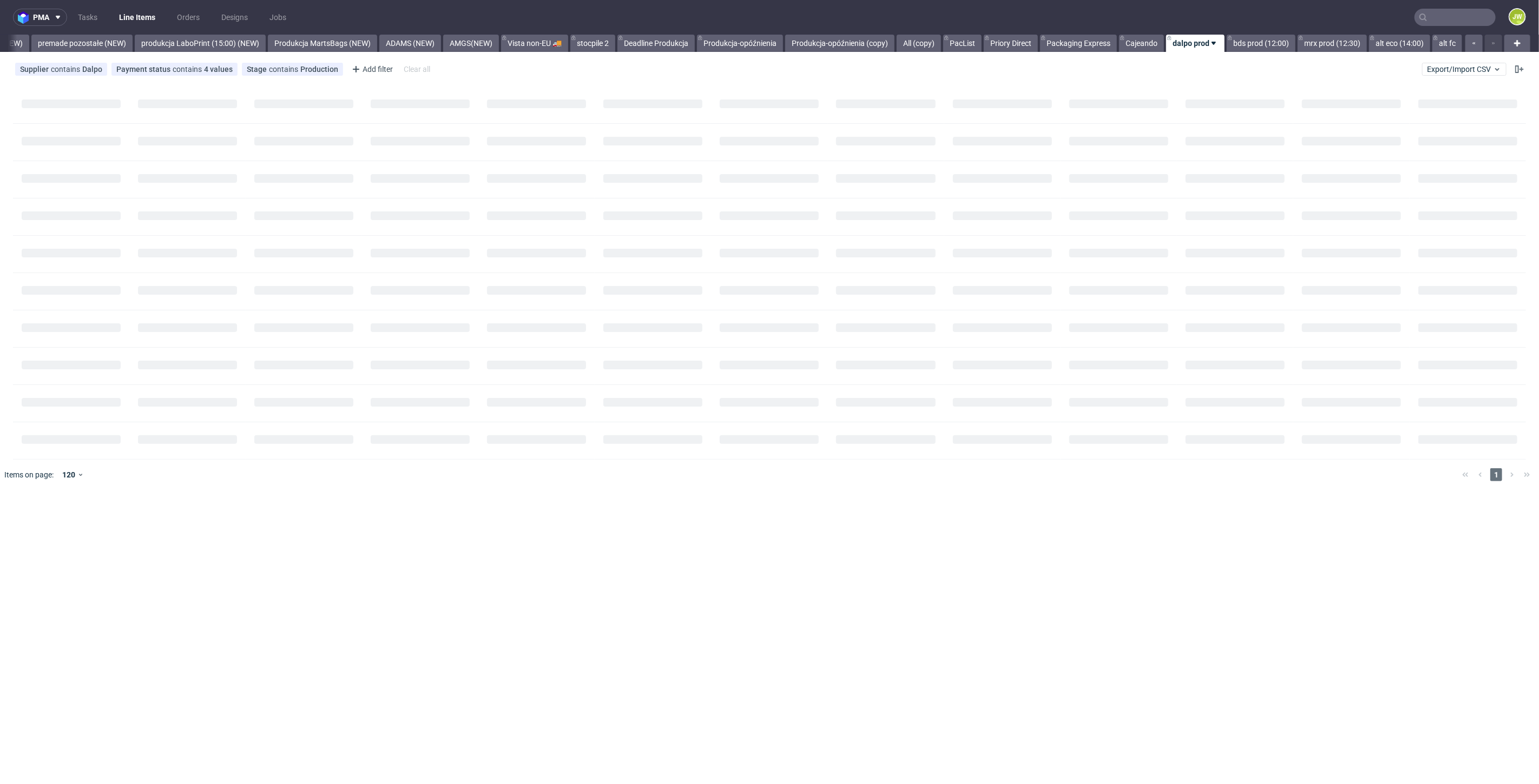
scroll to position [0, 2517]
click at [1384, 44] on link "alt eco (14:00)" at bounding box center [1400, 43] width 61 height 17
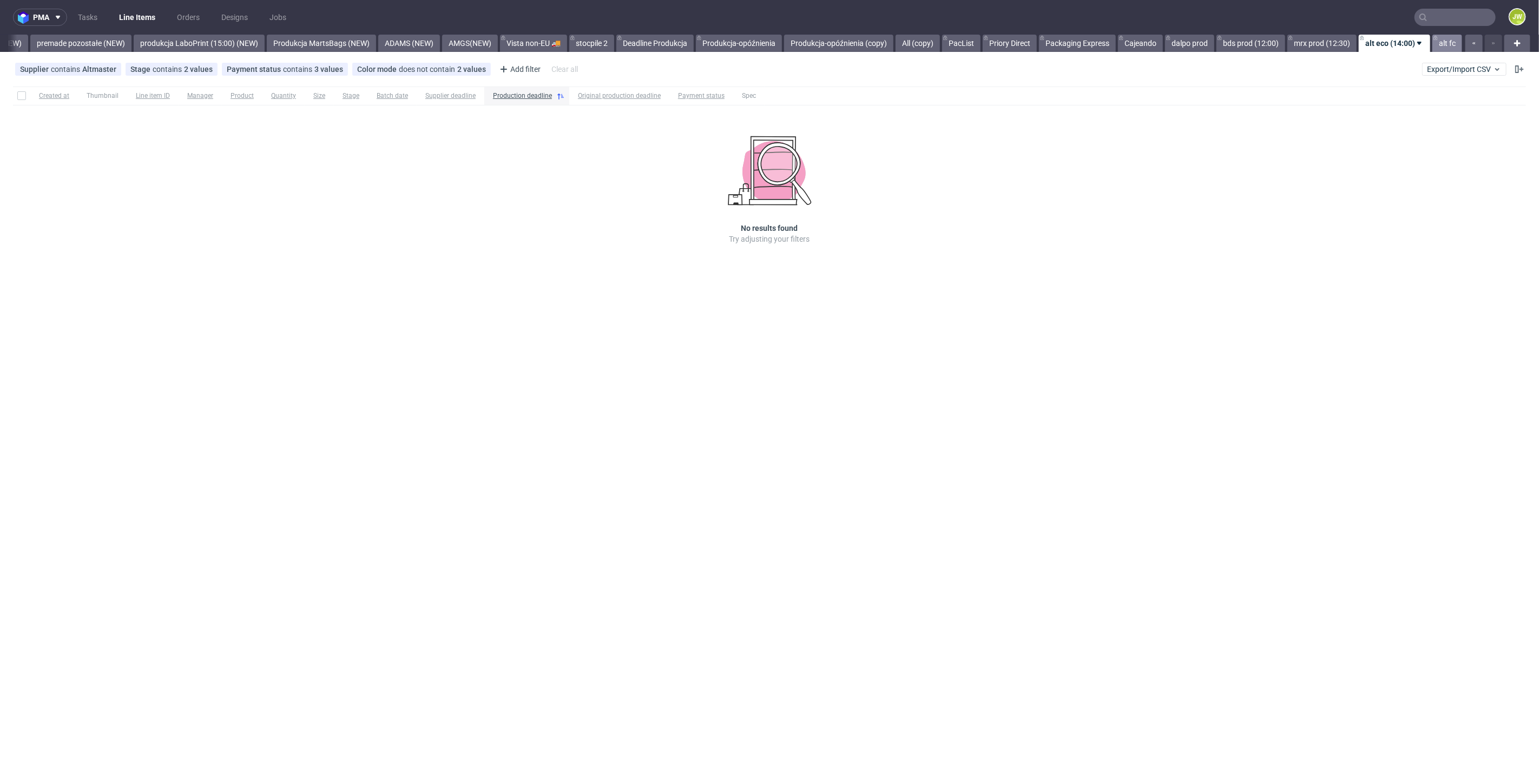
click at [1436, 43] on link "alt fc" at bounding box center [1448, 43] width 30 height 17
click at [1380, 48] on link "alt eco (14:00)" at bounding box center [1390, 43] width 61 height 17
click at [1450, 37] on link "alt fc" at bounding box center [1448, 43] width 30 height 17
click at [1320, 44] on link "mrx prod (12:30)" at bounding box center [1323, 43] width 69 height 17
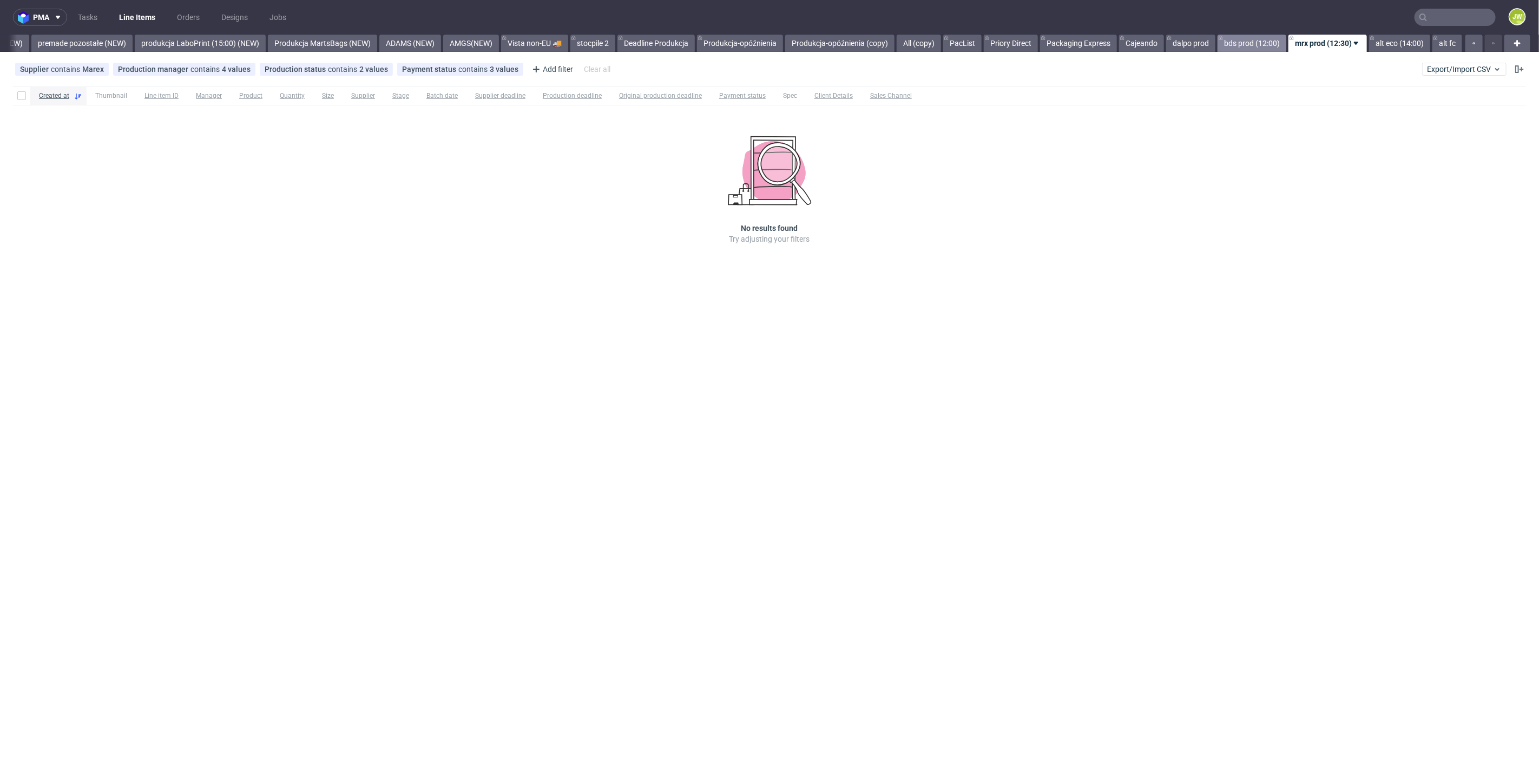
click at [1253, 45] on link "bds prod (12:00)" at bounding box center [1252, 43] width 69 height 17
click at [1175, 47] on link "dalpo prod" at bounding box center [1191, 43] width 49 height 17
click at [1141, 45] on link "Cajeando" at bounding box center [1141, 43] width 45 height 17
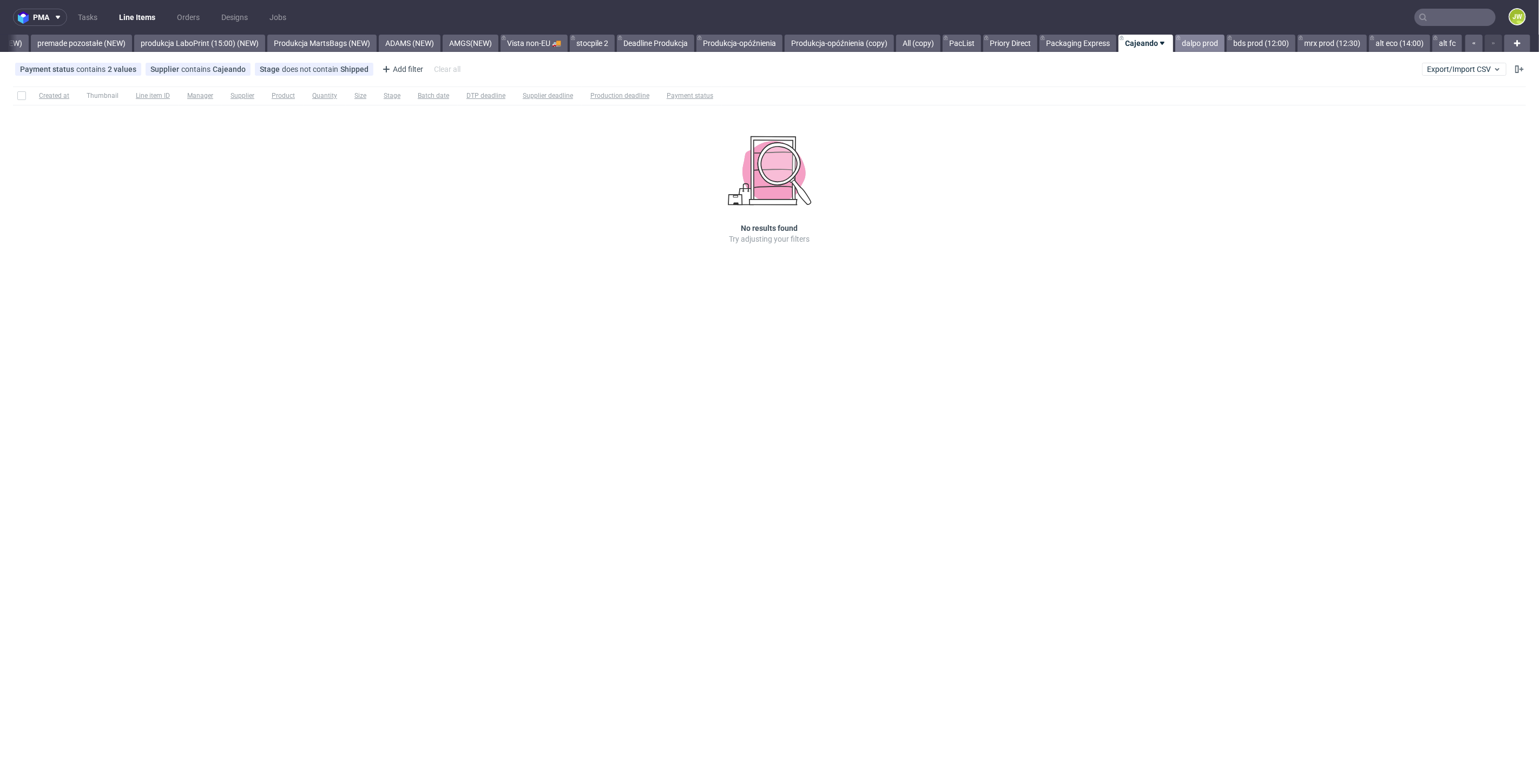
click at [1197, 42] on link "dalpo prod" at bounding box center [1200, 43] width 49 height 17
click at [1255, 54] on div "pma Tasks Line Items Orders Designs Jobs JW All DTP Late Shipped Shipments DTP …" at bounding box center [770, 392] width 1539 height 784
click at [1250, 45] on link "bds prod (12:00)" at bounding box center [1261, 43] width 69 height 17
click at [1313, 45] on link "mrx prod (12:30)" at bounding box center [1332, 43] width 69 height 17
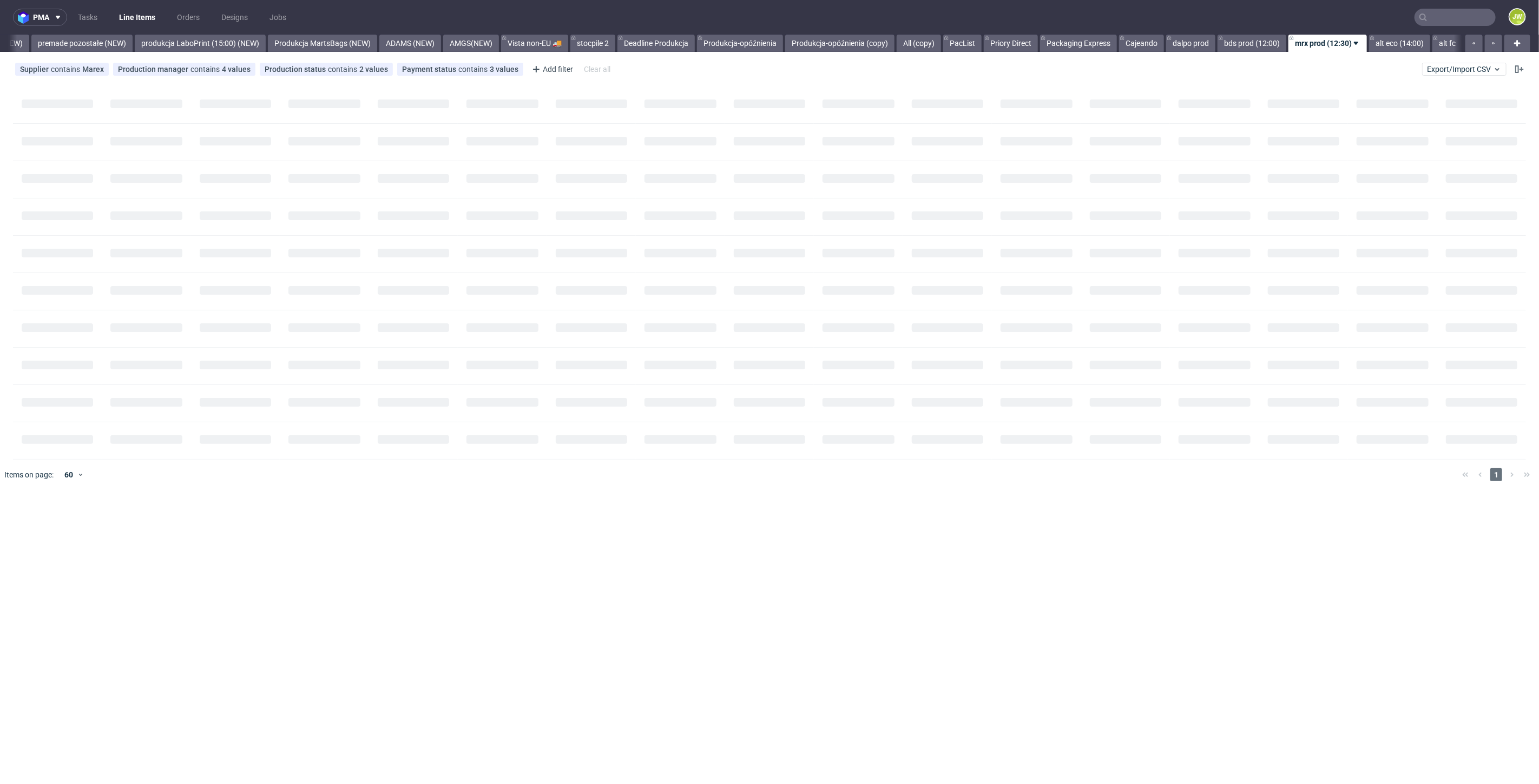
scroll to position [0, 2518]
click at [1233, 43] on link "bds prod (12:00)" at bounding box center [1252, 43] width 69 height 17
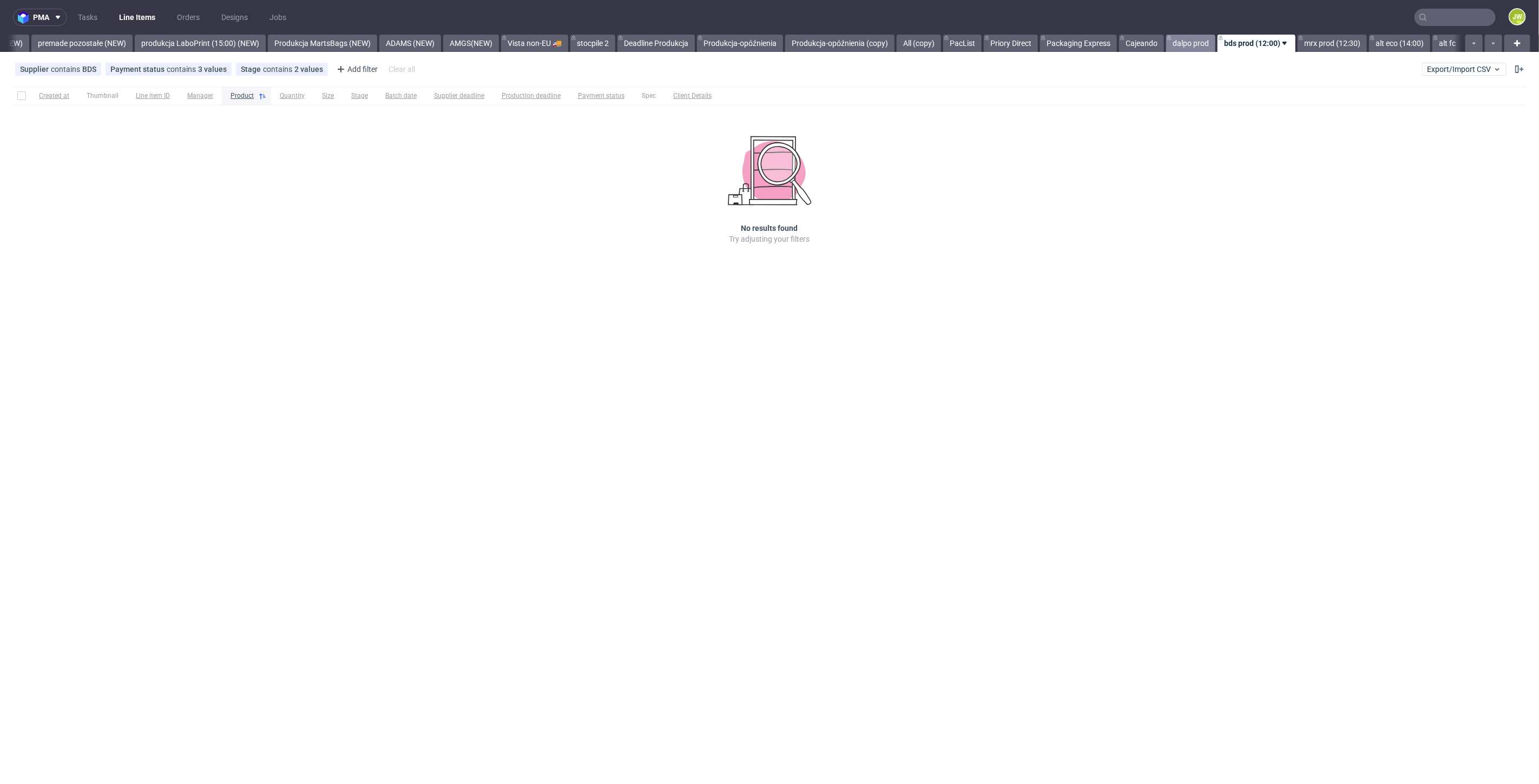
click at [1189, 47] on link "dalpo prod" at bounding box center [1191, 43] width 49 height 17
click at [1249, 43] on link "bds prod (12:00)" at bounding box center [1261, 43] width 69 height 17
click at [1317, 47] on link "mrx prod (12:30)" at bounding box center [1332, 43] width 69 height 17
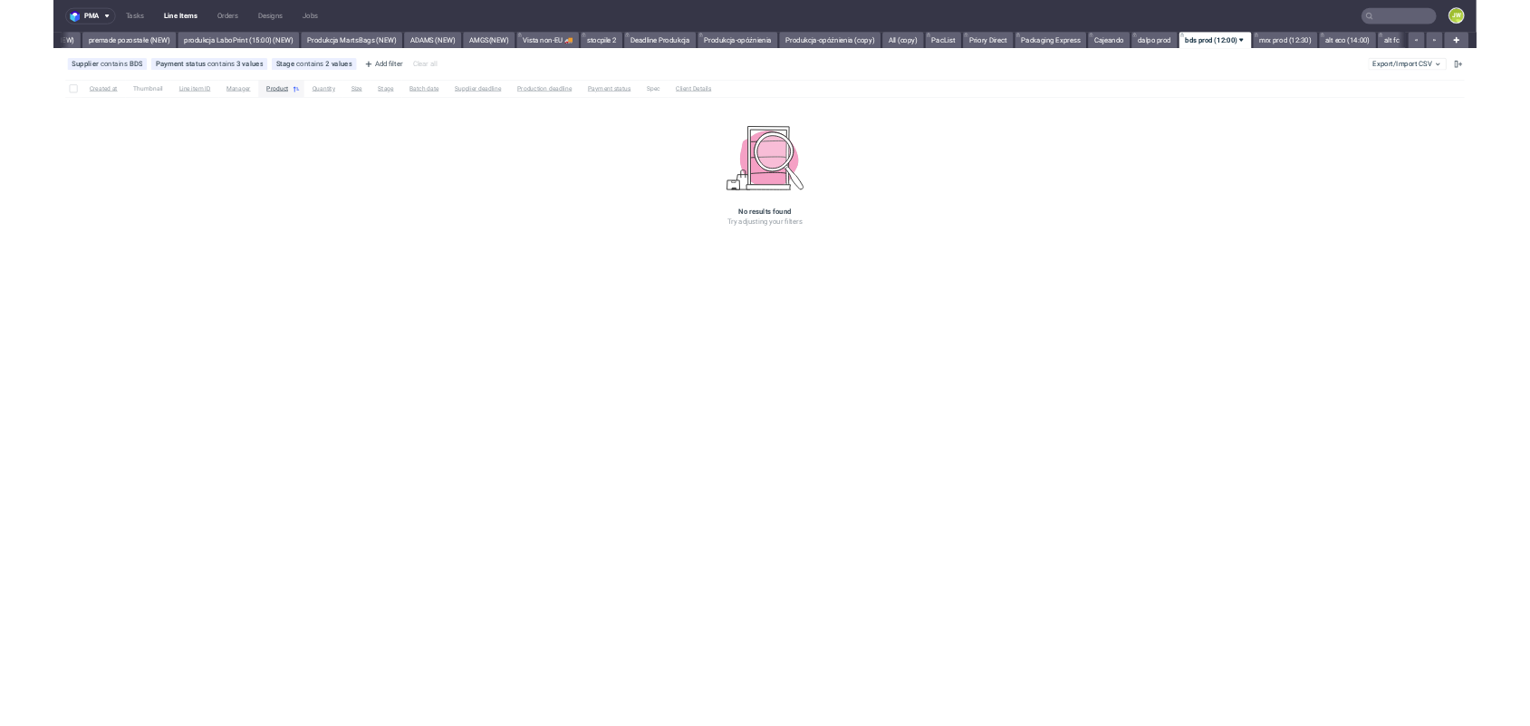
scroll to position [0, 4214]
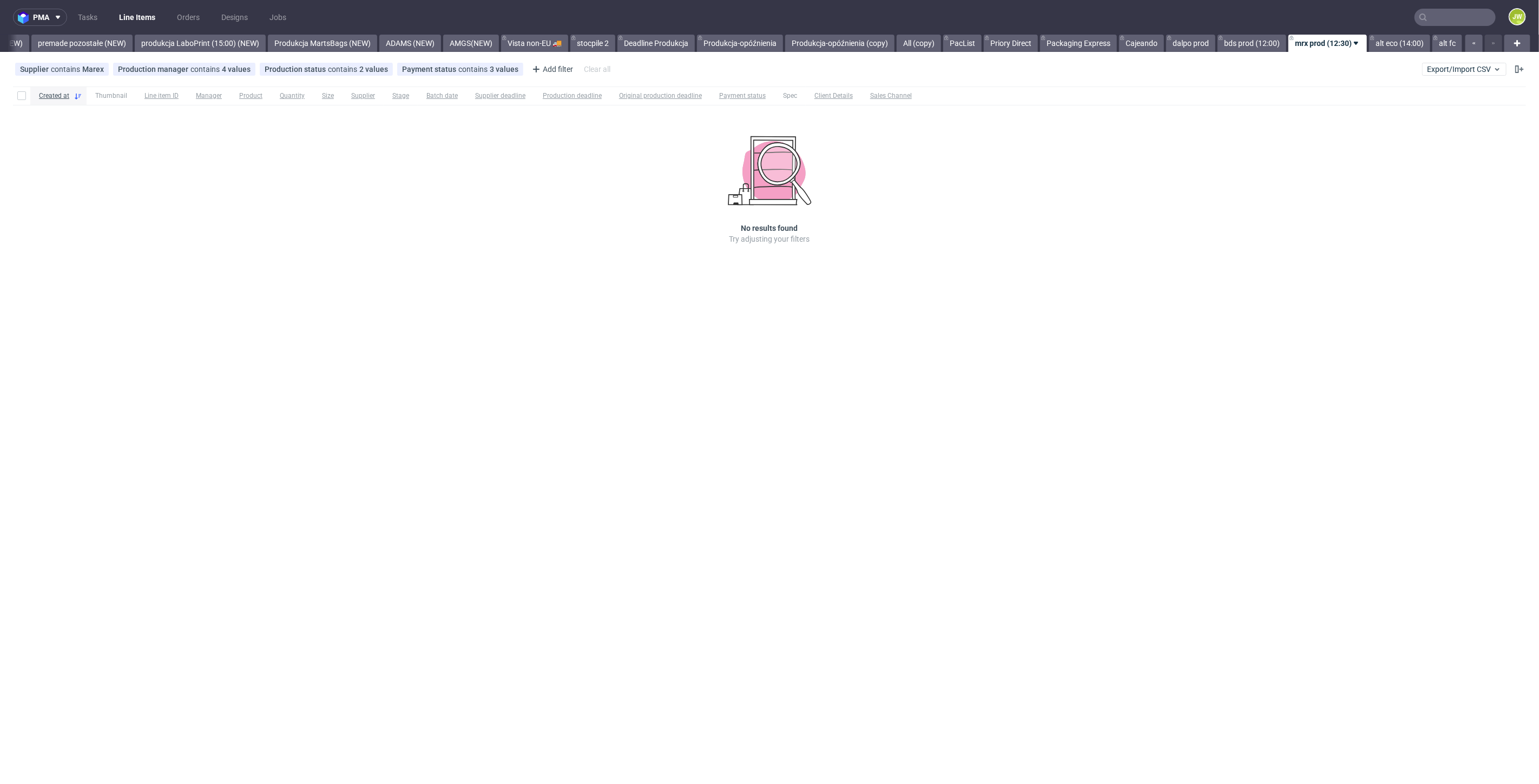
click at [915, 382] on div "pma Tasks Line Items Orders Designs Jobs JW All DTP Late Shipped Shipments DTP …" at bounding box center [770, 392] width 1539 height 784
click at [1442, 14] on input "text" at bounding box center [1455, 17] width 81 height 17
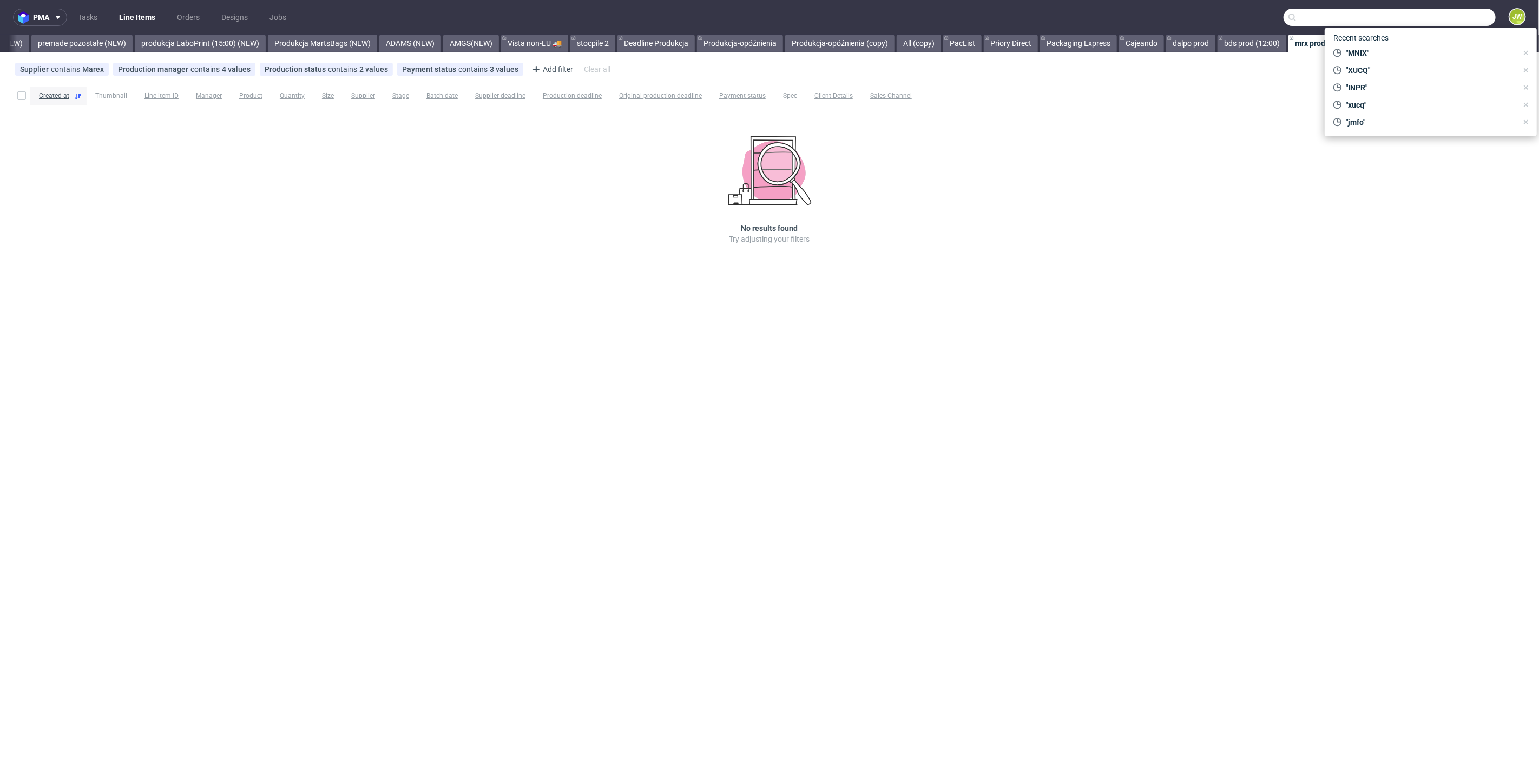
click at [1307, 19] on input "text" at bounding box center [1389, 17] width 212 height 17
type input "ruwm"
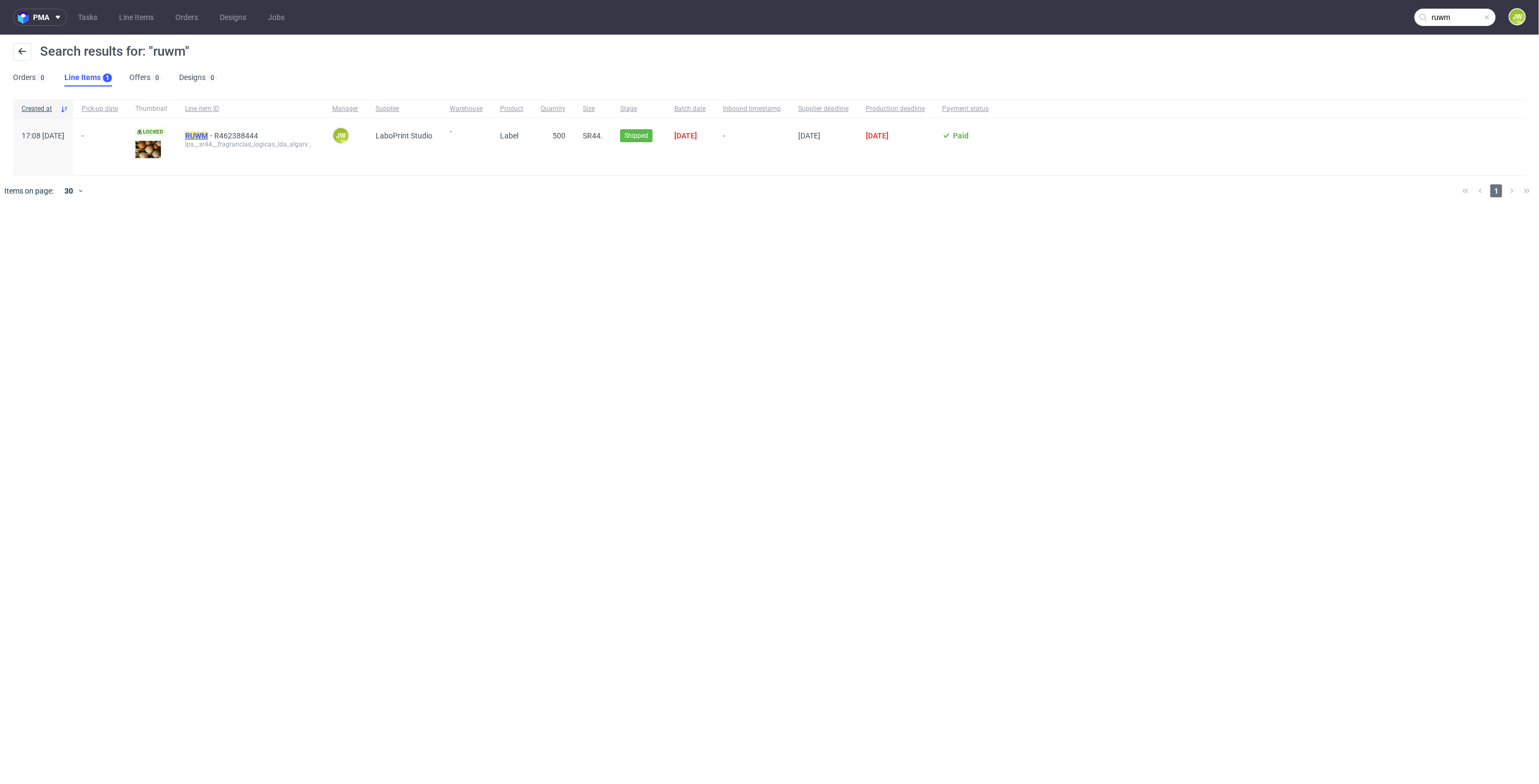
click at [208, 134] on mark "RUWM" at bounding box center [197, 136] width 23 height 8
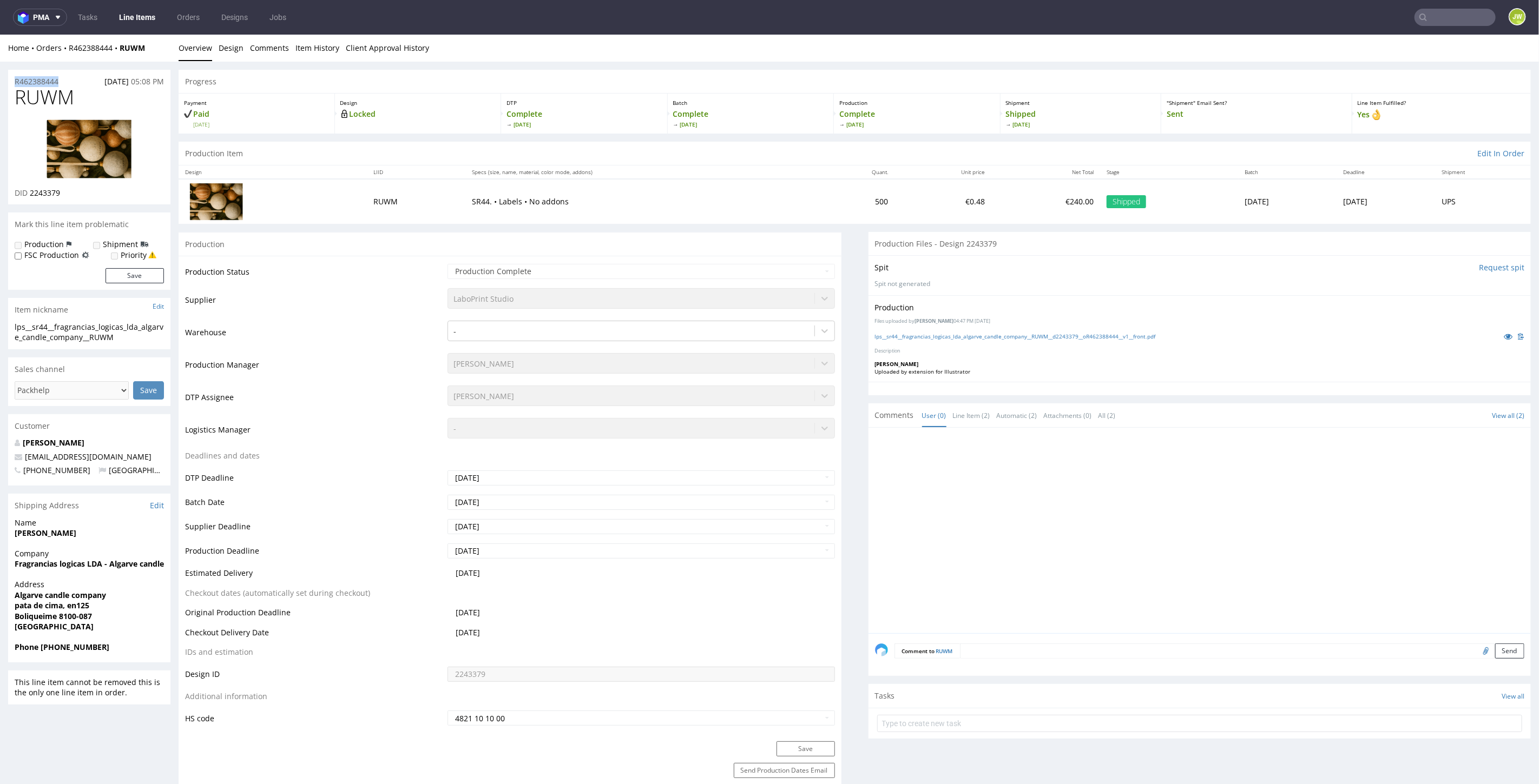
drag, startPoint x: 154, startPoint y: 53, endPoint x: 67, endPoint y: 60, distance: 87.3
drag, startPoint x: 67, startPoint y: 60, endPoint x: 73, endPoint y: 47, distance: 14.3
click at [69, 54] on div "Home Orders R462388444 RUWM Overview Design Comments Item History Client Approv…" at bounding box center [770, 47] width 1539 height 27
drag, startPoint x: 163, startPoint y: 45, endPoint x: 95, endPoint y: 63, distance: 70.3
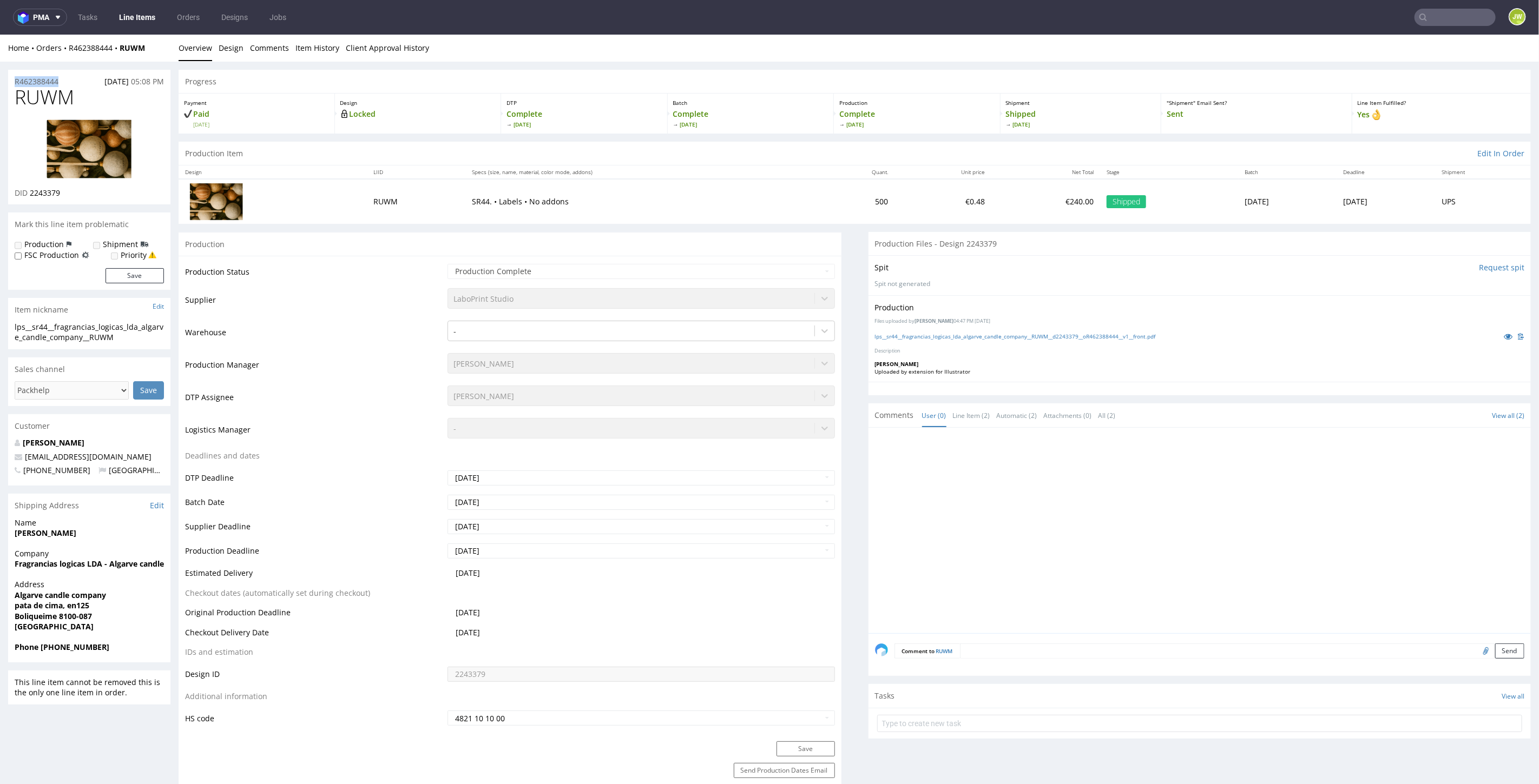
click at [161, 47] on div "Home Orders R462388444 RUWM" at bounding box center [90, 48] width 163 height 11
drag, startPoint x: 161, startPoint y: 47, endPoint x: 91, endPoint y: 47, distance: 70.0
click at [89, 49] on div "Home Orders R462388444 RUWM" at bounding box center [90, 48] width 163 height 11
click at [158, 50] on div "Home Orders R462388444 RUWM" at bounding box center [90, 48] width 163 height 11
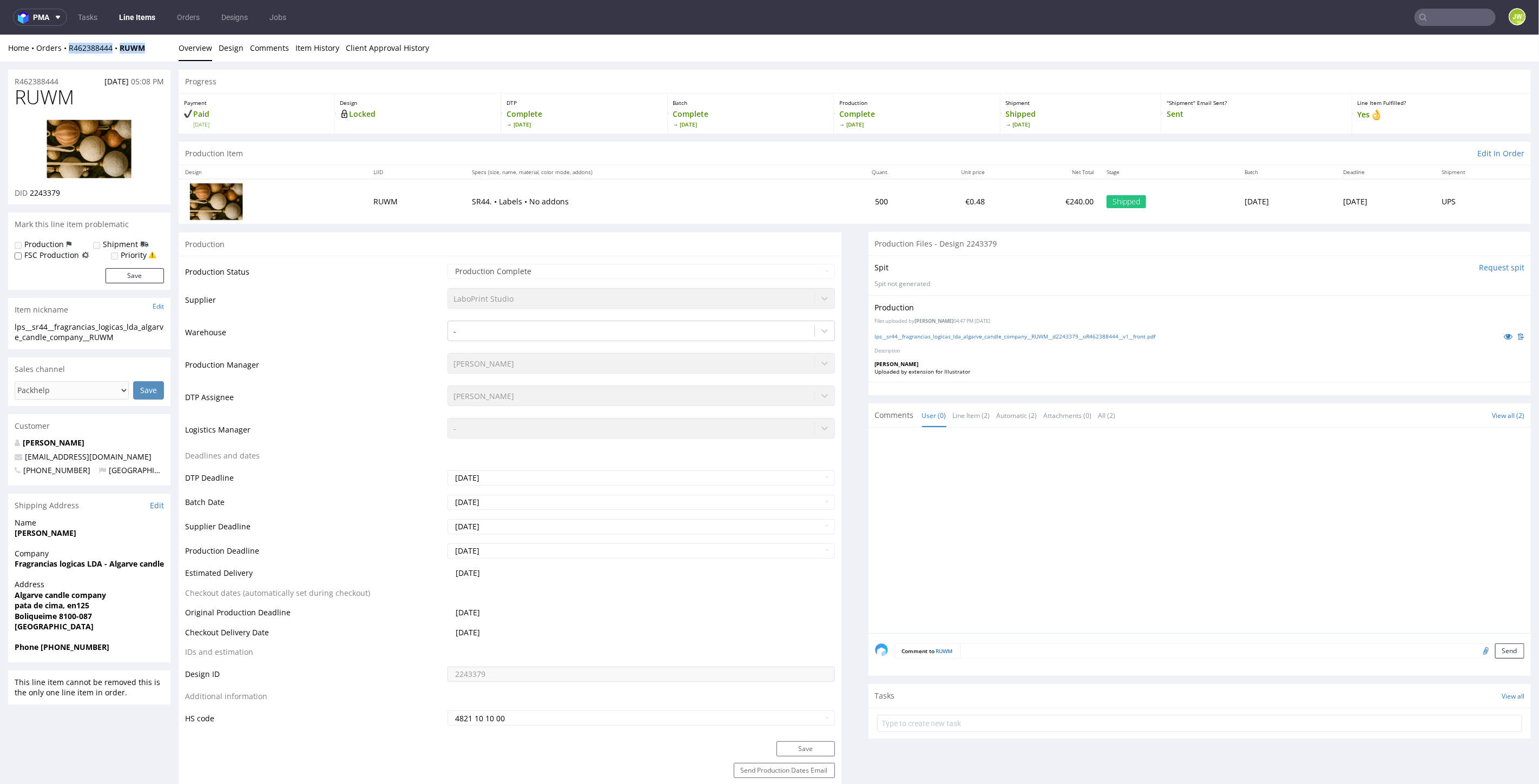
drag, startPoint x: 124, startPoint y: 60, endPoint x: 69, endPoint y: 57, distance: 55.1
click at [69, 57] on div "Home Orders R462388444 RUWM Overview Design Comments Item History Client Approv…" at bounding box center [770, 47] width 1539 height 27
copy div "R462388444 RUWM"
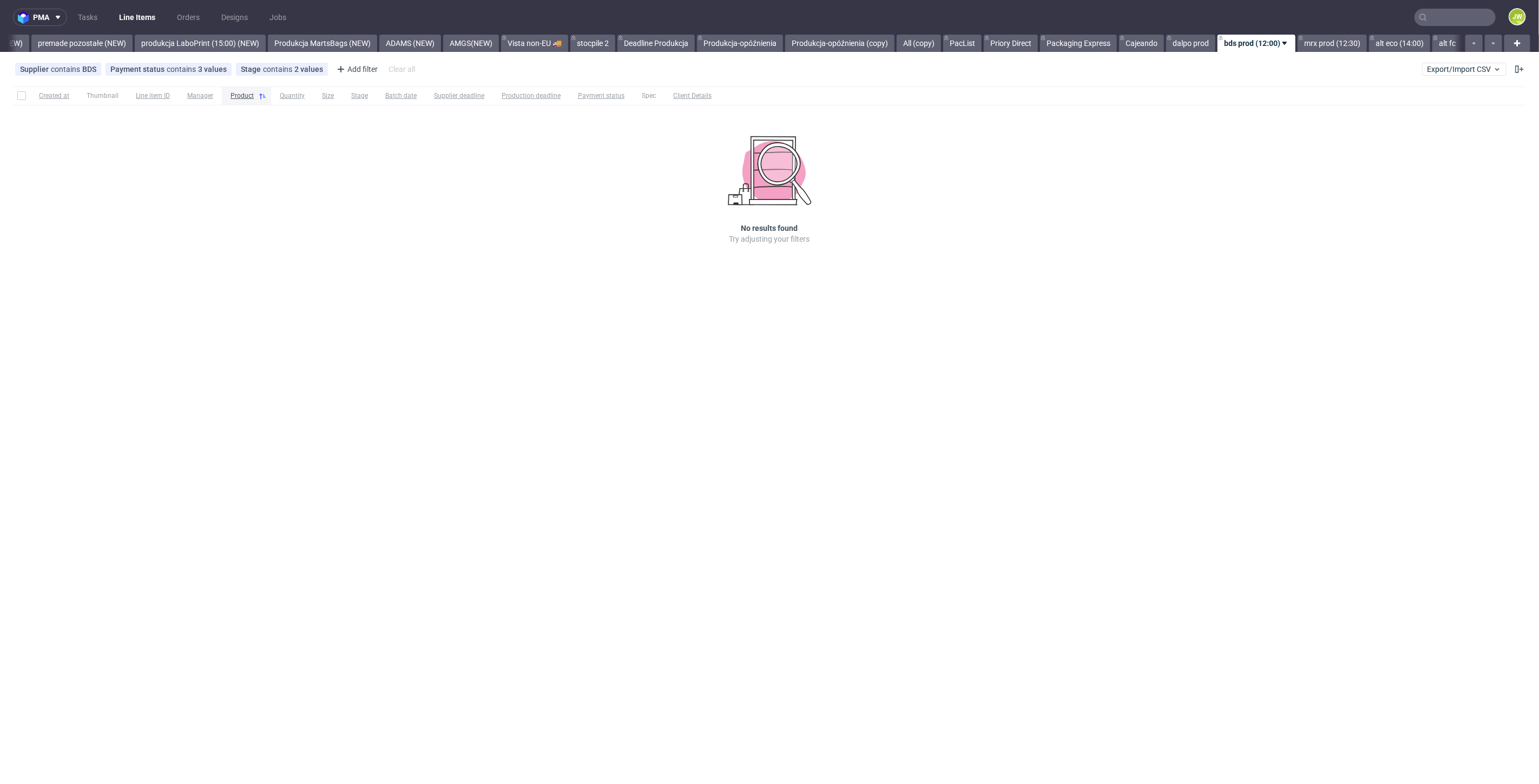
scroll to position [0, 2517]
drag, startPoint x: 1175, startPoint y: 50, endPoint x: 1172, endPoint y: 44, distance: 6.7
click at [1175, 50] on link "dalpo prod" at bounding box center [1191, 43] width 49 height 17
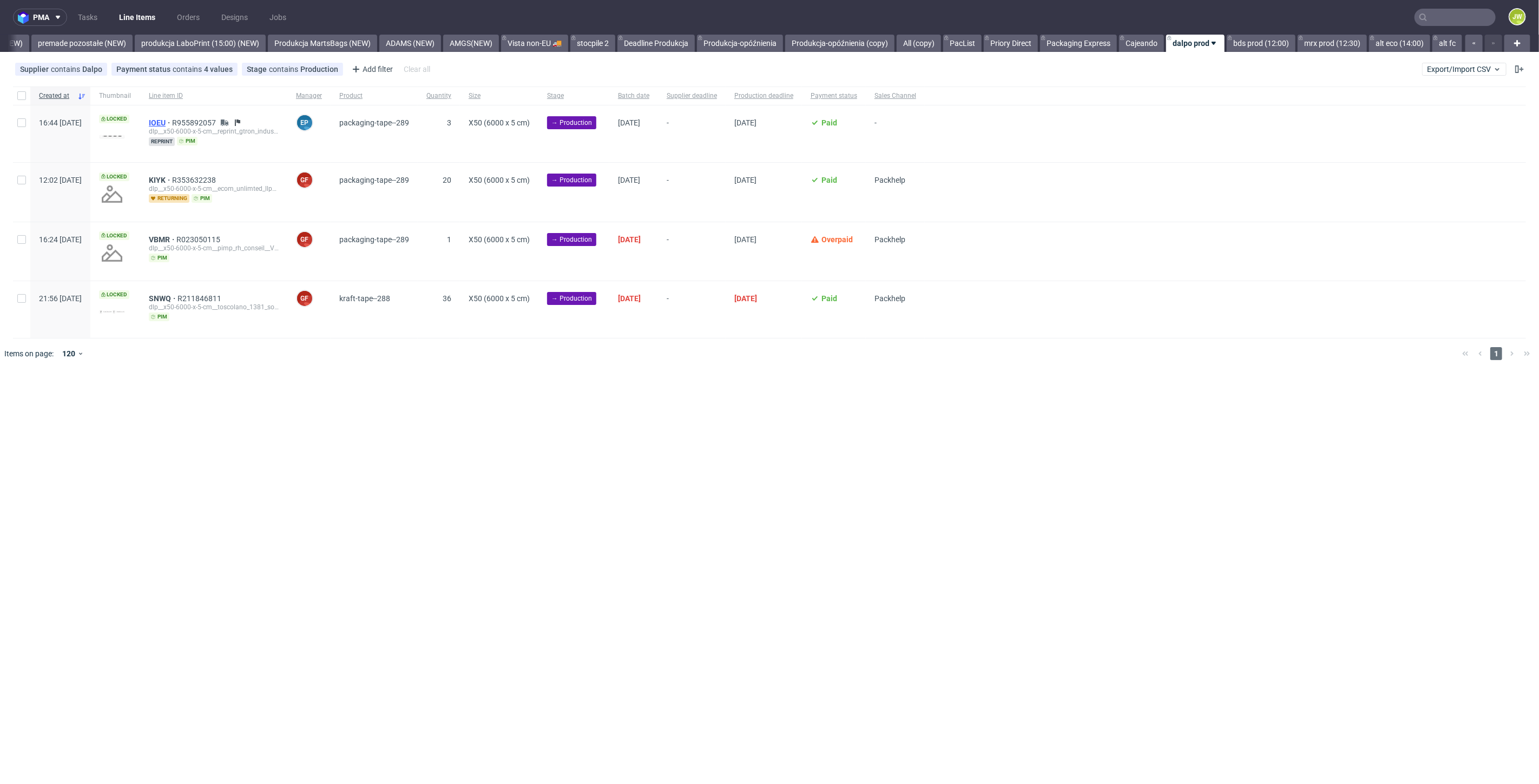
click at [172, 121] on span "IOEU" at bounding box center [160, 122] width 23 height 8
click at [172, 124] on span "IOEU" at bounding box center [160, 122] width 23 height 8
drag, startPoint x: 977, startPoint y: 603, endPoint x: 850, endPoint y: 511, distance: 156.8
click at [977, 603] on div "pma Tasks Line Items Orders Designs Jobs JW All DTP Late Shipped Shipments DTP …" at bounding box center [770, 392] width 1539 height 784
click at [22, 97] on input "checkbox" at bounding box center [22, 96] width 8 height 8
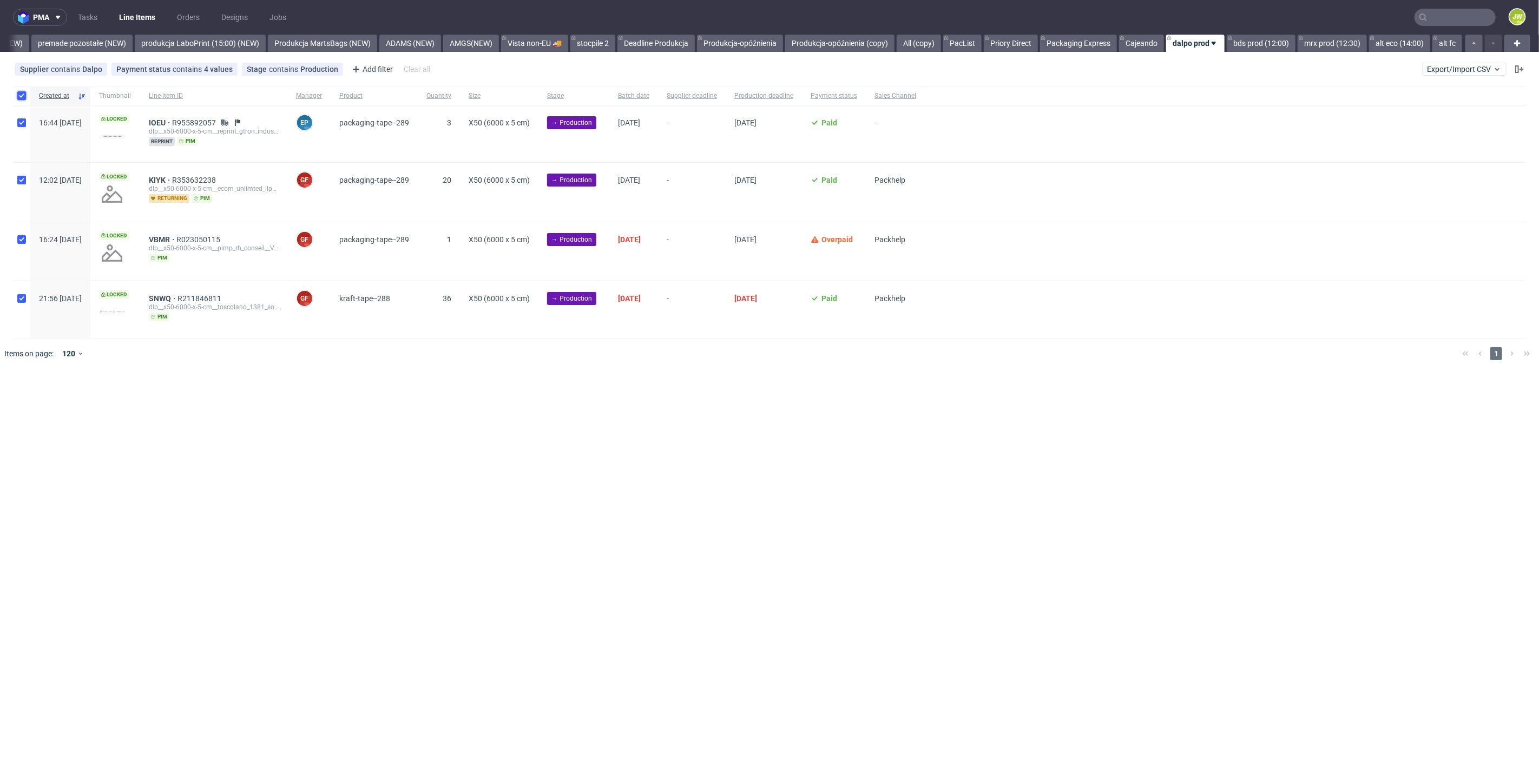
checkbox input "true"
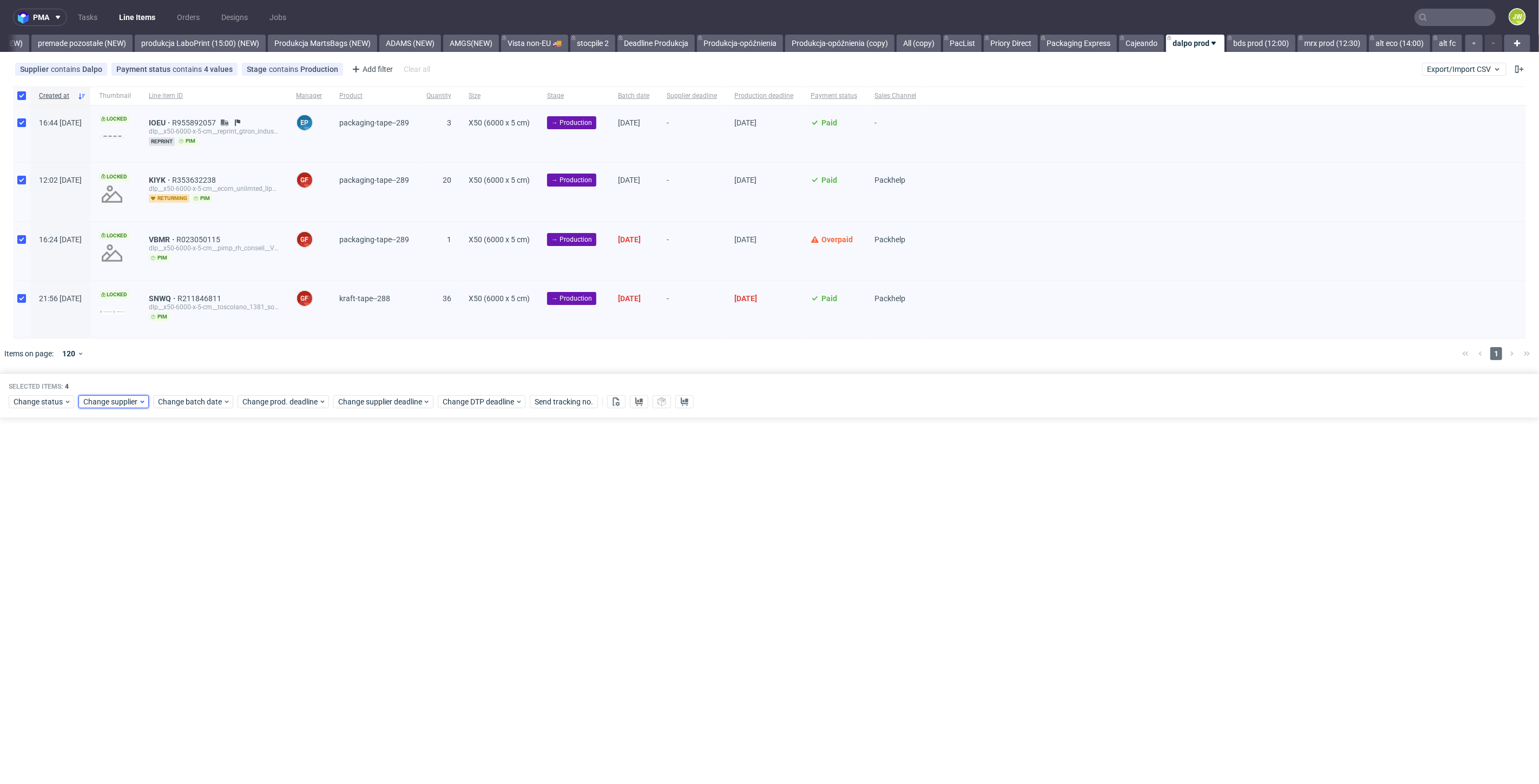
click at [114, 400] on span "Change supplier" at bounding box center [111, 402] width 55 height 11
click at [170, 402] on span "Change batch date" at bounding box center [190, 402] width 65 height 11
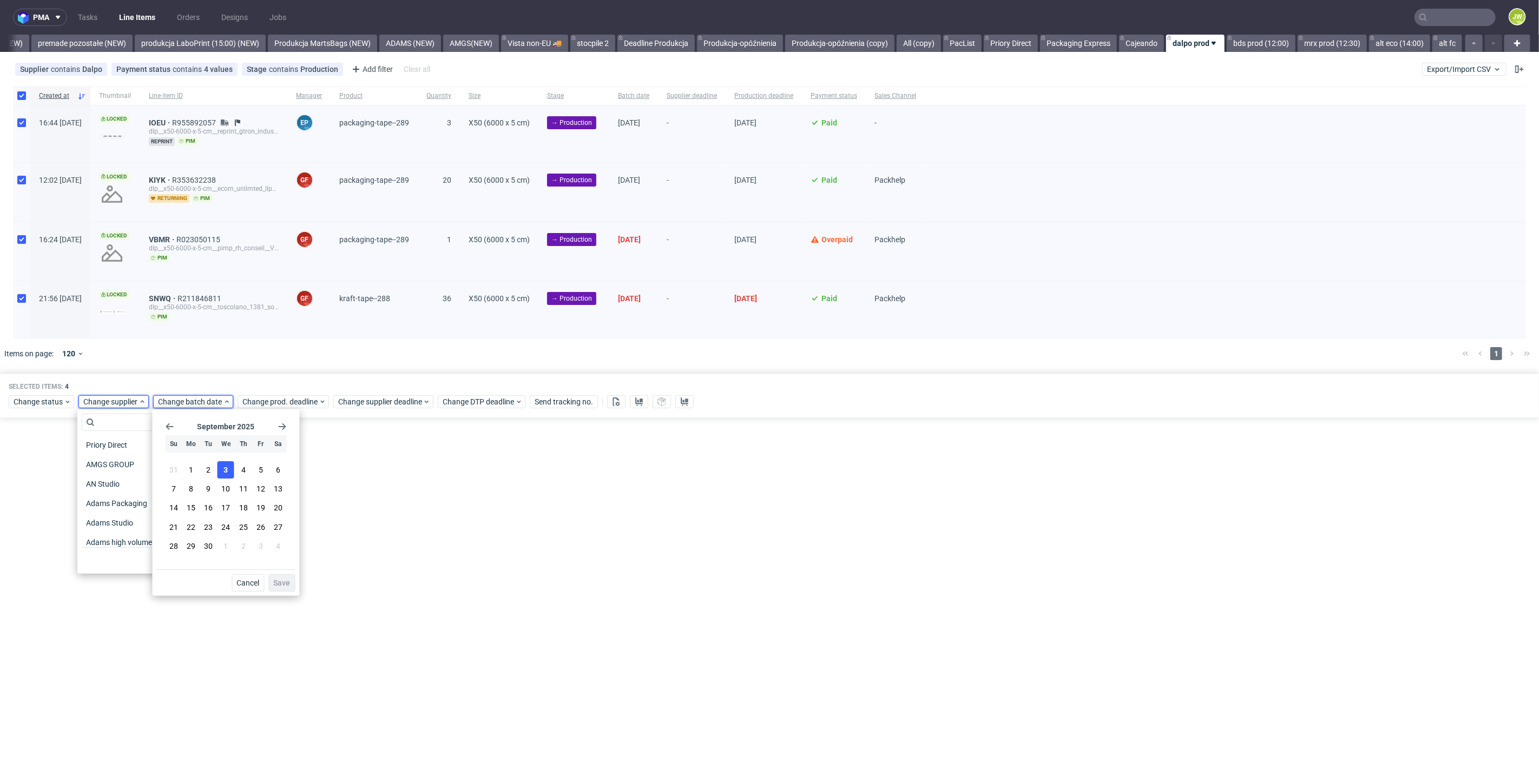
click at [223, 468] on span "3" at bounding box center [225, 470] width 4 height 11
click at [288, 585] on span "Save" at bounding box center [281, 583] width 17 height 8
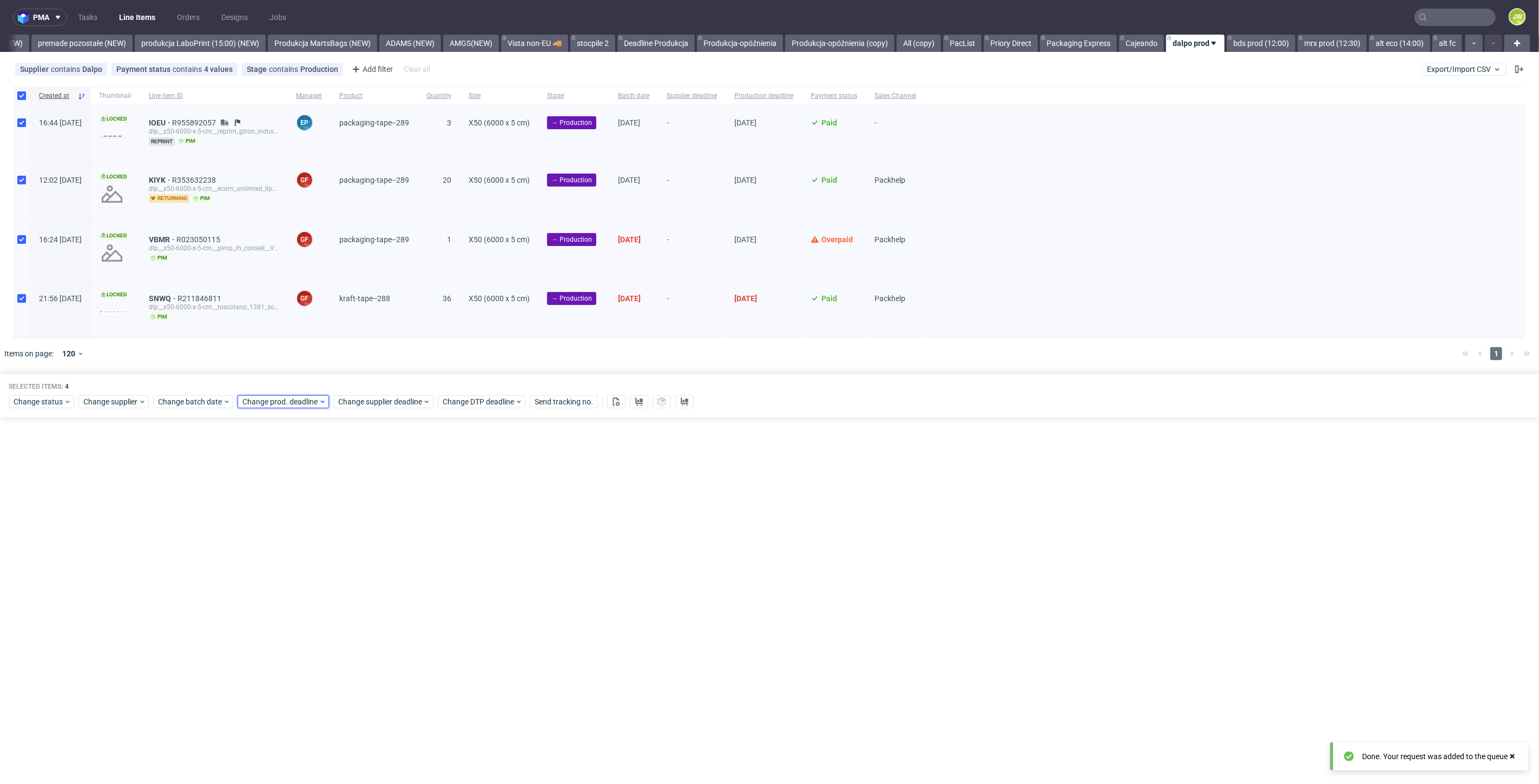
click at [312, 399] on span "Change prod. deadline" at bounding box center [281, 402] width 76 height 11
click at [309, 502] on span "17" at bounding box center [309, 508] width 8 height 11
click at [358, 584] on span "Save" at bounding box center [366, 583] width 17 height 8
click at [370, 398] on span "Change supplier deadline" at bounding box center [380, 402] width 84 height 11
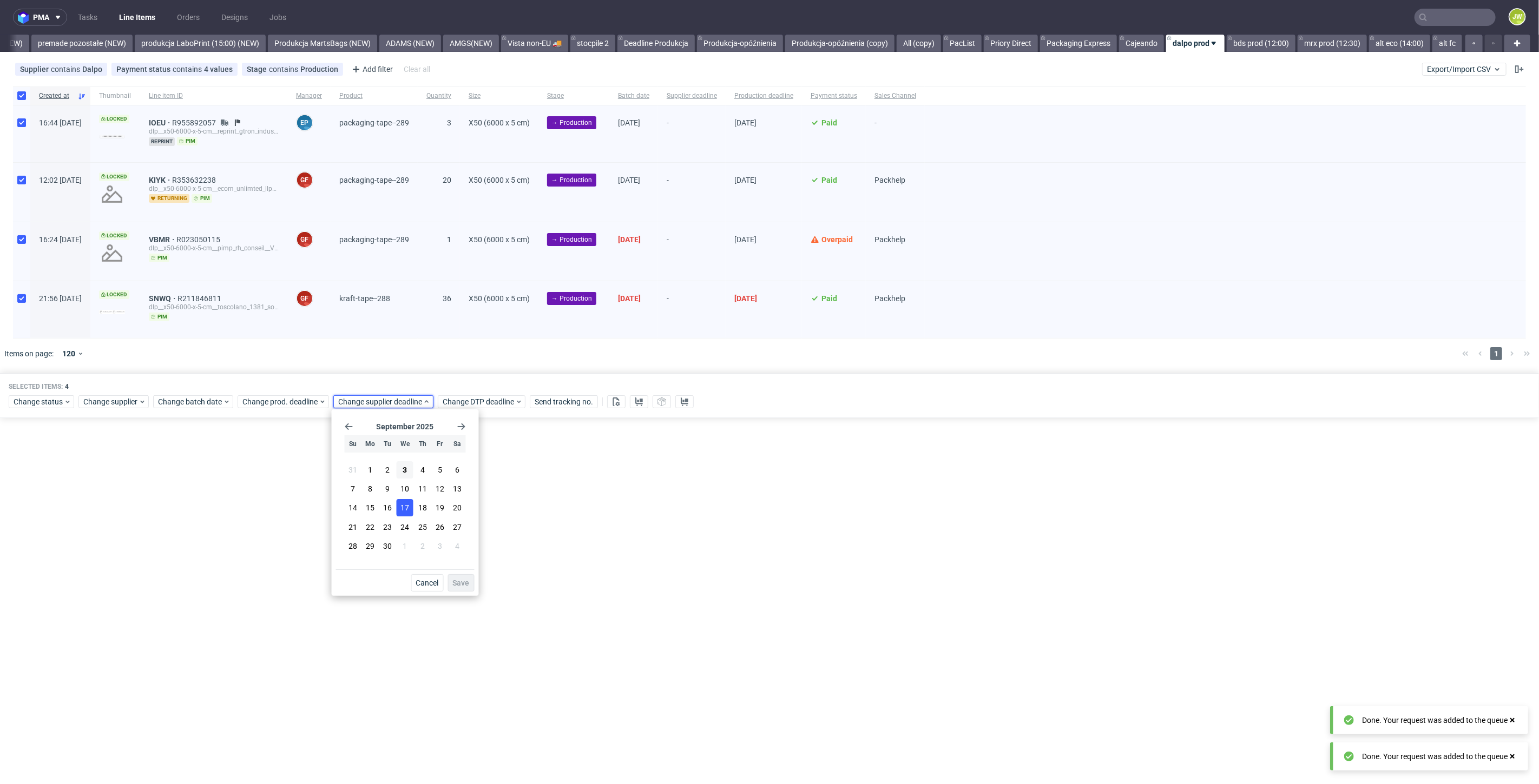
click at [403, 506] on span "17" at bounding box center [405, 508] width 8 height 11
click at [456, 582] on span "Save" at bounding box center [461, 583] width 17 height 8
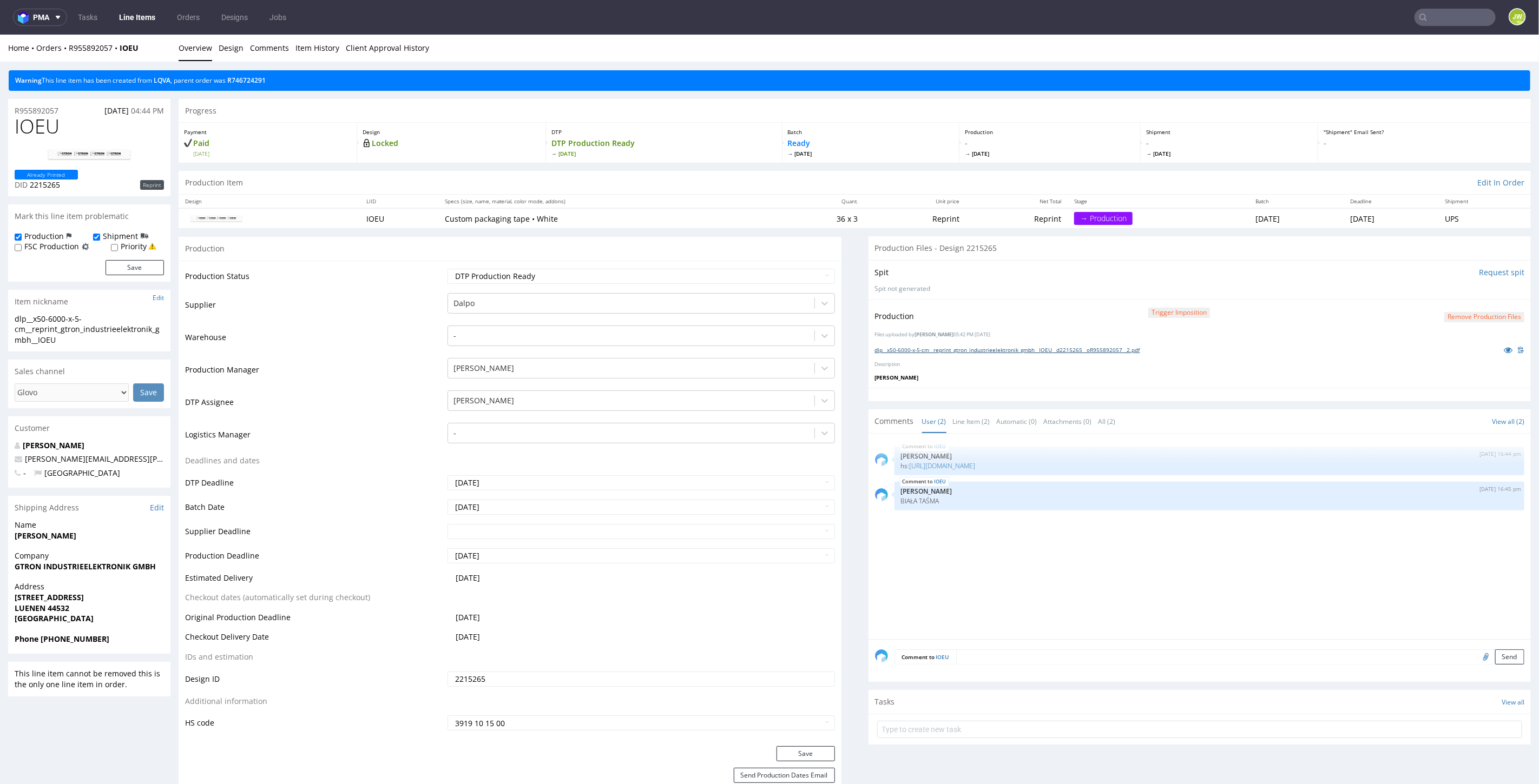
click at [925, 349] on link "dlp__x50-6000-x-5-cm__reprint_gtron_industrieelektronik_gmbh__IOEU__d2215265__o…" at bounding box center [1008, 349] width 265 height 8
click at [956, 415] on link "Line Item (2)" at bounding box center [971, 421] width 37 height 23
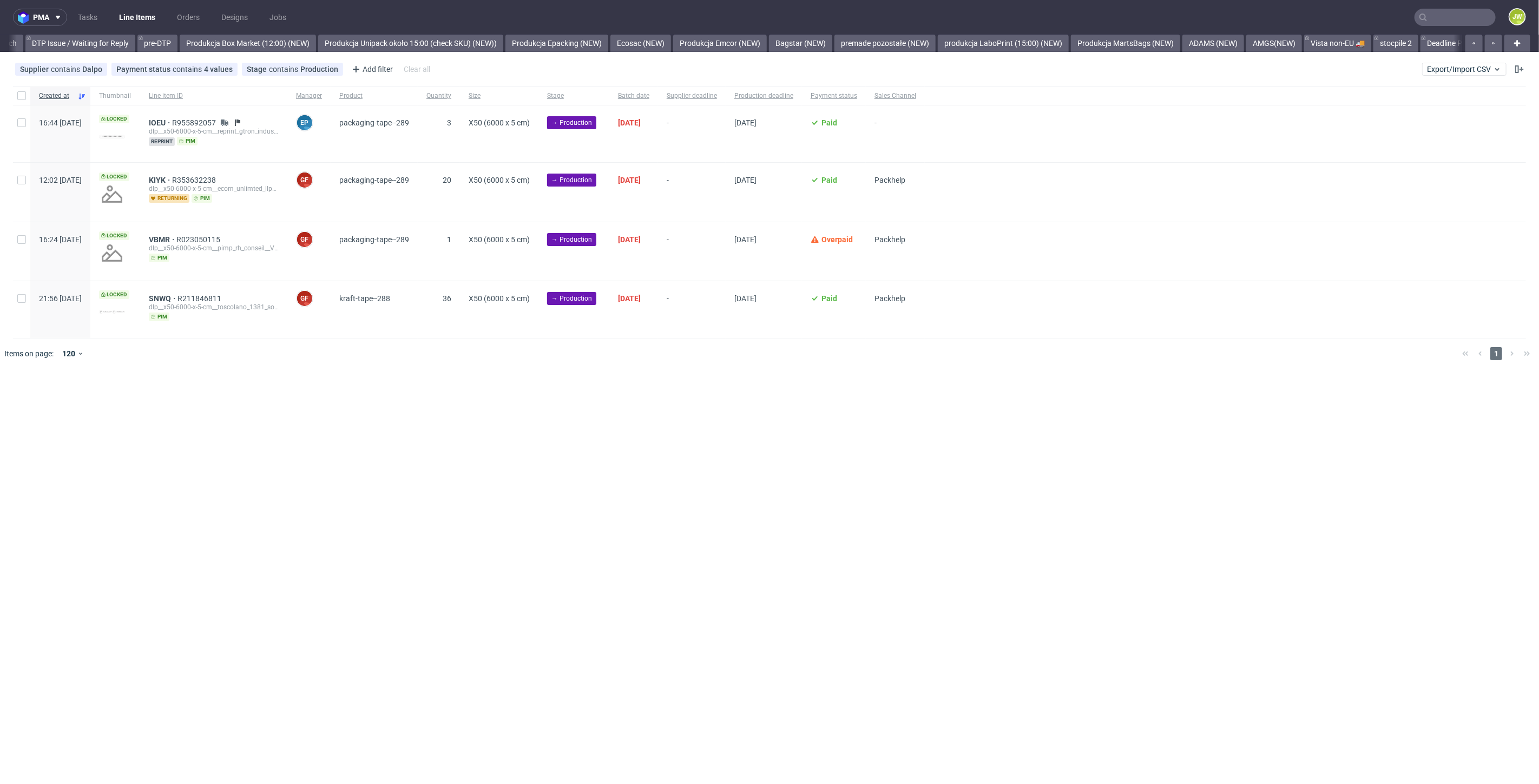
scroll to position [0, 2005]
click at [541, 536] on div "pma Tasks Line Items Orders Designs Jobs JW All DTP Late Shipped Shipments DTP …" at bounding box center [770, 392] width 1539 height 784
click at [657, 43] on link "Deadline Produkcja" at bounding box center [656, 43] width 78 height 17
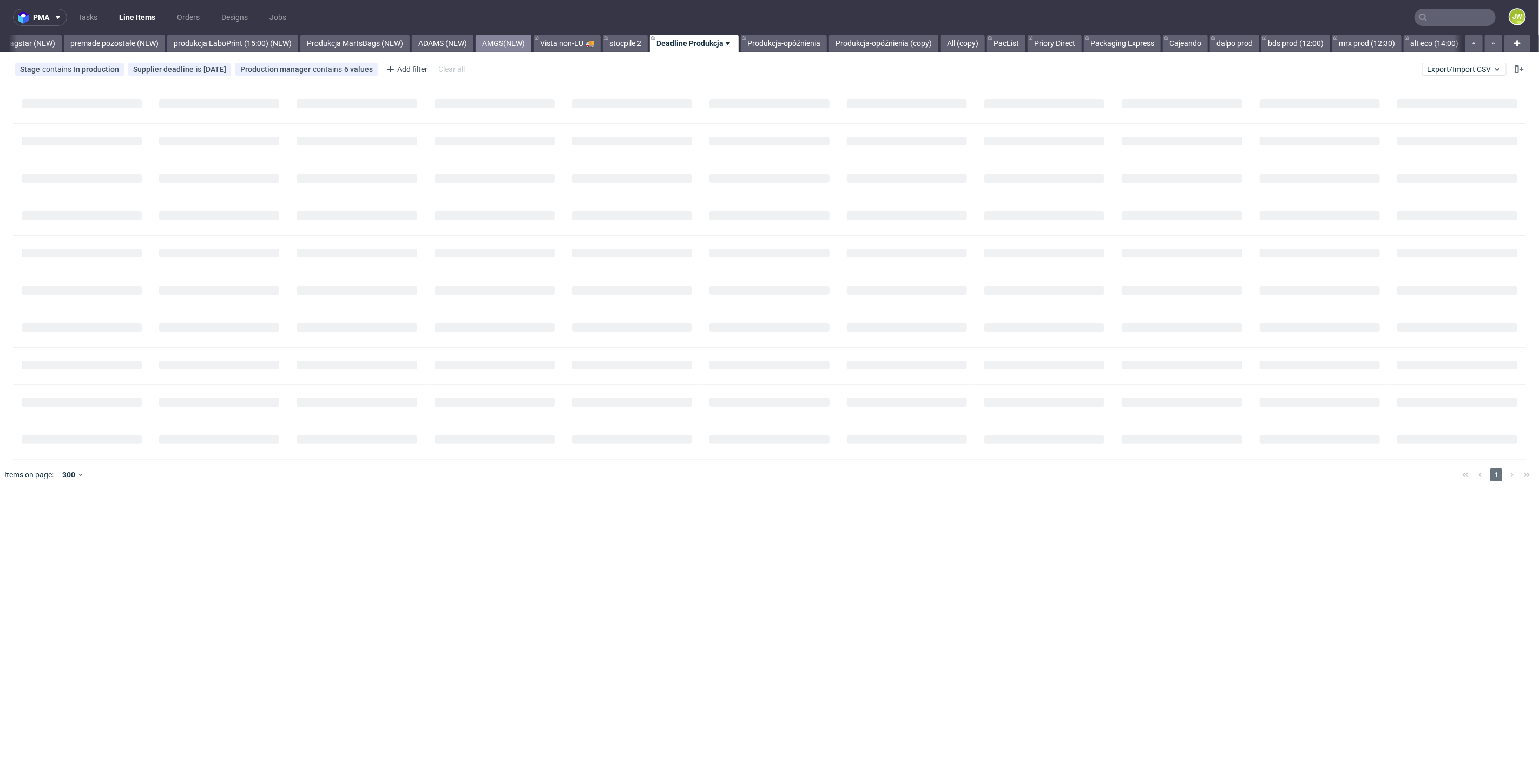
scroll to position [0, 2444]
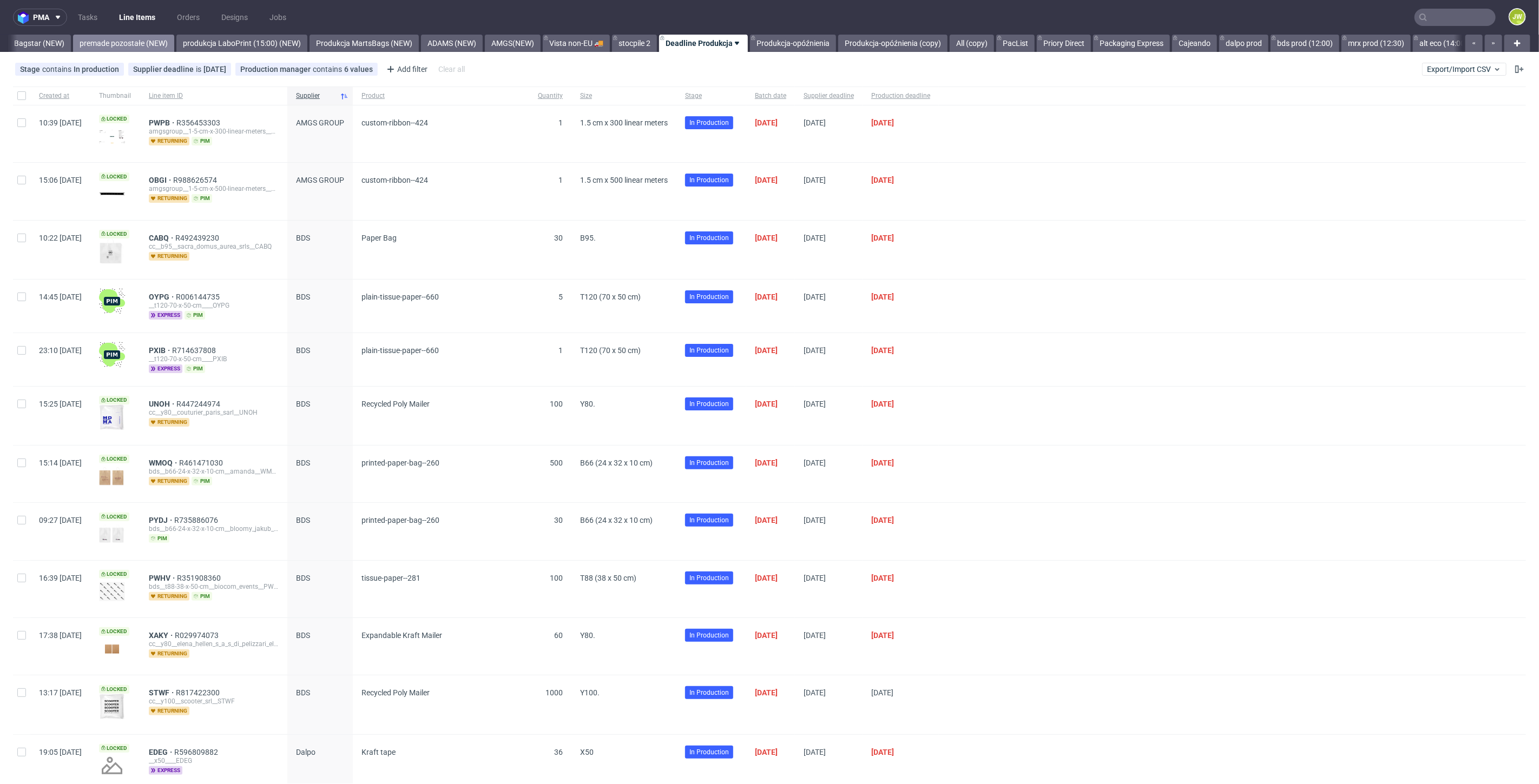
click at [149, 42] on link "premade pozostałe (NEW)" at bounding box center [123, 43] width 101 height 17
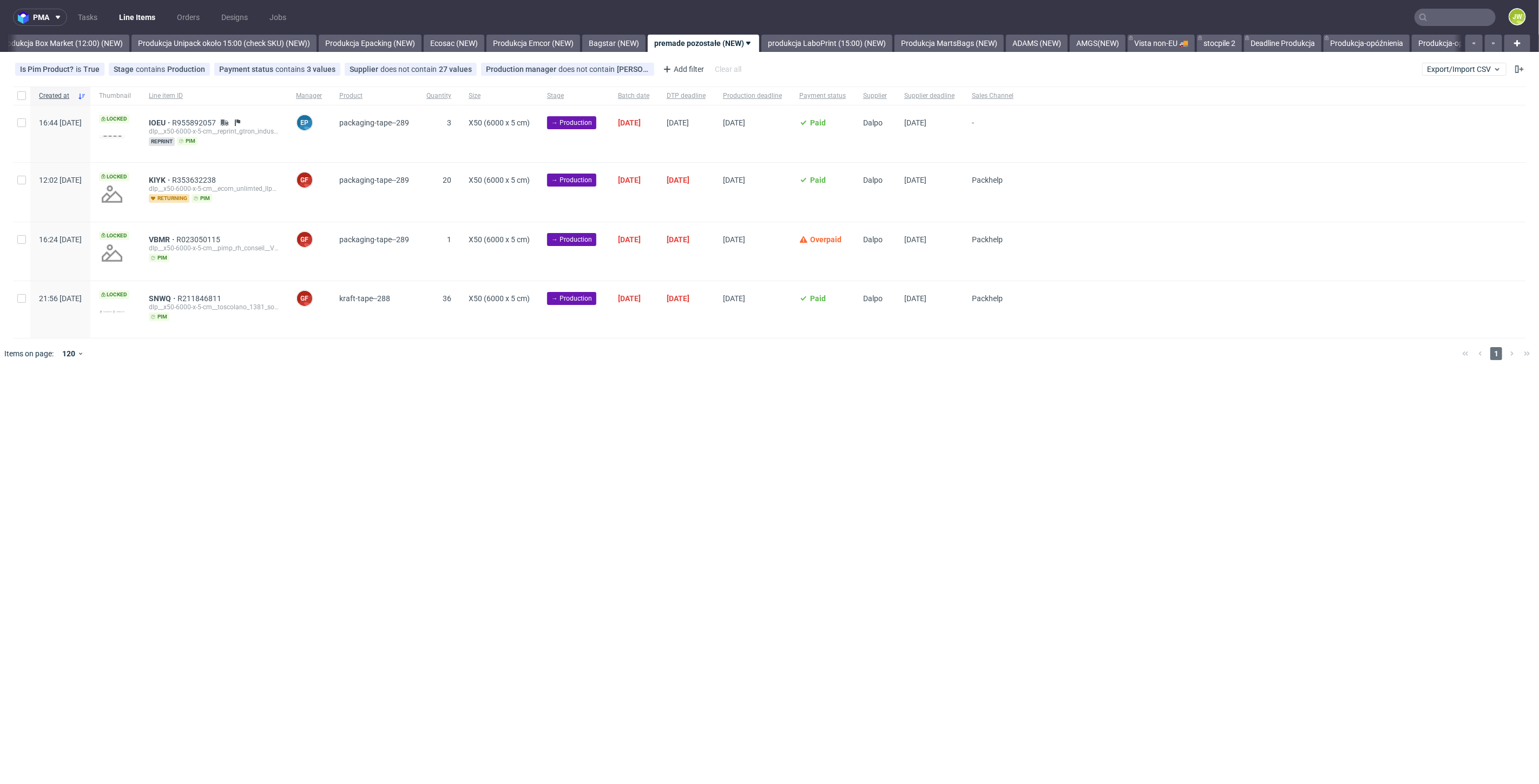
scroll to position [0, 1868]
click at [1394, 44] on link "Produkcja-opóźnienia" at bounding box center [1368, 43] width 86 height 17
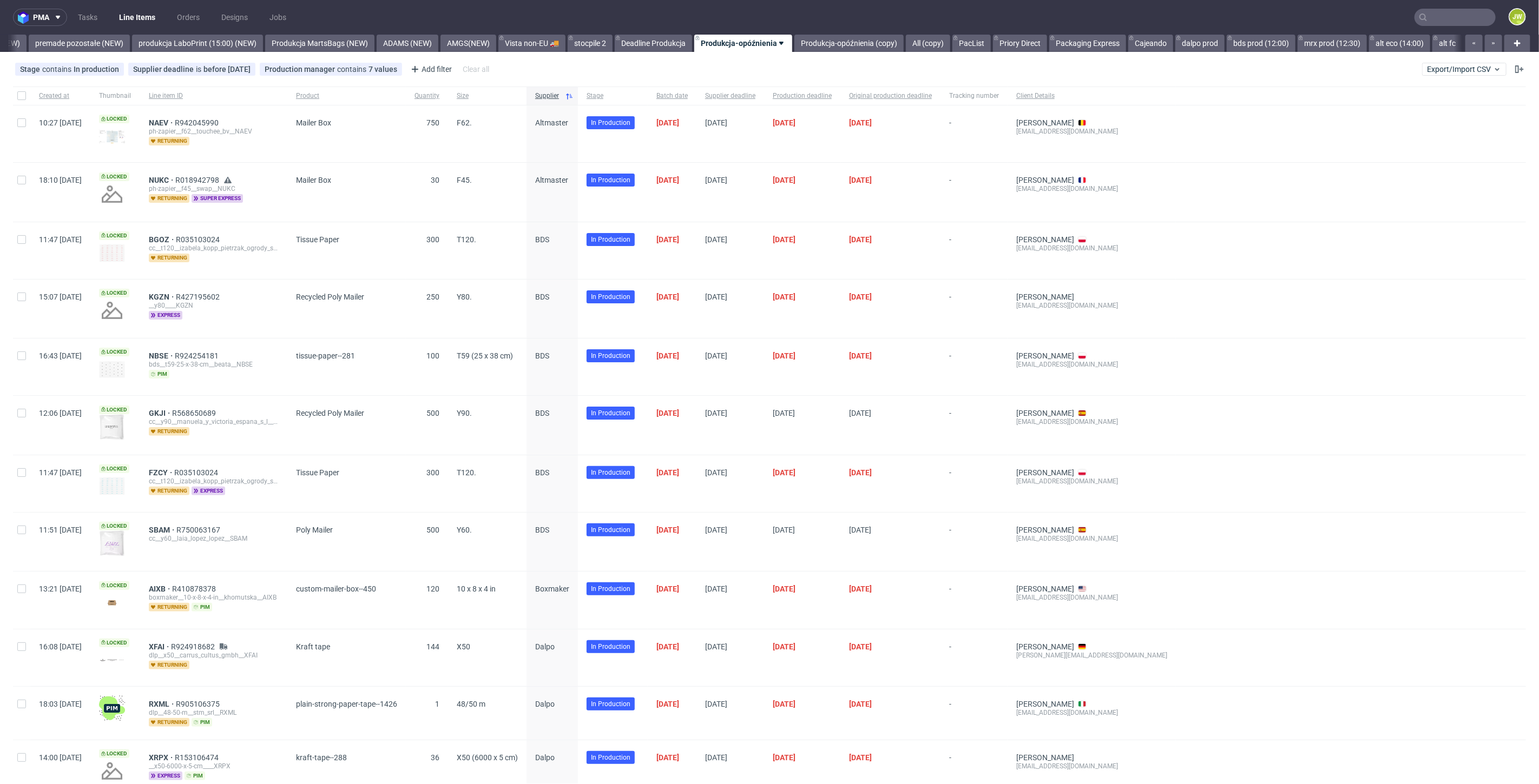
scroll to position [0, 2528]
click at [1434, 40] on link "alt fc" at bounding box center [1448, 43] width 30 height 17
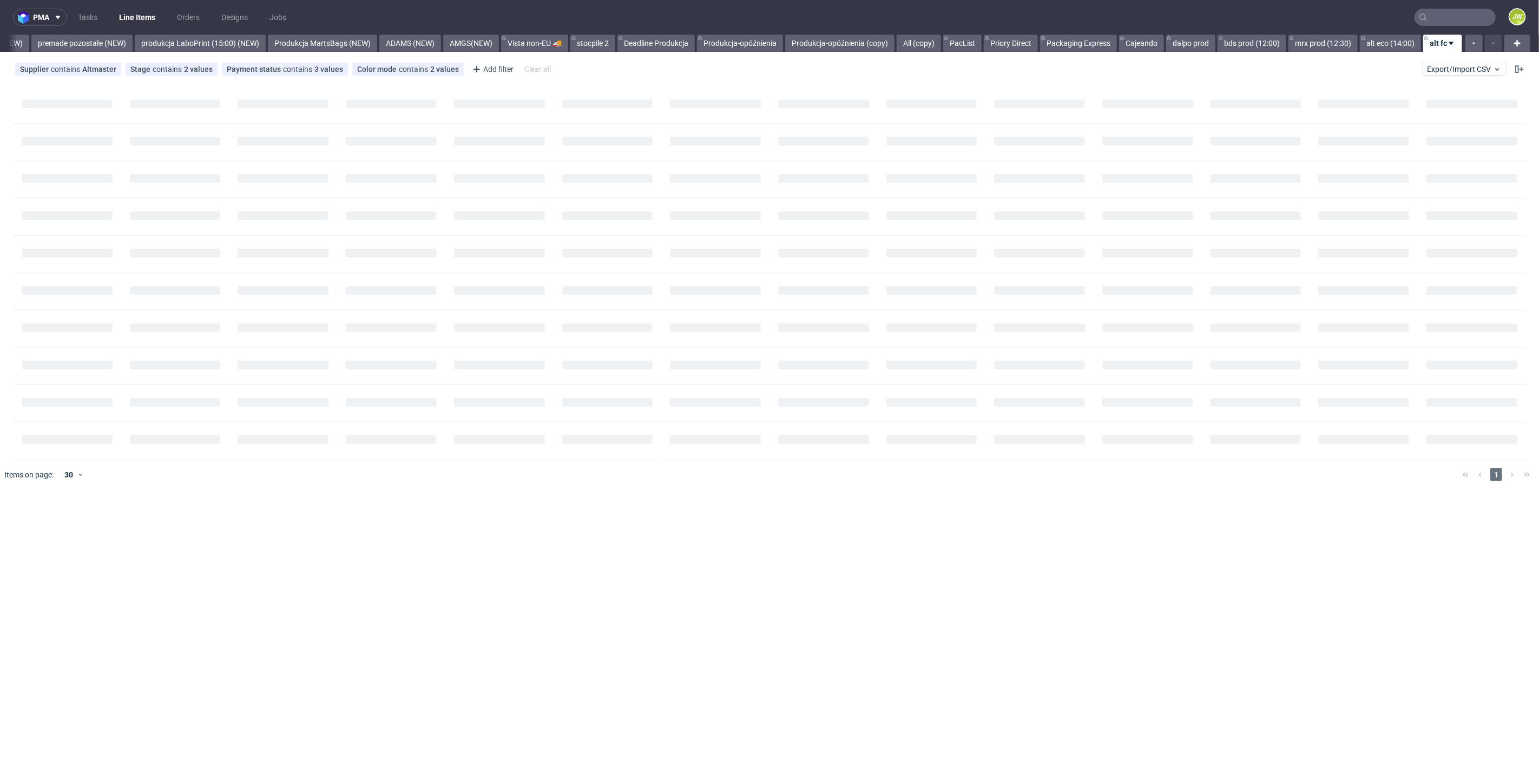
scroll to position [0, 2517]
click at [1184, 43] on link "dalpo prod" at bounding box center [1191, 43] width 49 height 17
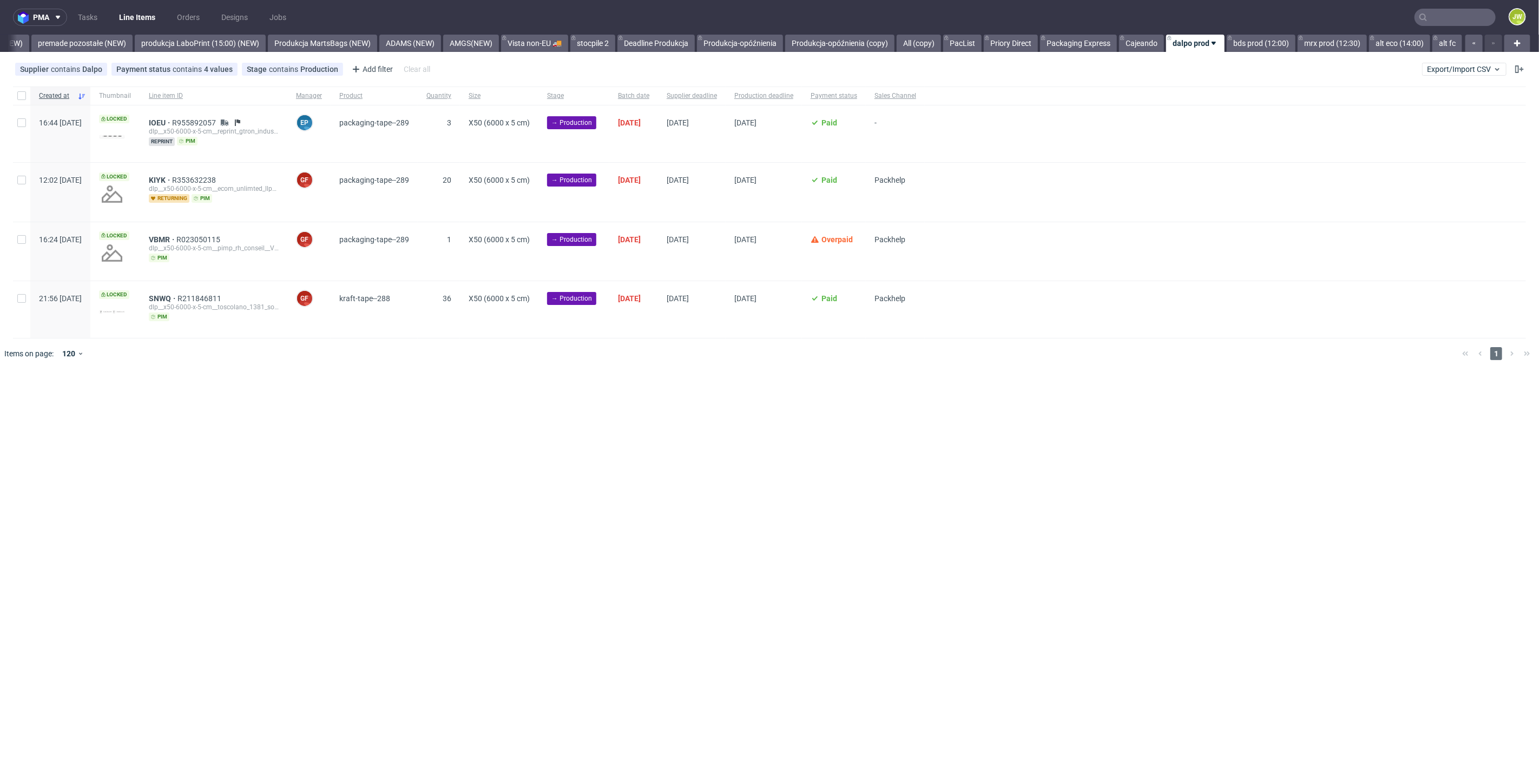
click at [541, 350] on div at bounding box center [785, 353] width 1336 height 30
click at [664, 422] on div "pma Tasks Line Items Orders Designs Jobs JW All DTP Late Shipped Shipments DTP …" at bounding box center [770, 392] width 1539 height 784
click at [26, 96] on input "checkbox" at bounding box center [22, 96] width 8 height 8
checkbox input "true"
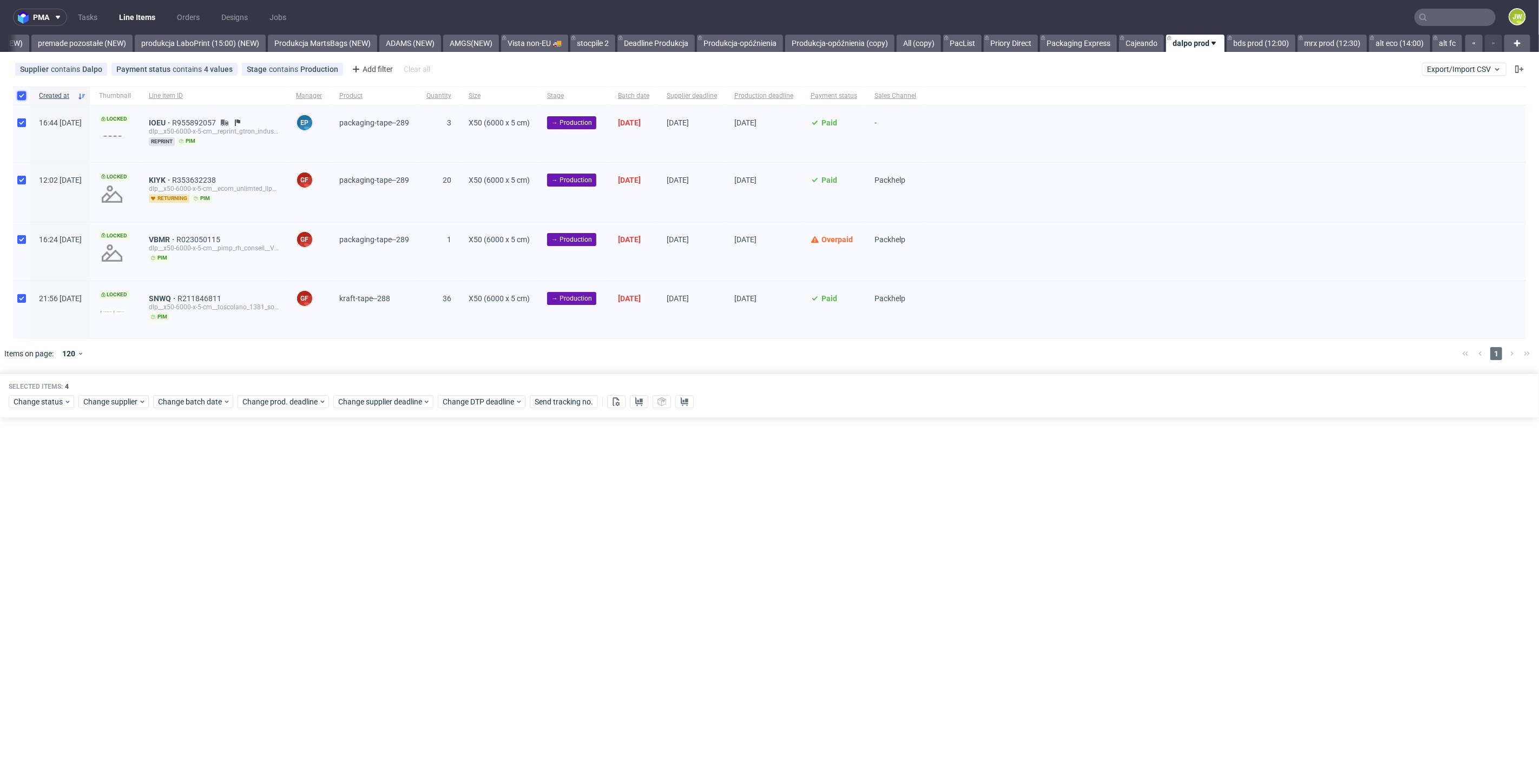
checkbox input "true"
click at [616, 404] on icon at bounding box center [616, 402] width 8 height 8
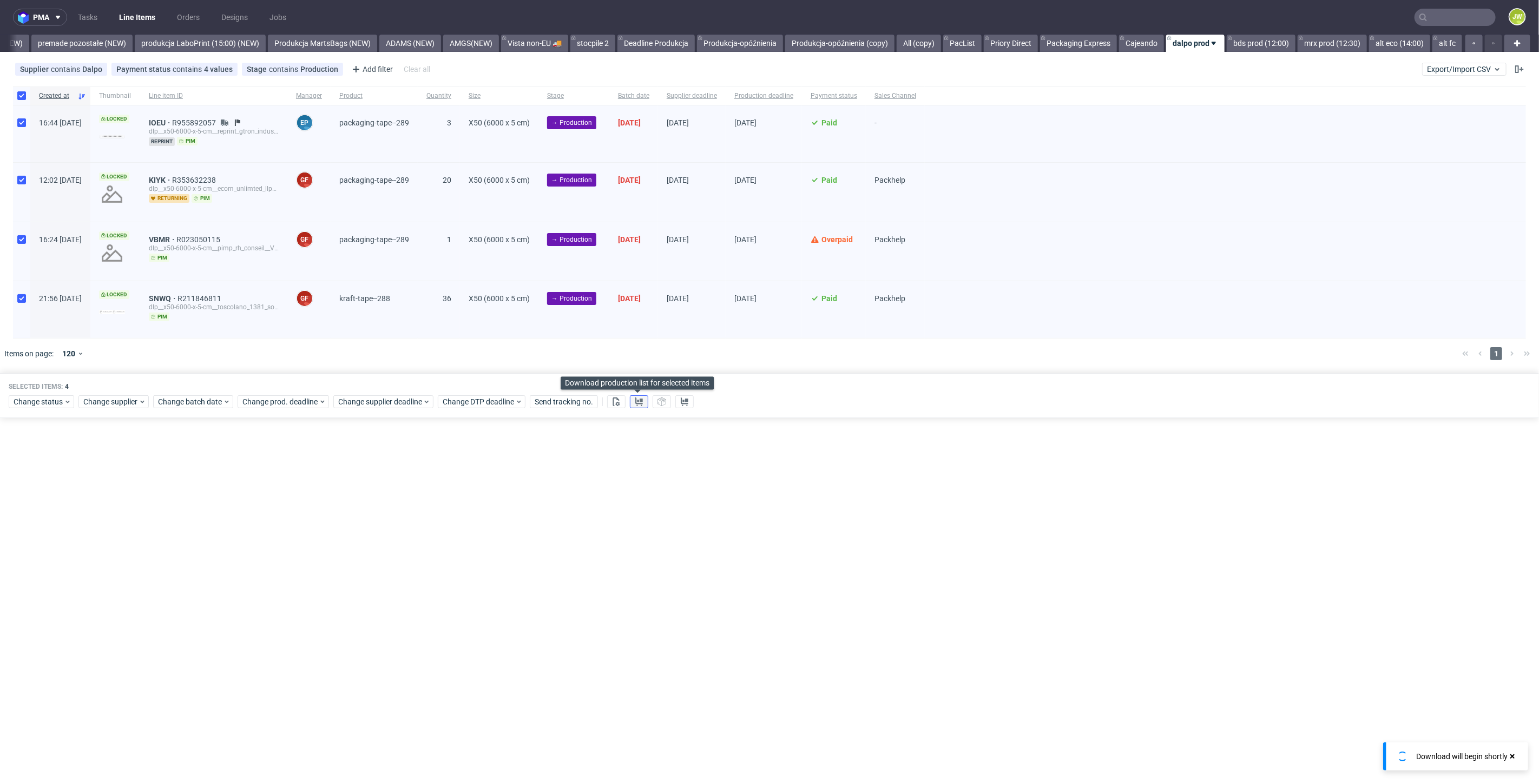
click at [639, 404] on icon at bounding box center [639, 402] width 8 height 8
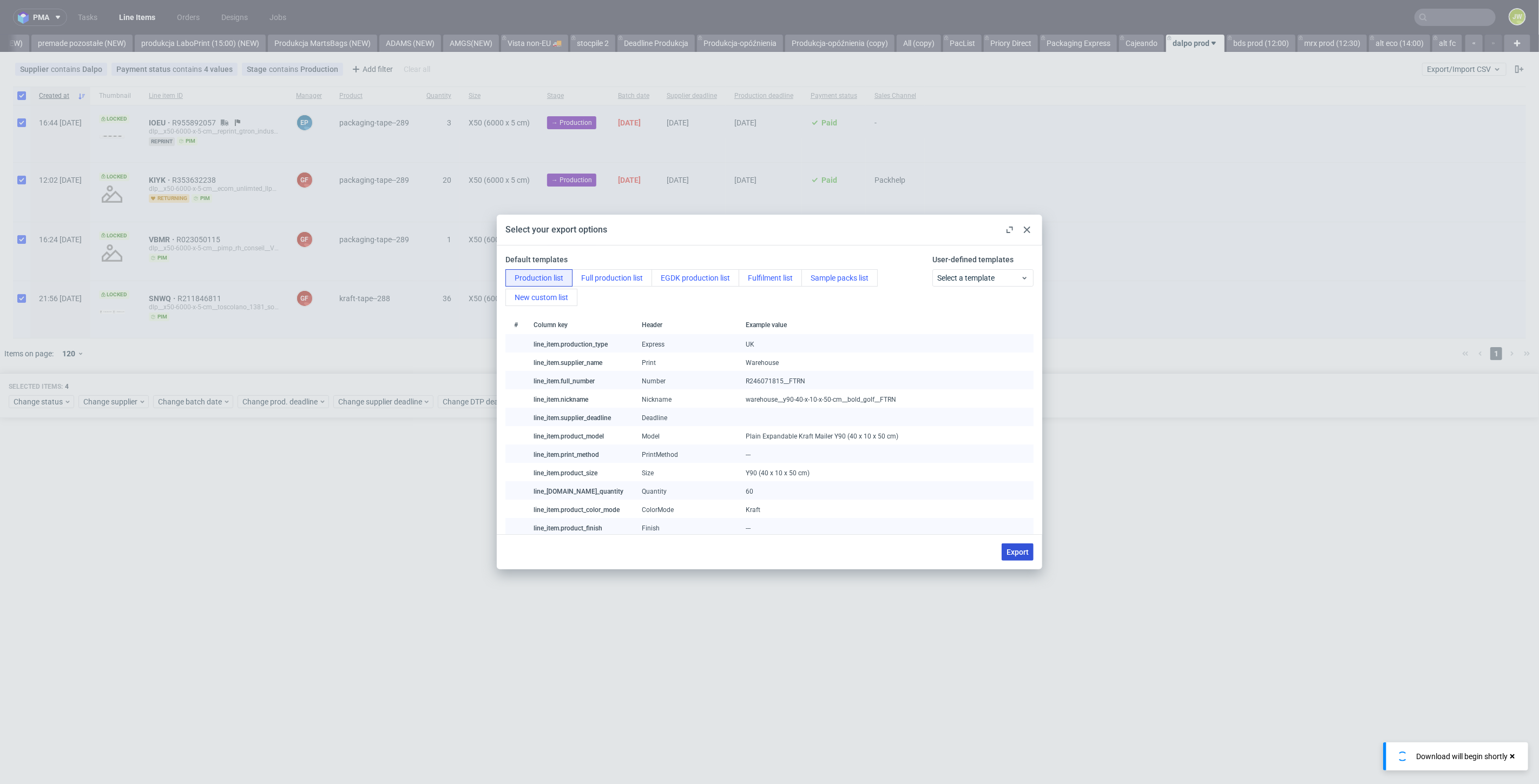
click at [1002, 546] on button "Export" at bounding box center [1017, 552] width 32 height 17
checkbox input "false"
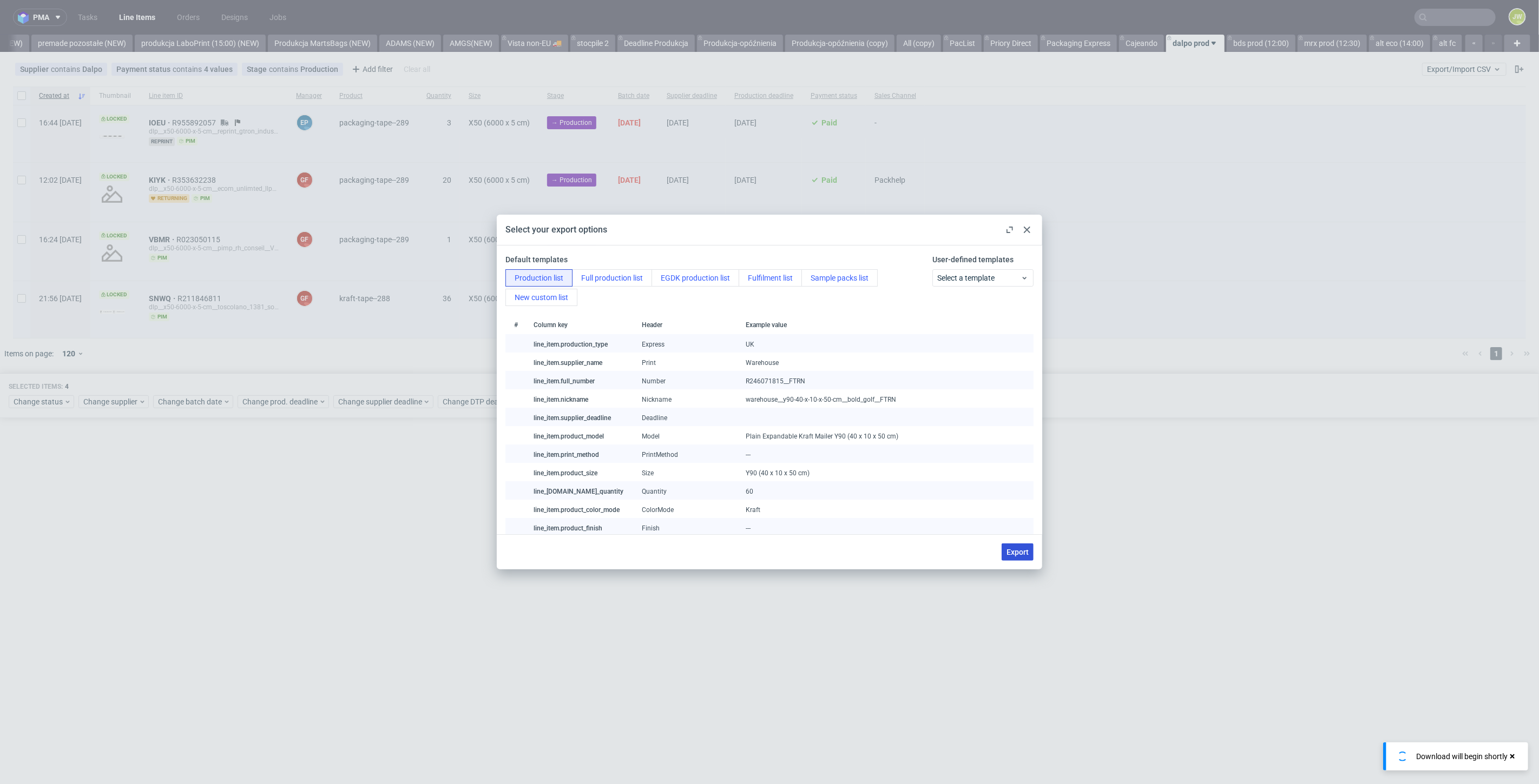
checkbox input "false"
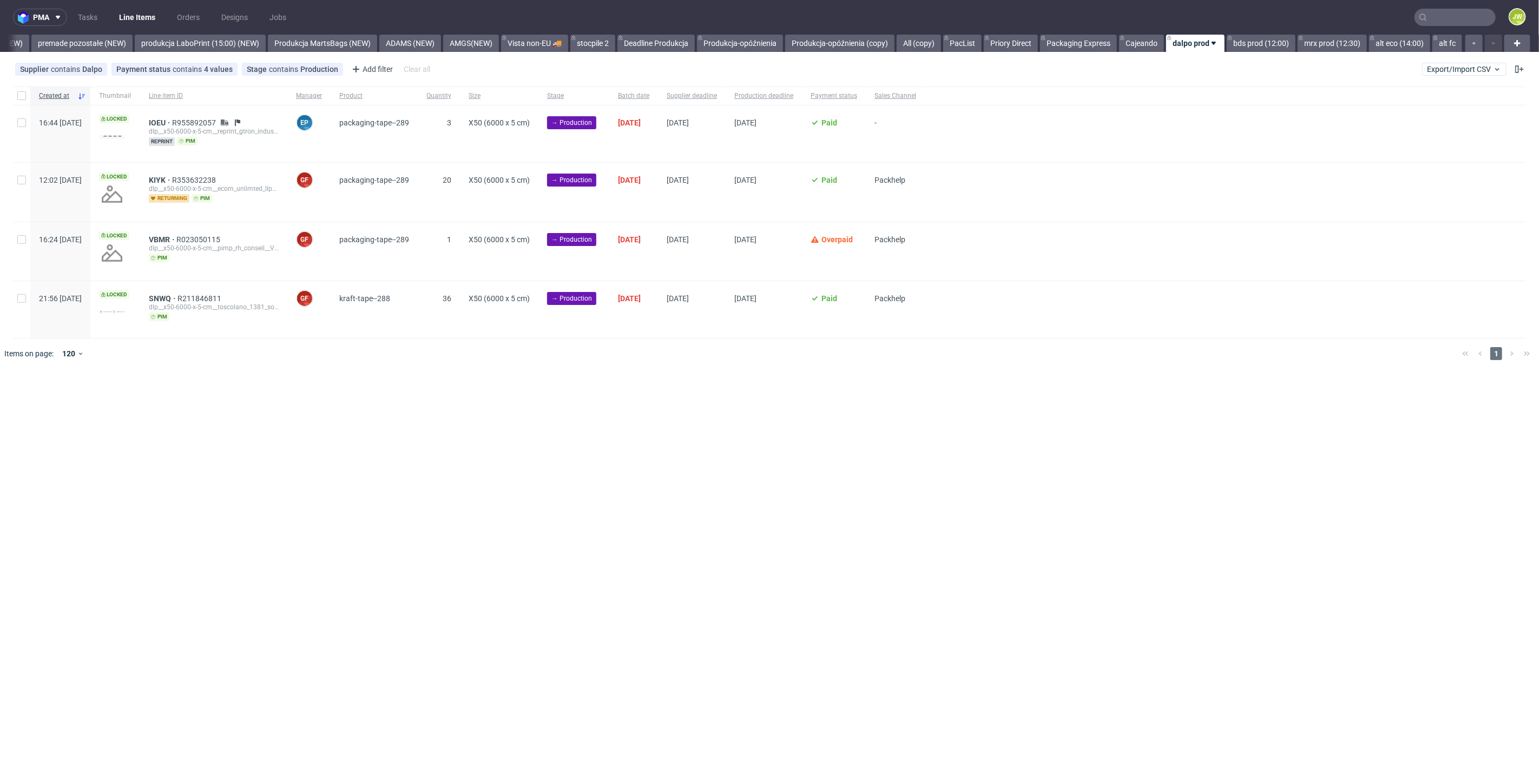
drag, startPoint x: 26, startPoint y: 92, endPoint x: 37, endPoint y: 162, distance: 70.9
click at [26, 92] on div at bounding box center [22, 96] width 17 height 19
checkbox input "true"
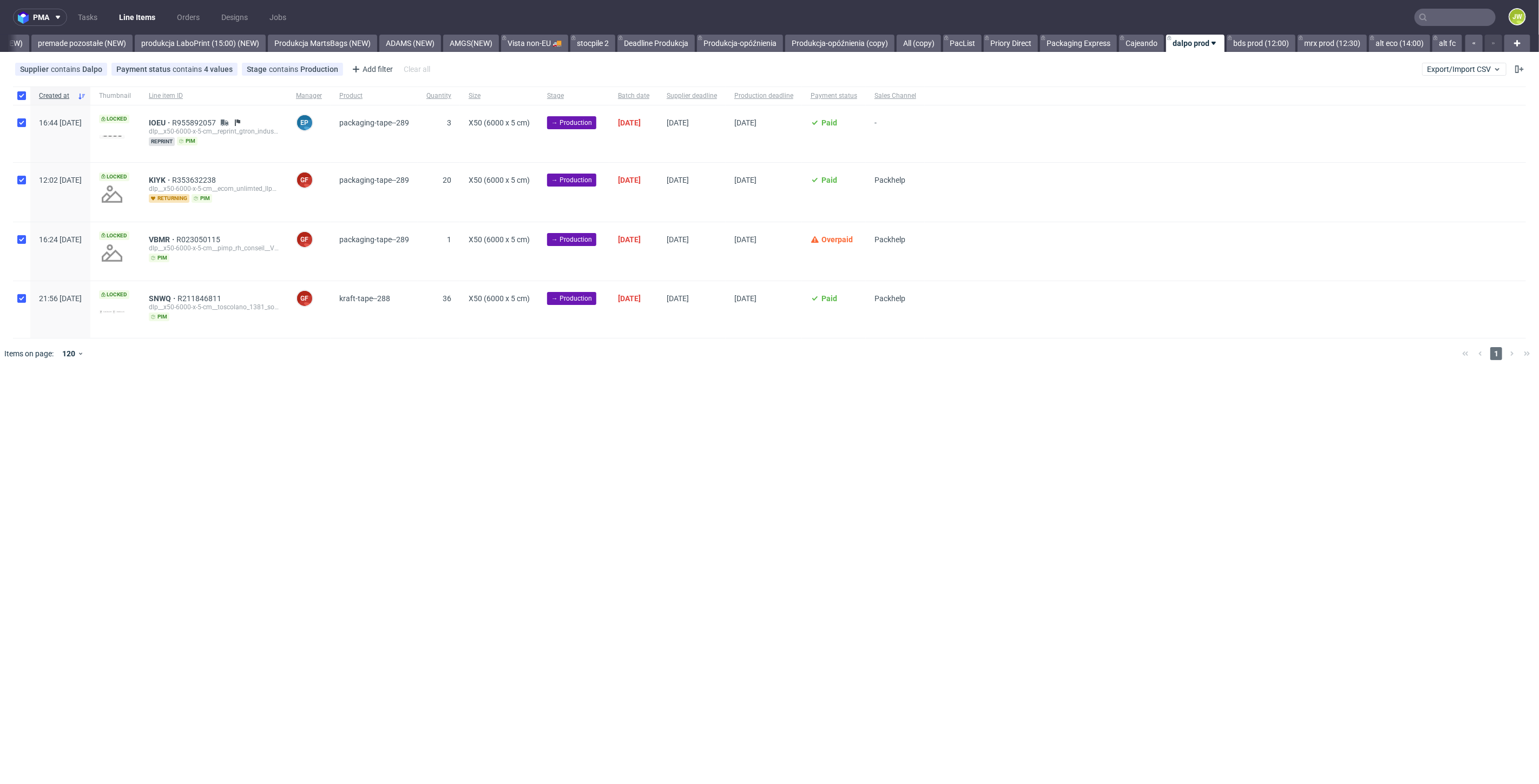
checkbox input "true"
click at [34, 404] on span "Change status" at bounding box center [39, 402] width 50 height 11
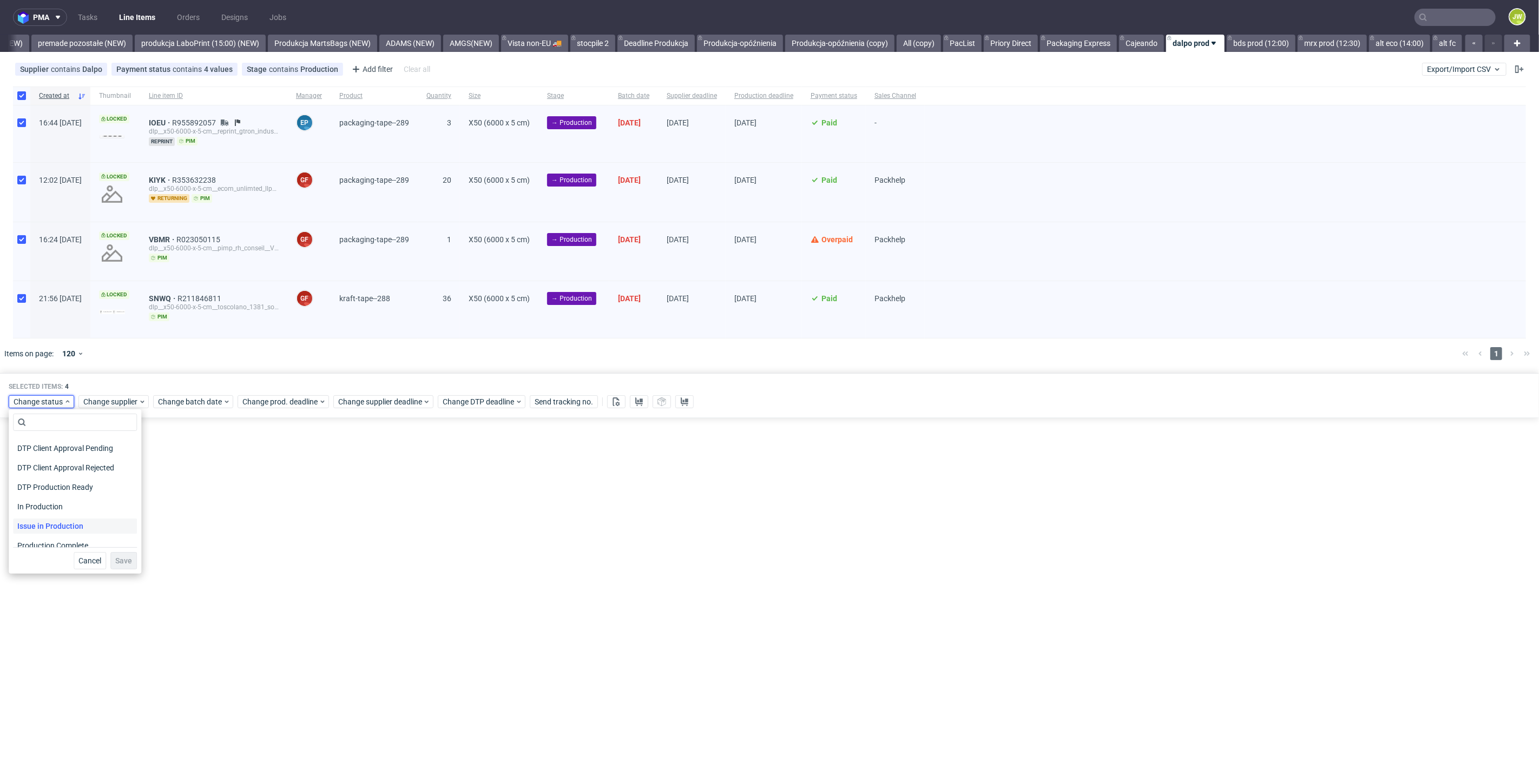
scroll to position [120, 0]
click at [32, 486] on span "In Production" at bounding box center [40, 481] width 54 height 15
click at [115, 558] on span "Save" at bounding box center [124, 561] width 17 height 8
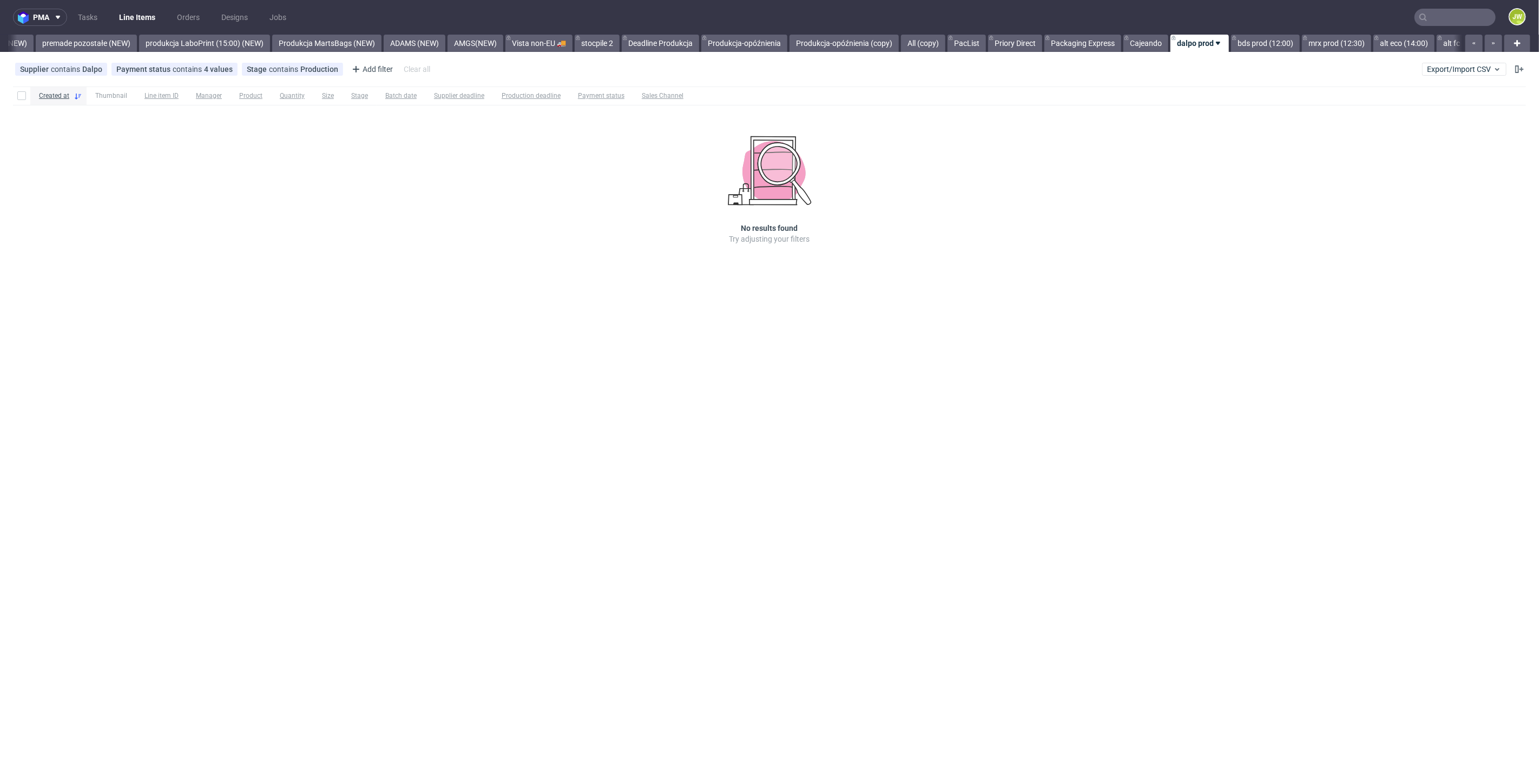
scroll to position [0, 2517]
click at [1255, 44] on link "bds prod (12:00)" at bounding box center [1261, 43] width 69 height 17
click at [1311, 48] on link "mrx prod (12:30)" at bounding box center [1332, 43] width 69 height 17
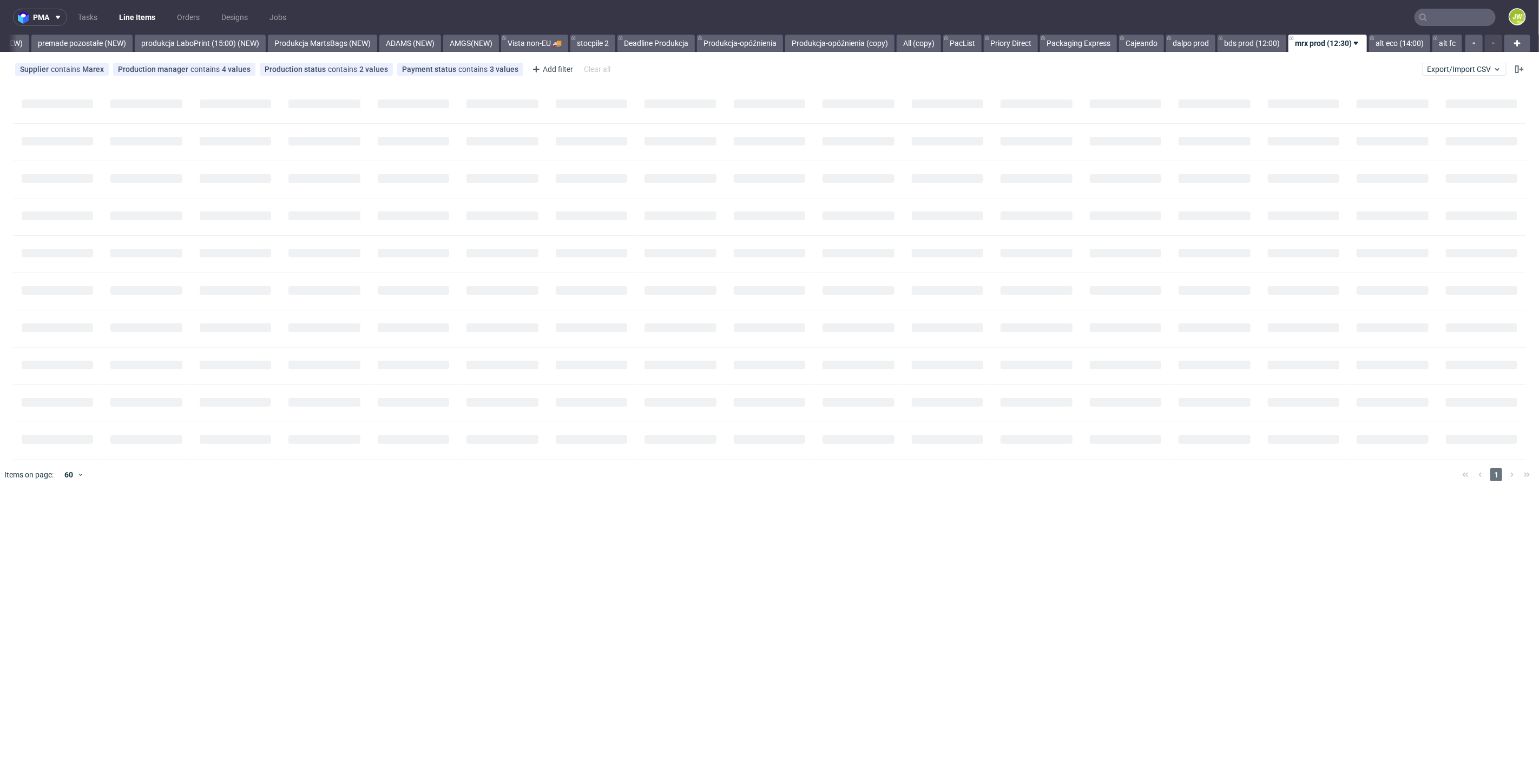
scroll to position [0, 2518]
click at [1415, 48] on link "alt eco (14:00)" at bounding box center [1400, 43] width 61 height 17
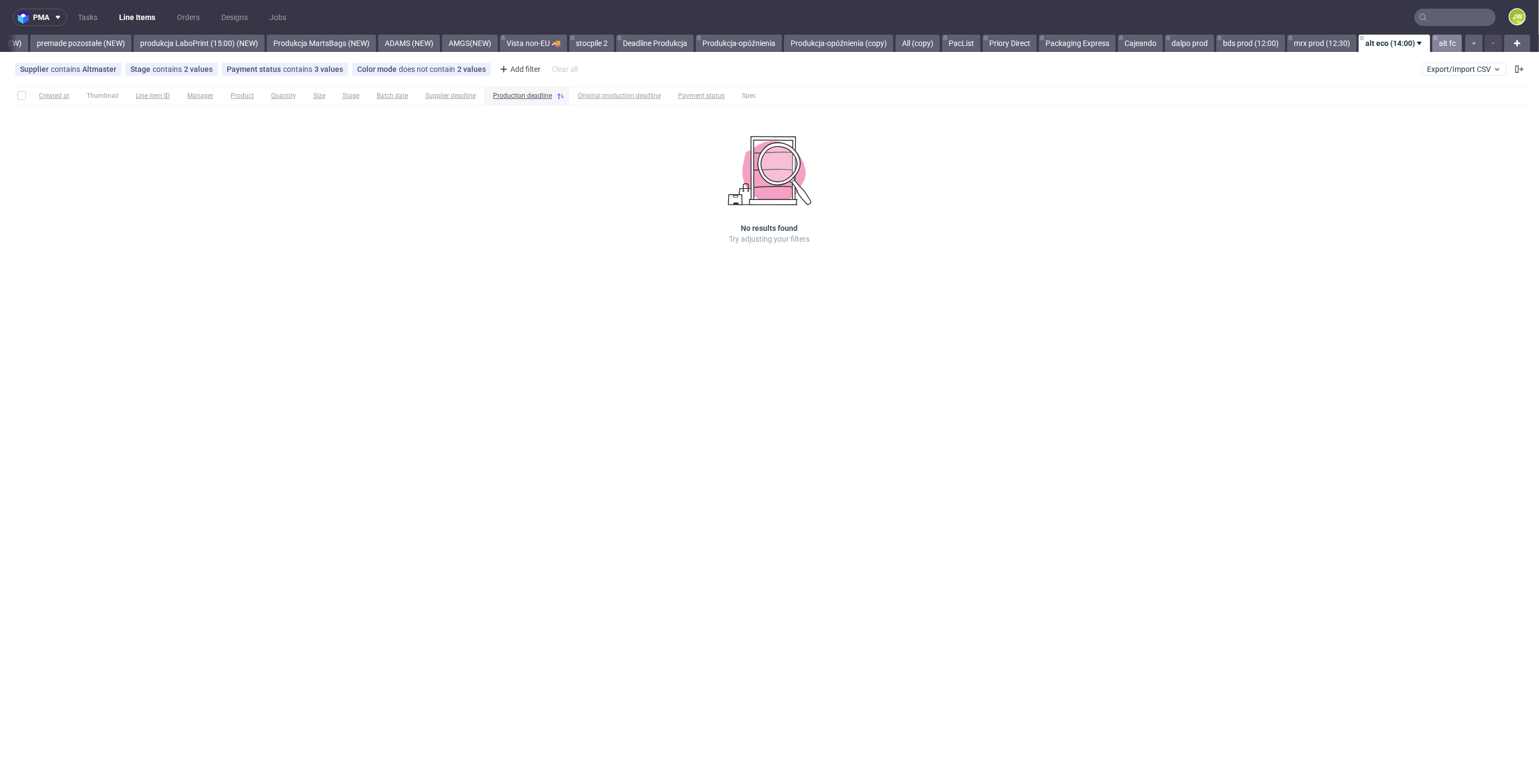
click at [1442, 44] on link "alt fc" at bounding box center [1448, 43] width 30 height 17
click at [1146, 46] on link "Cajeando" at bounding box center [1141, 43] width 45 height 17
click at [1216, 54] on div "pma Tasks Line Items Orders Designs Jobs JW All DTP Late Shipped Shipments DTP …" at bounding box center [770, 392] width 1539 height 784
click at [1201, 45] on link "dalpo prod" at bounding box center [1200, 43] width 49 height 17
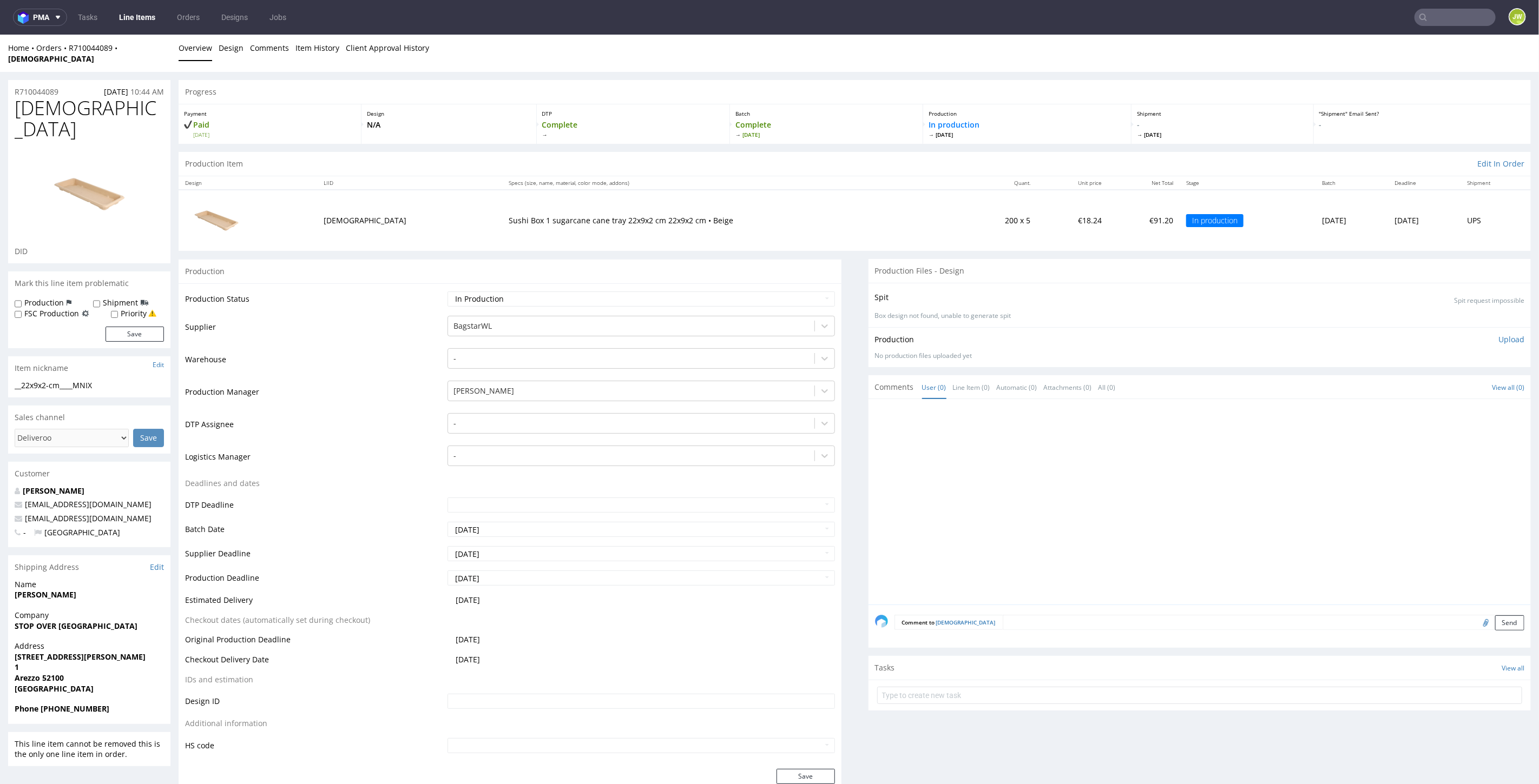
click at [1444, 17] on input "text" at bounding box center [1455, 17] width 81 height 17
type input "ruwm"
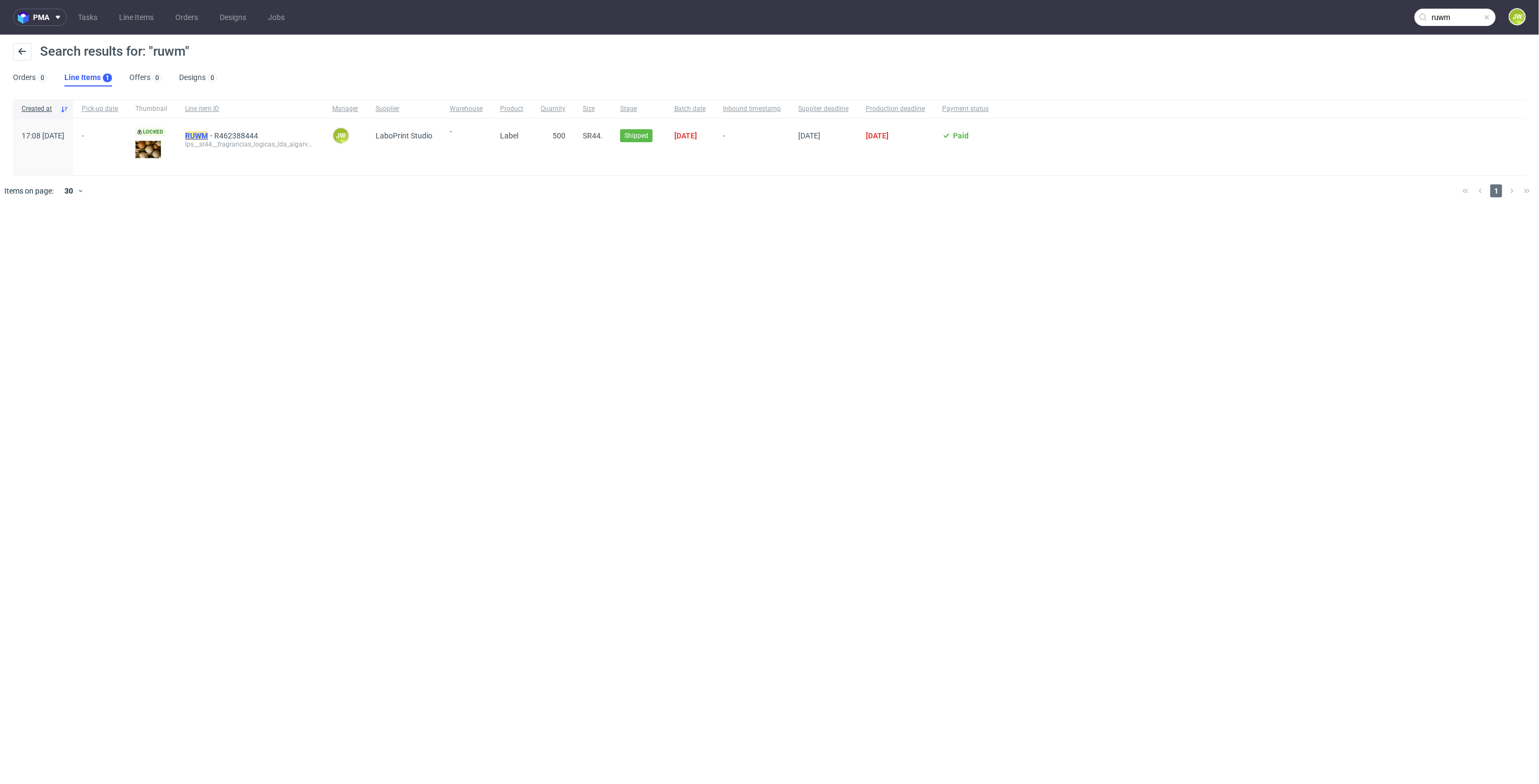
click at [208, 134] on mark "RUWM" at bounding box center [197, 136] width 23 height 8
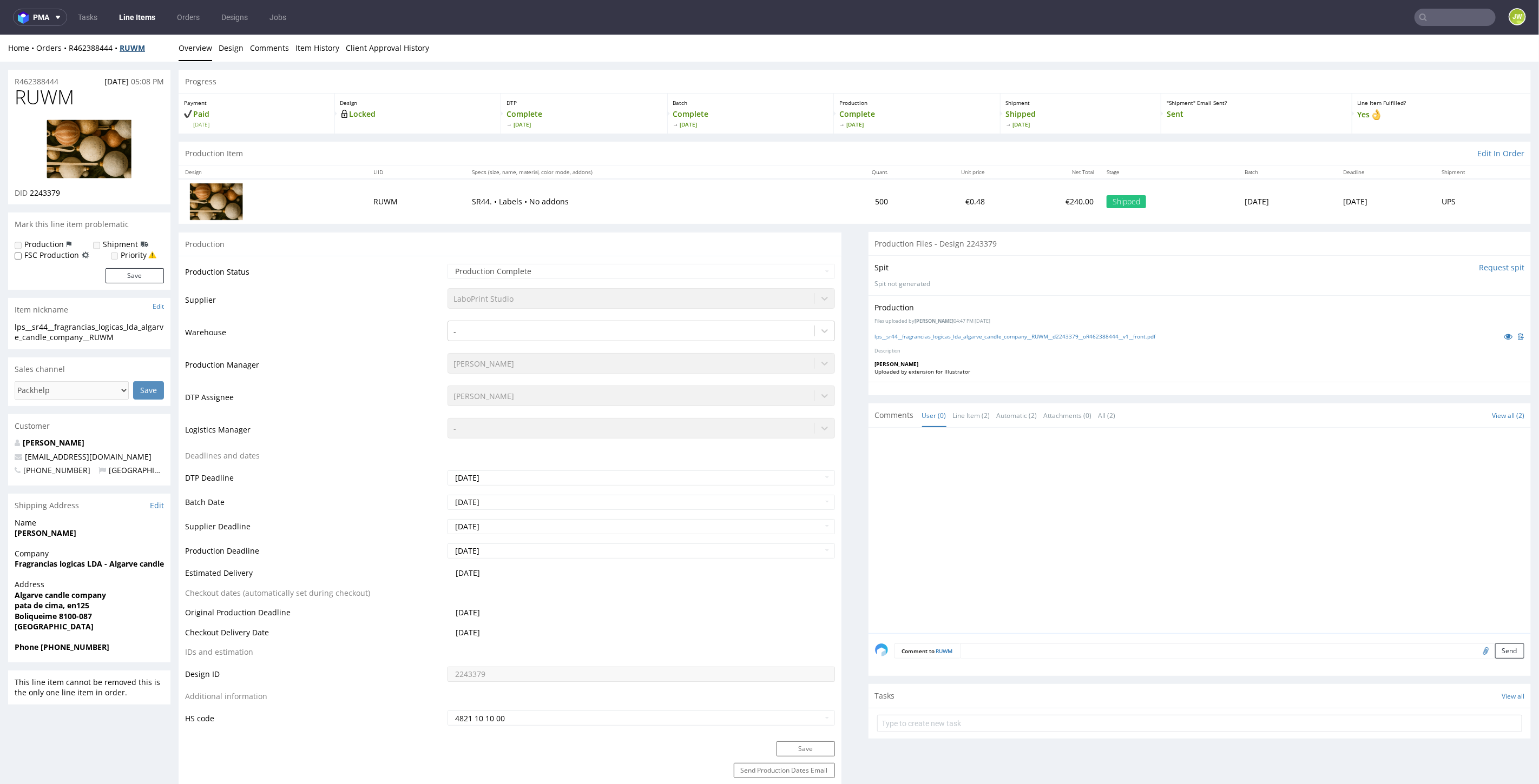
click at [135, 49] on strong "RUWM" at bounding box center [132, 47] width 26 height 10
drag, startPoint x: 156, startPoint y: 45, endPoint x: 66, endPoint y: 51, distance: 90.2
click at [66, 51] on div "Home Orders R462388444 RUWM" at bounding box center [90, 48] width 163 height 11
copy div "R462388444 RUWM"
click at [1436, 7] on nav "pma Tasks Line Items Orders Designs Jobs JW" at bounding box center [770, 17] width 1539 height 35
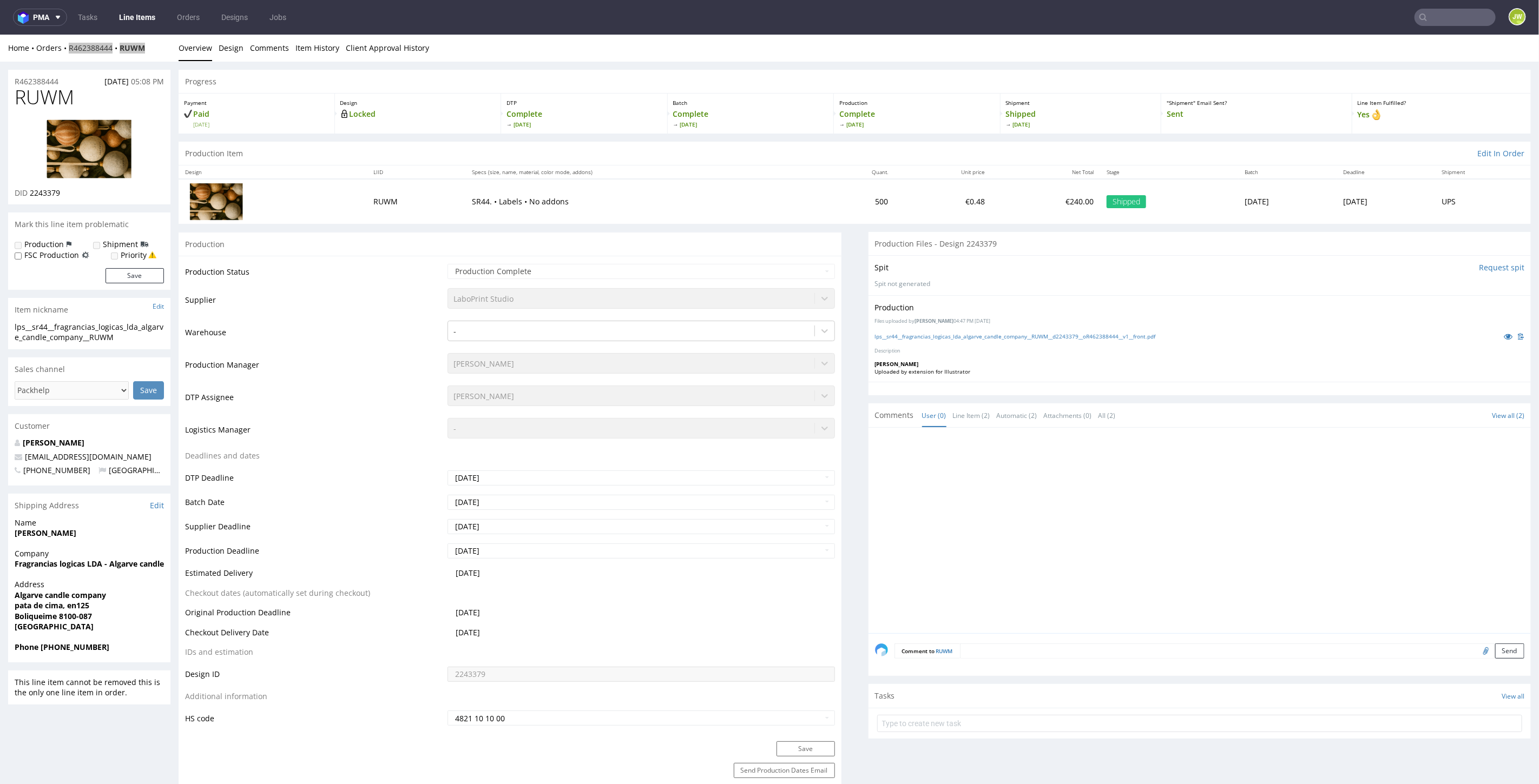
click at [1436, 15] on input "text" at bounding box center [1455, 17] width 81 height 17
paste input "GKHJ"
type input "GKHJ"
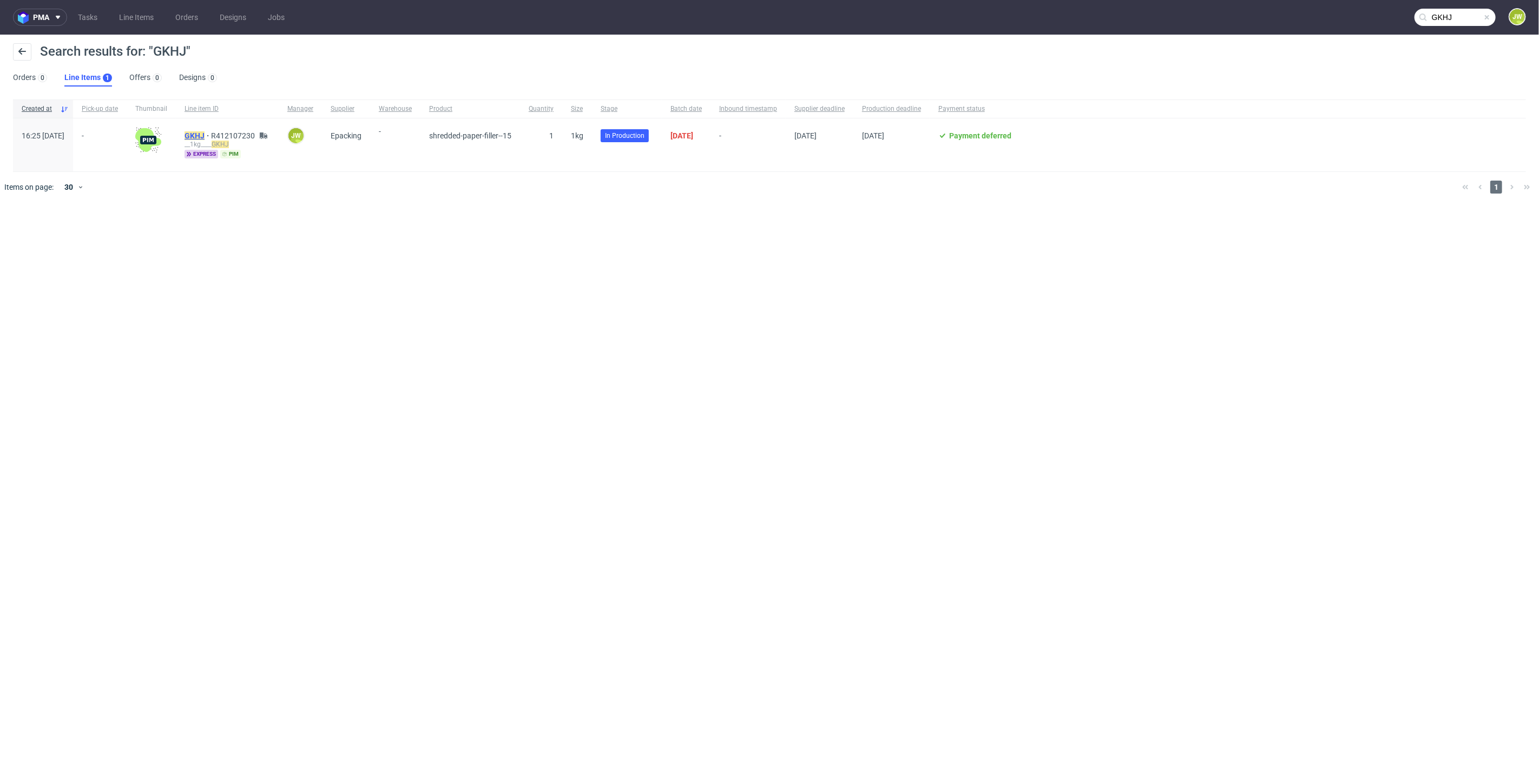
click at [204, 137] on mark "GKHJ" at bounding box center [195, 136] width 20 height 8
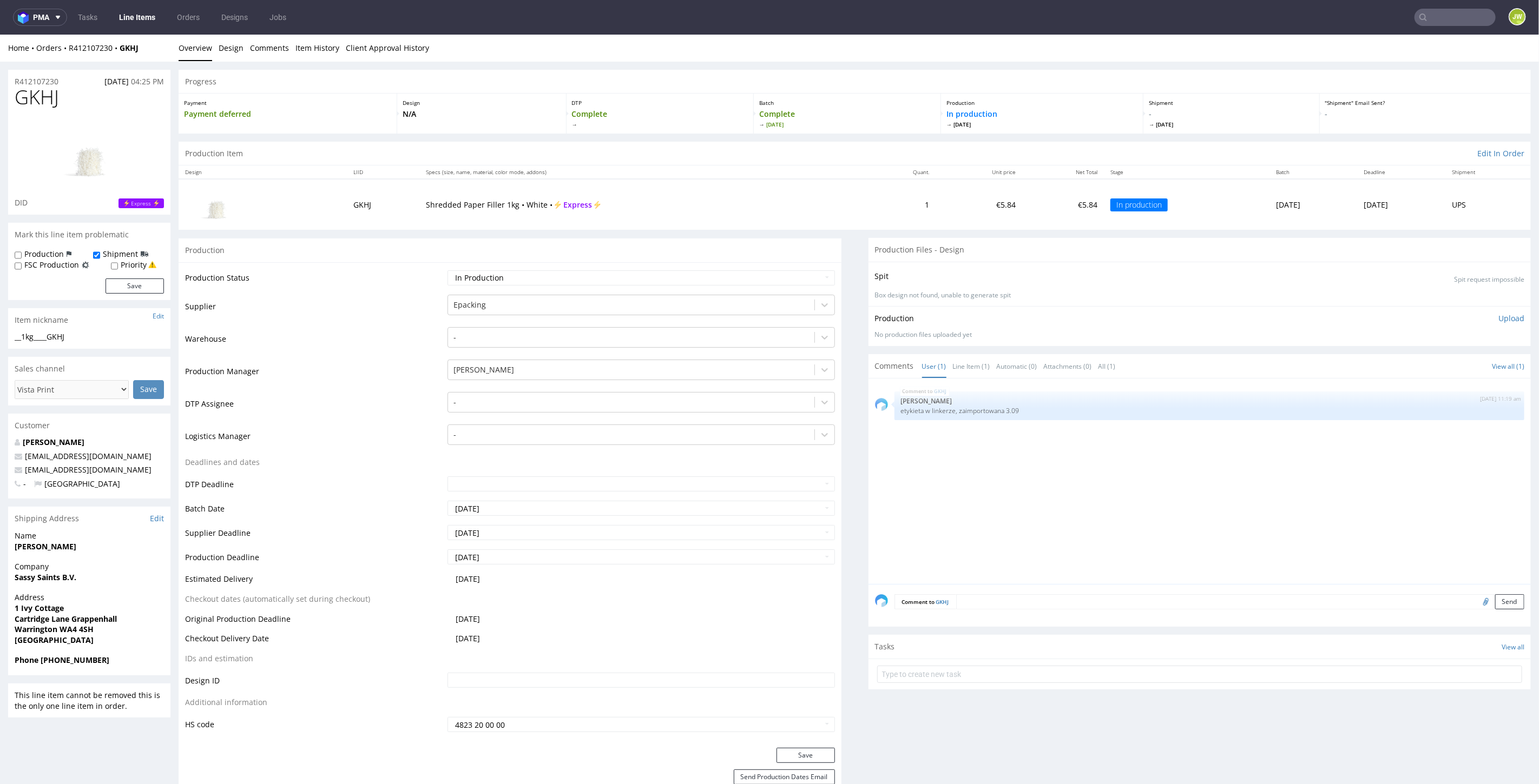
drag, startPoint x: 152, startPoint y: 47, endPoint x: 69, endPoint y: 56, distance: 83.5
click at [69, 56] on div "Home Orders R412107230 GKHJ Overview Design Comments Item History Client Approv…" at bounding box center [770, 47] width 1539 height 27
copy div "R412107230 GKHJ"
click at [1452, 17] on input "text" at bounding box center [1455, 17] width 81 height 17
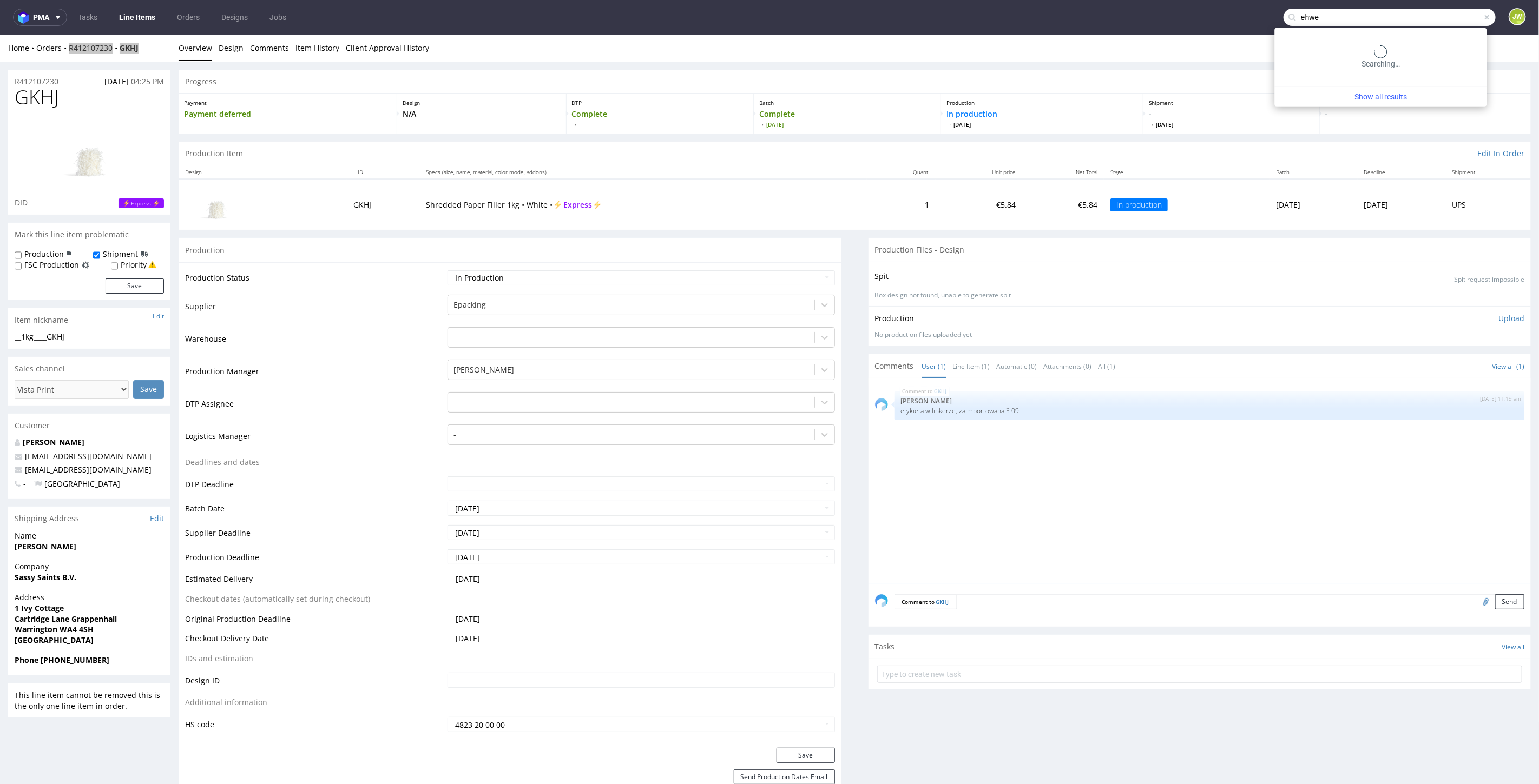
type input "ehwe"
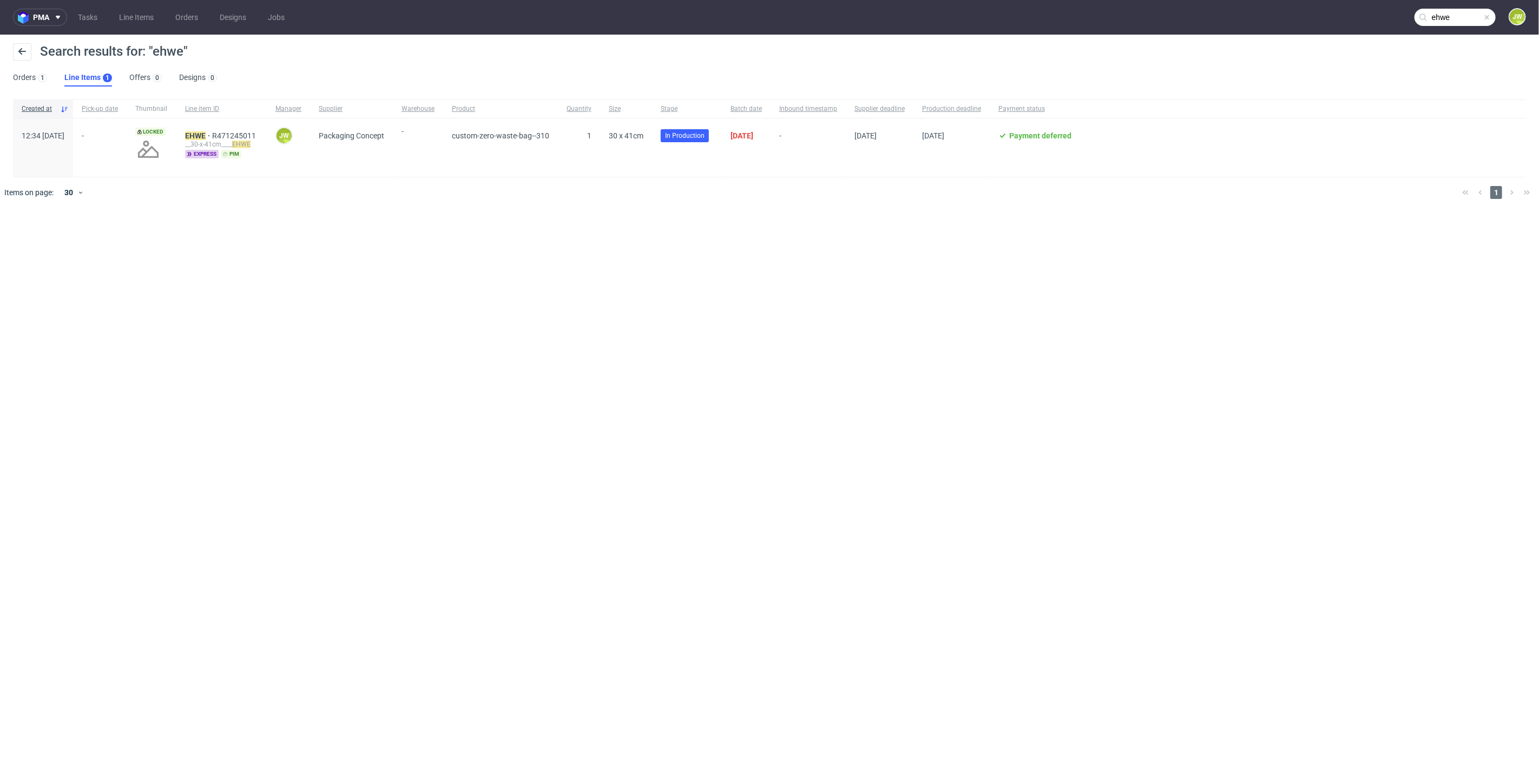
click at [213, 135] on div "EHWE R471245011 __30-x-41cm____ EHWE express pim" at bounding box center [221, 147] width 90 height 59
click at [206, 135] on mark "EHWE" at bounding box center [195, 136] width 20 height 8
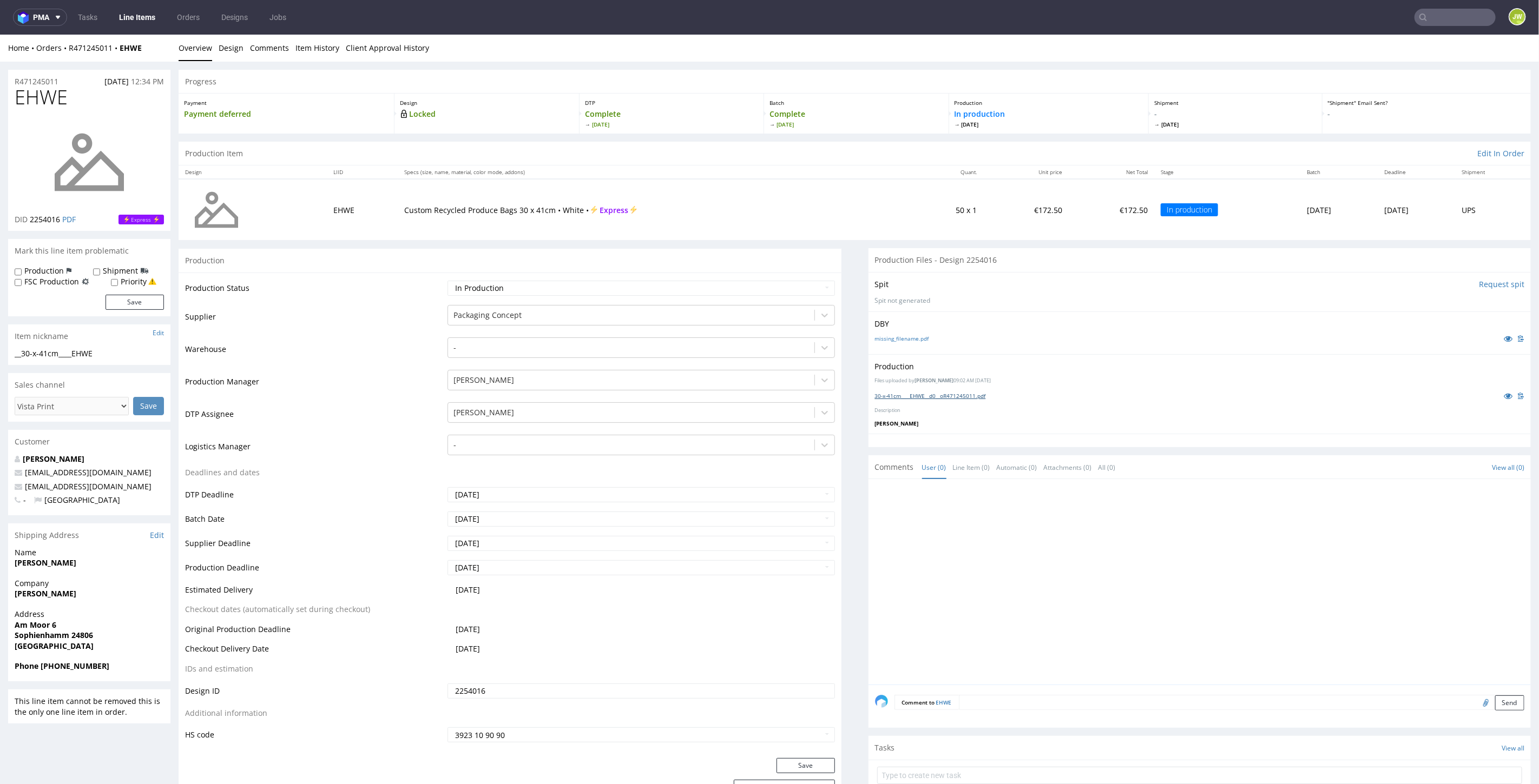
click at [875, 393] on link "30-x-41cm____EHWE__d0__oR471245011.pdf" at bounding box center [931, 395] width 111 height 8
click at [127, 17] on link "Line Items" at bounding box center [137, 17] width 49 height 17
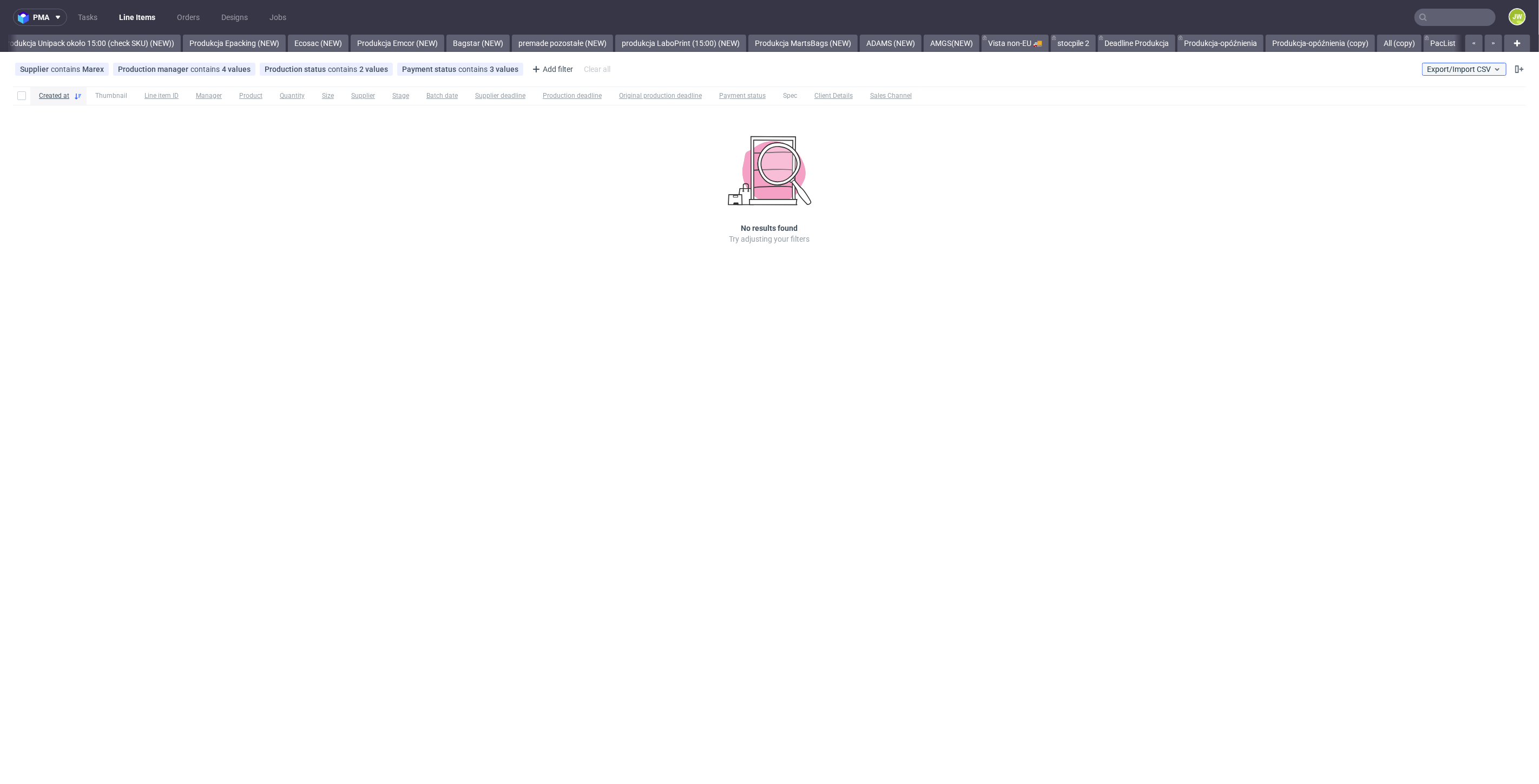
click at [1440, 72] on span "Export/Import CSV" at bounding box center [1464, 69] width 75 height 8
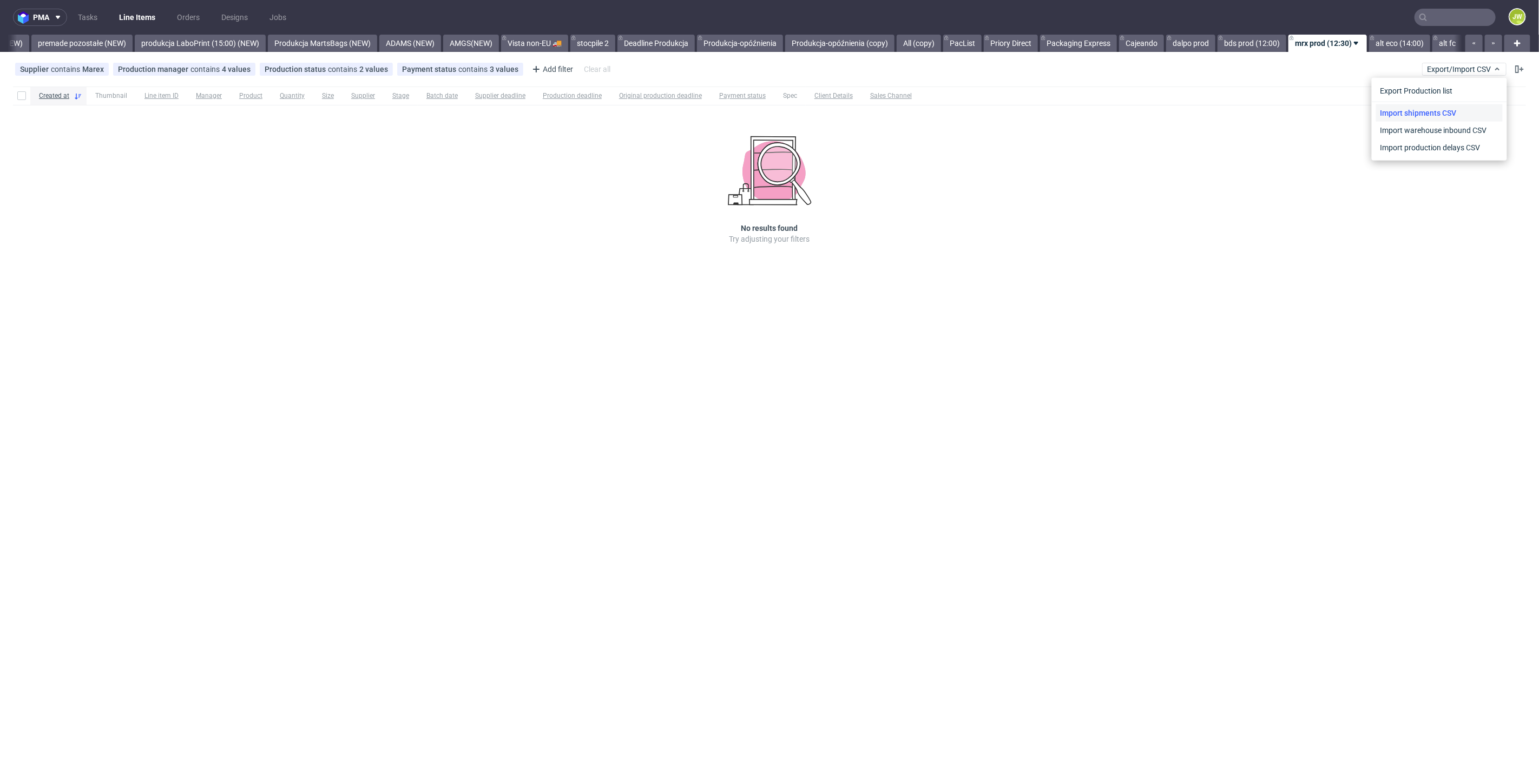
scroll to position [0, 2516]
click at [1418, 111] on link "Import shipments CSV" at bounding box center [1439, 113] width 127 height 17
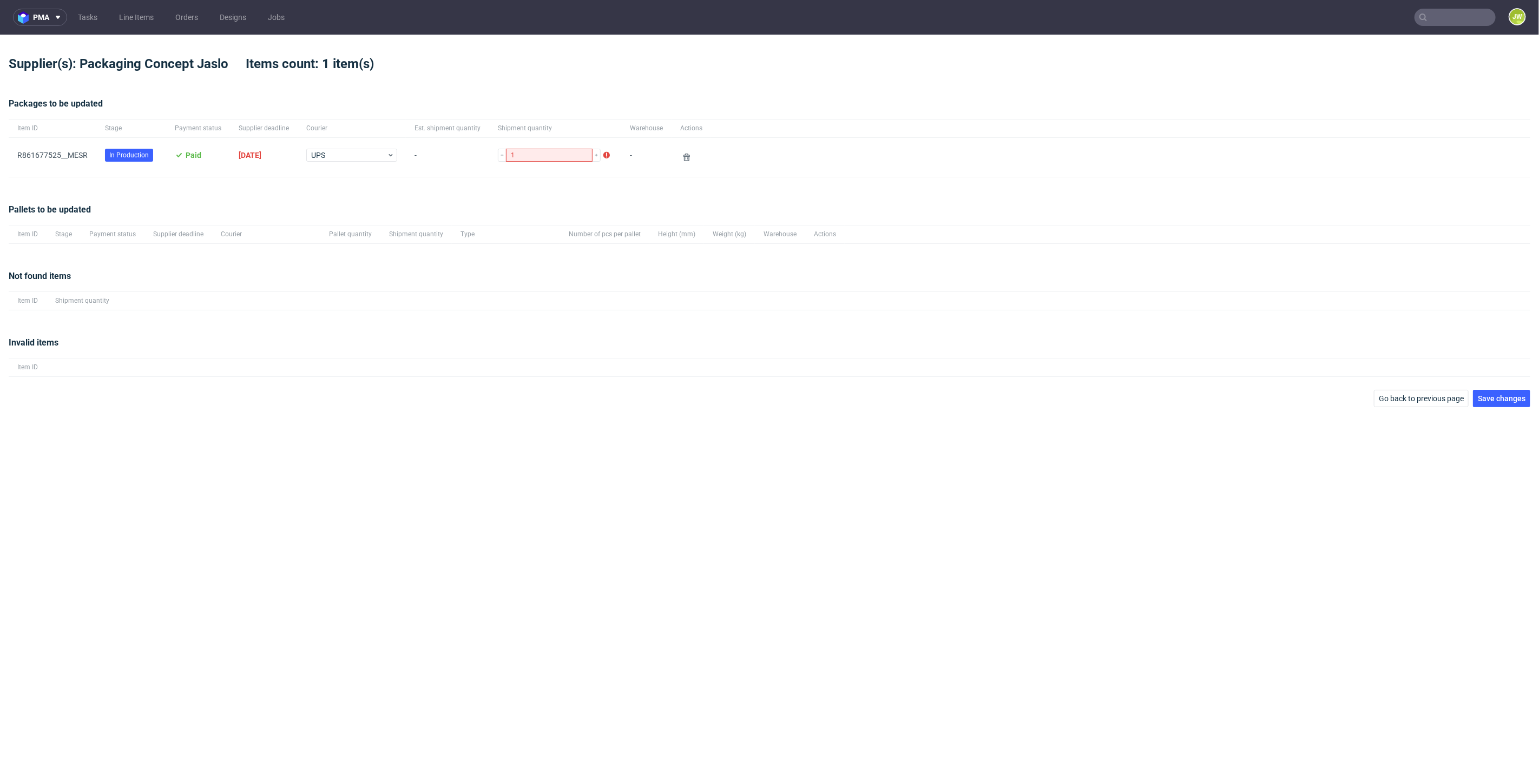
click at [704, 296] on div at bounding box center [824, 300] width 1412 height 19
click at [1492, 399] on span "Save changes" at bounding box center [1502, 398] width 48 height 8
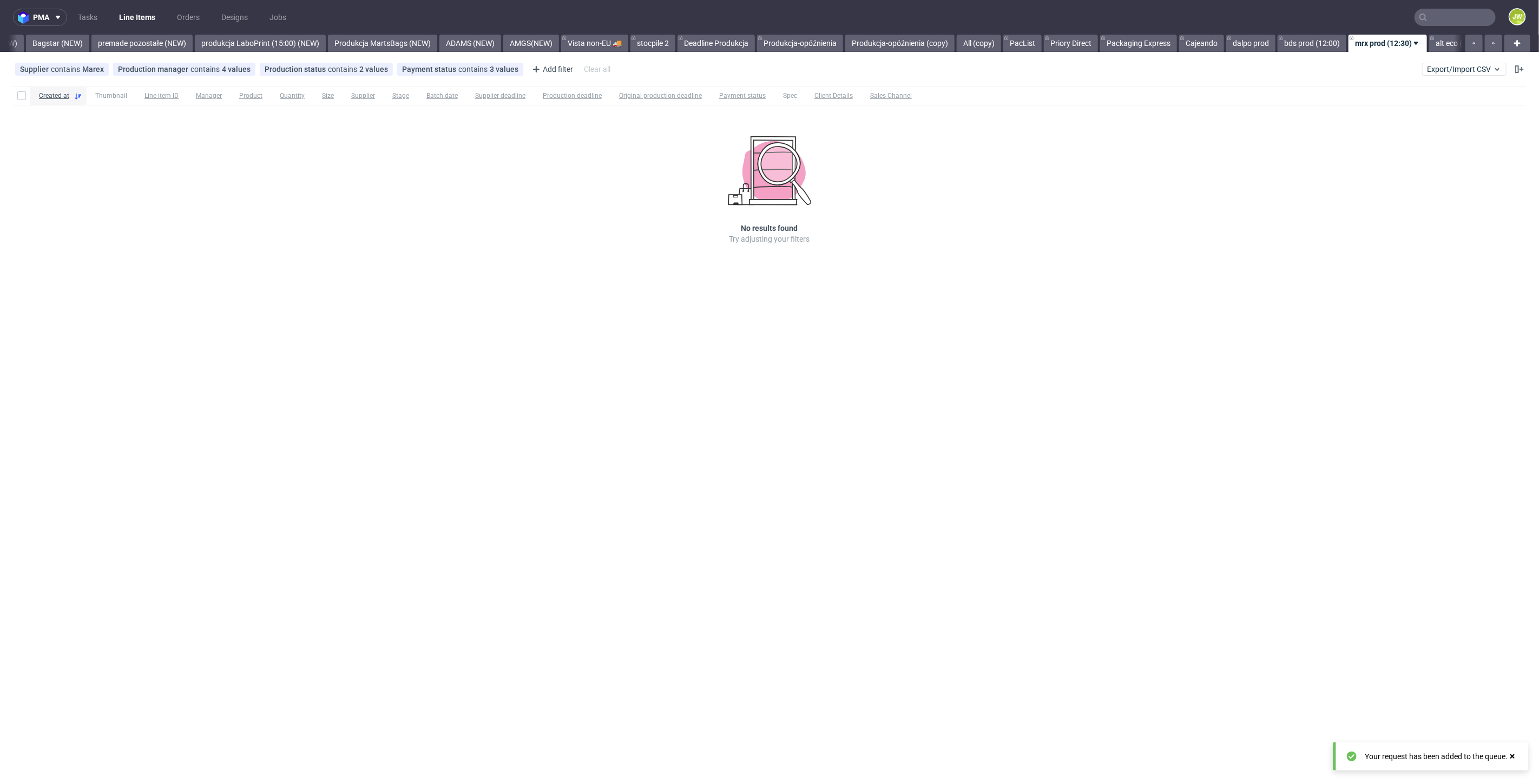
click at [686, 425] on div "pma Tasks Line Items Orders Designs Jobs JW All DTP Late Shipped Shipments DTP …" at bounding box center [770, 392] width 1539 height 784
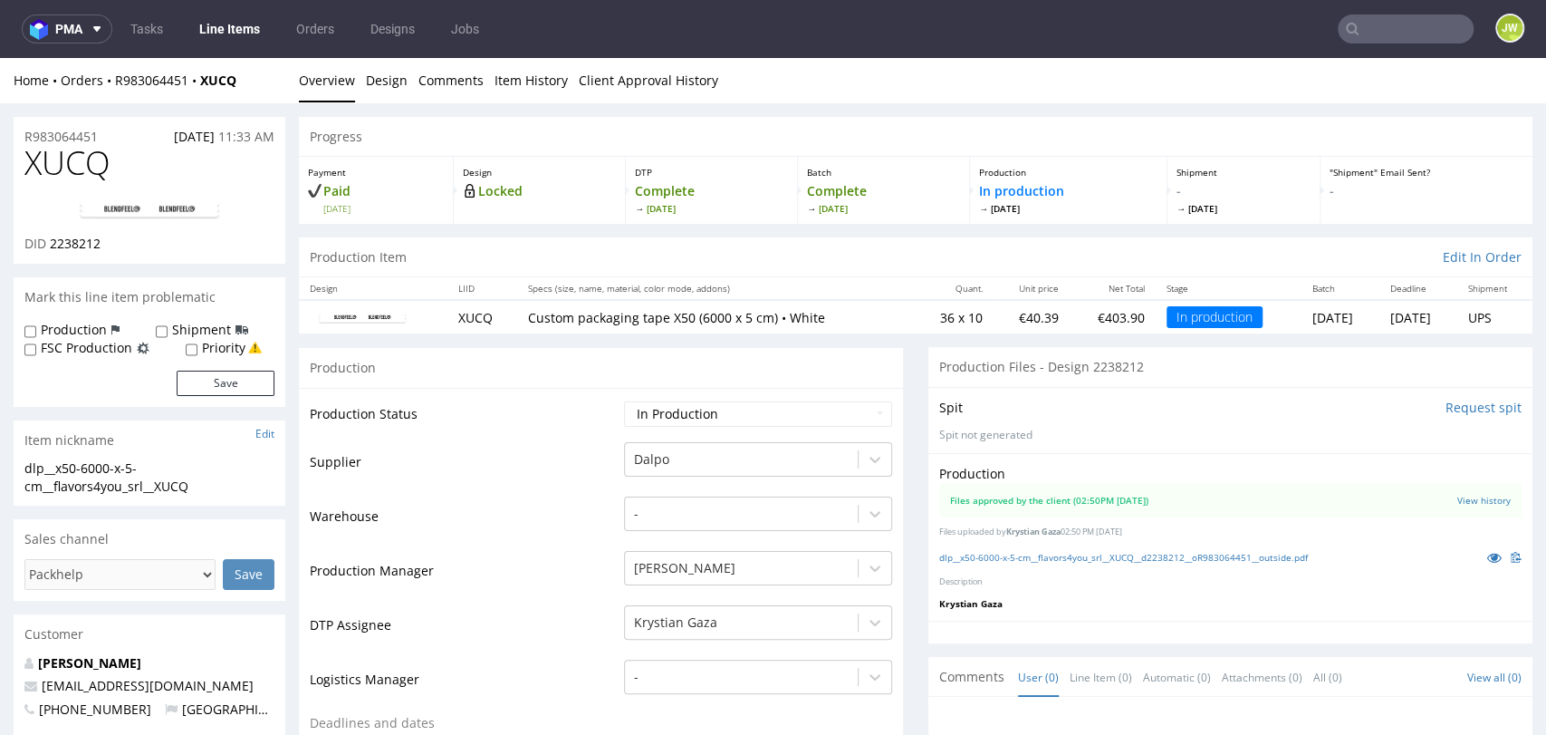
click at [1397, 35] on input "text" at bounding box center [1406, 28] width 136 height 29
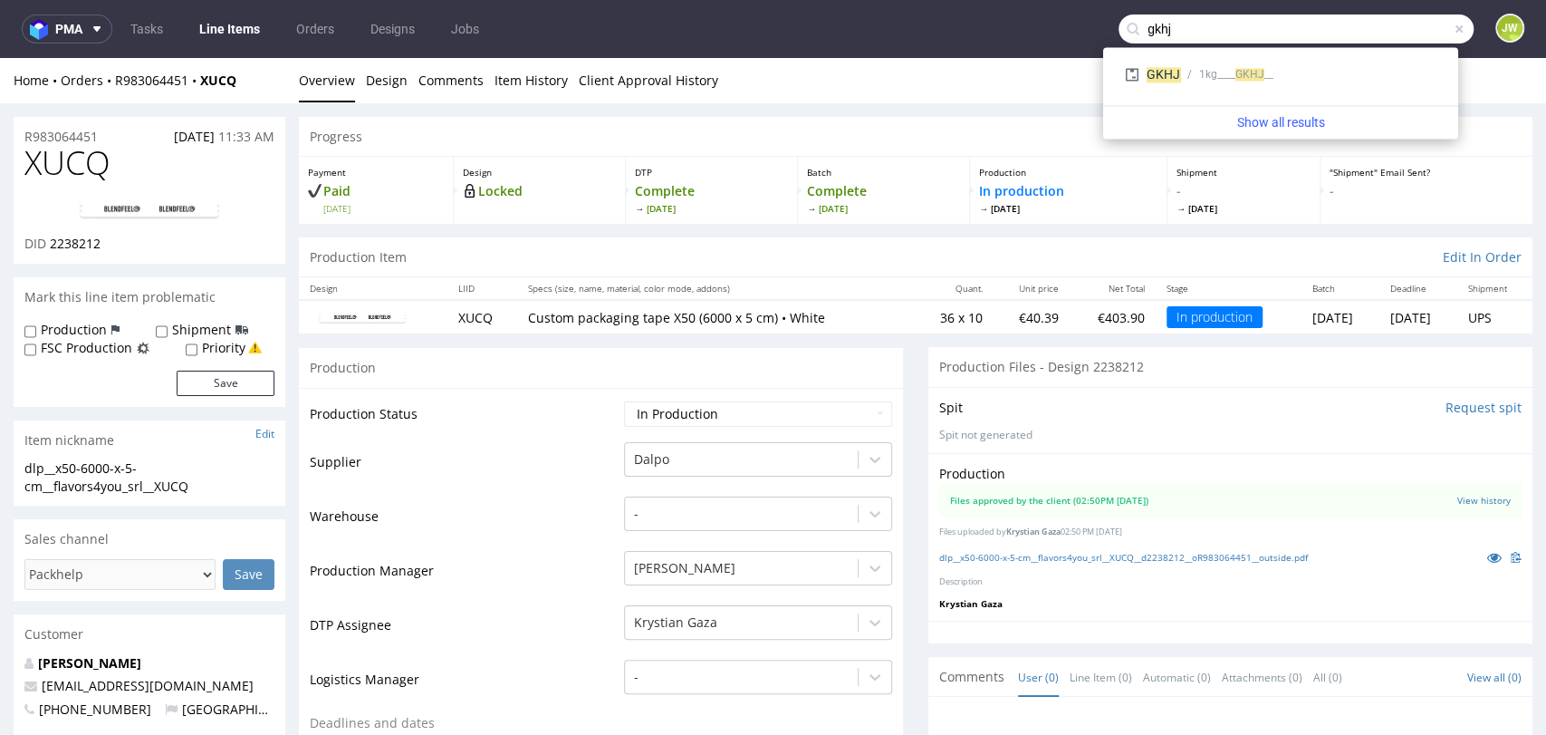
type input "gkhj"
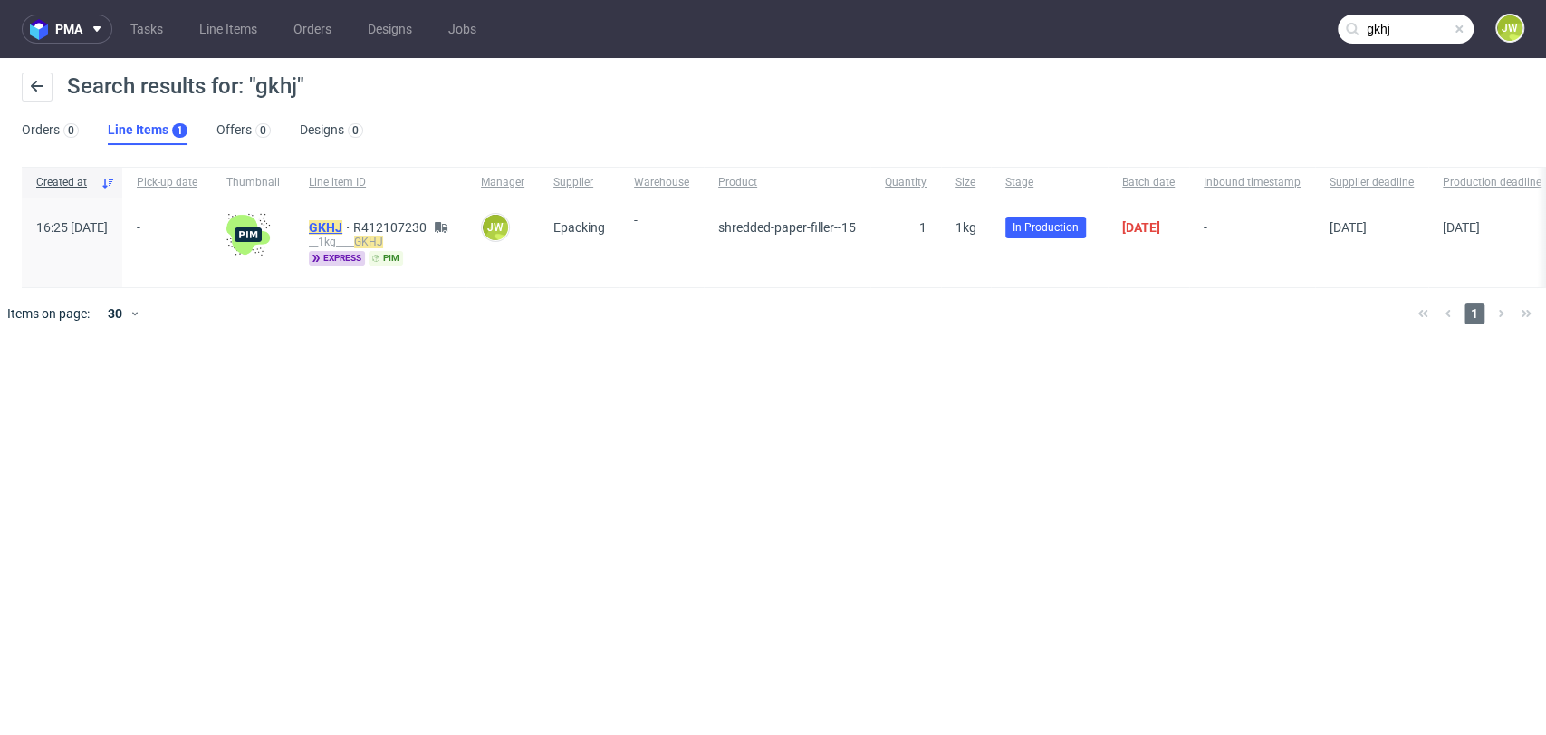
click at [342, 234] on mark "GKHJ" at bounding box center [326, 227] width 34 height 14
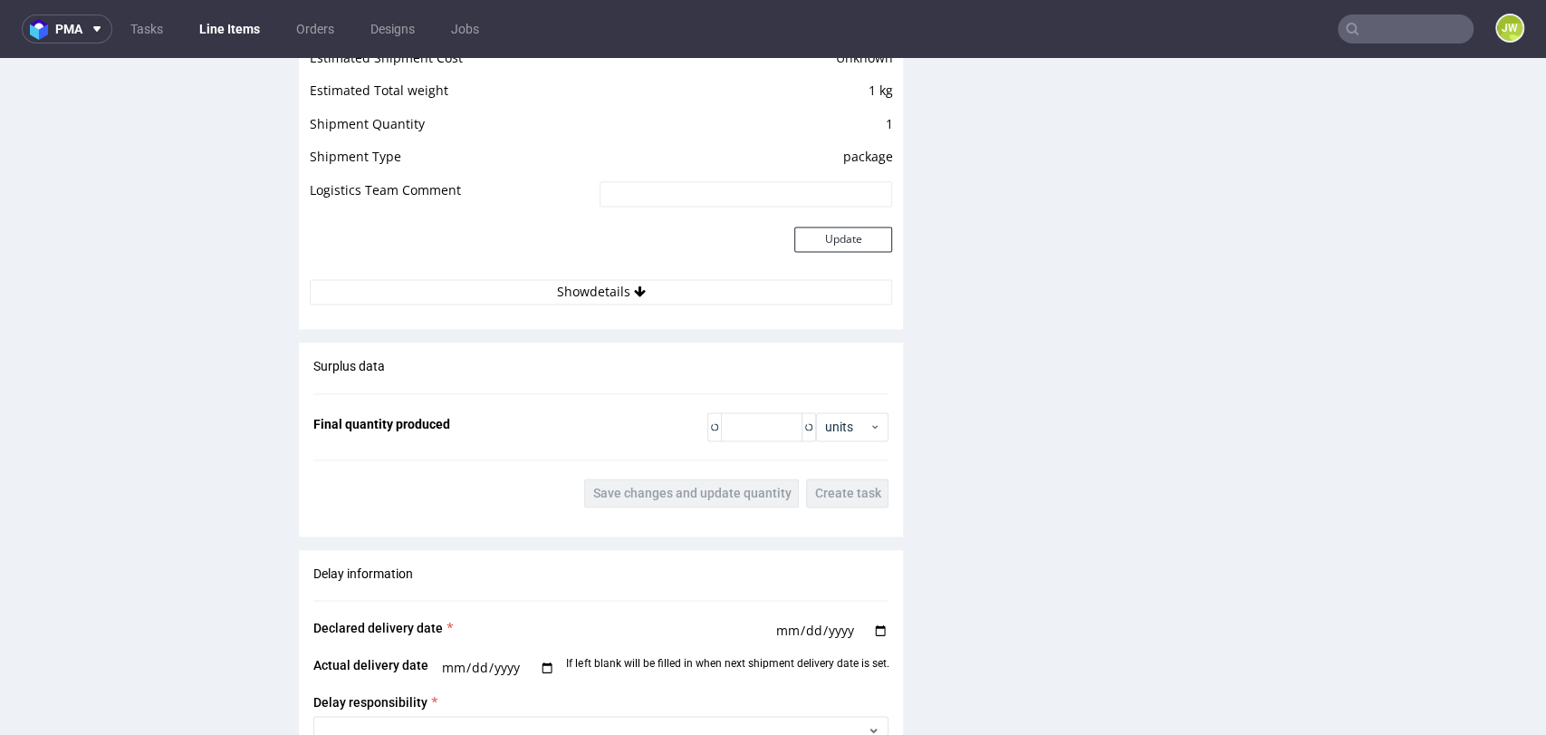
scroll to position [1610, 0]
click at [545, 292] on button "Show details" at bounding box center [601, 289] width 582 height 25
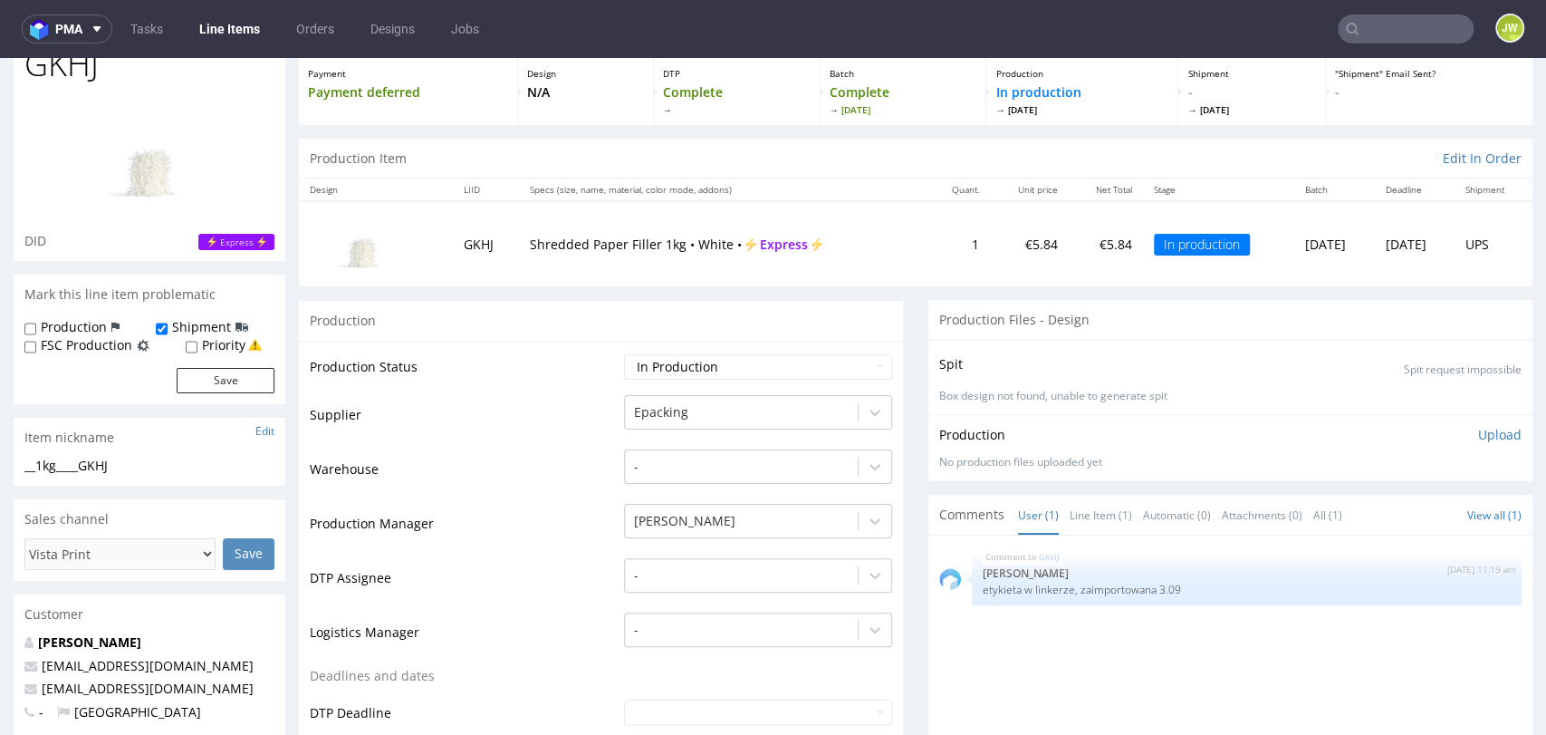
scroll to position [0, 0]
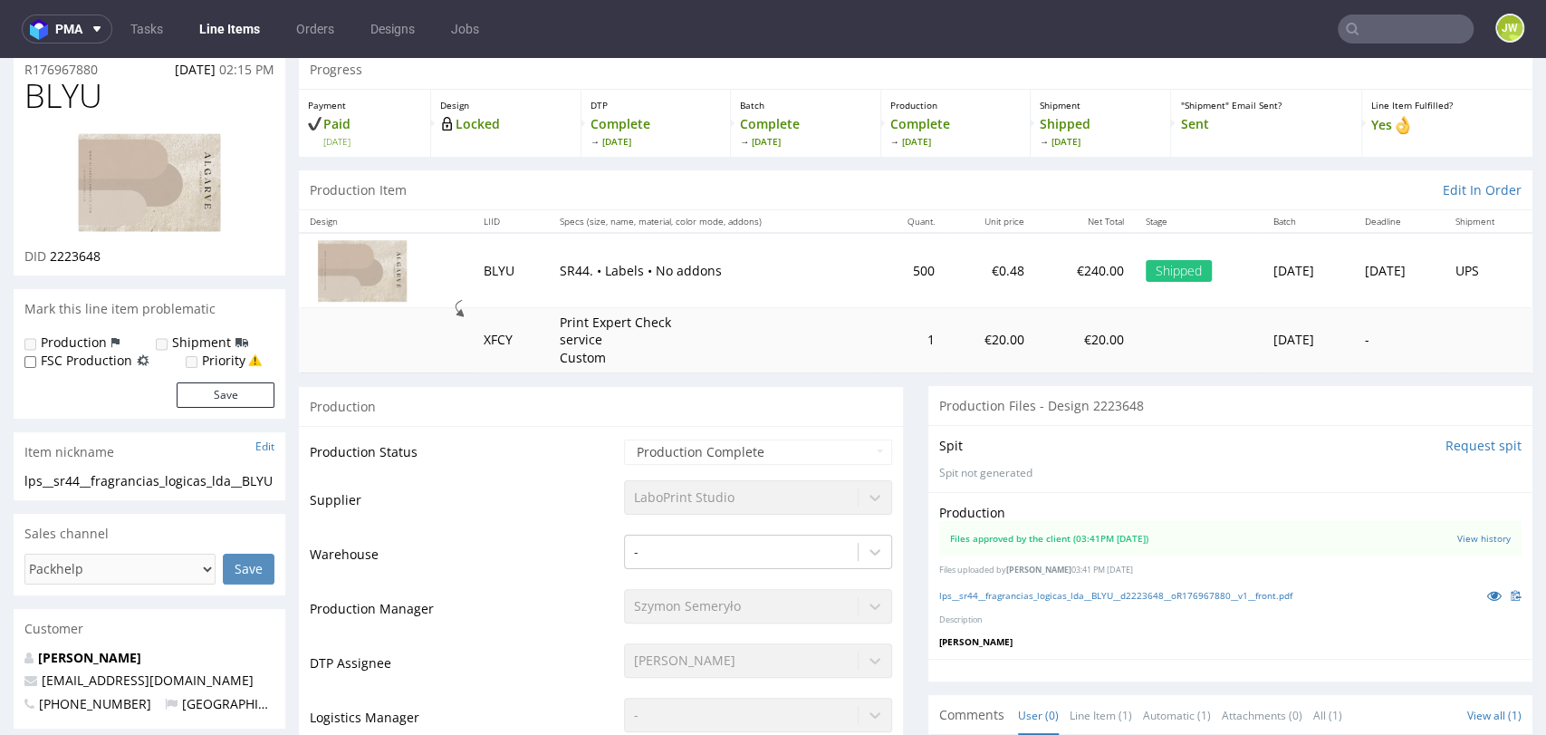
scroll to position [201, 0]
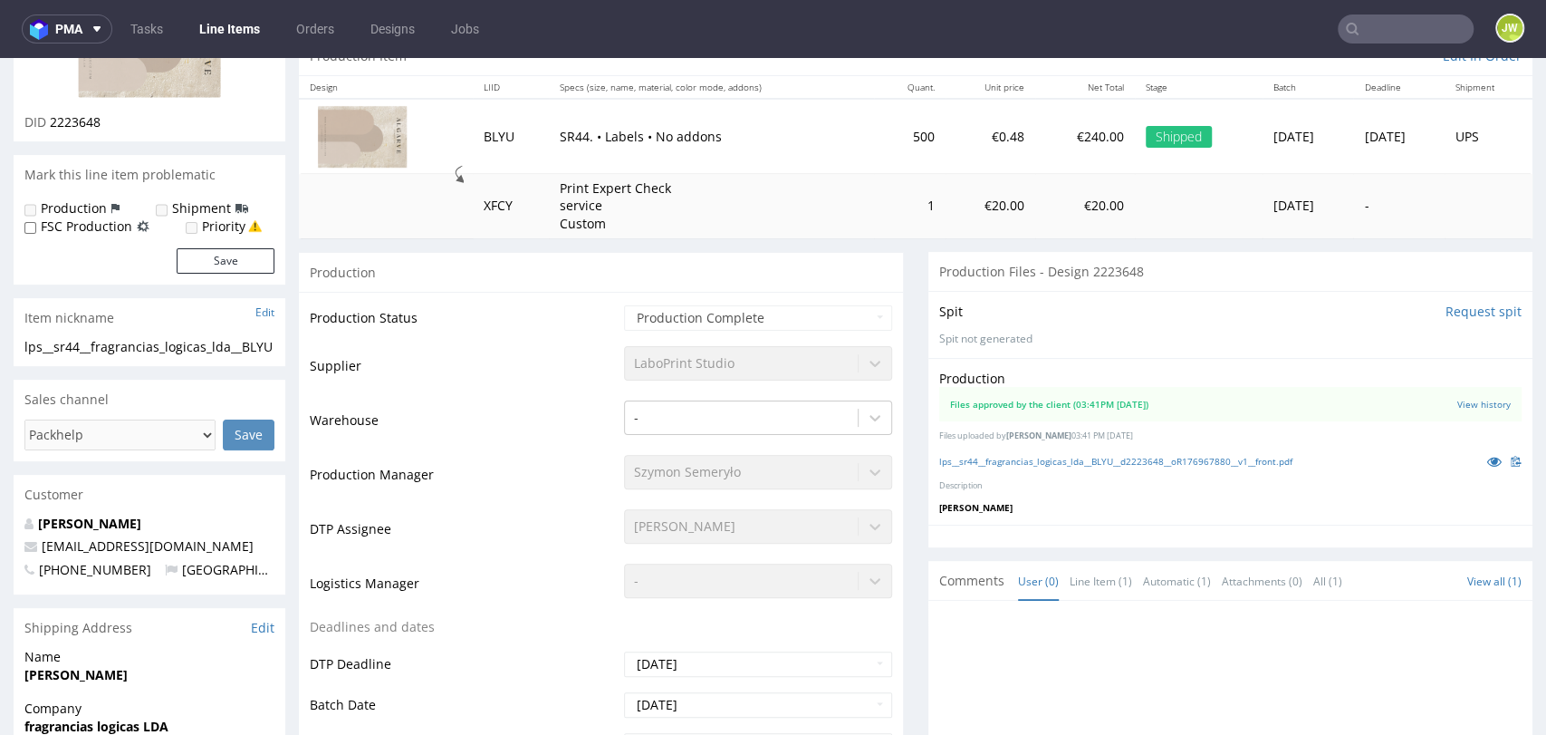
click at [964, 447] on div "Production Files approved by the client (03:41PM [DATE]) View history Files upl…" at bounding box center [1230, 441] width 604 height 167
click at [965, 458] on link "lps__sr44__fragrancias_logicas_lda__BLYU__d2223648__oR176967880__v1__front.pdf" at bounding box center [1115, 461] width 353 height 13
click at [941, 466] on link "lps__sr44__fragrancias_logicas_lda__BLYU__d2223648__oR176967880__v1__front.pdf" at bounding box center [1115, 461] width 353 height 13
